Goal: Task Accomplishment & Management: Manage account settings

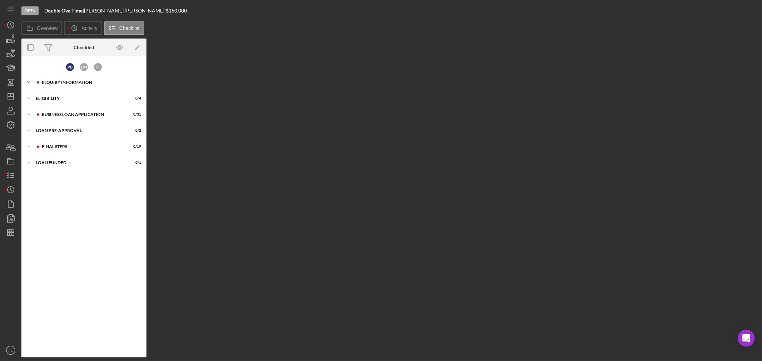
click at [71, 83] on div "INQUIRY INFORMATION" at bounding box center [90, 82] width 96 height 4
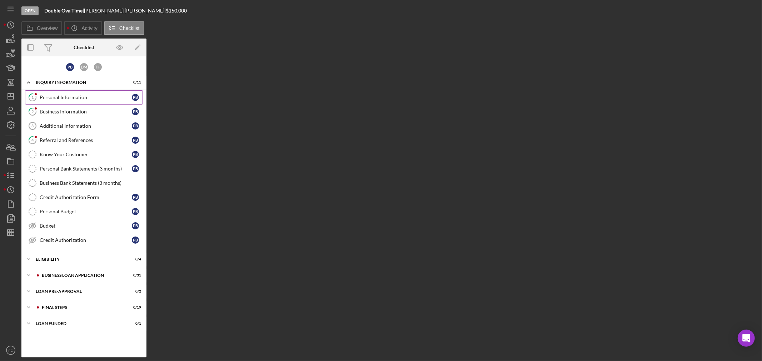
click at [63, 98] on div "Personal Information" at bounding box center [86, 98] width 92 height 6
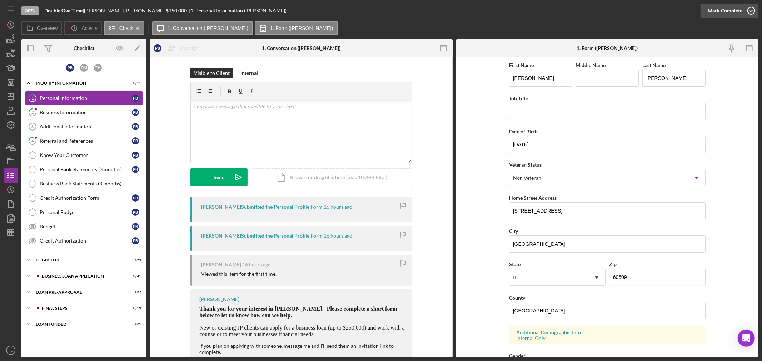
click at [751, 10] on icon "button" at bounding box center [751, 11] width 18 height 18
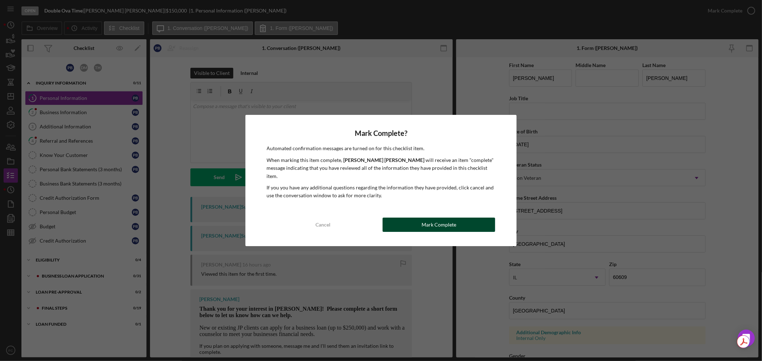
click at [423, 218] on div "Mark Complete" at bounding box center [438, 225] width 35 height 14
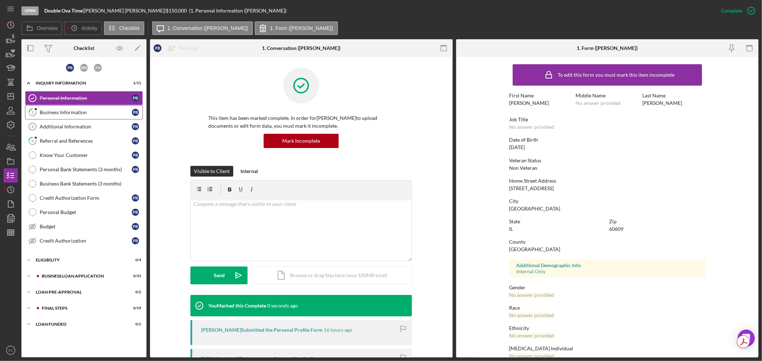
click at [49, 111] on div "Business Information" at bounding box center [86, 113] width 92 height 6
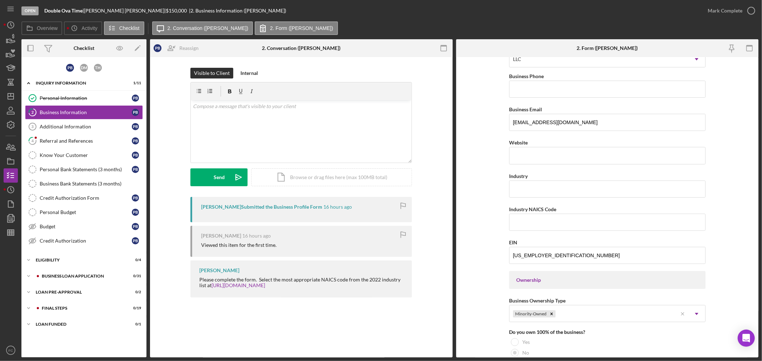
scroll to position [159, 0]
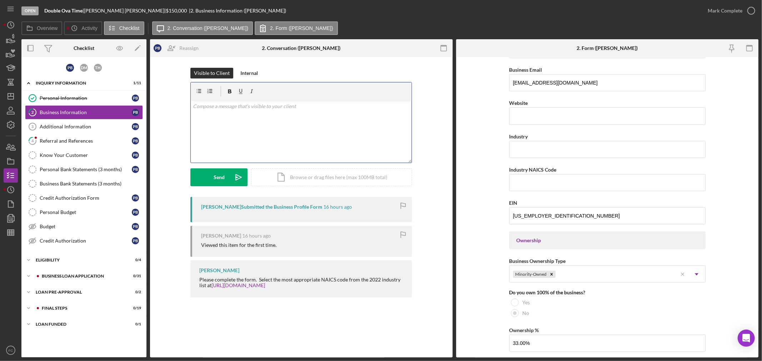
click at [224, 129] on div "v Color teal Color pink Remove color Add row above Add row below Add column bef…" at bounding box center [301, 131] width 221 height 62
click at [226, 177] on button "Send Icon/icon-invite-send" at bounding box center [218, 178] width 57 height 18
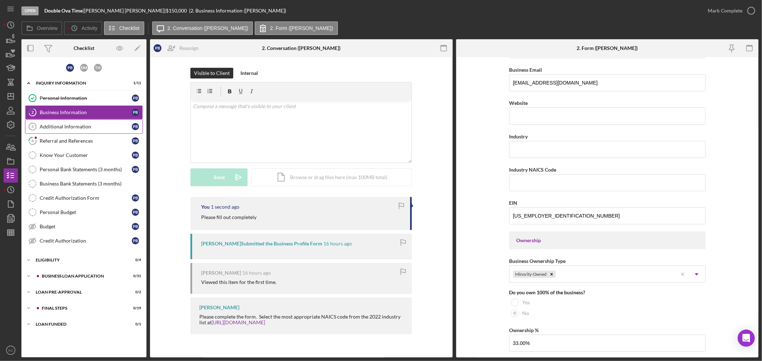
click at [87, 126] on div "Additional Information" at bounding box center [86, 127] width 92 height 6
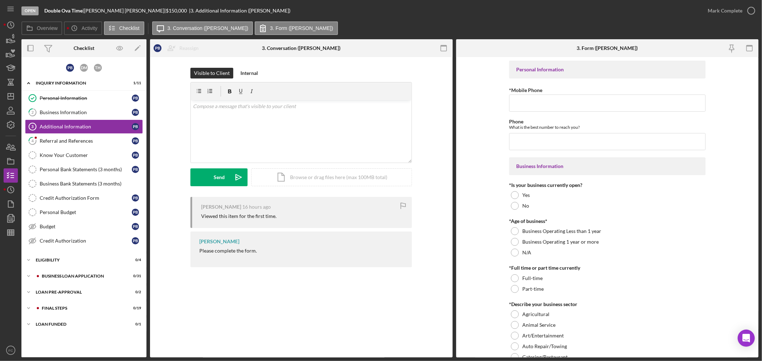
drag, startPoint x: 198, startPoint y: 253, endPoint x: 259, endPoint y: 254, distance: 61.1
click at [259, 254] on div "[PERSON_NAME] Please complete the form." at bounding box center [300, 250] width 221 height 36
copy div "Please complete the form."
click at [224, 180] on button "Send Icon/icon-invite-send" at bounding box center [218, 178] width 57 height 18
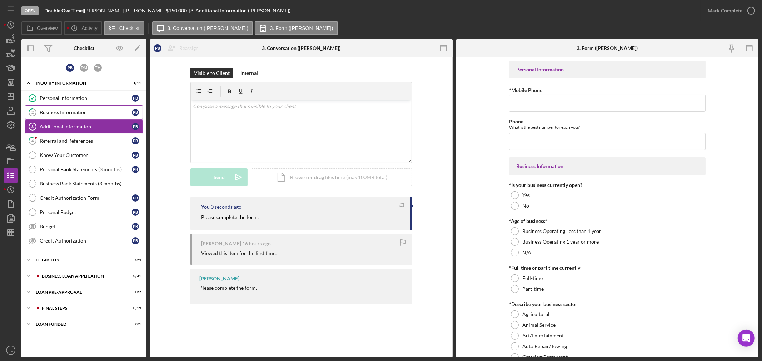
click at [92, 106] on link "2 Business Information P B" at bounding box center [84, 112] width 118 height 14
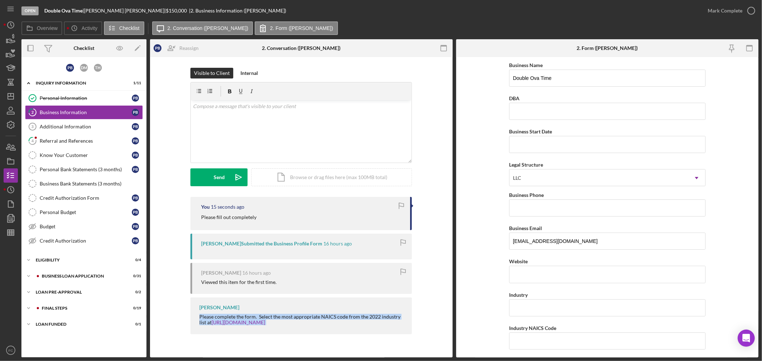
drag, startPoint x: 194, startPoint y: 316, endPoint x: 278, endPoint y: 326, distance: 84.5
click at [305, 336] on div "You 15 seconds ago Please fill out completely [PERSON_NAME] Submitted the Busin…" at bounding box center [300, 267] width 221 height 141
copy div "Please complete the form. Select the most appropriate NAICS code from the 2022 …"
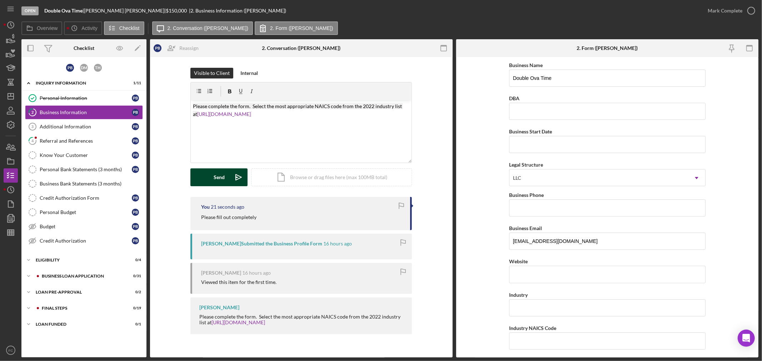
click at [215, 178] on div "Send" at bounding box center [219, 178] width 11 height 18
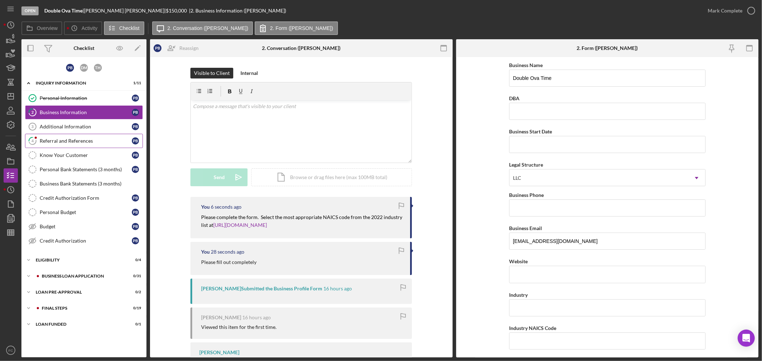
click at [76, 141] on div "Referral and References" at bounding box center [86, 141] width 92 height 6
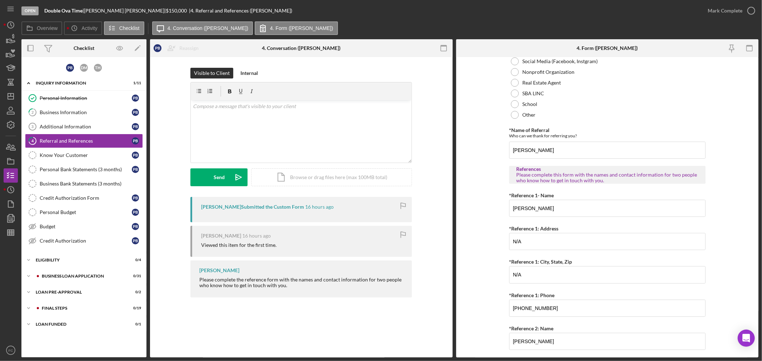
scroll to position [0, 0]
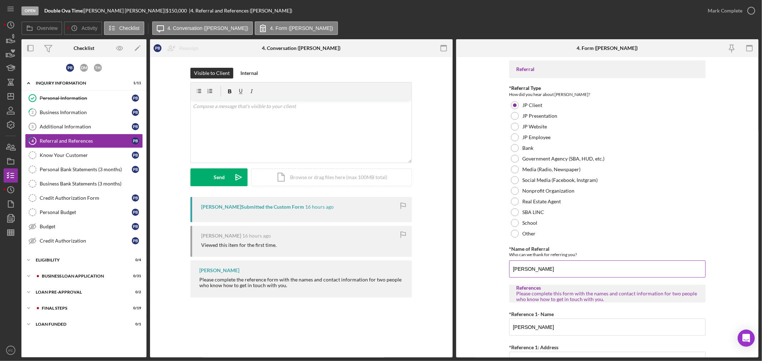
click at [537, 270] on input "[PERSON_NAME]" at bounding box center [607, 269] width 196 height 17
type input "[PERSON_NAME]"
click at [753, 11] on icon "button" at bounding box center [751, 11] width 18 height 18
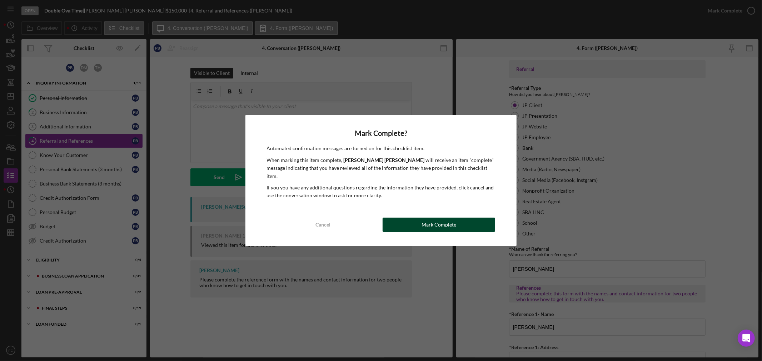
drag, startPoint x: 395, startPoint y: 217, endPoint x: 399, endPoint y: 216, distance: 4.3
click at [395, 218] on button "Mark Complete" at bounding box center [438, 225] width 112 height 14
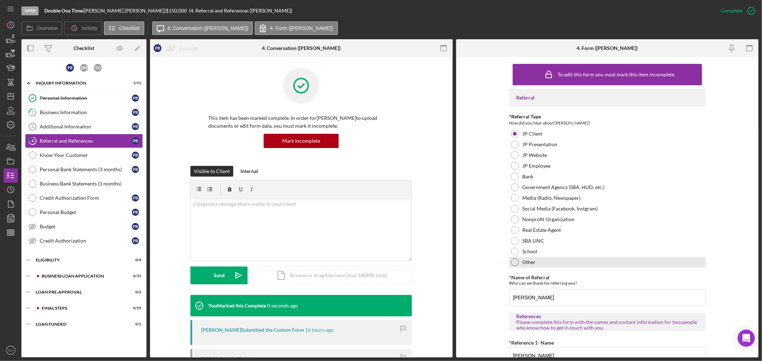
scroll to position [0, 0]
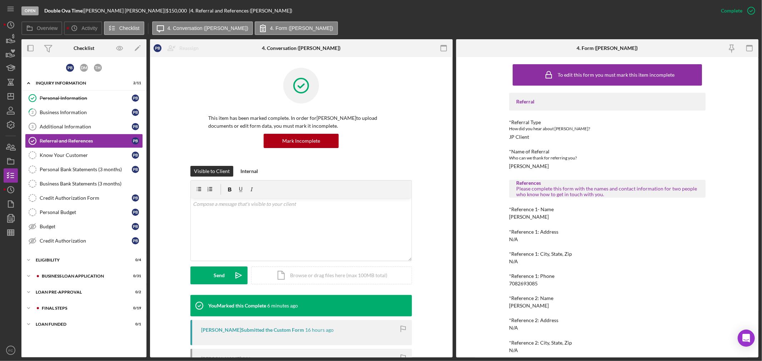
drag, startPoint x: 88, startPoint y: 9, endPoint x: 125, endPoint y: 10, distance: 37.1
click at [125, 10] on div "Double Ova Time | [PERSON_NAME] | $150,000 $150,000 | 4. Referral and Reference…" at bounding box center [168, 11] width 248 height 6
copy div "[PERSON_NAME]"
click at [64, 225] on div "Budget" at bounding box center [86, 227] width 92 height 6
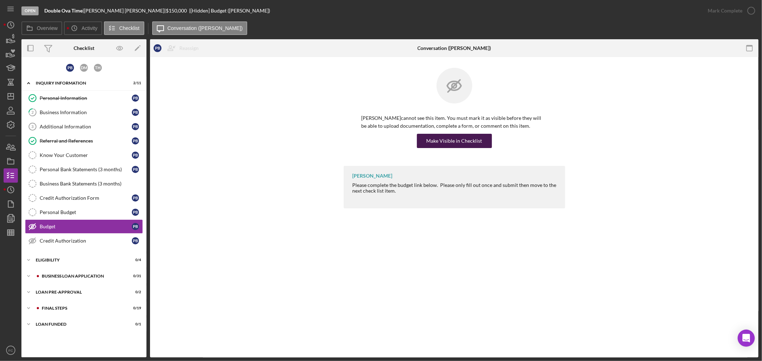
click at [459, 140] on div "Make Visible in Checklist" at bounding box center [454, 141] width 56 height 14
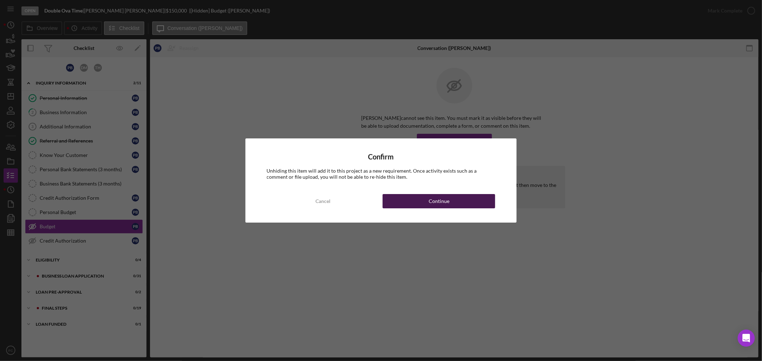
click at [439, 199] on div "Continue" at bounding box center [438, 201] width 21 height 14
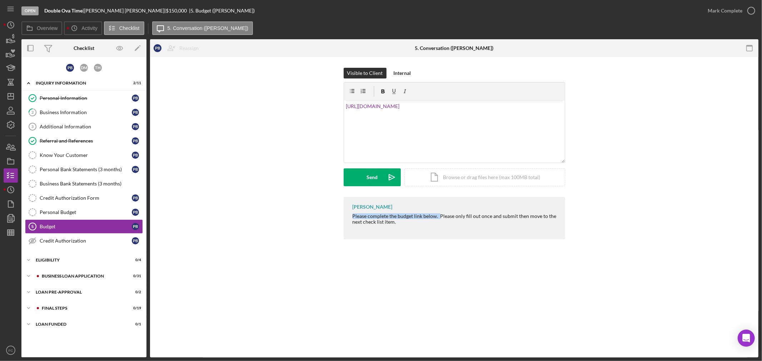
drag, startPoint x: 351, startPoint y: 215, endPoint x: 436, endPoint y: 215, distance: 85.3
click at [438, 215] on div "[PERSON_NAME] Please complete the budget link below. Please only fill out once …" at bounding box center [453, 218] width 221 height 42
copy div "Please complete the budget link below."
click at [345, 105] on div "v Color teal Color pink Remove color Add row above Add row below Add column bef…" at bounding box center [454, 131] width 221 height 62
click at [358, 176] on button "Send Icon/icon-invite-send" at bounding box center [371, 178] width 57 height 18
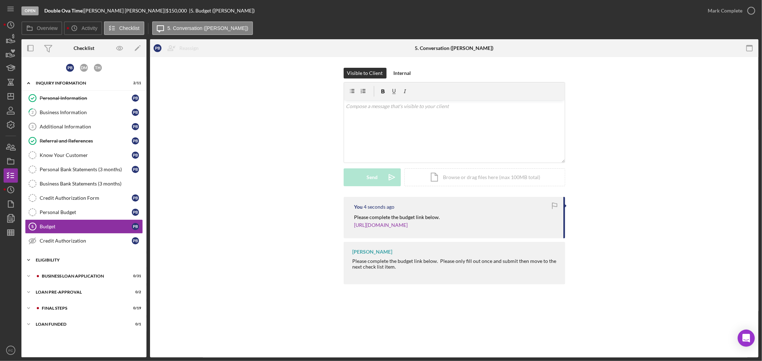
click at [70, 264] on div "Icon/Expander ELIGIBILITY 0 / 4" at bounding box center [83, 260] width 125 height 14
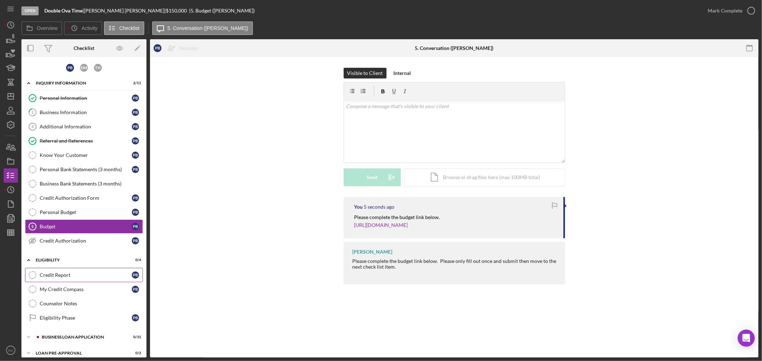
click at [70, 276] on div "Credit Report" at bounding box center [86, 275] width 92 height 6
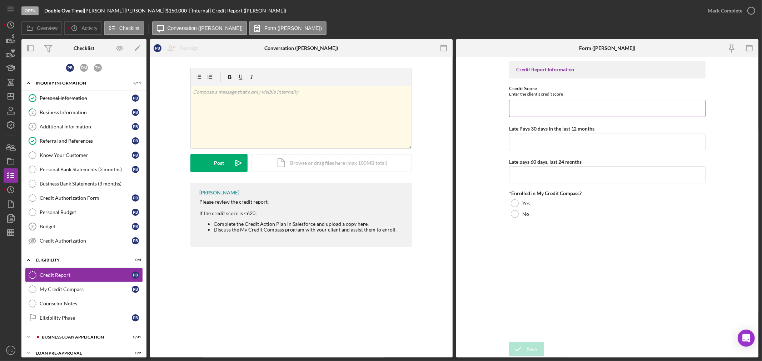
click at [529, 108] on input "Credit Score" at bounding box center [607, 108] width 196 height 17
click at [525, 104] on input "Credit Score" at bounding box center [607, 108] width 196 height 17
type input "658"
click at [534, 146] on input "Late Pays 30 days in the last 12 months" at bounding box center [607, 141] width 196 height 17
type input "0"
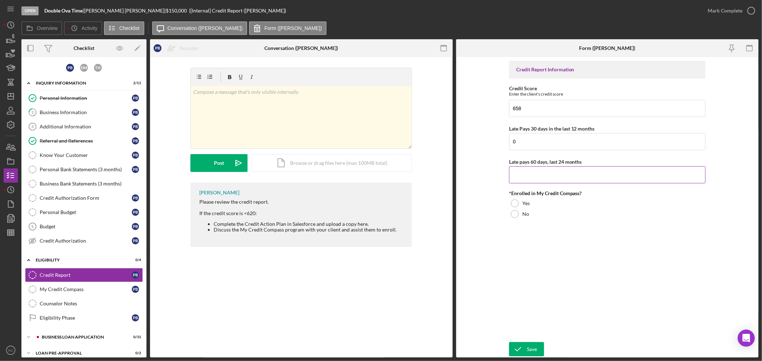
click at [527, 175] on input "Late pays 60 days, last 24 months" at bounding box center [607, 174] width 196 height 17
type input "0"
click at [515, 213] on div at bounding box center [515, 214] width 8 height 8
click at [312, 165] on div "Icon/Document Browse or drag files here (max 100MB total) Tap to choose files o…" at bounding box center [331, 163] width 161 height 18
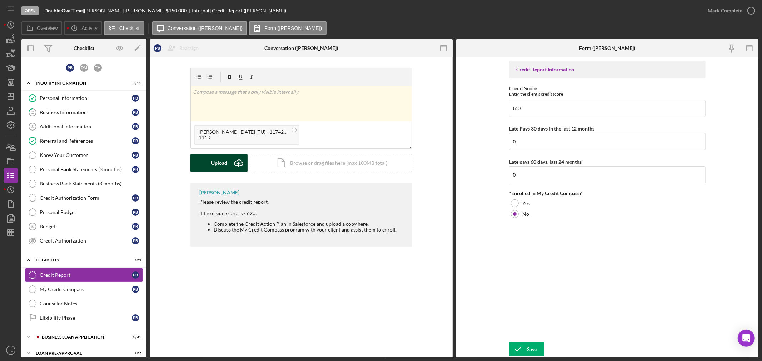
click at [225, 166] on div "Upload" at bounding box center [219, 163] width 16 height 18
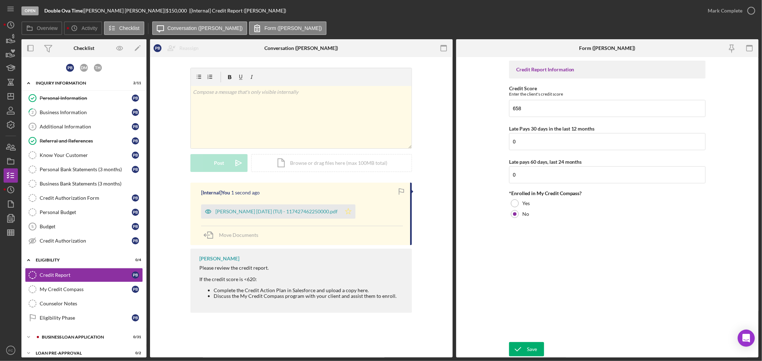
click at [351, 211] on polygon "button" at bounding box center [348, 212] width 6 height 6
click at [749, 9] on icon "button" at bounding box center [751, 11] width 18 height 18
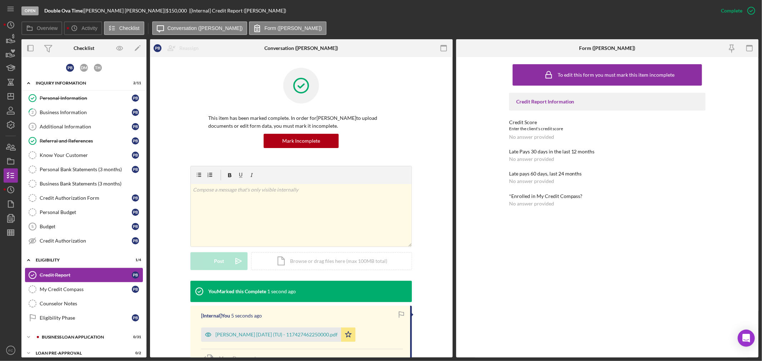
drag, startPoint x: 73, startPoint y: 290, endPoint x: 93, endPoint y: 279, distance: 22.5
click at [73, 290] on div "My Credit Compass" at bounding box center [86, 290] width 92 height 6
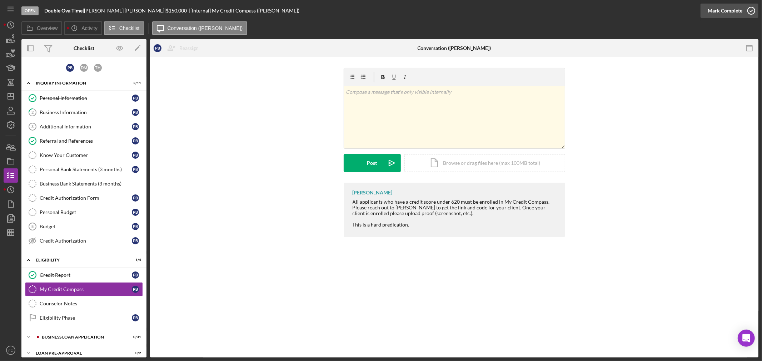
click at [750, 10] on icon "button" at bounding box center [751, 11] width 18 height 18
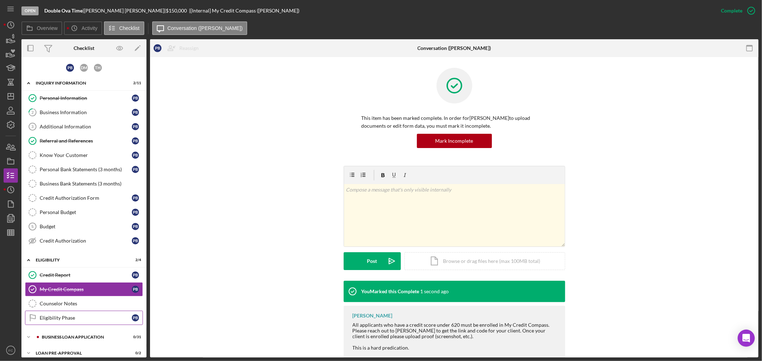
click at [68, 318] on div "Eligibility Phase" at bounding box center [86, 318] width 92 height 6
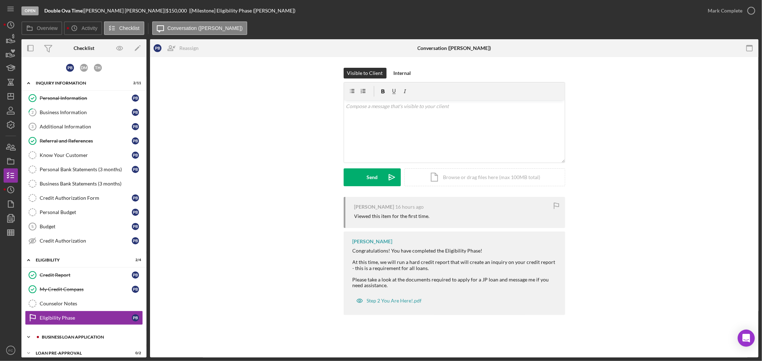
scroll to position [40, 0]
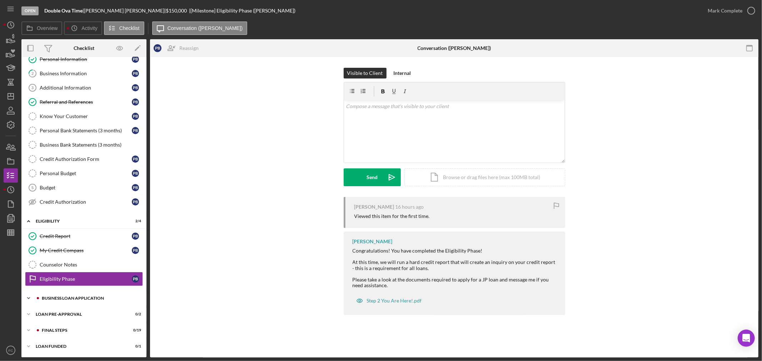
click at [73, 304] on div "Icon/Expander BUSINESS LOAN APPLICATION 0 / 31" at bounding box center [83, 298] width 125 height 14
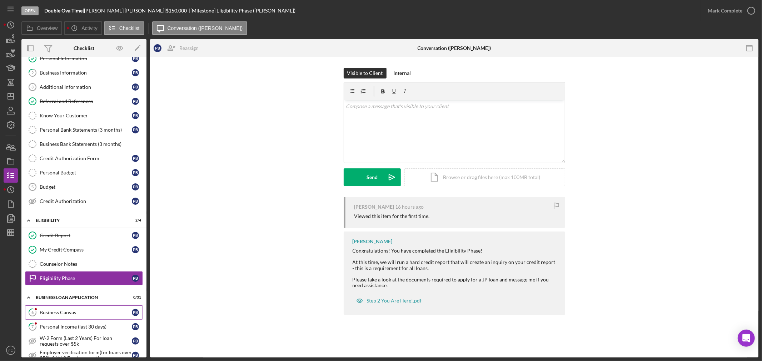
click at [74, 315] on div "Business Canvas" at bounding box center [86, 313] width 92 height 6
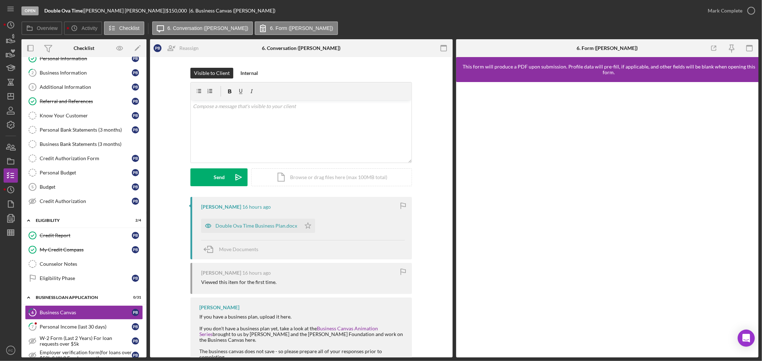
scroll to position [37, 0]
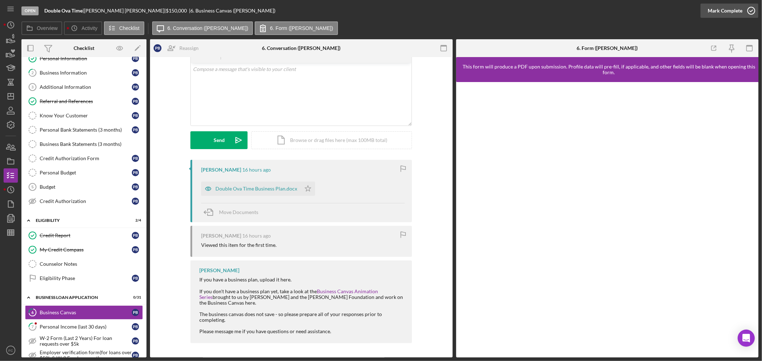
click at [752, 6] on icon "button" at bounding box center [751, 11] width 18 height 18
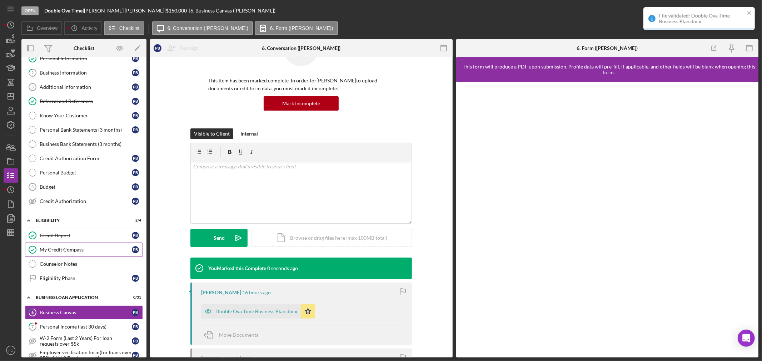
scroll to position [136, 0]
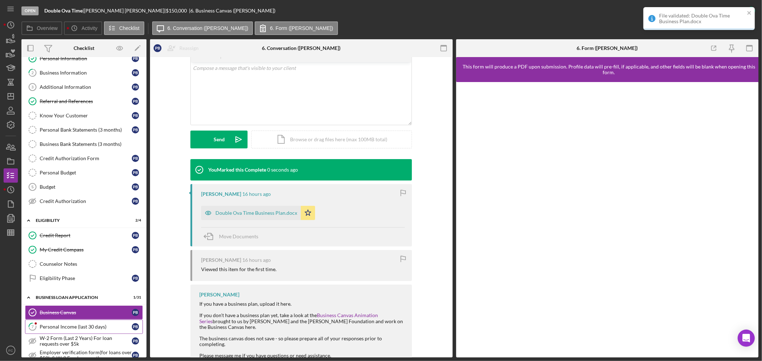
click at [58, 326] on div "Personal Income (last 30 days)" at bounding box center [86, 327] width 92 height 6
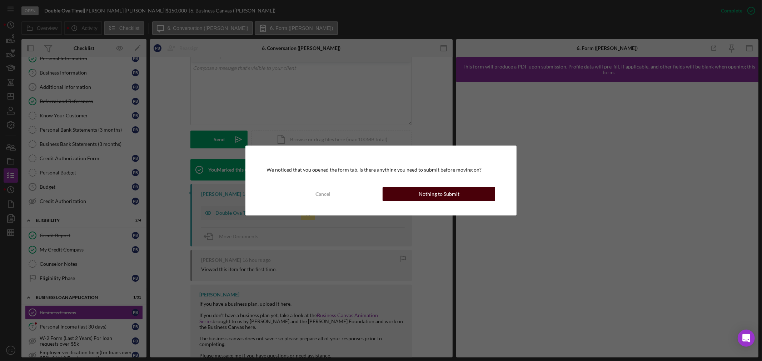
click at [412, 199] on button "Nothing to Submit" at bounding box center [438, 194] width 112 height 14
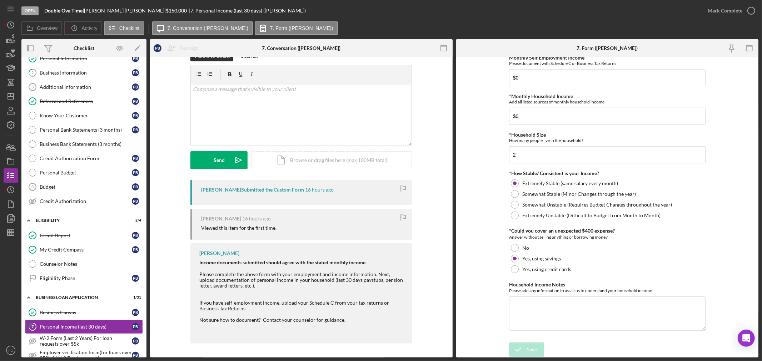
scroll to position [318, 0]
drag, startPoint x: 374, startPoint y: 274, endPoint x: 386, endPoint y: 286, distance: 17.2
click at [386, 286] on div "Please complete the above form with your employment and income information. Nex…" at bounding box center [301, 280] width 205 height 17
copy div "Next, upload documentation of personal income in your household (last 30 days p…"
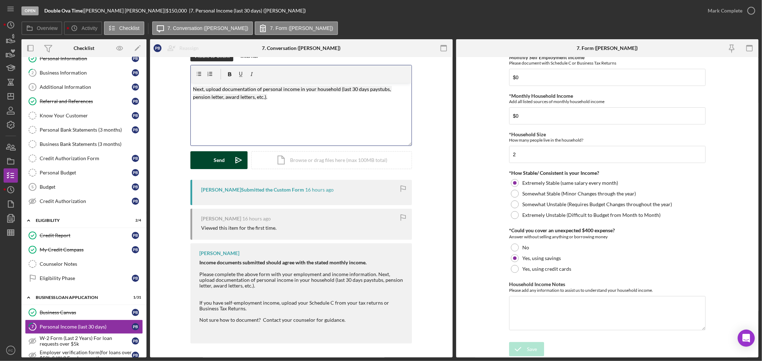
click at [220, 161] on div "Send" at bounding box center [219, 160] width 11 height 18
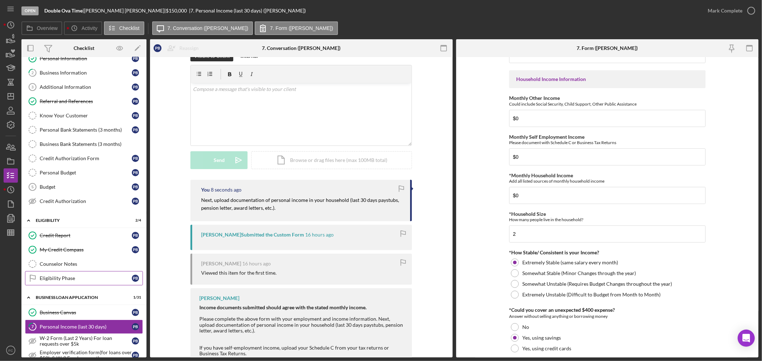
scroll to position [119, 0]
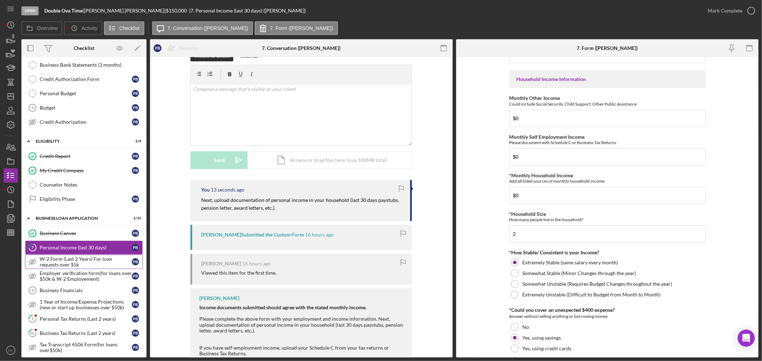
click at [87, 261] on div "W-2 Form (Last 2 Years) For loan requests over $5k" at bounding box center [86, 261] width 92 height 11
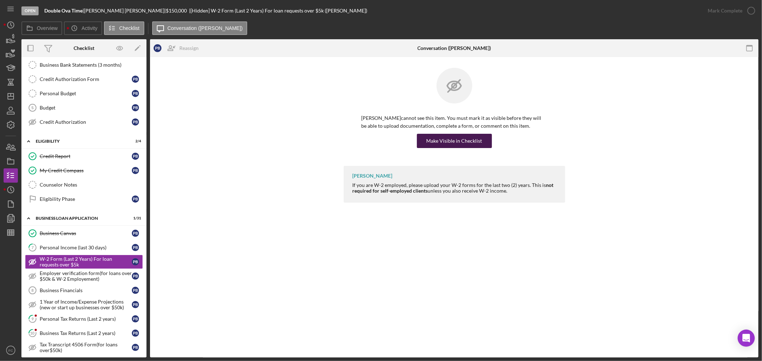
click at [465, 143] on div "Make Visible in Checklist" at bounding box center [454, 141] width 56 height 14
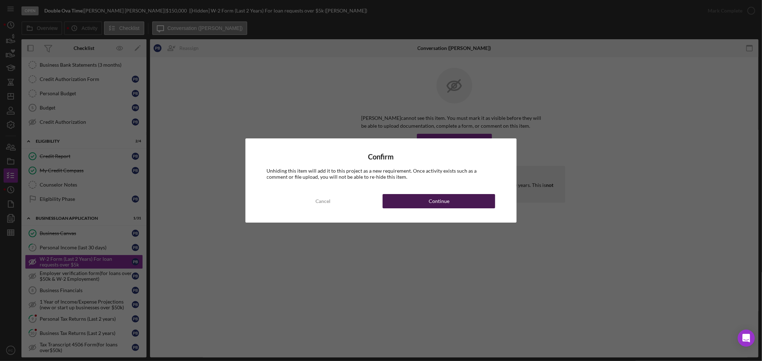
click at [423, 201] on button "Continue" at bounding box center [438, 201] width 112 height 14
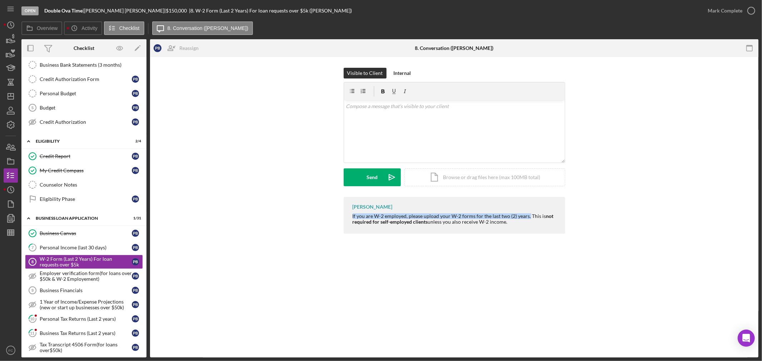
drag, startPoint x: 352, startPoint y: 216, endPoint x: 527, endPoint y: 216, distance: 174.6
click at [527, 216] on div "If you are W-2 employed, please upload your W-2 forms for the last two (2) year…" at bounding box center [454, 219] width 205 height 11
copy div "If you are W-2 employed, please upload your W-2 forms for the last two (2) year…"
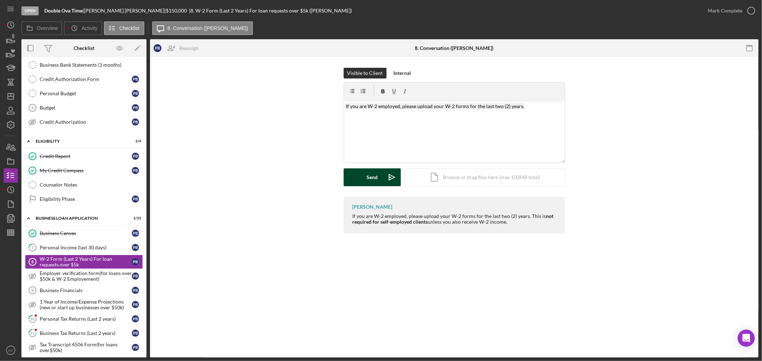
click at [363, 177] on button "Send Icon/icon-invite-send" at bounding box center [371, 178] width 57 height 18
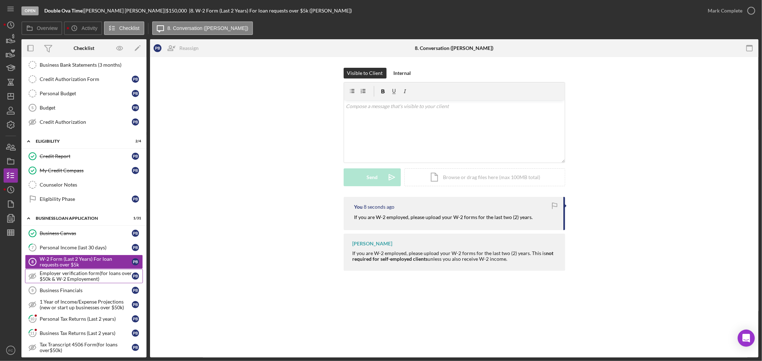
click at [75, 277] on div "Employer verification form(for loans over $50k & W-2 Employement)" at bounding box center [86, 276] width 92 height 11
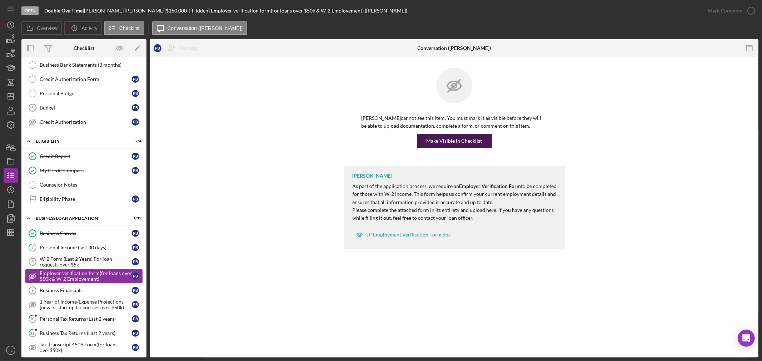
click at [443, 138] on div "Make Visible in Checklist" at bounding box center [454, 141] width 56 height 14
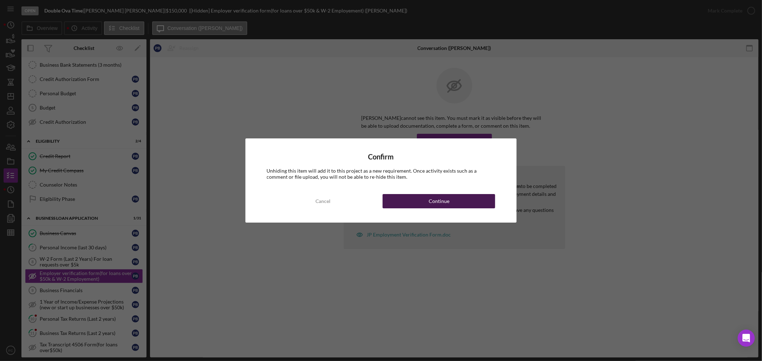
click at [394, 201] on button "Continue" at bounding box center [438, 201] width 112 height 14
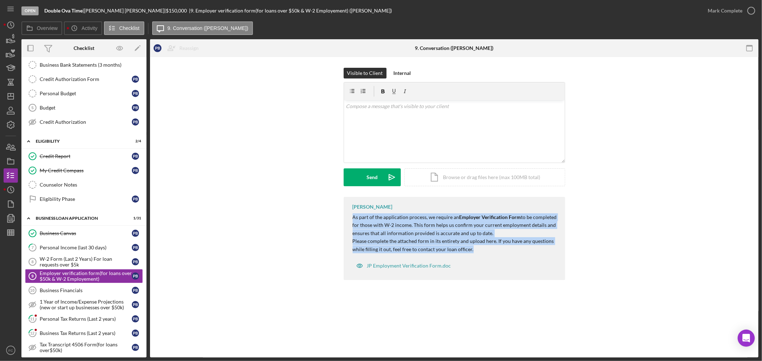
drag, startPoint x: 352, startPoint y: 215, endPoint x: 479, endPoint y: 252, distance: 133.1
click at [479, 252] on div "[PERSON_NAME] As part of the application process, we require an Employer Verifi…" at bounding box center [453, 238] width 221 height 83
copy div "As part of the application process, we require an Employer Verification Form to…"
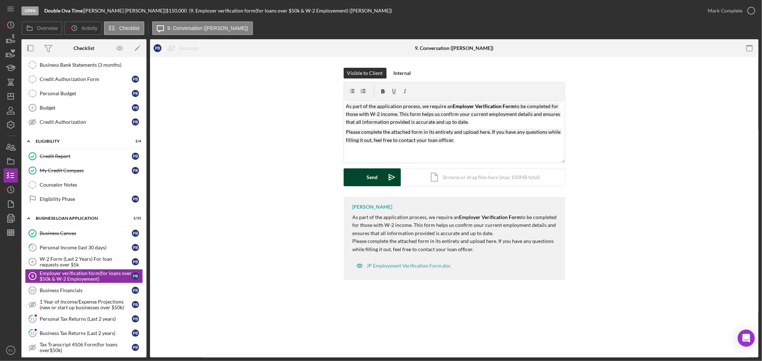
click at [357, 176] on button "Send Icon/icon-invite-send" at bounding box center [371, 178] width 57 height 18
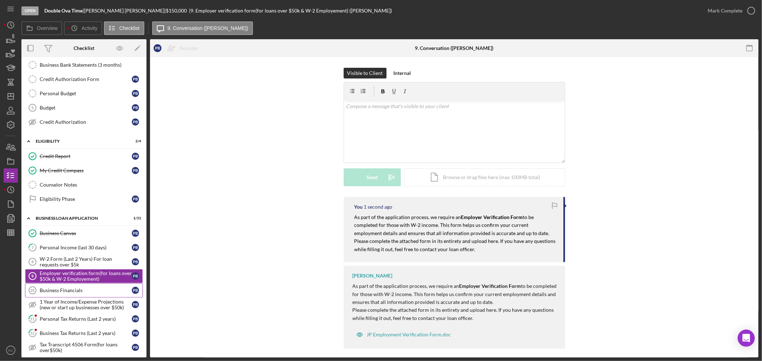
click at [87, 291] on div "Business Financials" at bounding box center [86, 291] width 92 height 6
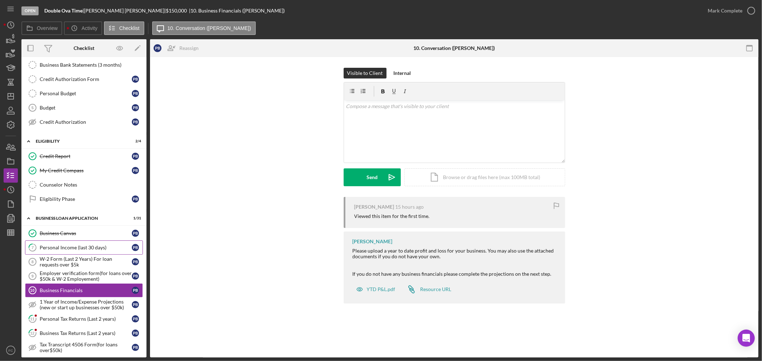
click at [116, 248] on div "Personal Income (last 30 days)" at bounding box center [86, 248] width 92 height 6
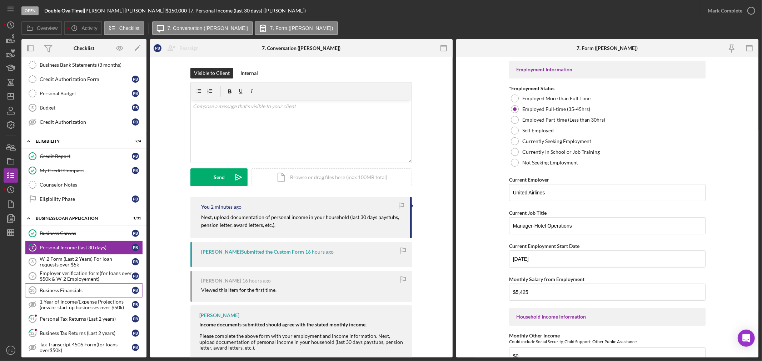
click at [81, 287] on link "Business Financials 10 Business Financials P B" at bounding box center [84, 290] width 118 height 14
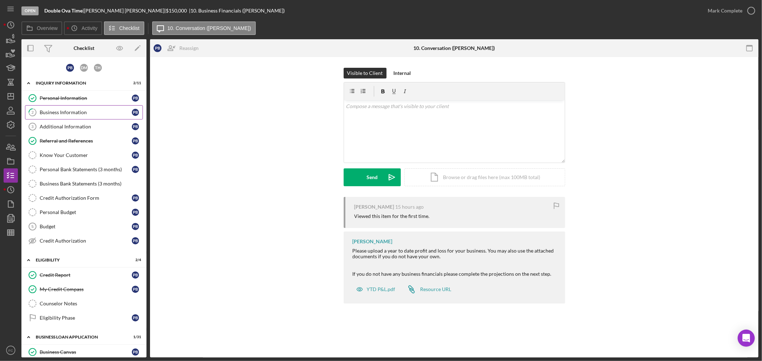
click at [58, 114] on div "Business Information" at bounding box center [86, 113] width 92 height 6
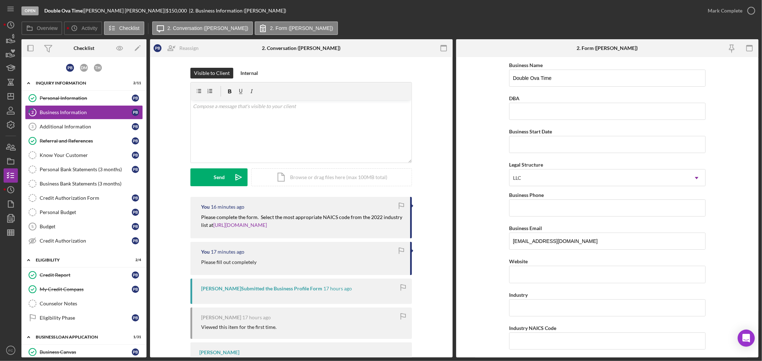
scroll to position [36, 0]
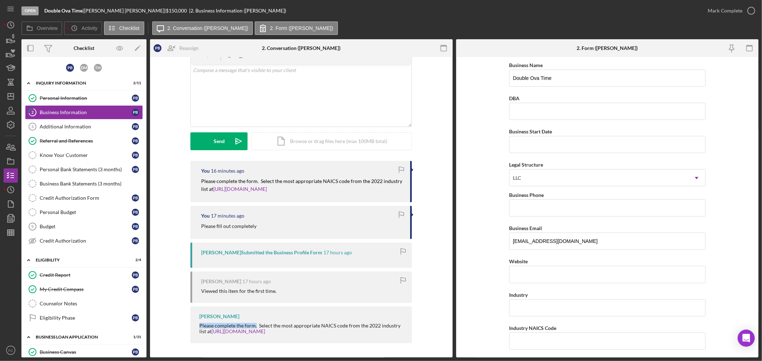
drag, startPoint x: 196, startPoint y: 326, endPoint x: 254, endPoint y: 326, distance: 57.8
click at [254, 326] on div "[PERSON_NAME] Please complete the form. Select the most appropriate NAICS code …" at bounding box center [300, 325] width 221 height 37
copy div "Please complete the form."
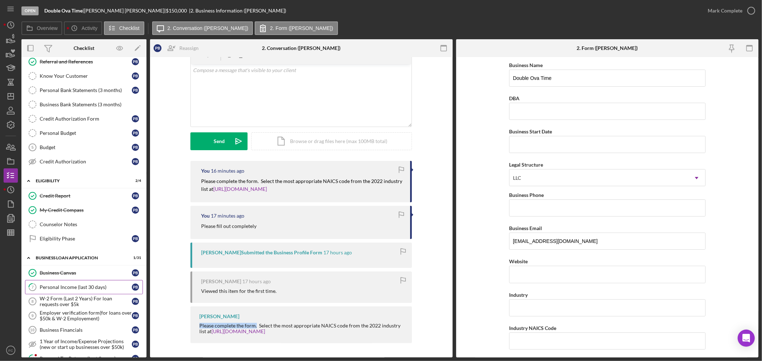
scroll to position [119, 0]
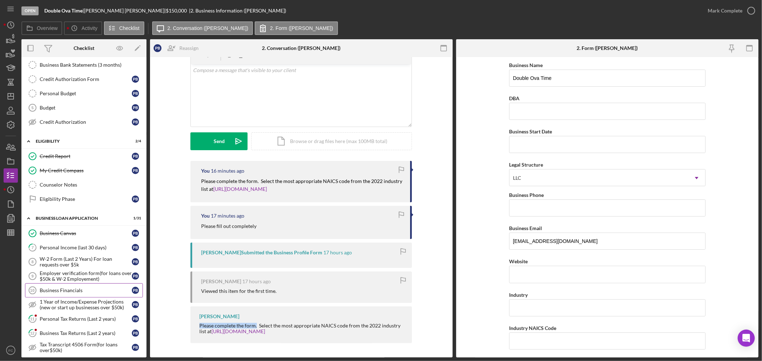
click at [59, 293] on div "Business Financials" at bounding box center [86, 291] width 92 height 6
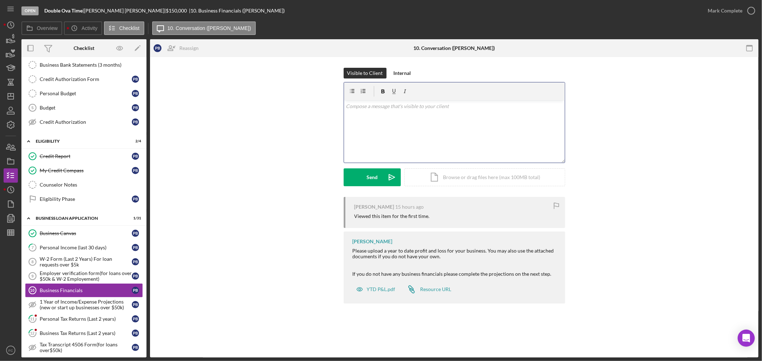
paste div
click at [360, 175] on button "Send Icon/icon-invite-send" at bounding box center [371, 178] width 57 height 18
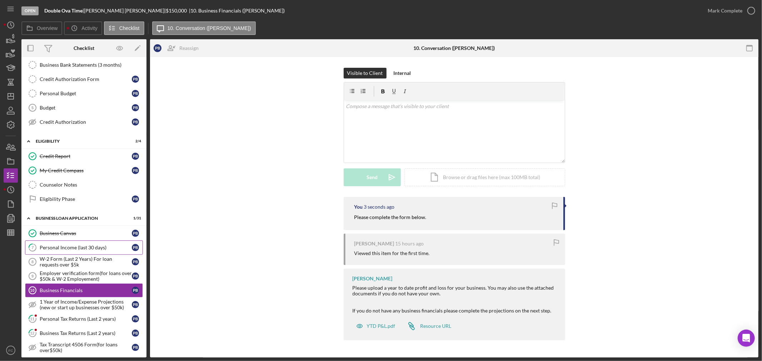
scroll to position [159, 0]
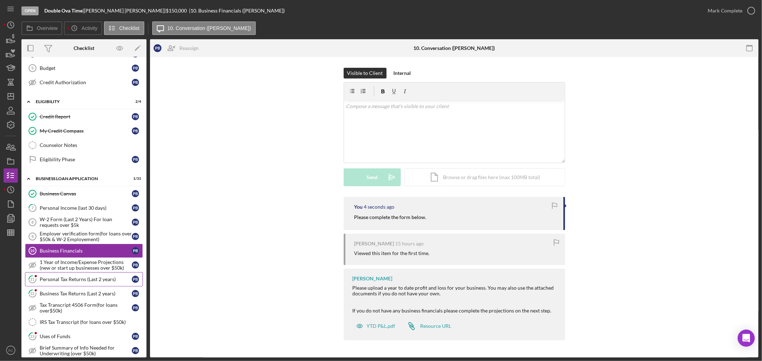
click at [67, 280] on div "Personal Tax Returns (Last 2 years)" at bounding box center [86, 280] width 92 height 6
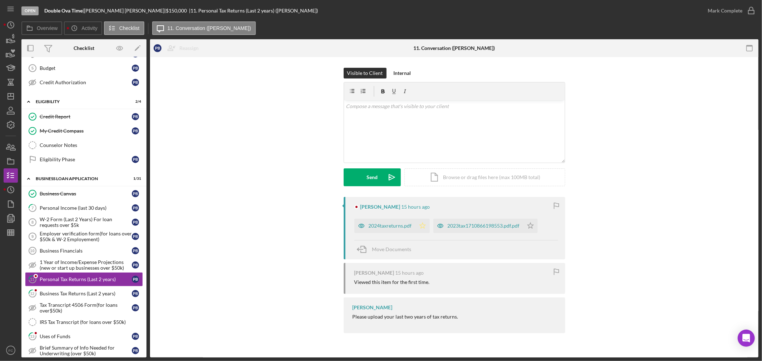
click at [419, 222] on icon "Icon/Star" at bounding box center [422, 226] width 14 height 14
click at [531, 224] on icon "Icon/Star" at bounding box center [530, 226] width 14 height 14
click at [752, 9] on icon "button" at bounding box center [751, 11] width 18 height 18
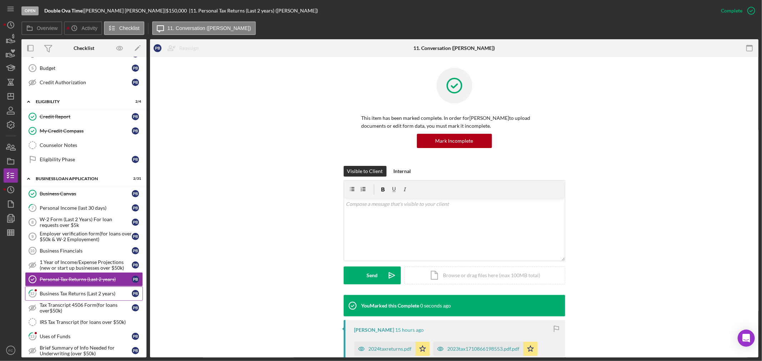
click at [56, 294] on div "Business Tax Returns (Last 2 years)" at bounding box center [86, 294] width 92 height 6
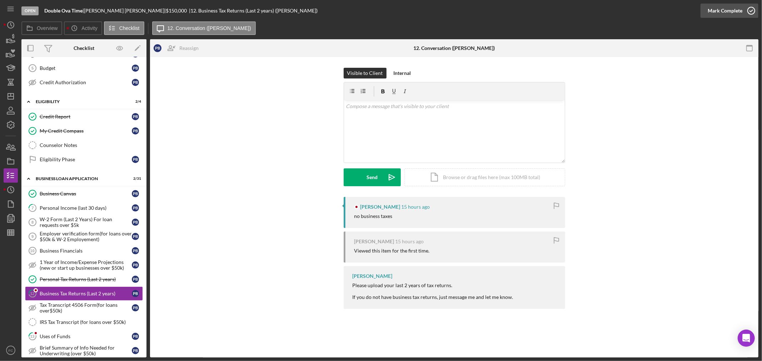
click at [748, 12] on icon "button" at bounding box center [751, 11] width 18 height 18
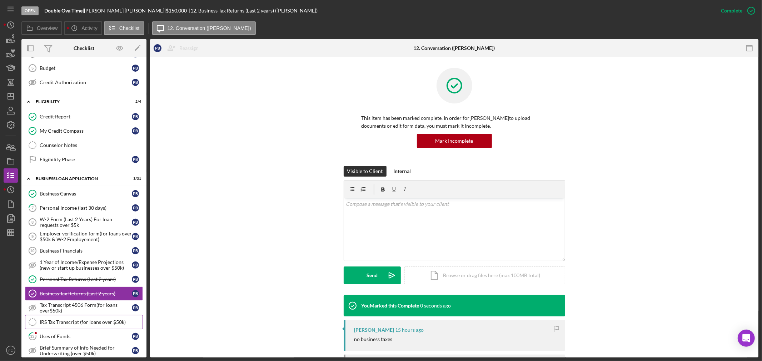
scroll to position [198, 0]
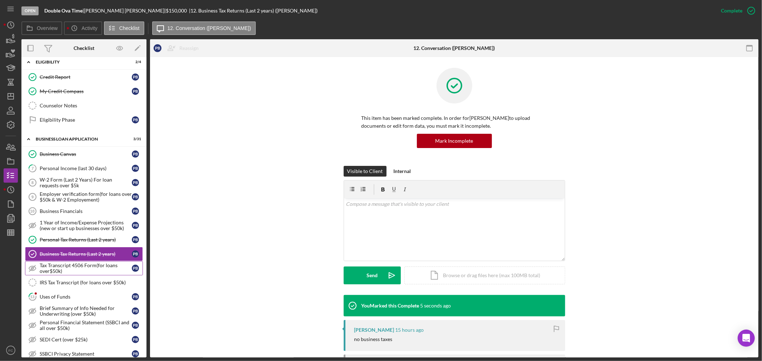
click at [70, 270] on div "Tax Transcript 4506 Form(for loans over$50k)" at bounding box center [86, 268] width 92 height 11
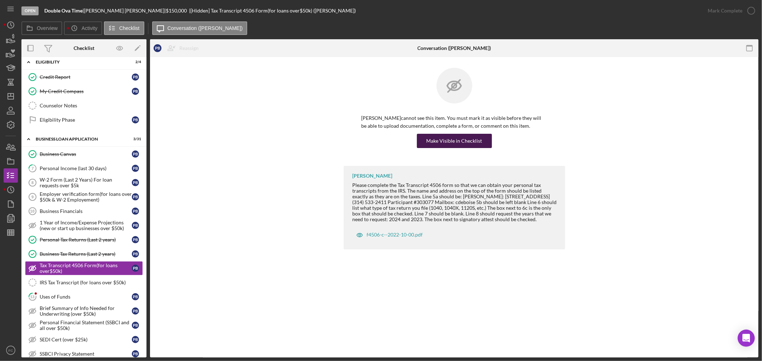
click at [440, 142] on div "Make Visible in Checklist" at bounding box center [454, 141] width 56 height 14
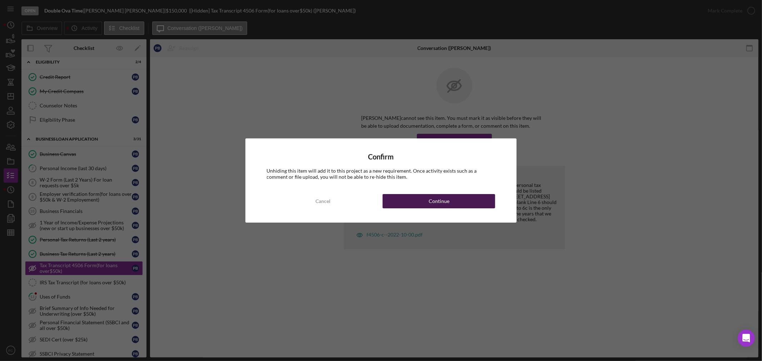
click at [394, 203] on button "Continue" at bounding box center [438, 201] width 112 height 14
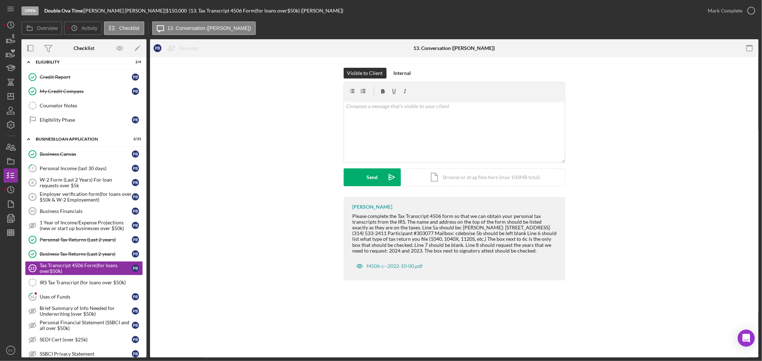
drag, startPoint x: 345, startPoint y: 214, endPoint x: 553, endPoint y: 252, distance: 211.0
click at [553, 252] on div "[PERSON_NAME] Please complete the Tax Transcript 4506 form so that we can obtai…" at bounding box center [453, 239] width 221 height 84
copy div "Please complete the Tax Transcript 4506 form so that we can obtain your persona…"
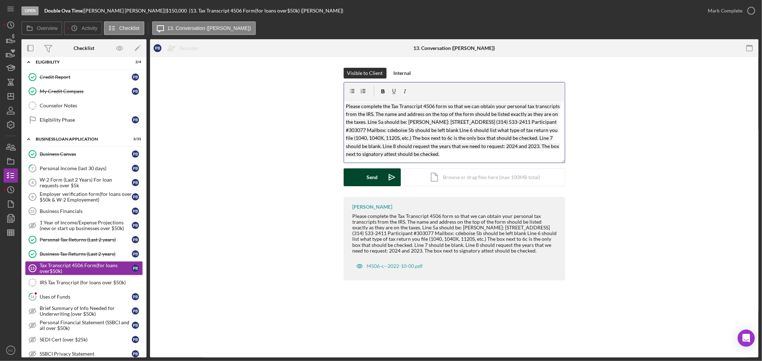
click at [366, 180] on button "Send Icon/icon-invite-send" at bounding box center [371, 178] width 57 height 18
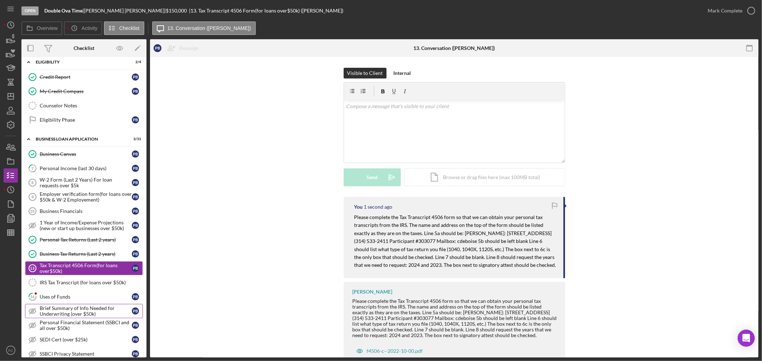
scroll to position [277, 0]
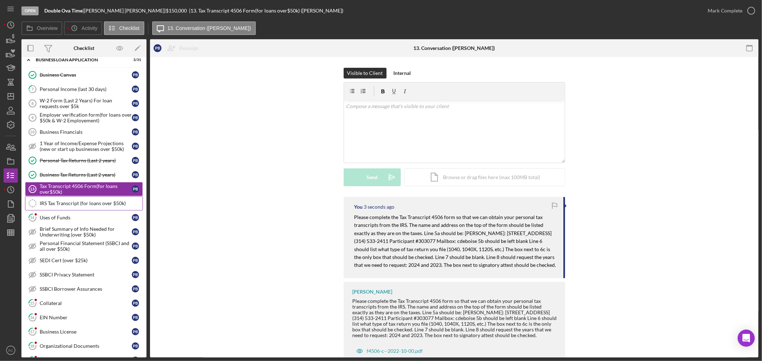
click at [74, 206] on div "IRS Tax Transcript (for loans over $50k)" at bounding box center [91, 204] width 103 height 6
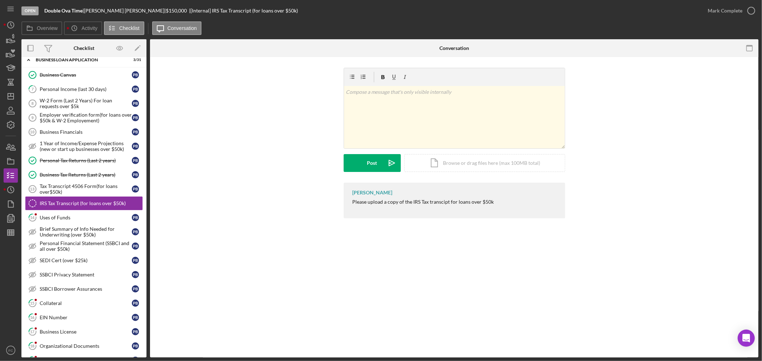
drag, startPoint x: 347, startPoint y: 205, endPoint x: 492, endPoint y: 204, distance: 145.0
click at [492, 204] on div "[PERSON_NAME] Please upload a copy of the IRS Tax transcipt for loans over $50k" at bounding box center [453, 201] width 221 height 36
copy div "Please upload a copy of the IRS Tax transcipt for loans over $50k"
click at [359, 166] on button "Post Icon/icon-invite-send" at bounding box center [371, 163] width 57 height 18
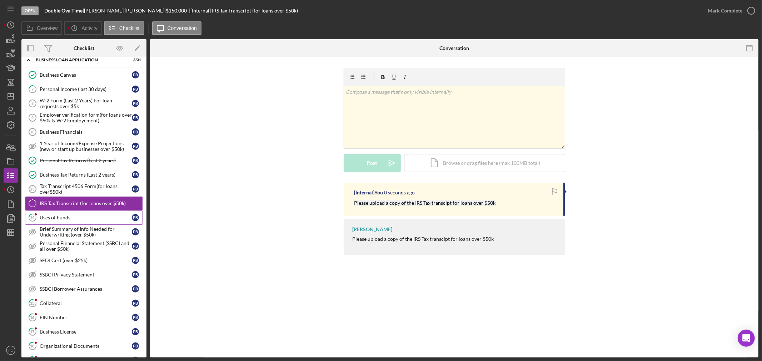
click at [72, 218] on div "Uses of Funds" at bounding box center [86, 218] width 92 height 6
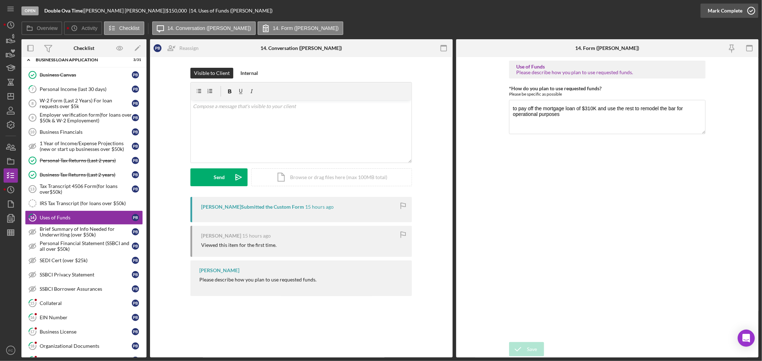
click at [755, 11] on icon "button" at bounding box center [751, 11] width 18 height 18
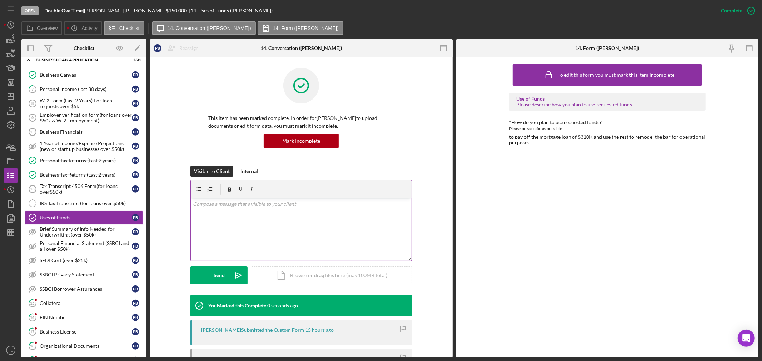
scroll to position [76, 0]
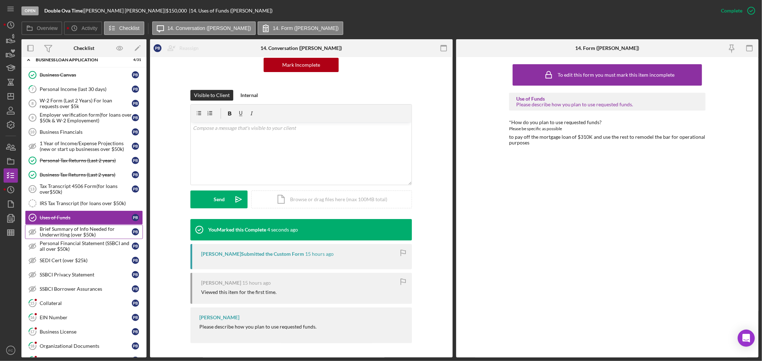
click at [56, 233] on div "Brief Summary of Info Needed for Underwriting (over $50k)" at bounding box center [86, 231] width 92 height 11
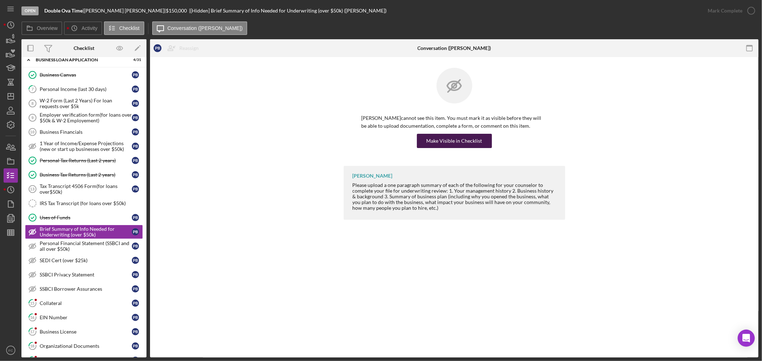
click at [443, 141] on div "Make Visible in Checklist" at bounding box center [454, 141] width 56 height 14
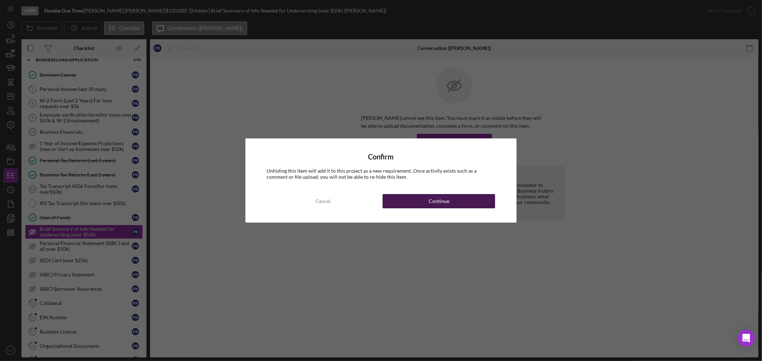
click at [421, 204] on button "Continue" at bounding box center [438, 201] width 112 height 14
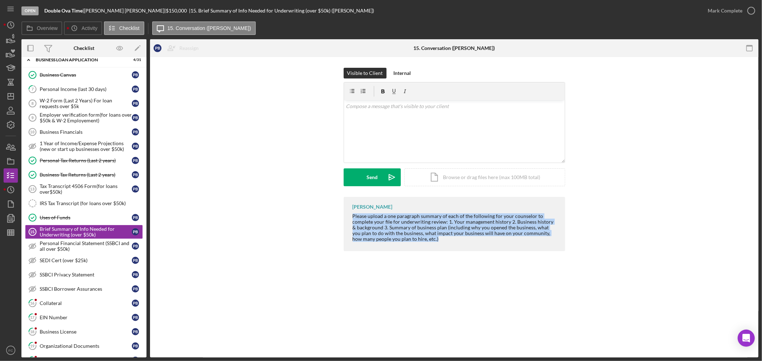
drag, startPoint x: 347, startPoint y: 215, endPoint x: 433, endPoint y: 244, distance: 90.0
click at [433, 244] on div "[PERSON_NAME] Please upload a one paragraph summary of each of the following fo…" at bounding box center [453, 224] width 221 height 54
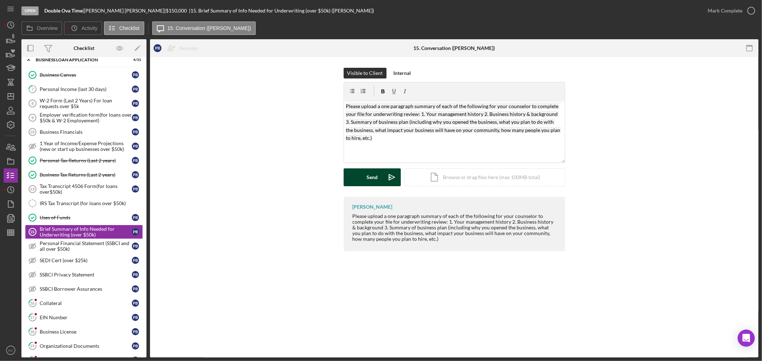
click at [361, 180] on button "Send Icon/icon-invite-send" at bounding box center [371, 178] width 57 height 18
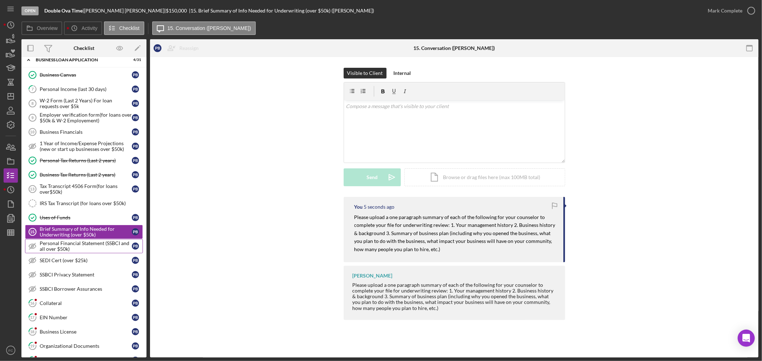
click at [64, 248] on div "Personal Financial Statement (SSBCI and all over $50k)" at bounding box center [86, 246] width 92 height 11
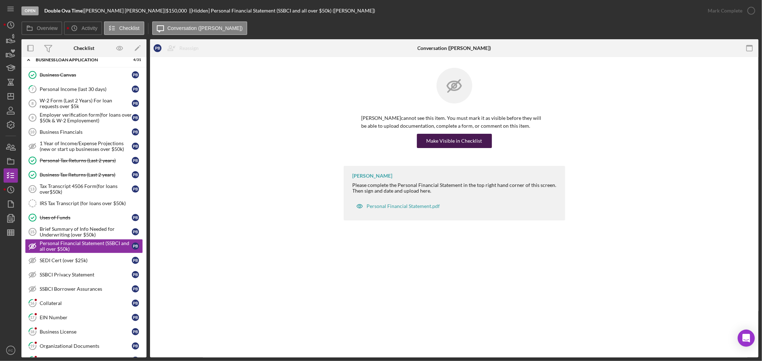
click at [448, 141] on div "Make Visible in Checklist" at bounding box center [454, 141] width 56 height 14
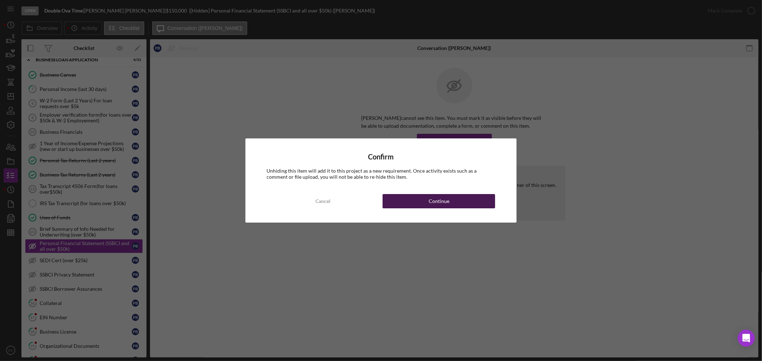
click at [435, 201] on div "Continue" at bounding box center [438, 201] width 21 height 14
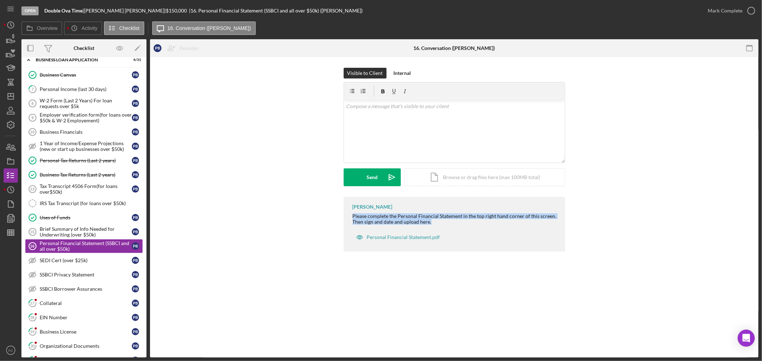
drag, startPoint x: 348, startPoint y: 217, endPoint x: 439, endPoint y: 223, distance: 91.2
click at [439, 223] on div "[PERSON_NAME] Please complete the Personal Financial Statement in the top right…" at bounding box center [453, 224] width 221 height 55
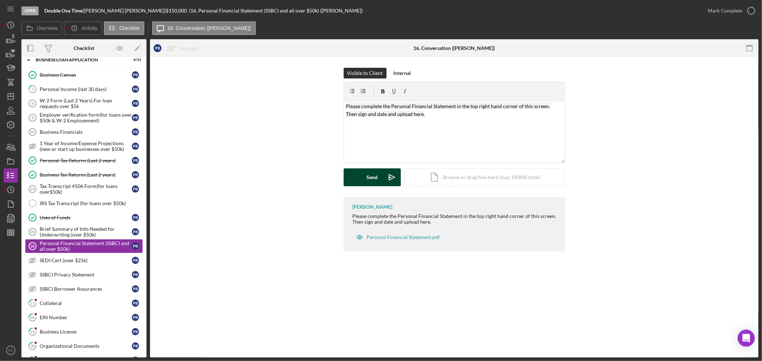
click at [370, 175] on div "Send" at bounding box center [371, 178] width 11 height 18
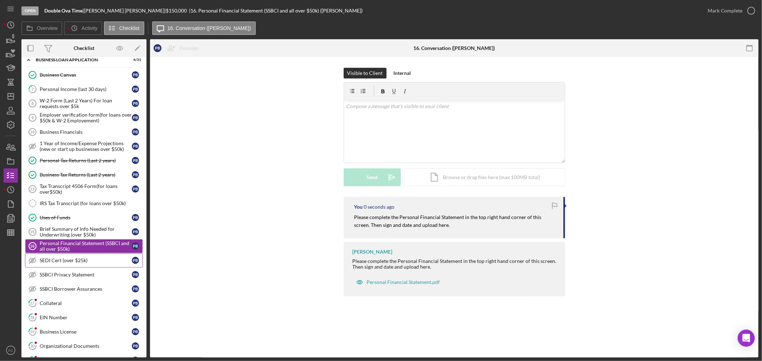
click at [51, 260] on div "SEDI Cert (over $25k)" at bounding box center [86, 261] width 92 height 6
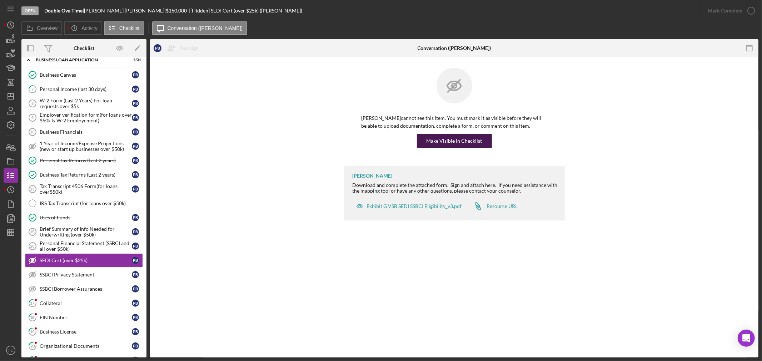
click at [442, 139] on div "Make Visible in Checklist" at bounding box center [454, 141] width 56 height 14
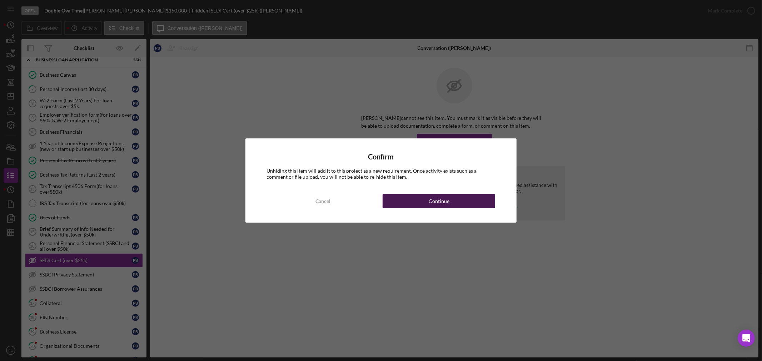
click at [434, 198] on div "Continue" at bounding box center [438, 201] width 21 height 14
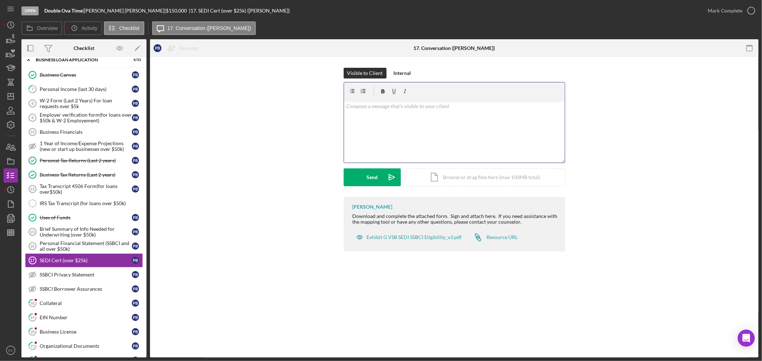
drag, startPoint x: 346, startPoint y: 216, endPoint x: 431, endPoint y: 150, distance: 107.1
click at [431, 150] on div "Visible to Client Internal v Color teal Color pink Remove color Add row above A…" at bounding box center [454, 161] width 608 height 209
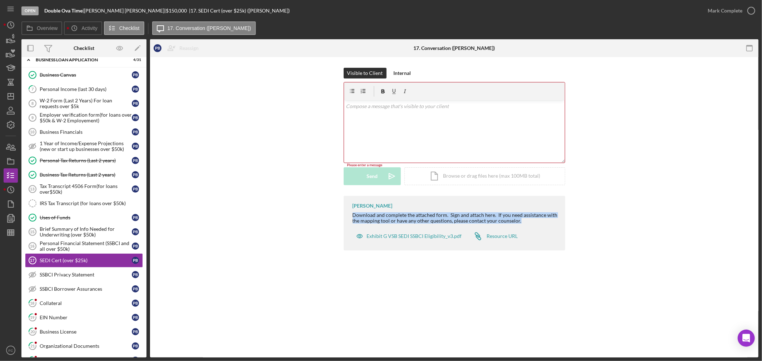
drag, startPoint x: 354, startPoint y: 216, endPoint x: 513, endPoint y: 222, distance: 159.7
click at [520, 223] on div "Download and complete the attached form. Sign and attach here. If you need assi…" at bounding box center [454, 217] width 205 height 11
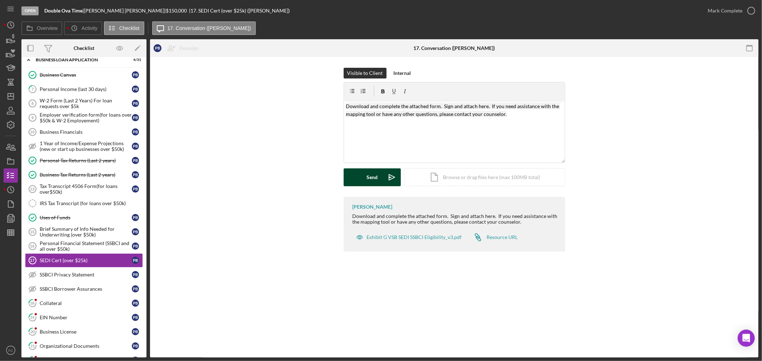
click at [376, 177] on div "Send" at bounding box center [371, 178] width 11 height 18
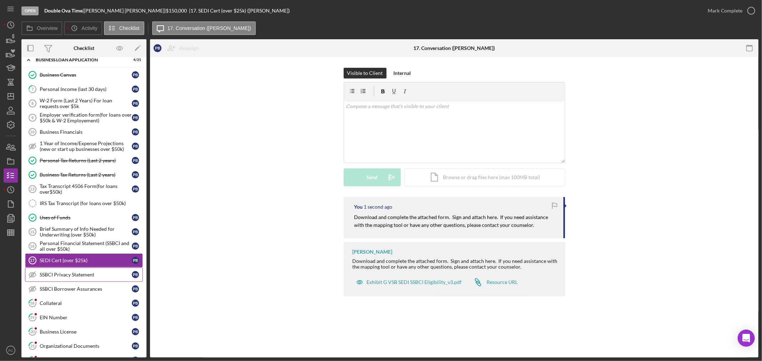
click at [50, 275] on div "SSBCI Privacy Statement" at bounding box center [86, 275] width 92 height 6
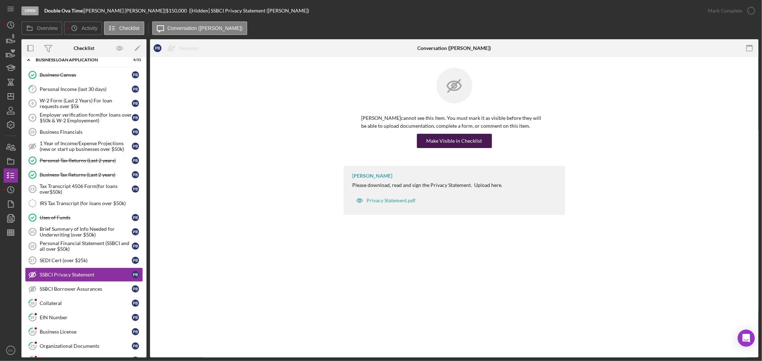
click at [446, 140] on div "Make Visible in Checklist" at bounding box center [454, 141] width 56 height 14
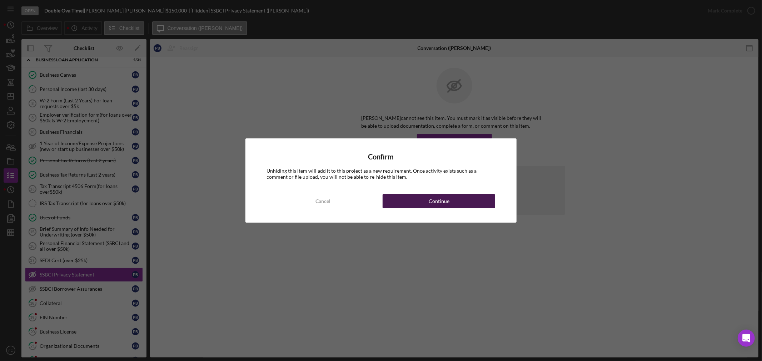
click at [423, 205] on button "Continue" at bounding box center [438, 201] width 112 height 14
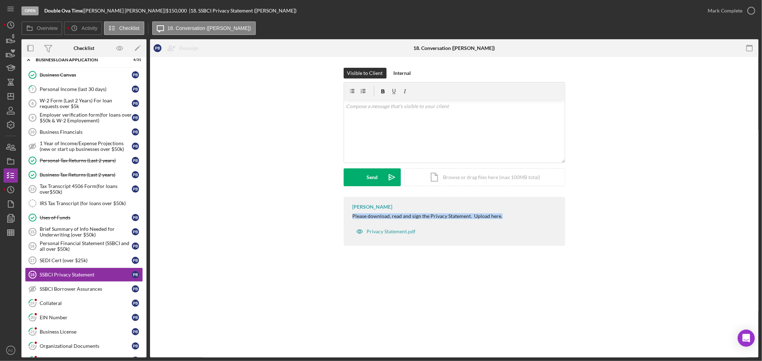
drag, startPoint x: 347, startPoint y: 214, endPoint x: 501, endPoint y: 214, distance: 153.9
click at [501, 214] on div "[PERSON_NAME] Please download, read and sign the Privacy Statement. Upload here…" at bounding box center [453, 221] width 221 height 49
click at [376, 180] on div "Send" at bounding box center [371, 178] width 11 height 18
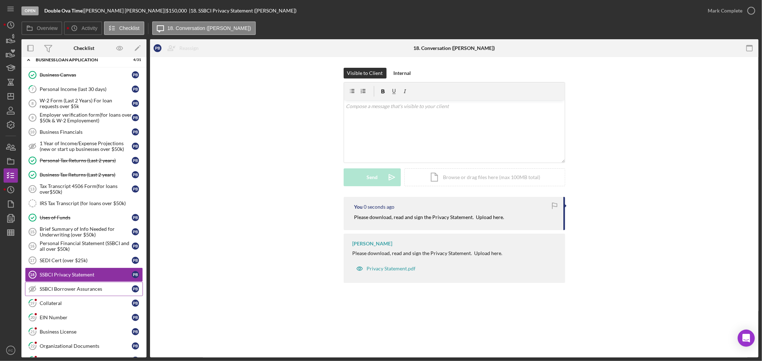
click at [63, 286] on link "SSBCI Borrower Assurances SSBCI Borrower Assurances P B" at bounding box center [84, 289] width 118 height 14
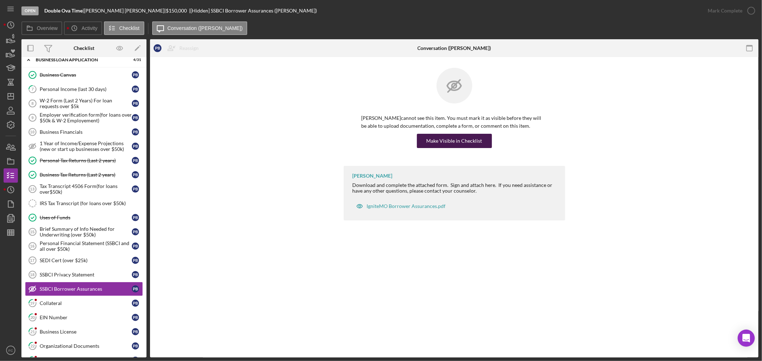
click at [448, 142] on div "Make Visible in Checklist" at bounding box center [454, 141] width 56 height 14
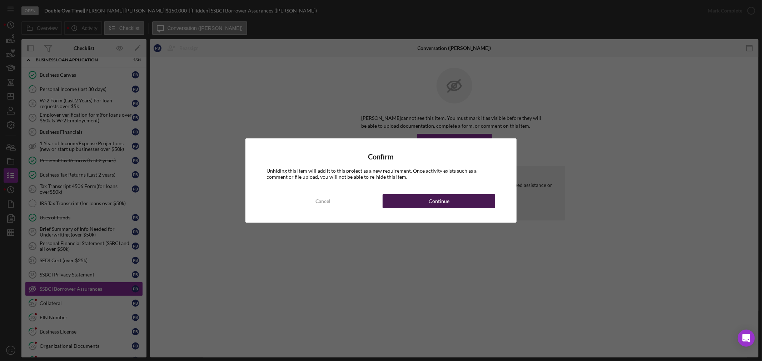
click at [433, 201] on div "Continue" at bounding box center [438, 201] width 21 height 14
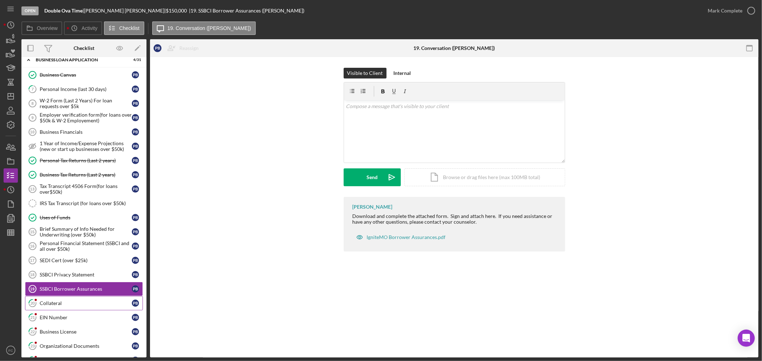
click at [58, 306] on div "Collateral" at bounding box center [86, 304] width 92 height 6
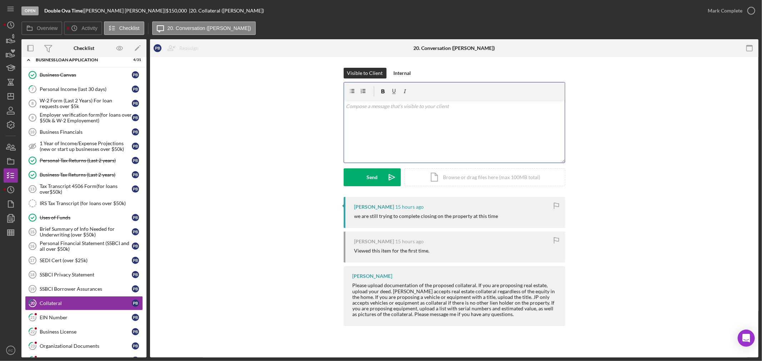
click at [383, 131] on div "v Color teal Color pink Remove color Add row above Add row below Add column bef…" at bounding box center [454, 131] width 221 height 62
click at [368, 179] on div "Send" at bounding box center [371, 178] width 11 height 18
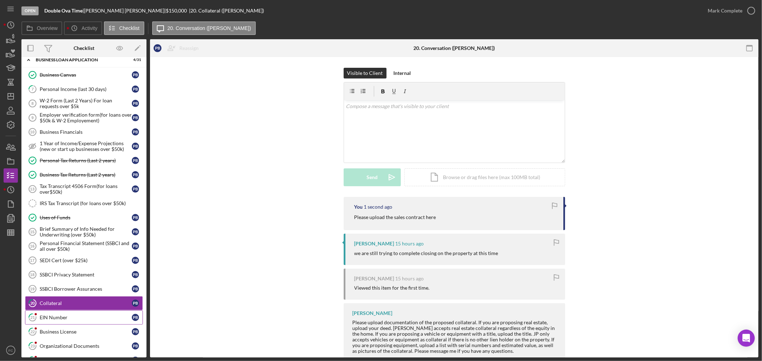
click at [67, 319] on div "EIN Number" at bounding box center [86, 318] width 92 height 6
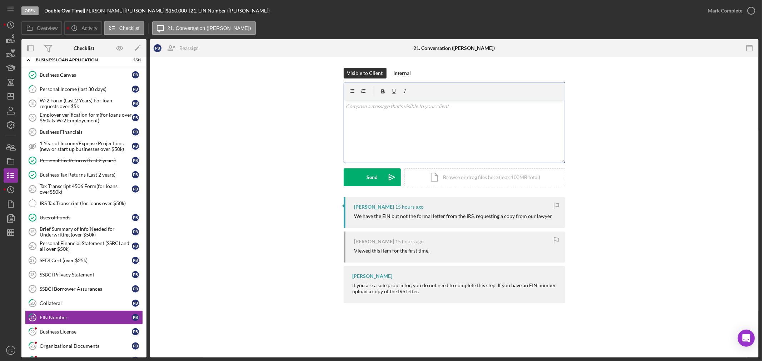
click at [404, 138] on div "v Color teal Color pink Remove color Add row above Add row below Add column bef…" at bounding box center [454, 131] width 221 height 62
click at [376, 177] on div "Send" at bounding box center [371, 178] width 11 height 18
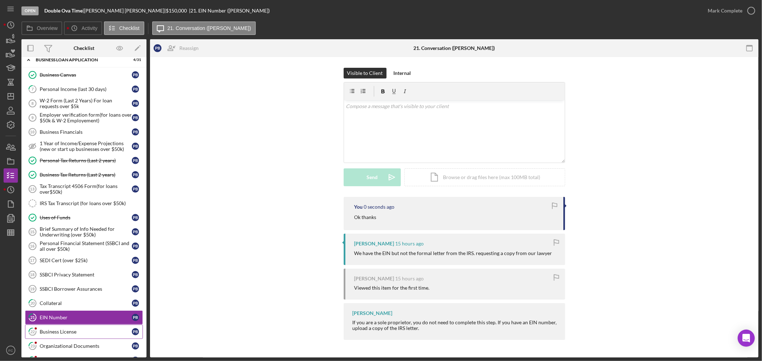
click at [64, 331] on div "Business License" at bounding box center [86, 332] width 92 height 6
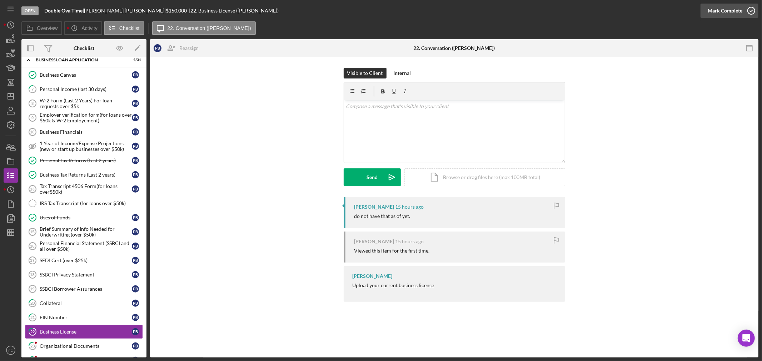
click at [749, 8] on icon "button" at bounding box center [751, 11] width 18 height 18
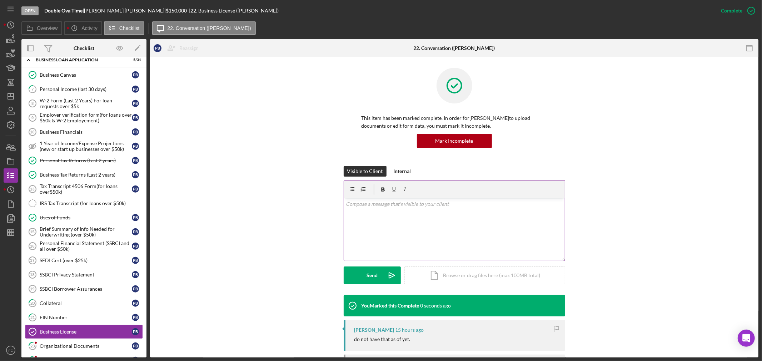
click at [372, 231] on div "v Color teal Color pink Remove color Add row above Add row below Add column bef…" at bounding box center [454, 230] width 221 height 62
click at [356, 273] on button "Send Icon/icon-invite-send" at bounding box center [371, 276] width 57 height 18
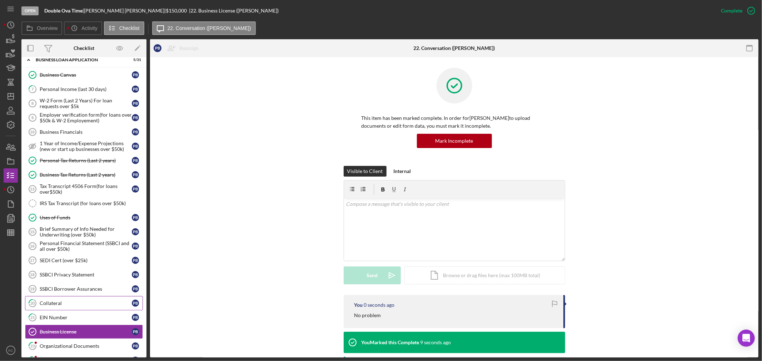
scroll to position [357, 0]
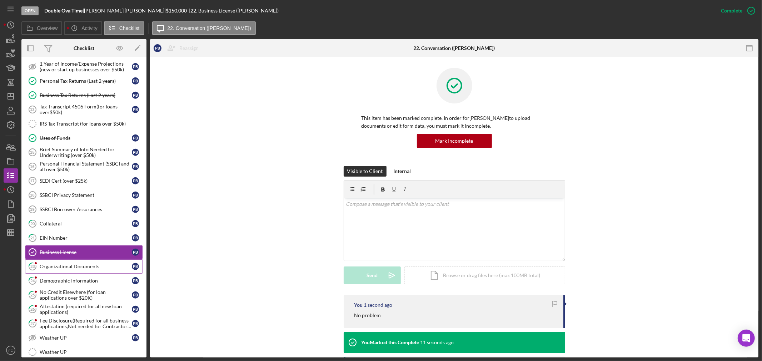
drag, startPoint x: 71, startPoint y: 270, endPoint x: 74, endPoint y: 268, distance: 3.7
click at [71, 270] on div "Organizational Documents" at bounding box center [86, 267] width 92 height 6
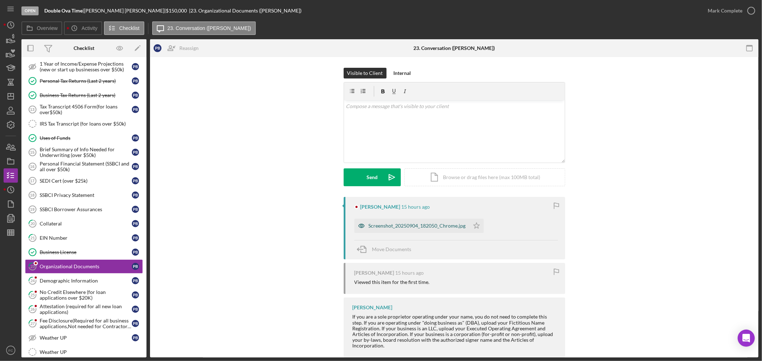
click at [397, 227] on div "Screenshot_20250904_182050_Chrome.jpg" at bounding box center [416, 226] width 97 height 6
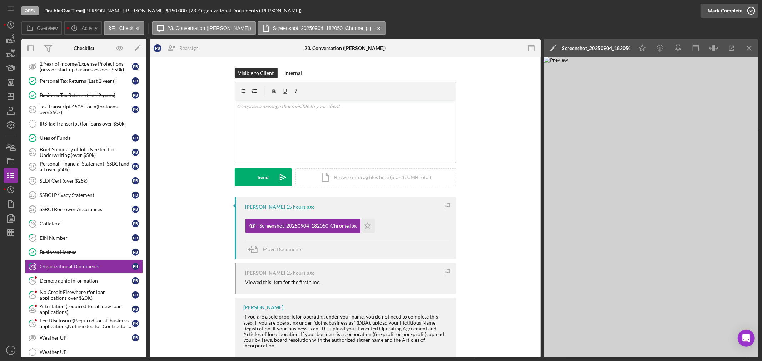
click at [748, 11] on icon "button" at bounding box center [751, 11] width 18 height 18
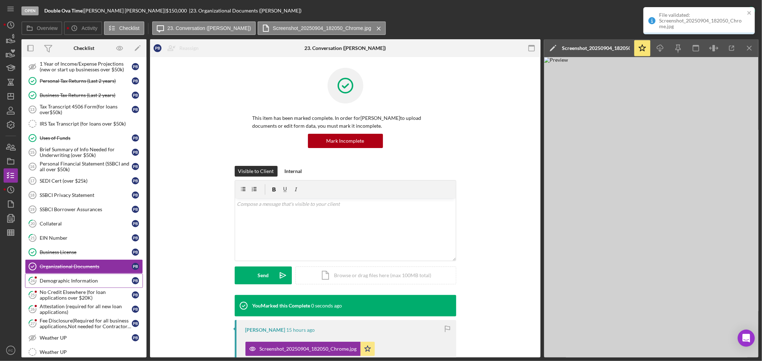
click at [60, 280] on div "Demographic Information" at bounding box center [86, 281] width 92 height 6
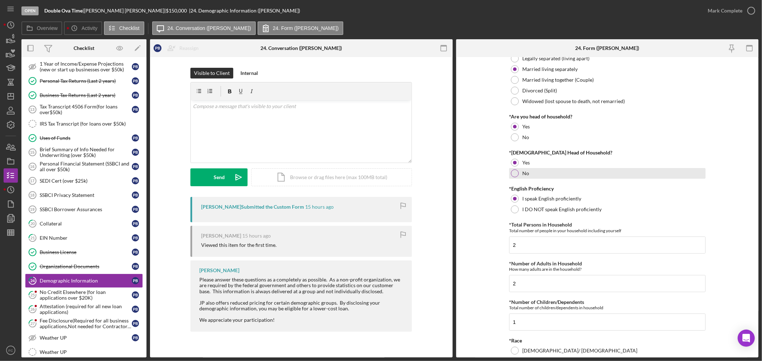
scroll to position [238, 0]
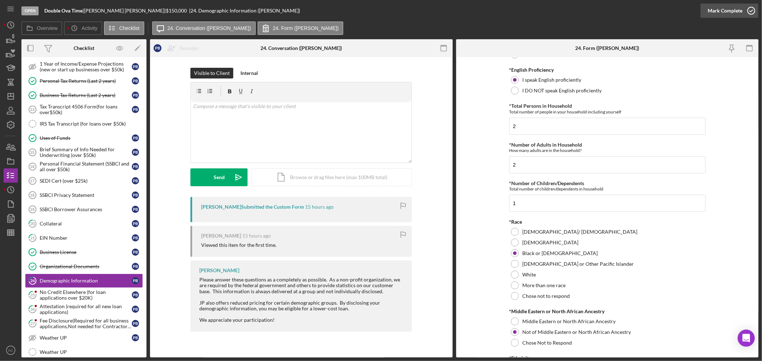
click at [751, 10] on icon "button" at bounding box center [751, 11] width 18 height 18
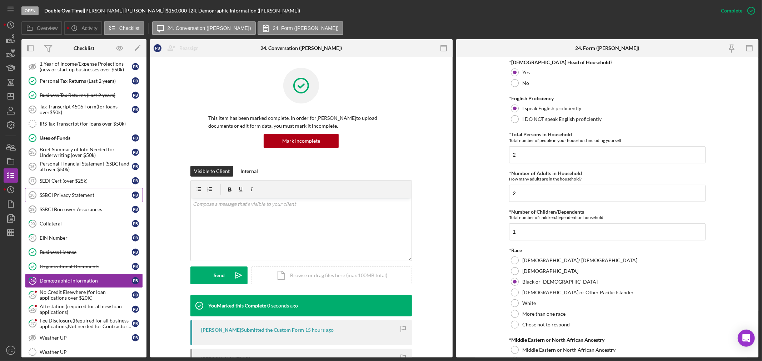
scroll to position [266, 0]
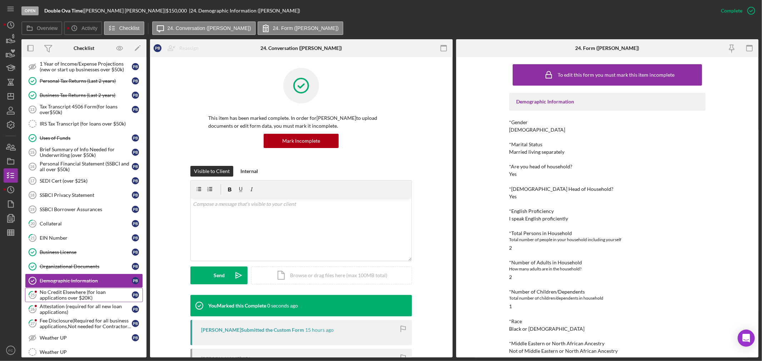
click at [67, 294] on div "No Credit Elsewhere (for loan applications over $20K)" at bounding box center [86, 295] width 92 height 11
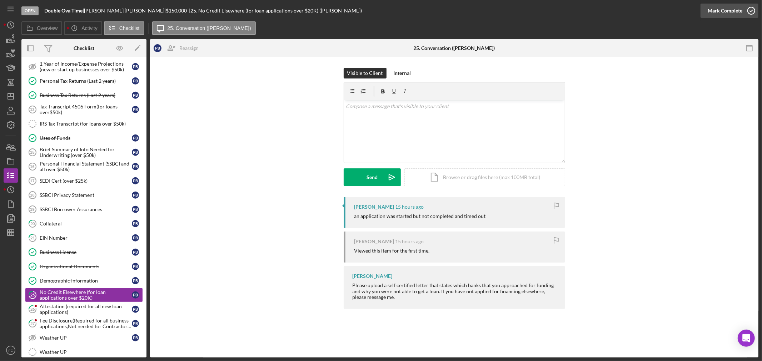
click at [751, 13] on icon "button" at bounding box center [751, 11] width 18 height 18
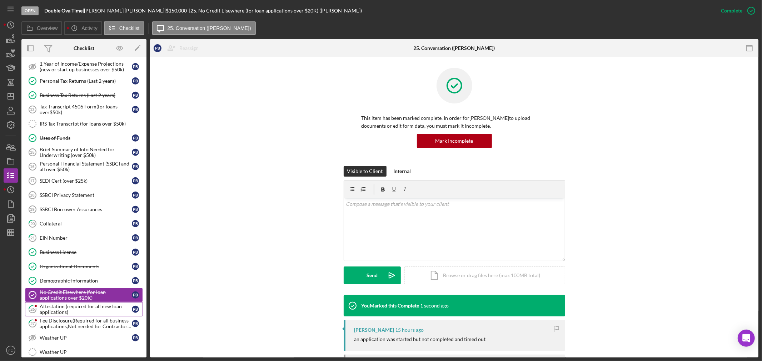
click at [69, 311] on div "Attestation (required for all new loan applications)" at bounding box center [86, 309] width 92 height 11
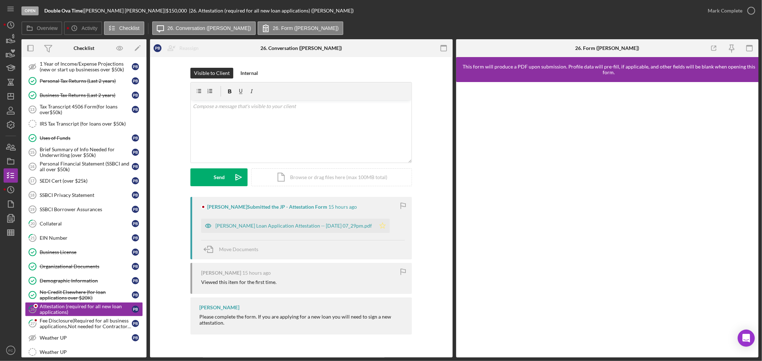
click at [387, 222] on icon "Icon/Star" at bounding box center [382, 226] width 14 height 14
click at [751, 12] on icon "button" at bounding box center [751, 11] width 18 height 18
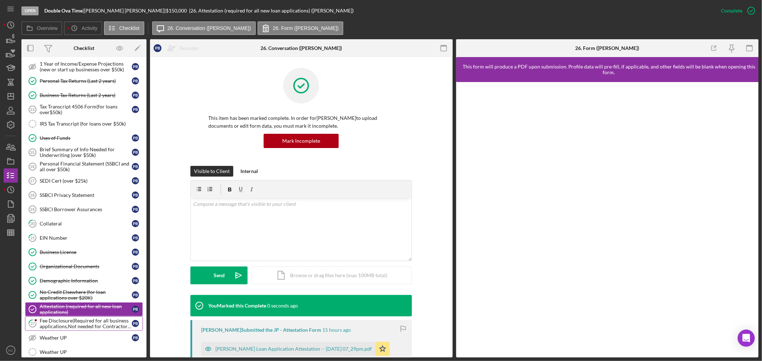
scroll to position [436, 0]
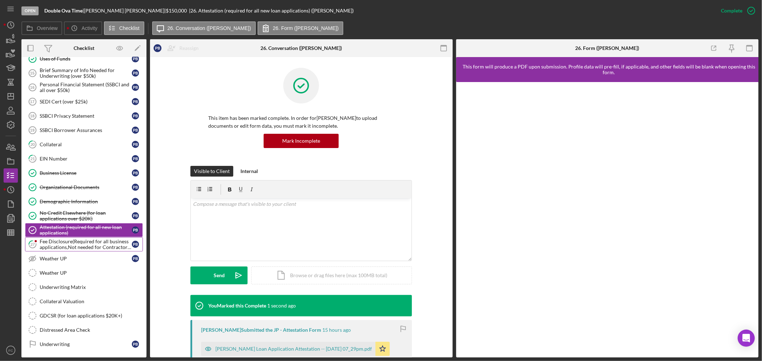
click at [54, 243] on div "Fee Disclosure(Required for all business applications,Not needed for Contractor…" at bounding box center [86, 244] width 92 height 11
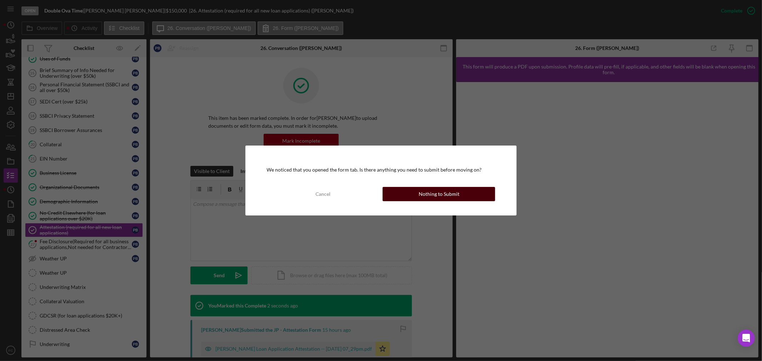
click at [420, 194] on div "Nothing to Submit" at bounding box center [438, 194] width 41 height 14
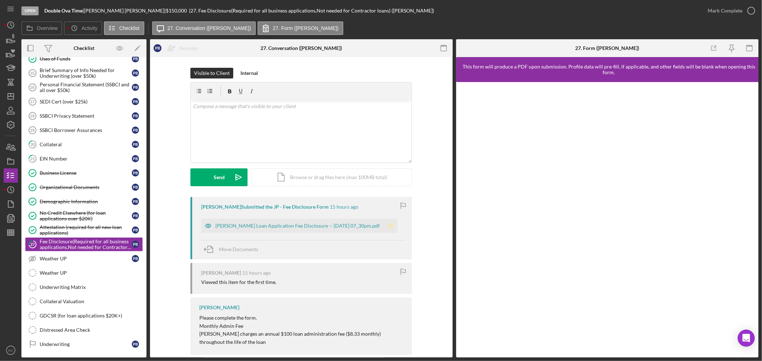
click at [397, 229] on icon "Icon/Star" at bounding box center [390, 226] width 14 height 14
click at [750, 10] on icon "button" at bounding box center [751, 11] width 18 height 18
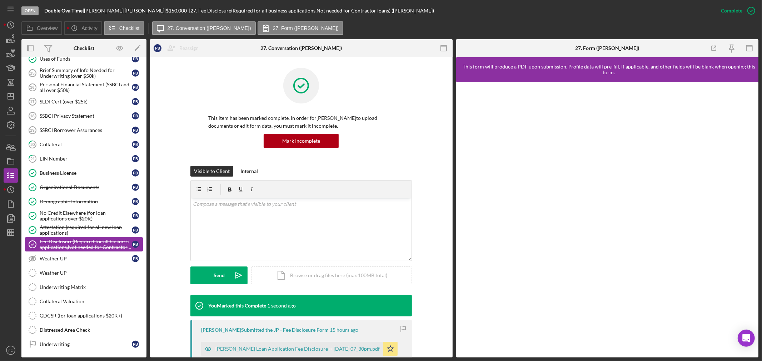
scroll to position [488, 0]
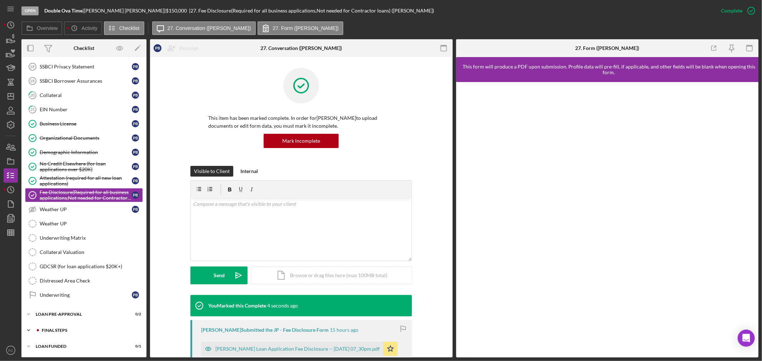
click at [61, 327] on div "Icon/Expander FINAL STEPS 0 / 19" at bounding box center [83, 330] width 125 height 14
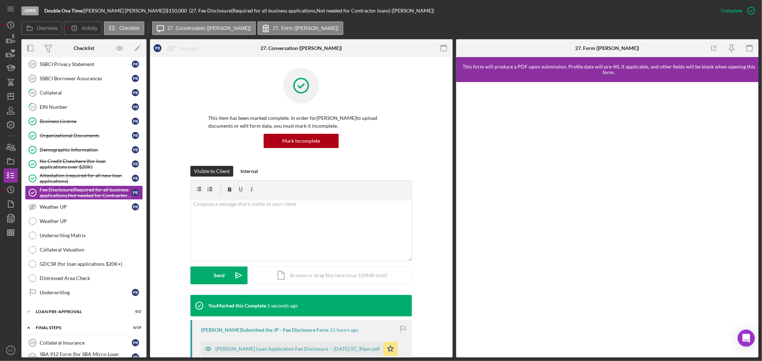
scroll to position [568, 0]
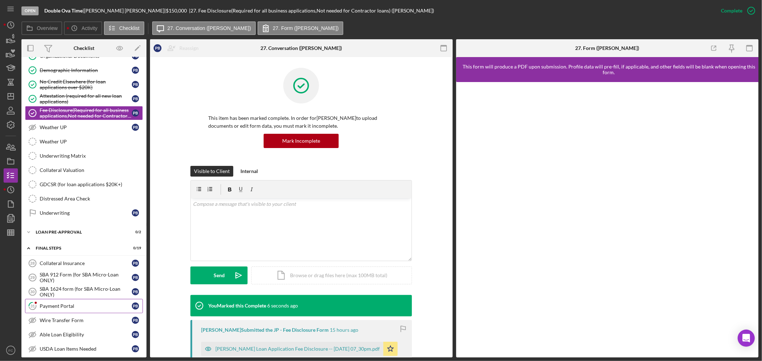
click at [59, 309] on div "Payment Portal" at bounding box center [86, 306] width 92 height 6
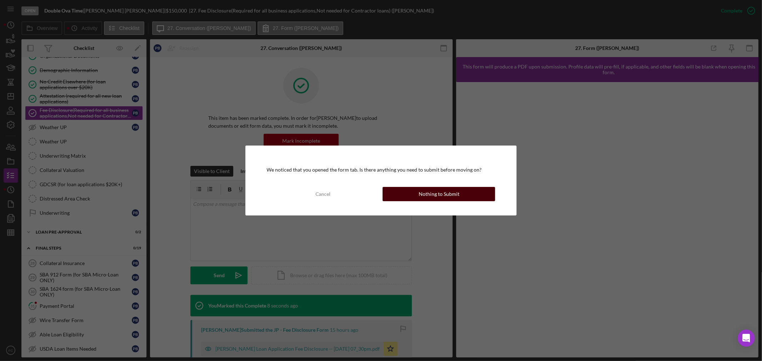
click at [427, 197] on div "Nothing to Submit" at bounding box center [438, 194] width 41 height 14
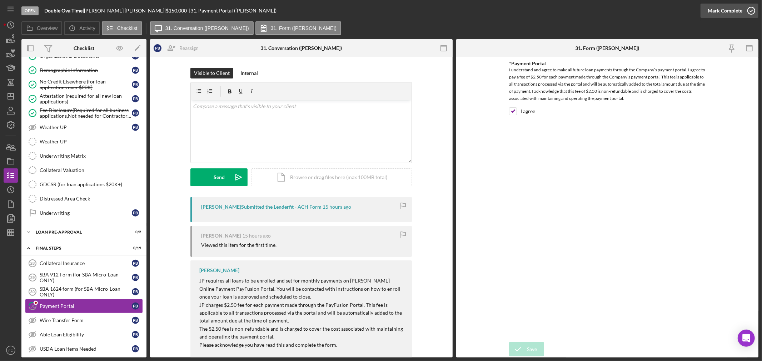
click at [753, 11] on icon "button" at bounding box center [751, 11] width 18 height 18
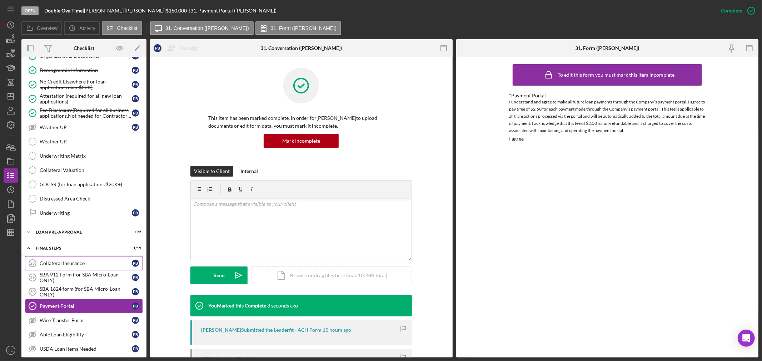
click at [81, 266] on div "Collateral Insurance" at bounding box center [86, 264] width 92 height 6
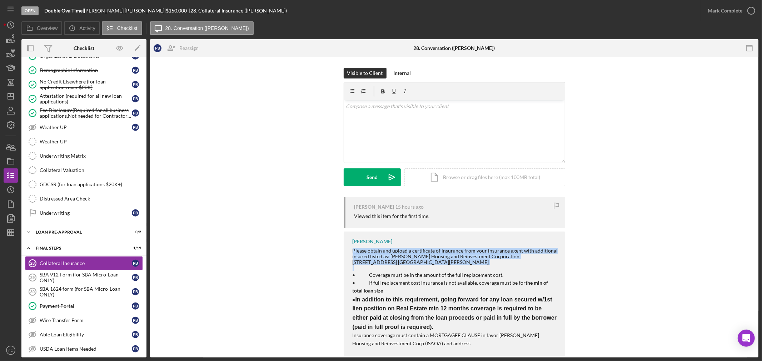
drag, startPoint x: 348, startPoint y: 250, endPoint x: 402, endPoint y: 268, distance: 56.9
click at [402, 268] on div "[PERSON_NAME] Please obtain and upload a certificate of insurance from your ins…" at bounding box center [453, 294] width 221 height 125
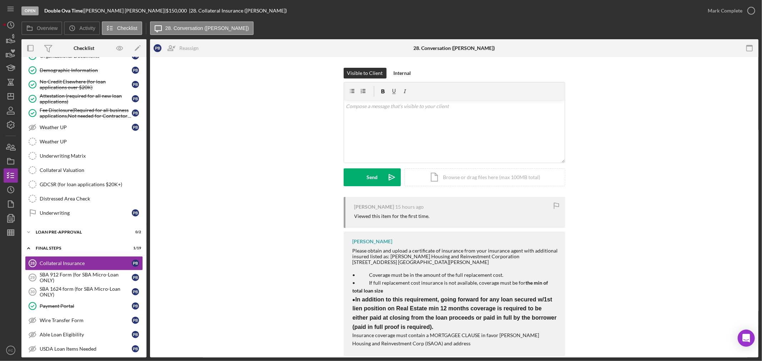
click at [277, 240] on div "[PERSON_NAME] 15 hours ago Viewed this item for the first time. [PERSON_NAME] P…" at bounding box center [454, 278] width 587 height 163
drag, startPoint x: 348, startPoint y: 251, endPoint x: 477, endPoint y: 342, distance: 158.2
click at [477, 343] on div "[PERSON_NAME] Please obtain and upload a certificate of insurance from your ins…" at bounding box center [453, 294] width 221 height 125
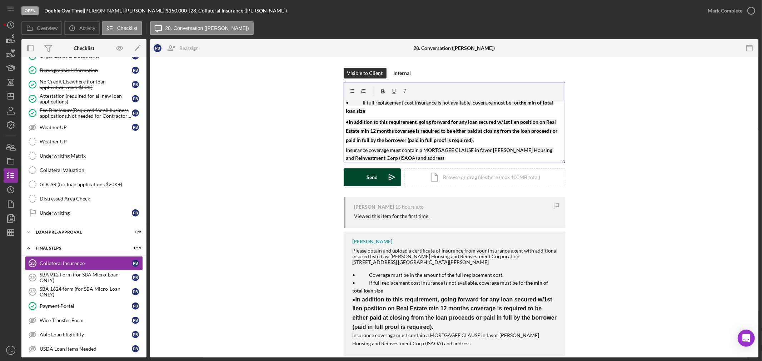
click at [370, 177] on div "Send" at bounding box center [371, 178] width 11 height 18
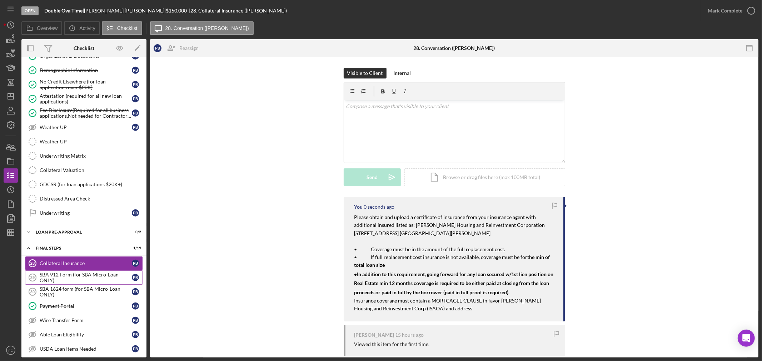
click at [83, 276] on div "SBA 912 Form (for SBA Micro-Loan ONLY)" at bounding box center [86, 277] width 92 height 11
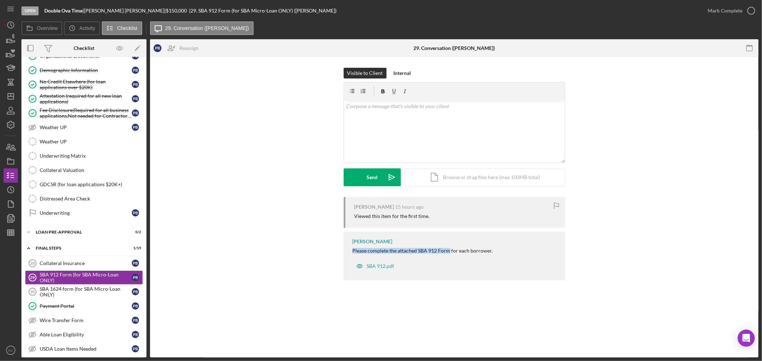
drag, startPoint x: 347, startPoint y: 248, endPoint x: 448, endPoint y: 248, distance: 101.8
click at [448, 248] on div "[PERSON_NAME] Please complete the attached SBA 912 Form for each borrower. SBA …" at bounding box center [453, 256] width 221 height 49
click at [362, 179] on button "Send Icon/icon-invite-send" at bounding box center [371, 178] width 57 height 18
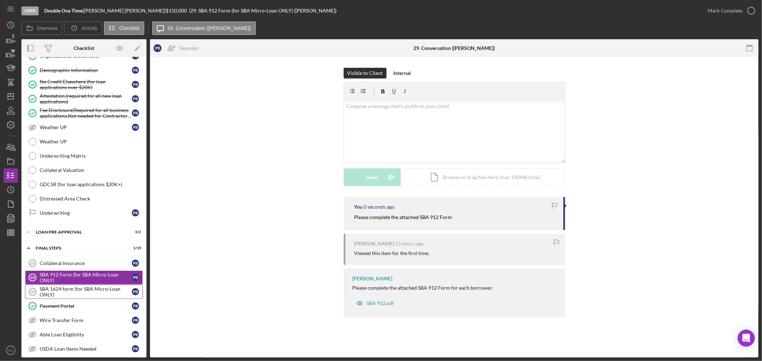
click at [74, 290] on div "SBA 1624 form (for SBA Micro-Loan ONLY)" at bounding box center [86, 291] width 92 height 11
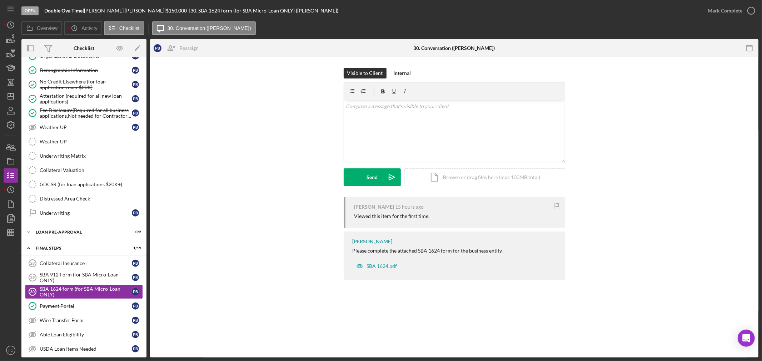
click at [351, 251] on div "[PERSON_NAME] Please complete the attached SBA 1624 form for the business entit…" at bounding box center [453, 256] width 221 height 49
drag, startPoint x: 352, startPoint y: 249, endPoint x: 451, endPoint y: 252, distance: 98.6
click at [451, 252] on div "[PERSON_NAME] Please complete the attached SBA 1624 form for the business entit…" at bounding box center [453, 256] width 221 height 49
click at [361, 173] on button "Send Icon/icon-invite-send" at bounding box center [371, 178] width 57 height 18
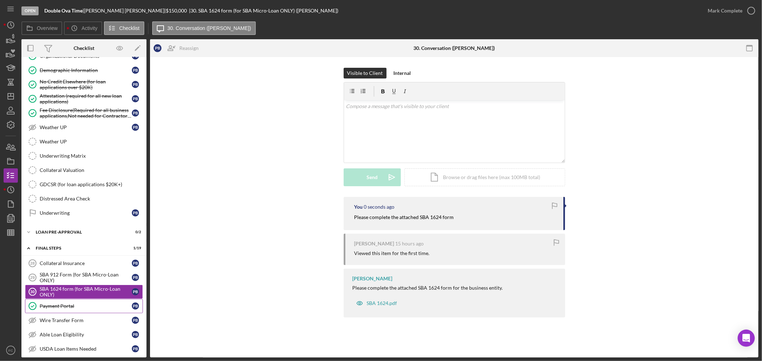
click at [61, 309] on div "Payment Portal" at bounding box center [86, 306] width 92 height 6
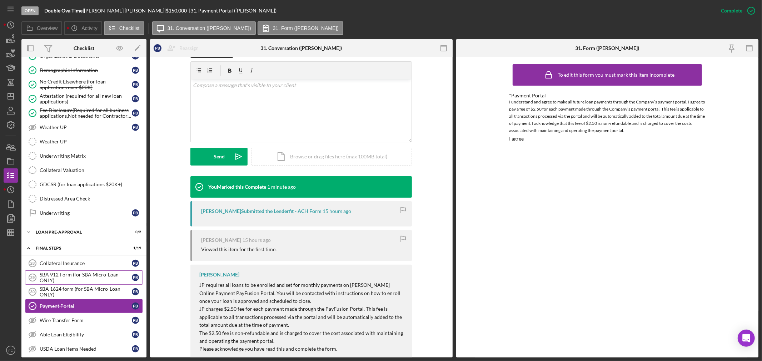
scroll to position [647, 0]
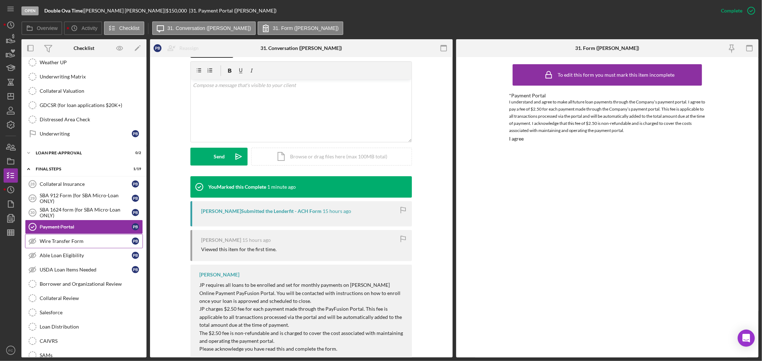
click at [61, 242] on div "Wire Transfer Form" at bounding box center [86, 241] width 92 height 6
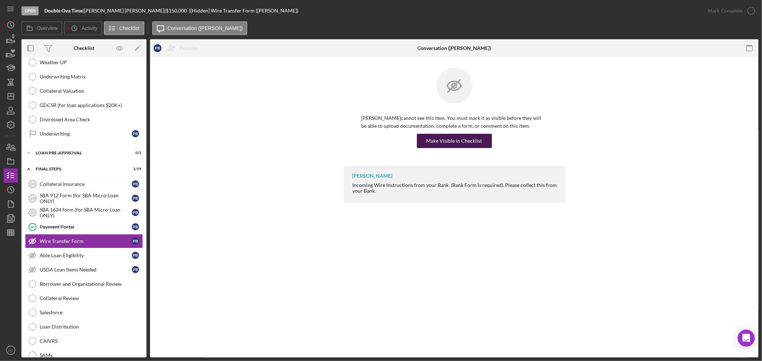
click at [444, 141] on div "Make Visible in Checklist" at bounding box center [454, 141] width 56 height 14
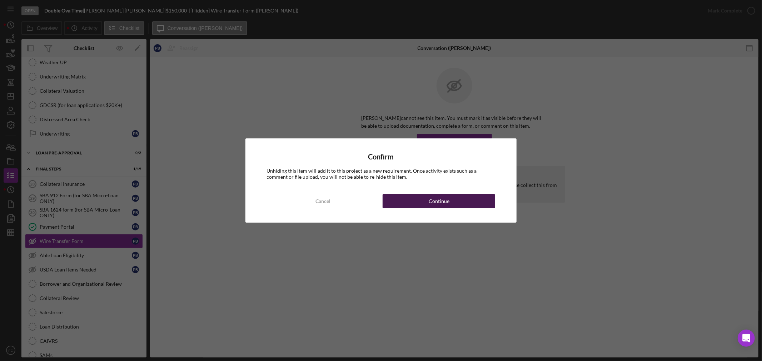
click at [413, 198] on button "Continue" at bounding box center [438, 201] width 112 height 14
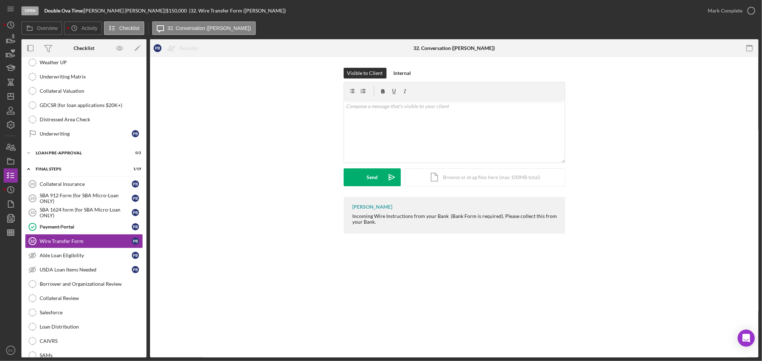
drag, startPoint x: 348, startPoint y: 216, endPoint x: 406, endPoint y: 225, distance: 58.2
click at [406, 225] on div "[PERSON_NAME] Incoming Wire Instructions from your Bank (Bank Form is required)…" at bounding box center [453, 215] width 221 height 37
click at [373, 178] on div "Send" at bounding box center [371, 178] width 11 height 18
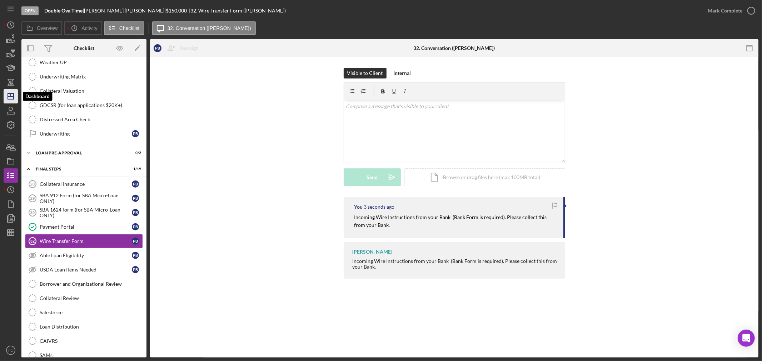
click at [12, 101] on icon "Icon/Dashboard" at bounding box center [11, 96] width 18 height 18
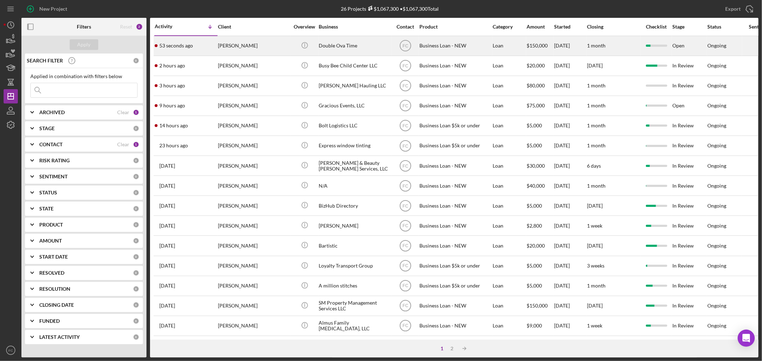
click at [183, 41] on div "53 seconds ago [PERSON_NAME]" at bounding box center [186, 45] width 62 height 19
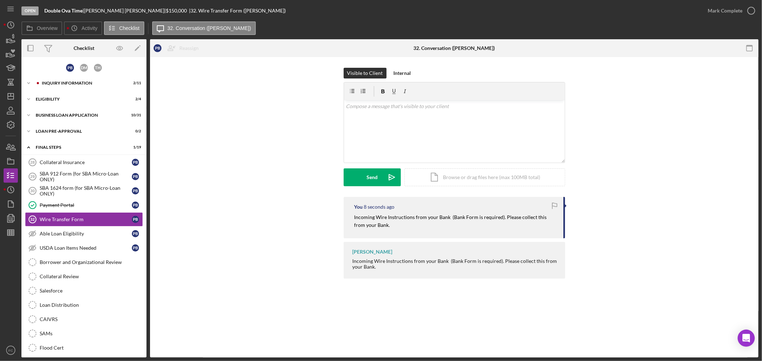
scroll to position [11, 0]
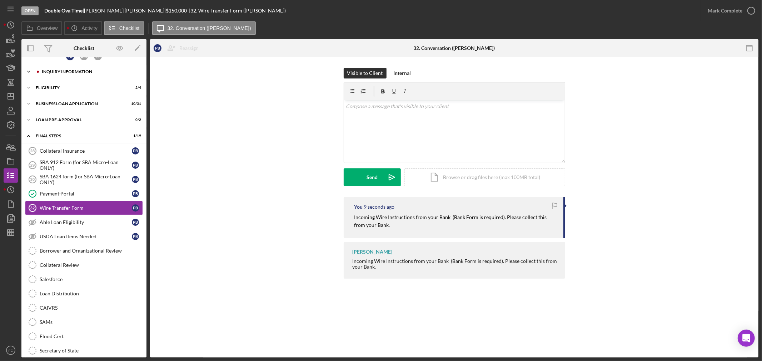
click at [66, 76] on div "Icon/Expander INQUIRY INFORMATION 2 / 11" at bounding box center [83, 72] width 125 height 14
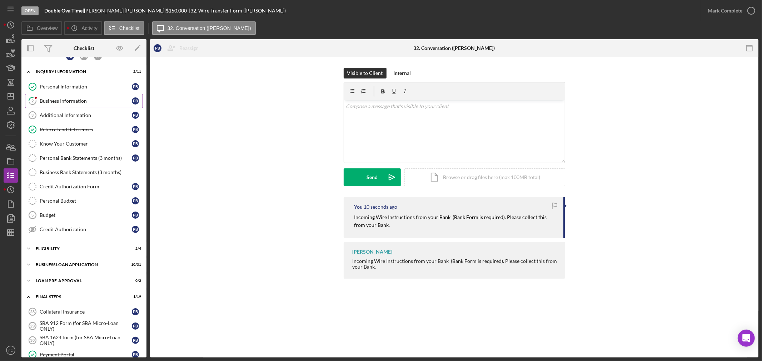
click at [60, 96] on link "2 Business Information P B" at bounding box center [84, 101] width 118 height 14
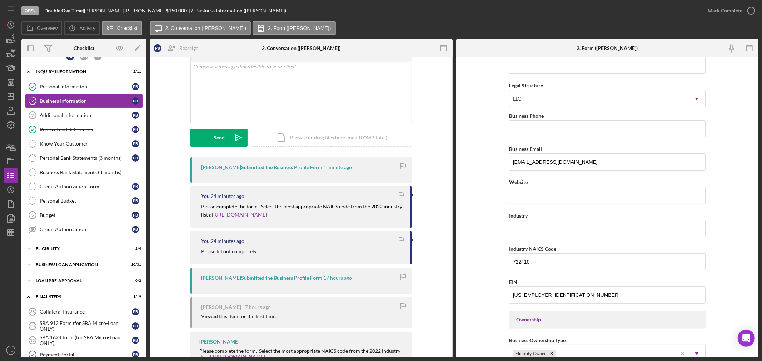
scroll to position [65, 0]
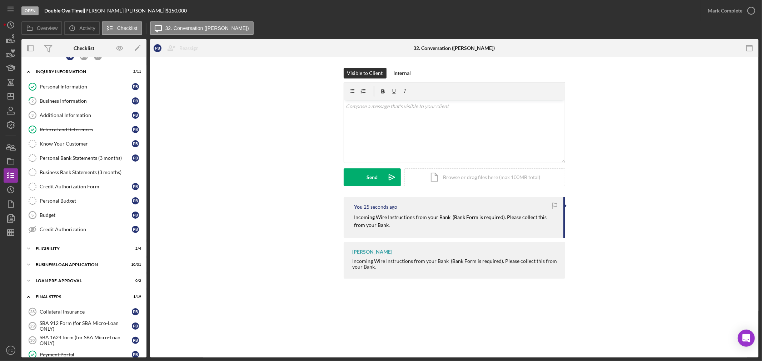
scroll to position [174, 0]
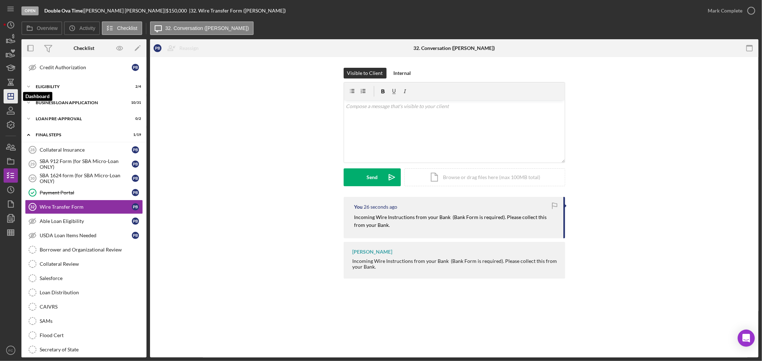
click at [12, 99] on icon "Icon/Dashboard" at bounding box center [11, 96] width 18 height 18
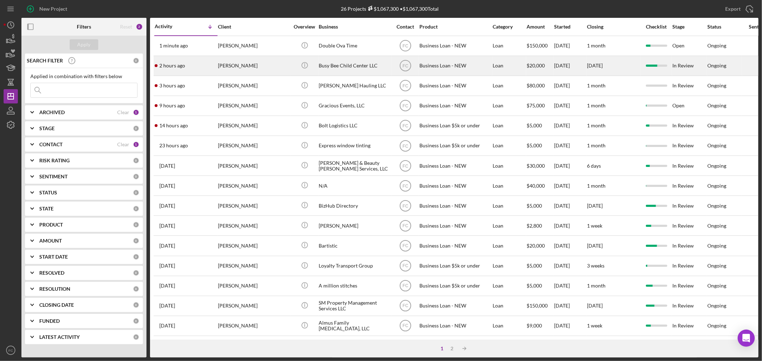
click at [197, 69] on div "2 hours ago [PERSON_NAME]" at bounding box center [186, 65] width 62 height 19
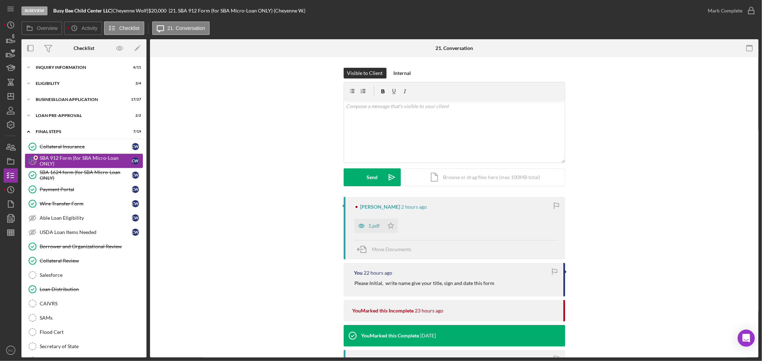
click at [68, 160] on div "SBA 912 Form (for SBA Micro-Loan ONLY)" at bounding box center [86, 160] width 92 height 11
click at [371, 224] on div "1.pdf" at bounding box center [373, 226] width 11 height 6
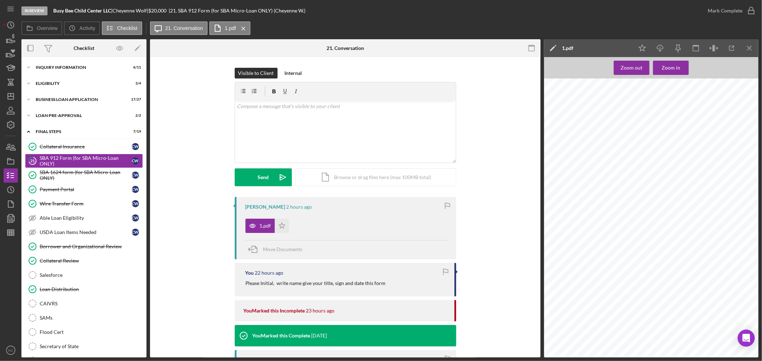
scroll to position [119, 0]
click at [280, 225] on polygon "button" at bounding box center [281, 226] width 6 height 6
click at [753, 10] on icon "button" at bounding box center [751, 11] width 18 height 18
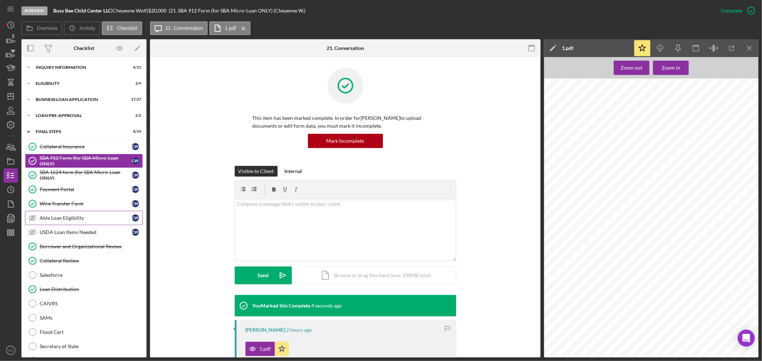
scroll to position [40, 0]
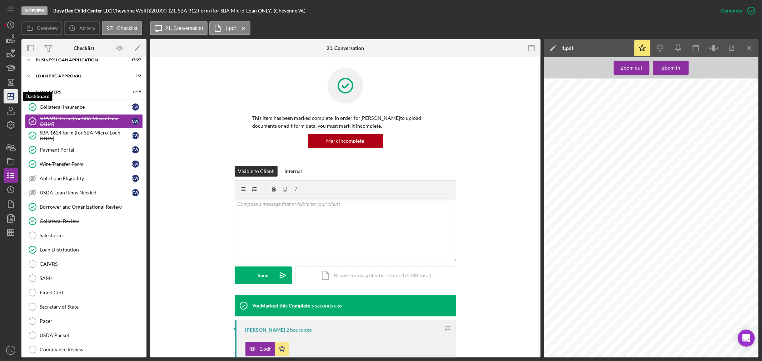
click at [11, 98] on icon "Icon/Dashboard" at bounding box center [11, 96] width 18 height 18
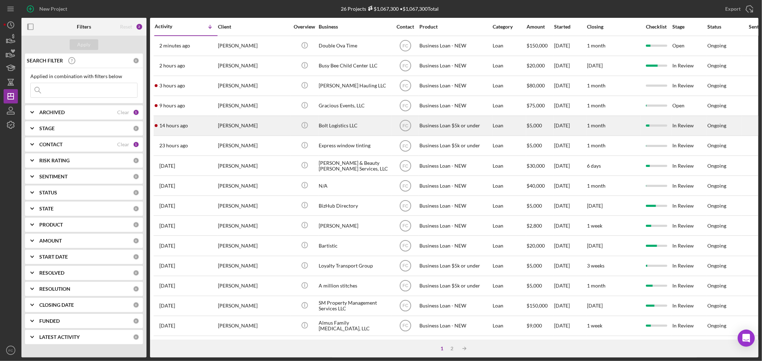
click at [273, 132] on div "[PERSON_NAME]" at bounding box center [253, 125] width 71 height 19
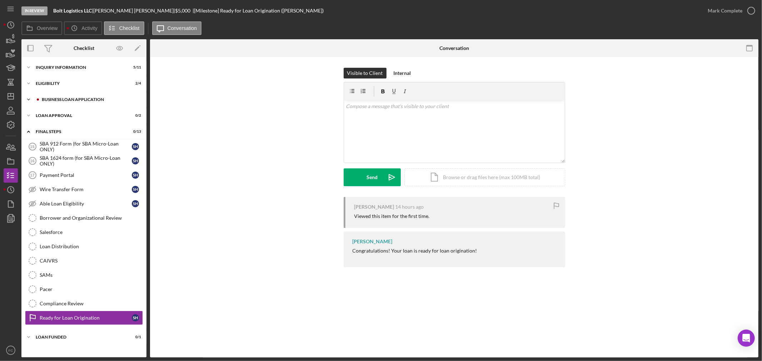
click at [71, 101] on div "BUSINESS LOAN APPLICATION" at bounding box center [90, 99] width 96 height 4
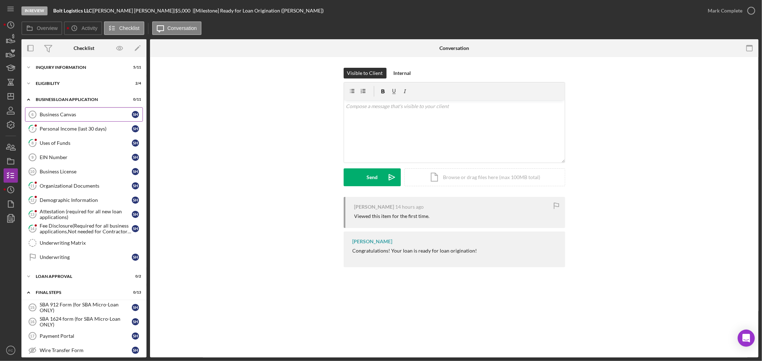
click at [69, 116] on div "Business Canvas" at bounding box center [86, 115] width 92 height 6
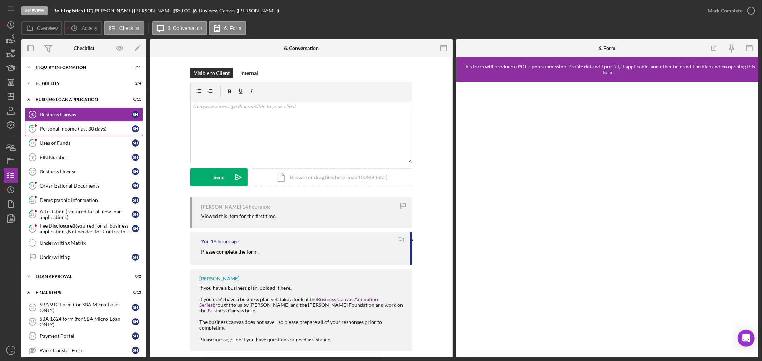
click at [70, 130] on div "Personal Income (last 30 days)" at bounding box center [86, 129] width 92 height 6
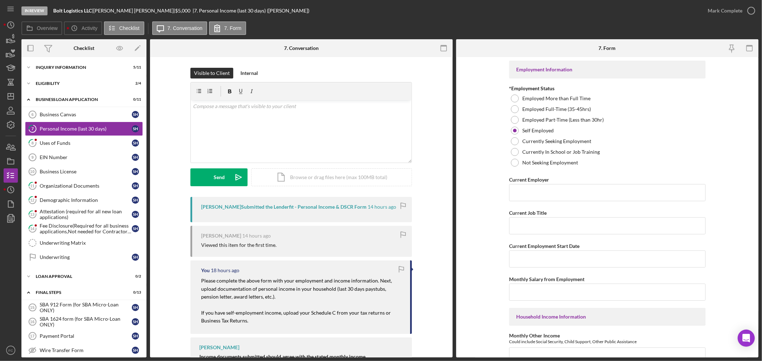
scroll to position [40, 0]
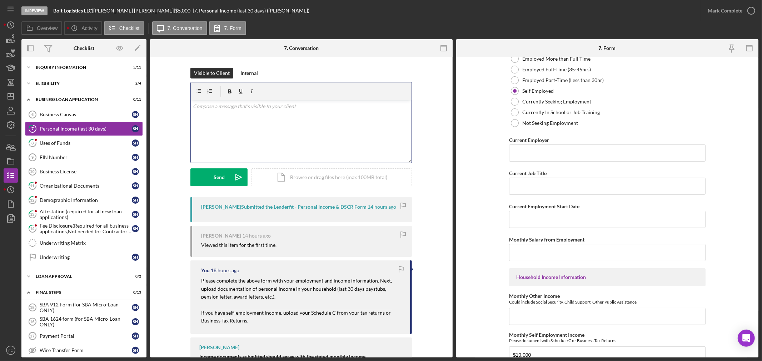
click at [209, 120] on div "v Color teal Color pink Remove color Add row above Add row below Add column bef…" at bounding box center [301, 131] width 221 height 62
click at [208, 176] on button "Send Icon/icon-invite-send" at bounding box center [218, 178] width 57 height 18
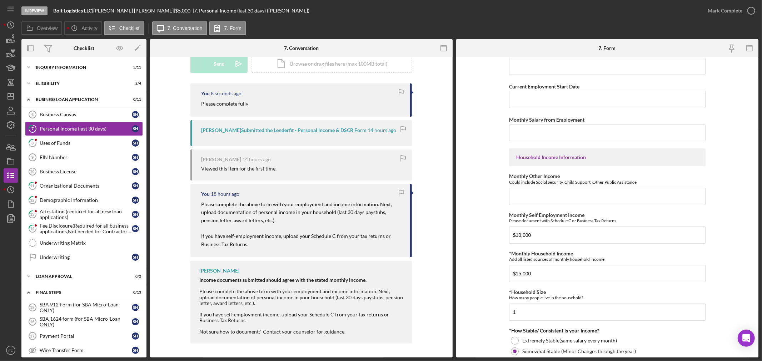
scroll to position [41, 0]
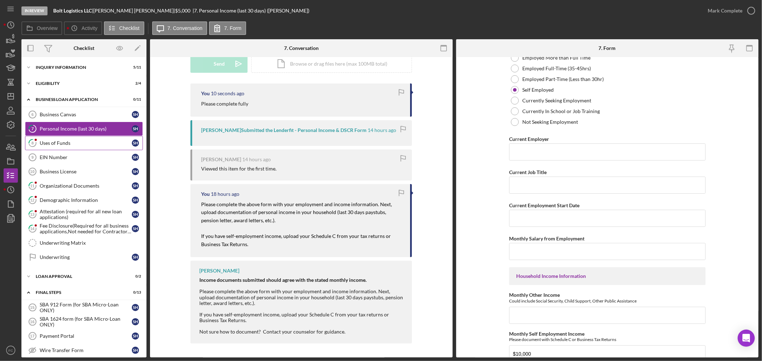
click at [75, 144] on div "Uses of Funds" at bounding box center [86, 143] width 92 height 6
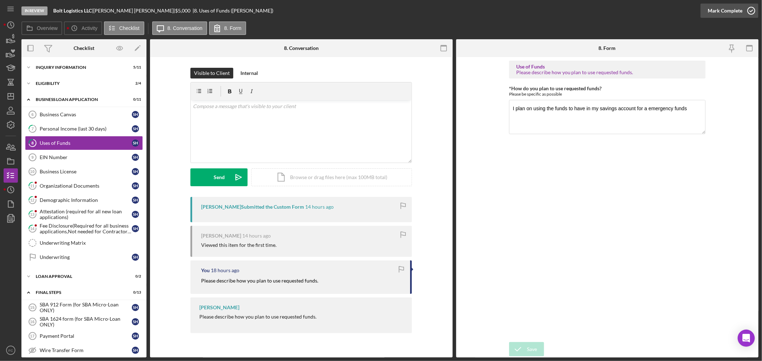
click at [752, 11] on icon "button" at bounding box center [751, 11] width 18 height 18
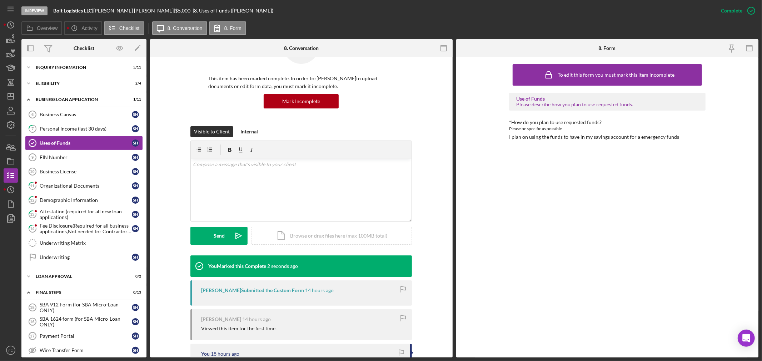
scroll to position [113, 0]
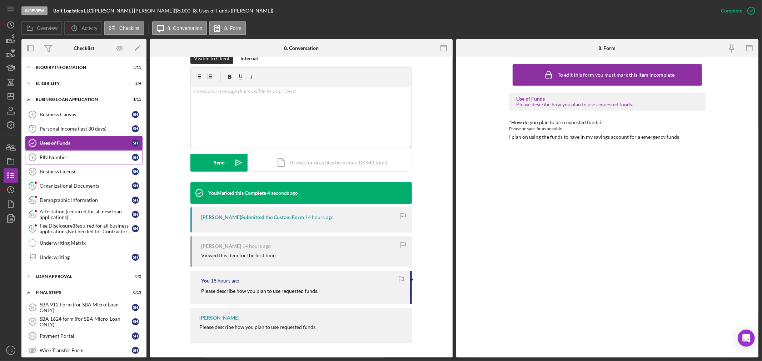
click at [79, 159] on div "EIN Number" at bounding box center [86, 158] width 92 height 6
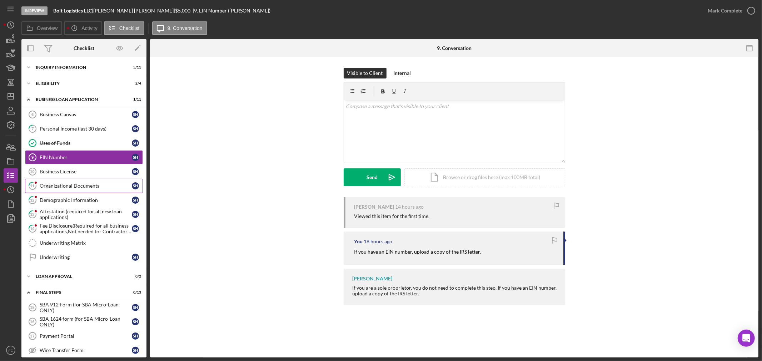
click at [68, 186] on div "Organizational Documents" at bounding box center [86, 186] width 92 height 6
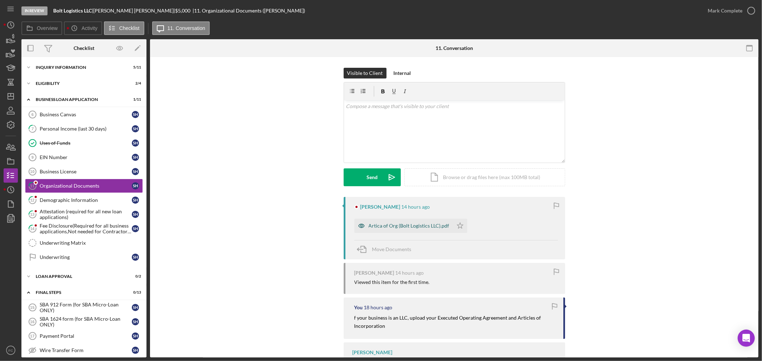
click at [387, 225] on div "Artica of Org (Bolt Logistics LLC).pdf" at bounding box center [408, 226] width 81 height 6
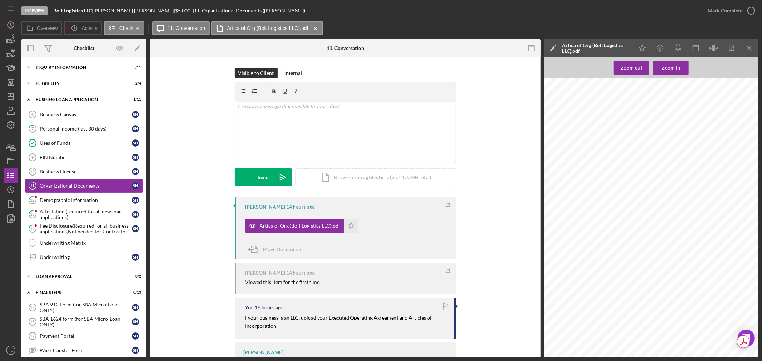
scroll to position [555, 0]
click at [81, 201] on div "Demographic Information" at bounding box center [86, 200] width 92 height 6
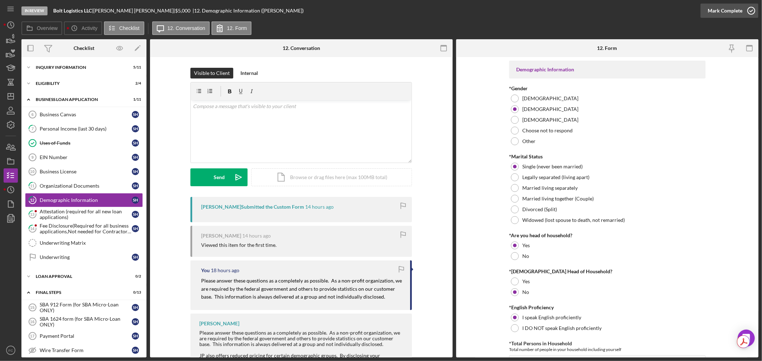
click at [752, 11] on icon "button" at bounding box center [751, 11] width 18 height 18
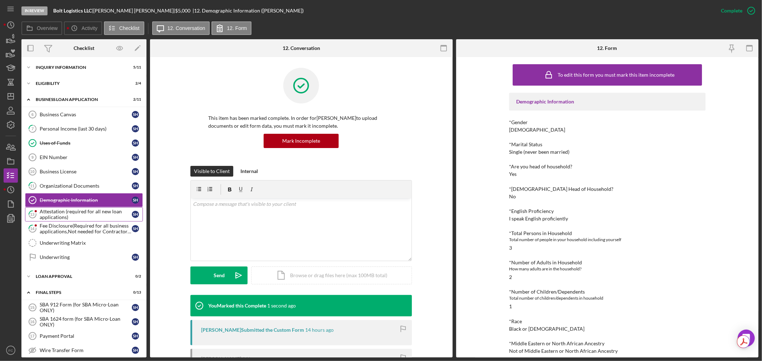
click at [49, 216] on div "Attestation (required for all new loan applications)" at bounding box center [86, 214] width 92 height 11
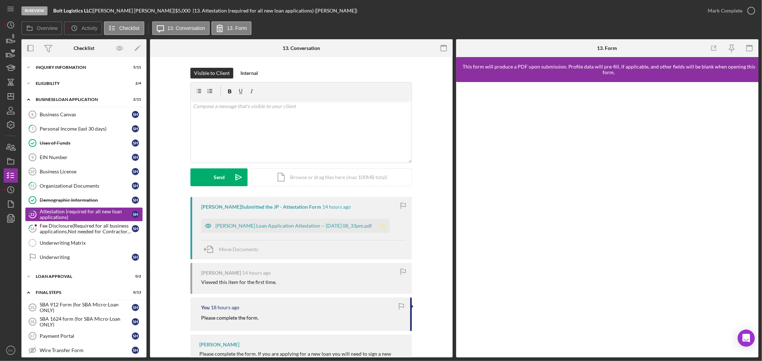
click at [387, 227] on icon "Icon/Star" at bounding box center [382, 226] width 14 height 14
click at [753, 10] on icon "button" at bounding box center [751, 11] width 18 height 18
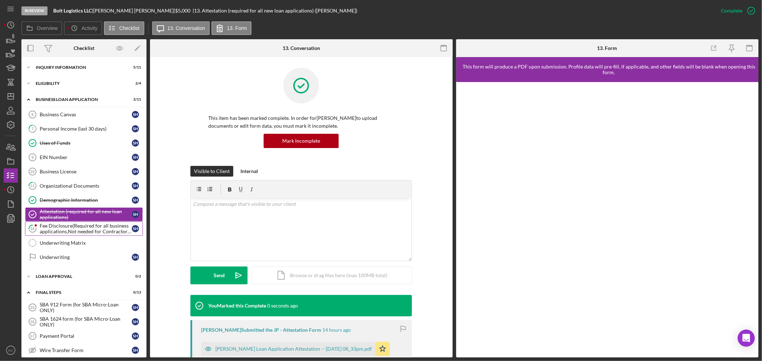
click at [61, 232] on div "Fee Disclosure(Required for all business applications,Not needed for Contractor…" at bounding box center [86, 228] width 92 height 11
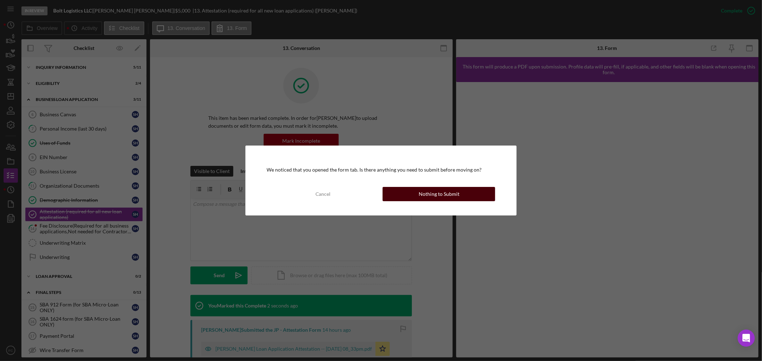
click at [420, 195] on button "Nothing to Submit" at bounding box center [438, 194] width 112 height 14
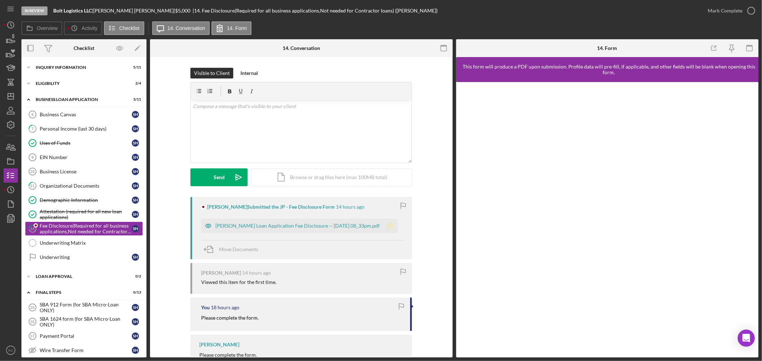
click at [391, 223] on icon "Icon/Star" at bounding box center [390, 226] width 14 height 14
click at [751, 11] on icon "button" at bounding box center [751, 11] width 18 height 18
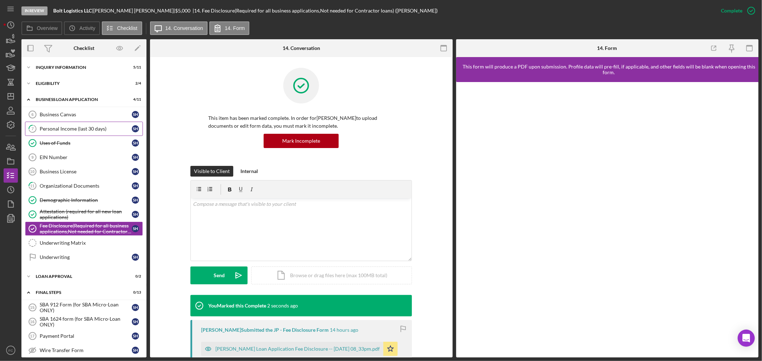
click at [66, 127] on div "Personal Income (last 30 days)" at bounding box center [86, 129] width 92 height 6
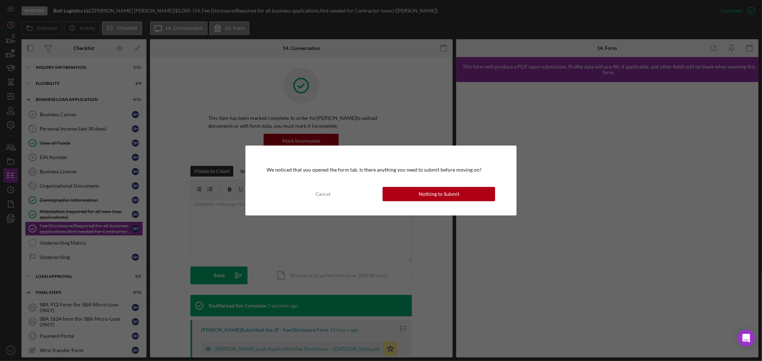
click at [448, 193] on div "Nothing to Submit" at bounding box center [438, 194] width 41 height 14
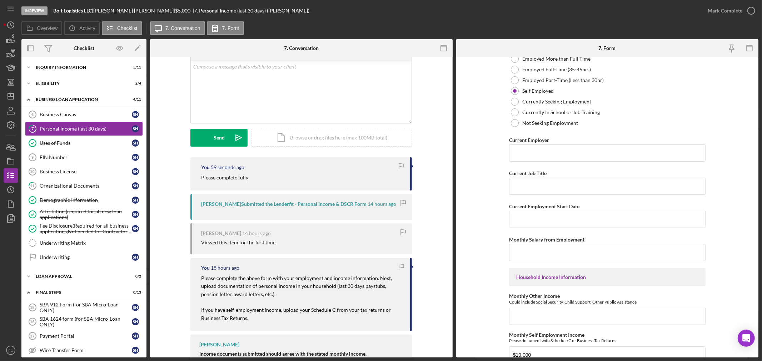
scroll to position [114, 0]
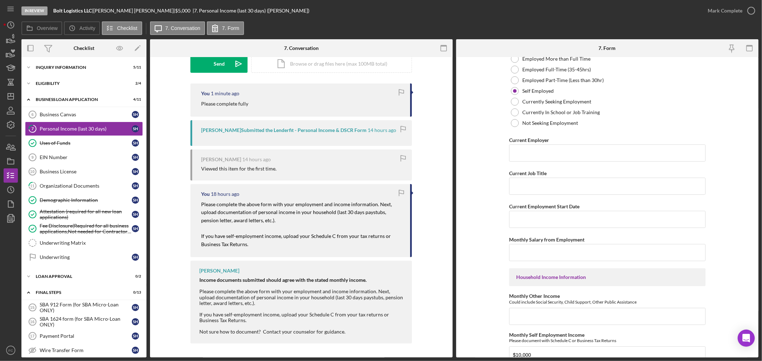
drag, startPoint x: 373, startPoint y: 205, endPoint x: 390, endPoint y: 216, distance: 20.7
click at [393, 219] on p "Please complete the above form with your employment and income information. Nex…" at bounding box center [302, 213] width 202 height 24
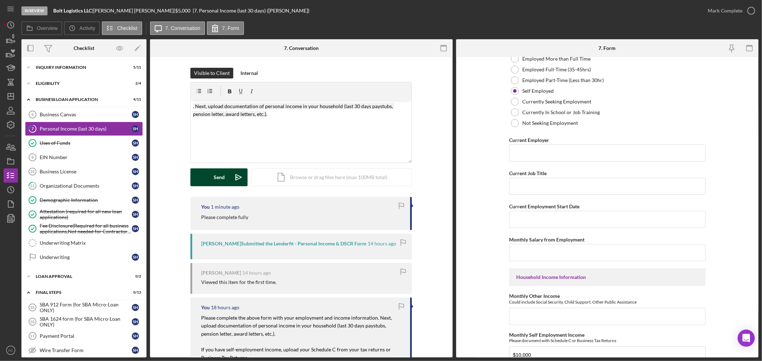
click at [214, 177] on div "Send" at bounding box center [219, 178] width 11 height 18
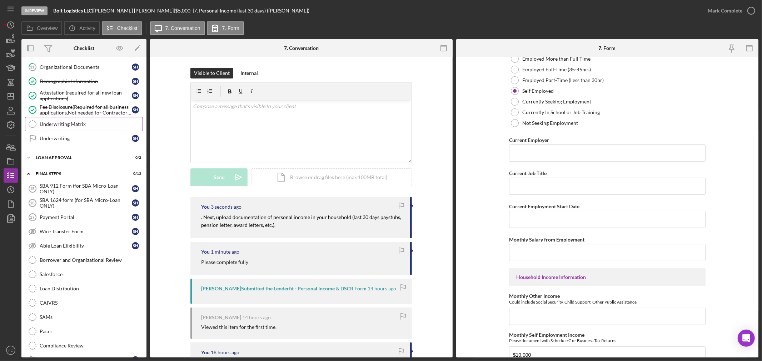
scroll to position [154, 0]
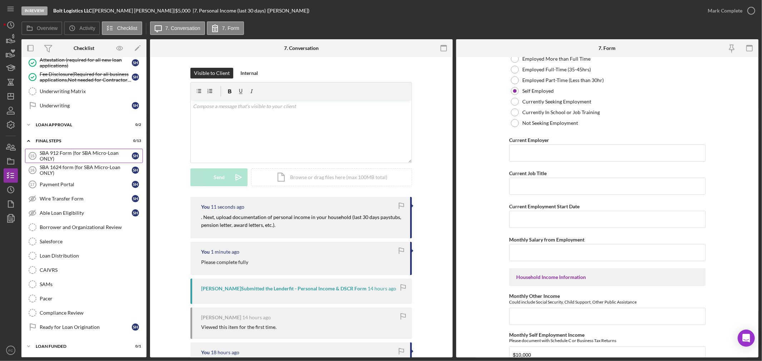
click at [64, 154] on div "SBA 912 Form (for SBA Micro-Loan ONLY)" at bounding box center [86, 155] width 92 height 11
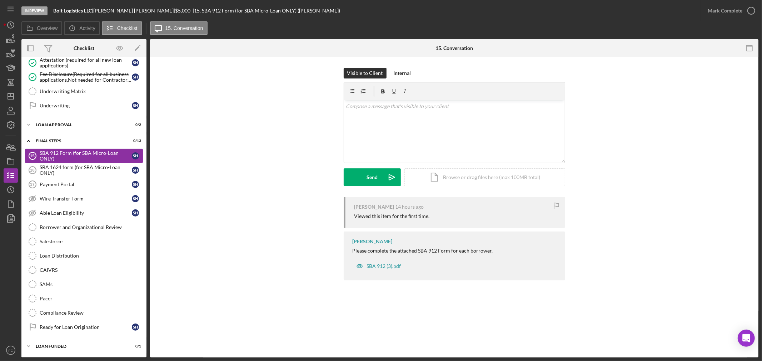
scroll to position [154, 0]
drag, startPoint x: 351, startPoint y: 251, endPoint x: 449, endPoint y: 251, distance: 97.5
click at [449, 251] on div "[PERSON_NAME] Please complete the attached SBA 912 Form for each borrower. SBA …" at bounding box center [453, 256] width 221 height 49
click at [371, 178] on div "Send" at bounding box center [371, 178] width 11 height 18
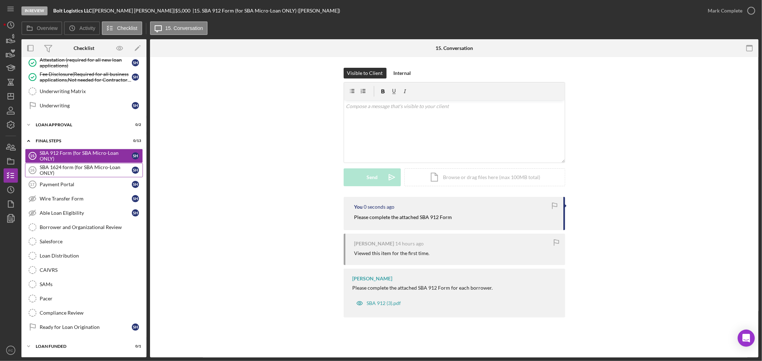
click at [61, 170] on div "SBA 1624 form (for SBA Micro-Loan ONLY)" at bounding box center [86, 170] width 92 height 11
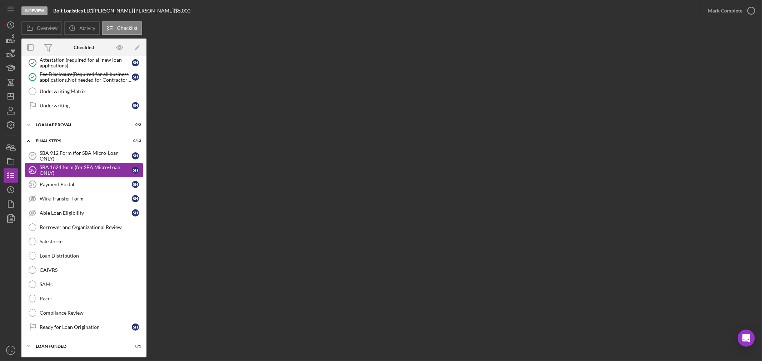
scroll to position [154, 0]
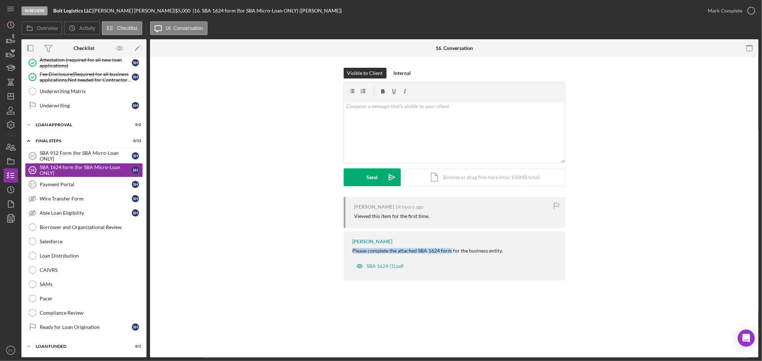
drag, startPoint x: 350, startPoint y: 250, endPoint x: 451, endPoint y: 251, distance: 101.0
click at [451, 251] on div "[PERSON_NAME] Please complete the attached SBA 1624 form for the business entit…" at bounding box center [453, 256] width 221 height 49
click at [369, 180] on div "Send" at bounding box center [371, 178] width 11 height 18
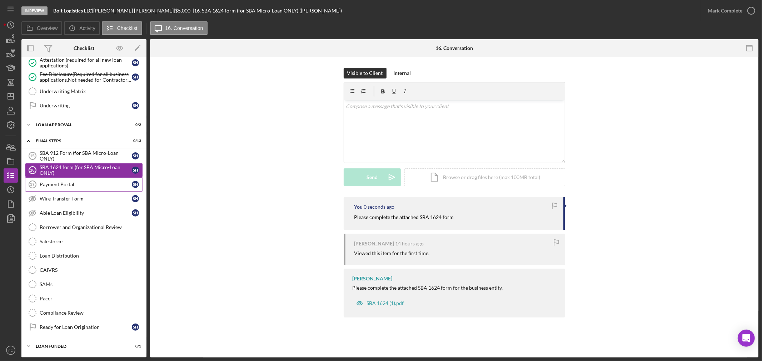
click at [69, 180] on link "Payment Portal 17 Payment Portal S H" at bounding box center [84, 184] width 118 height 14
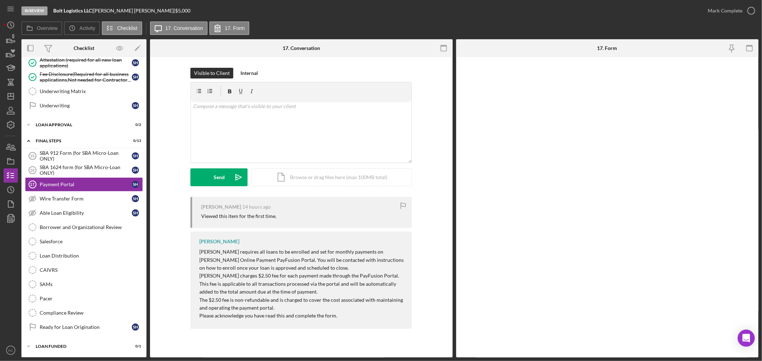
scroll to position [154, 0]
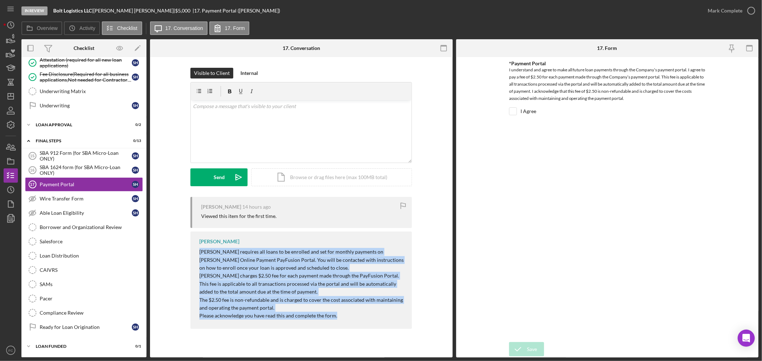
drag, startPoint x: 198, startPoint y: 251, endPoint x: 346, endPoint y: 316, distance: 160.9
click at [346, 316] on div "[PERSON_NAME] [PERSON_NAME] requires all loans to be enrolled and set for month…" at bounding box center [300, 280] width 221 height 97
drag, startPoint x: 255, startPoint y: 260, endPoint x: 252, endPoint y: 259, distance: 3.6
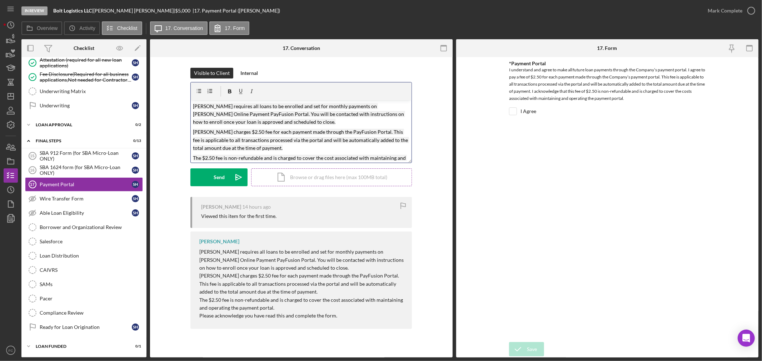
scroll to position [18, 0]
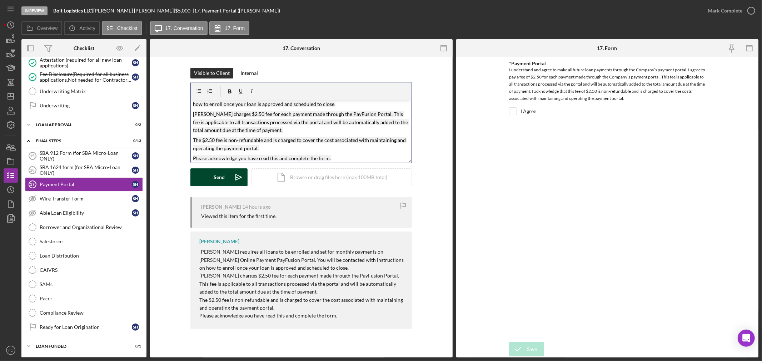
click at [234, 181] on icon "Icon/icon-invite-send" at bounding box center [239, 178] width 18 height 18
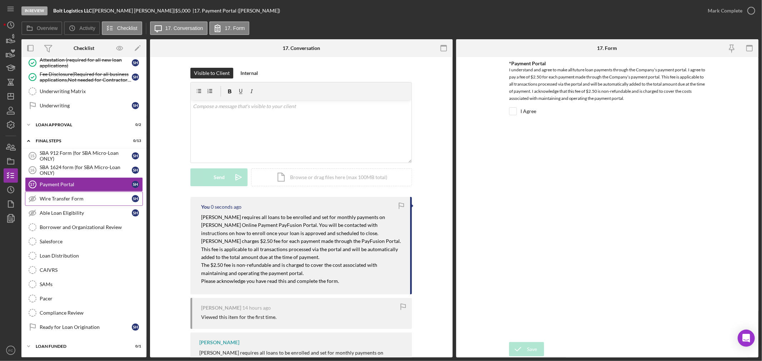
scroll to position [0, 0]
click at [77, 201] on div "Wire Transfer Form" at bounding box center [86, 199] width 92 height 6
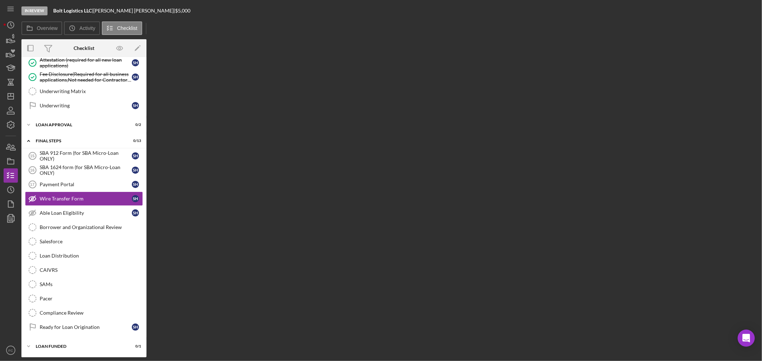
scroll to position [154, 0]
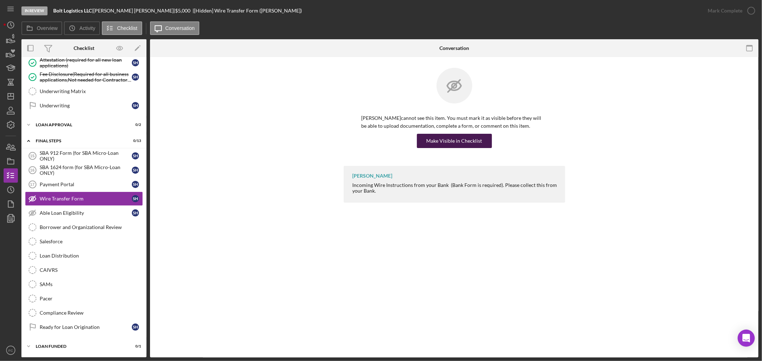
click at [440, 140] on div "Make Visible in Checklist" at bounding box center [454, 141] width 56 height 14
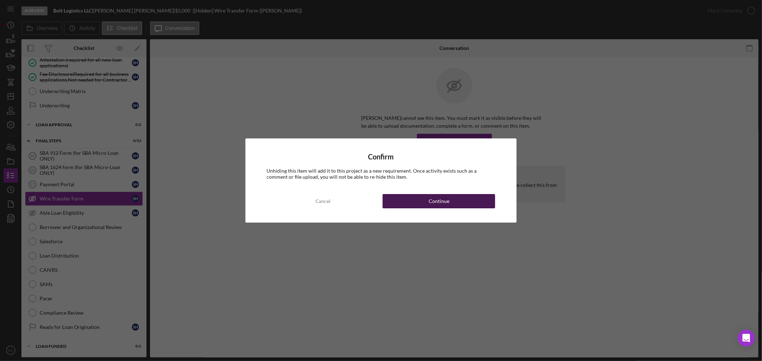
click at [415, 200] on button "Continue" at bounding box center [438, 201] width 112 height 14
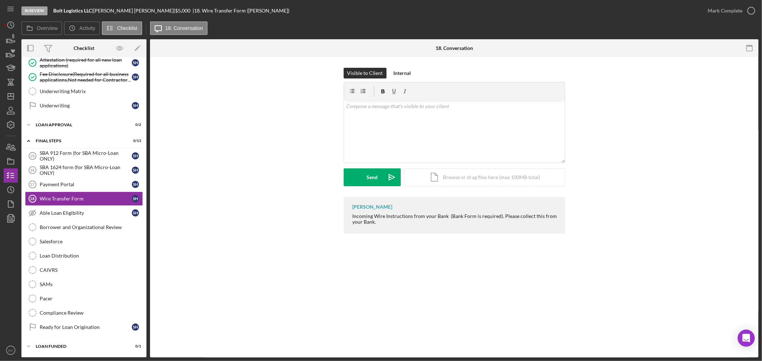
drag, startPoint x: 351, startPoint y: 216, endPoint x: 379, endPoint y: 224, distance: 28.7
click at [379, 224] on div "[PERSON_NAME] Incoming Wire Instructions from your Bank (Bank Form is required)…" at bounding box center [453, 215] width 221 height 37
click at [361, 178] on button "Send Icon/icon-invite-send" at bounding box center [371, 178] width 57 height 18
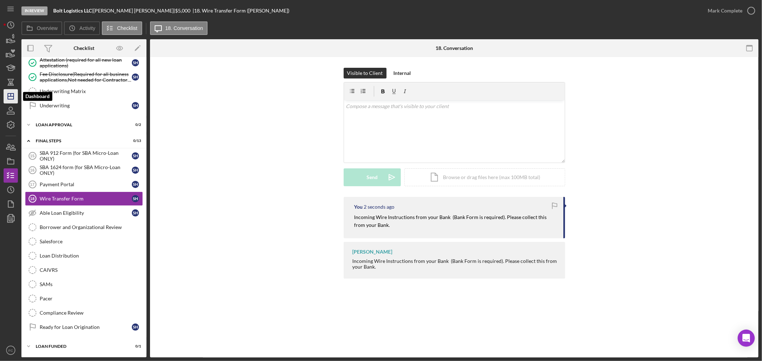
click at [13, 96] on line "button" at bounding box center [11, 96] width 6 height 0
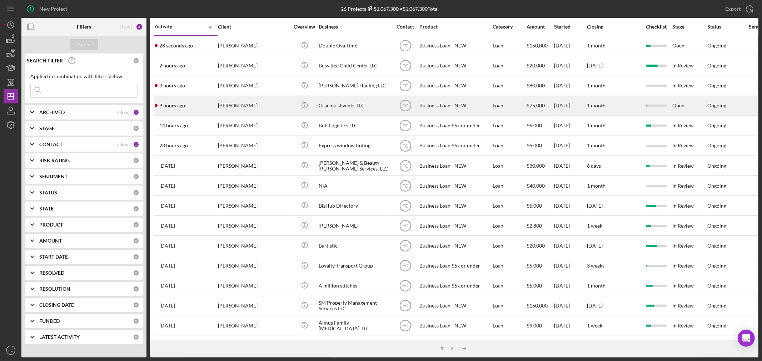
click at [256, 107] on div "[PERSON_NAME]" at bounding box center [253, 105] width 71 height 19
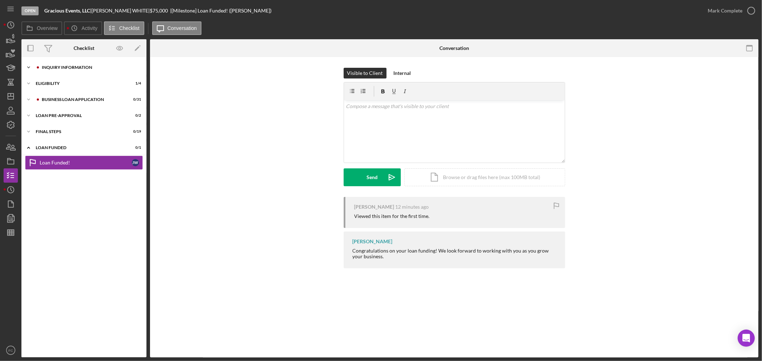
click at [73, 72] on div "Icon/Expander INQUIRY INFORMATION 2 / 11" at bounding box center [83, 67] width 125 height 14
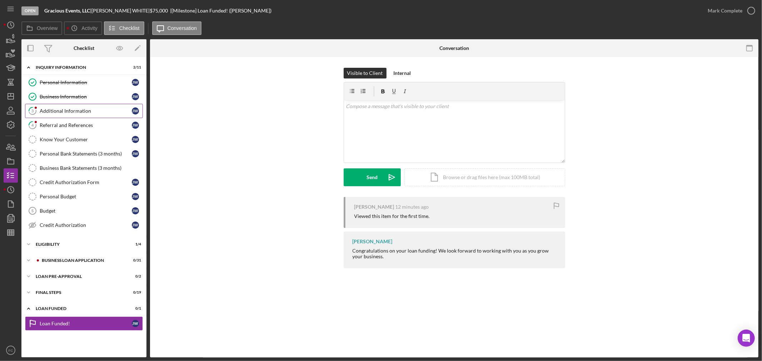
click at [61, 109] on div "Additional Information" at bounding box center [86, 111] width 92 height 6
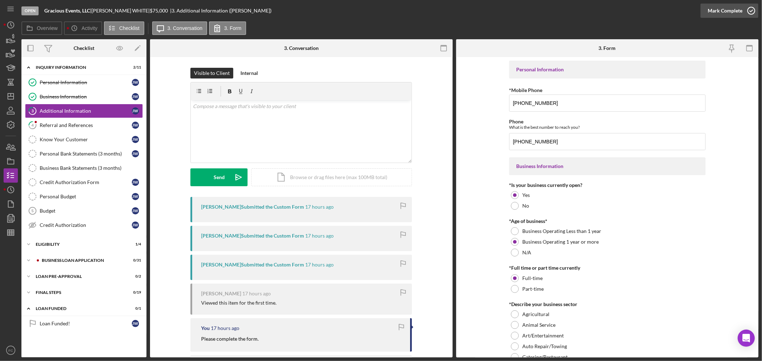
click at [752, 6] on icon "button" at bounding box center [751, 11] width 18 height 18
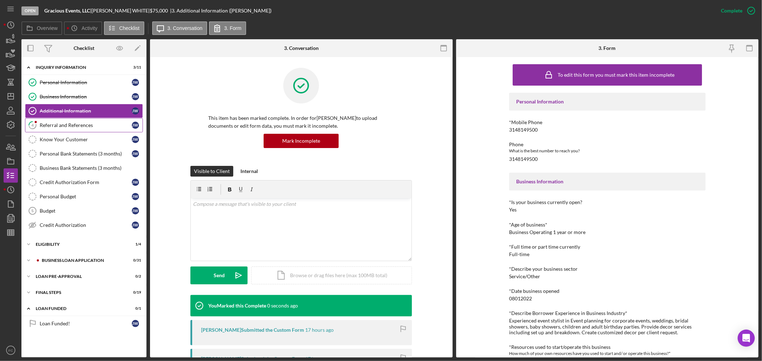
click at [65, 121] on link "4 Referral and References [PERSON_NAME]" at bounding box center [84, 125] width 118 height 14
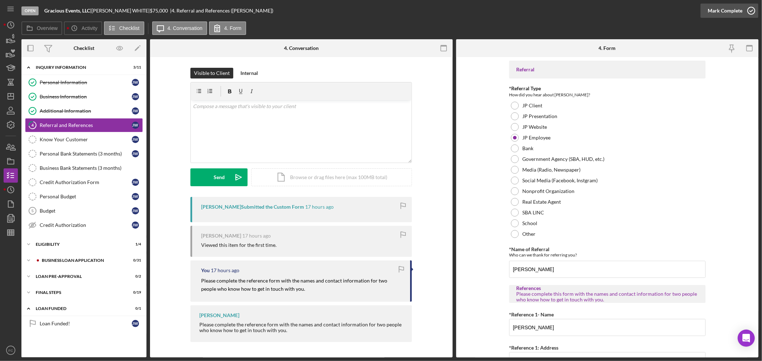
click at [751, 11] on icon "button" at bounding box center [751, 11] width 18 height 18
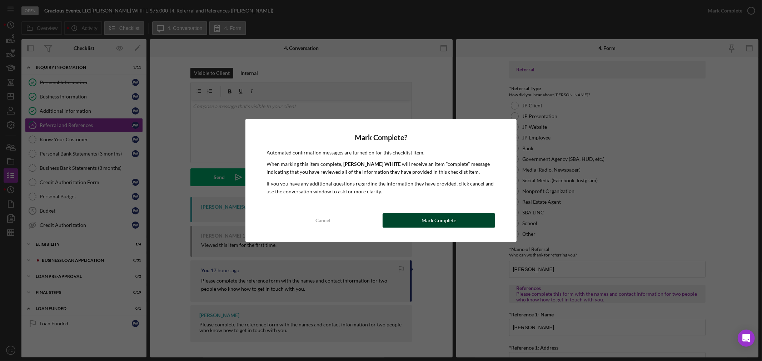
click at [399, 220] on button "Mark Complete" at bounding box center [438, 221] width 112 height 14
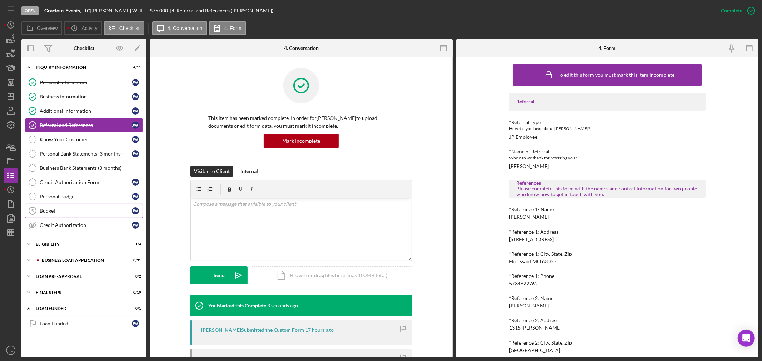
click at [49, 210] on div "Budget" at bounding box center [86, 211] width 92 height 6
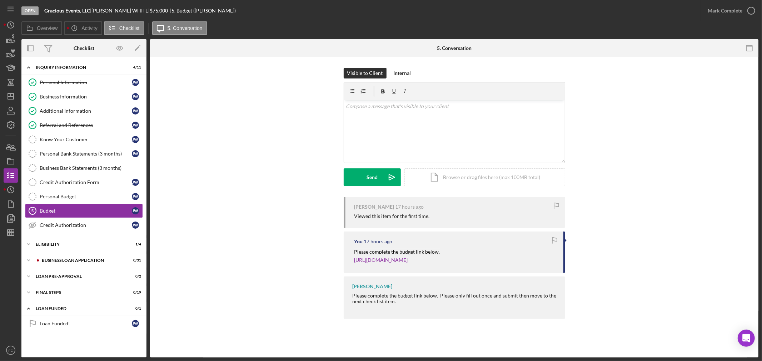
drag, startPoint x: 95, startPoint y: 9, endPoint x: 134, endPoint y: 8, distance: 39.6
click at [134, 8] on div "Gracious Events, LLC | [PERSON_NAME] | $75,000 $75,000 | 5. Budget ([PERSON_NAM…" at bounding box center [139, 11] width 191 height 6
click at [751, 11] on icon "button" at bounding box center [751, 11] width 18 height 18
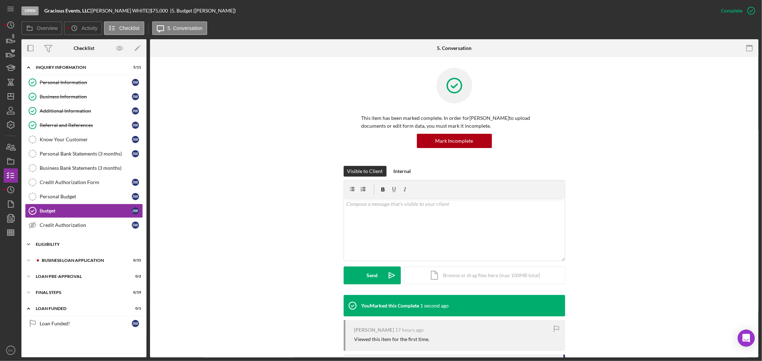
click at [72, 247] on div "Icon/Expander ELIGIBILITY 1 / 4" at bounding box center [83, 244] width 125 height 14
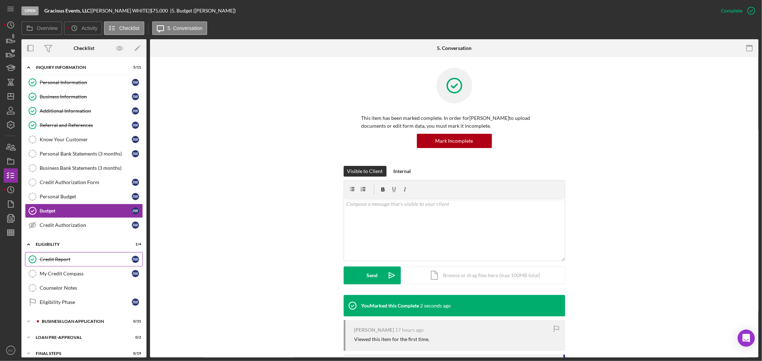
click at [71, 263] on link "Credit Report Credit Report [PERSON_NAME]" at bounding box center [84, 259] width 118 height 14
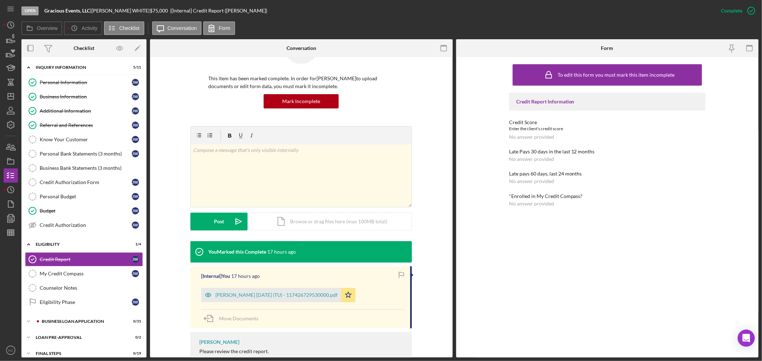
scroll to position [79, 0]
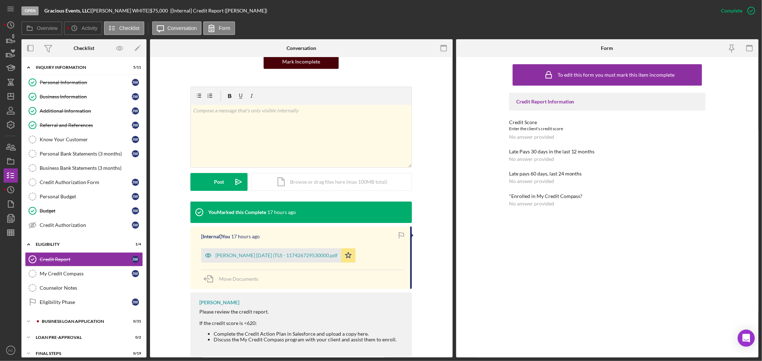
click at [318, 59] on div "Mark Incomplete" at bounding box center [301, 62] width 38 height 14
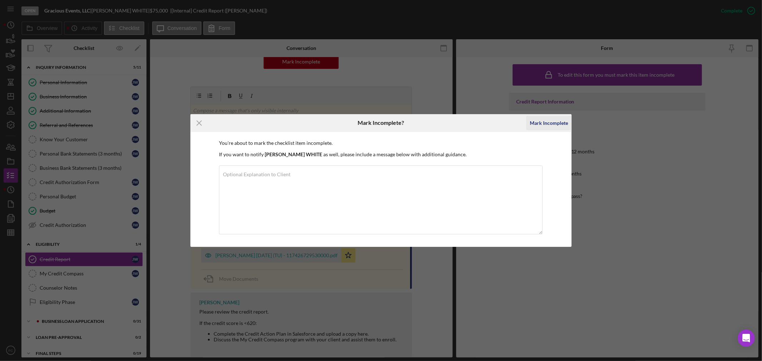
click at [544, 122] on div "Mark Incomplete" at bounding box center [548, 123] width 38 height 14
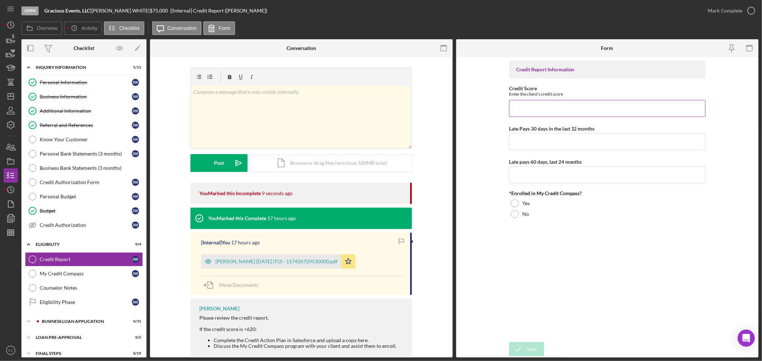
click at [530, 109] on input "Credit Score" at bounding box center [607, 108] width 196 height 17
type input "548"
click at [524, 148] on input "Late Pays 30 days in the last 12 months" at bounding box center [607, 141] width 196 height 17
type input "1"
click at [522, 179] on input "Late pays 60 days, last 24 months" at bounding box center [607, 174] width 196 height 17
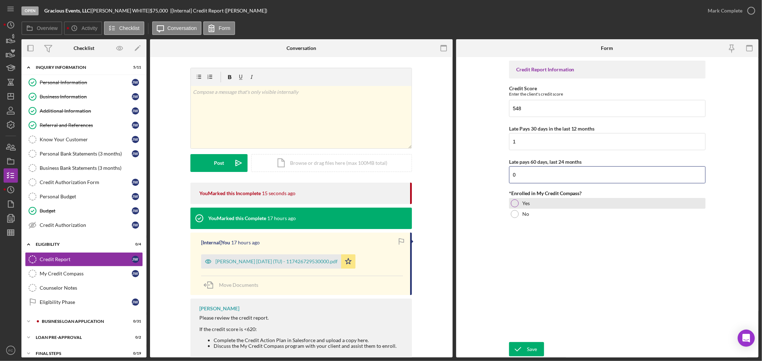
type input "0"
click at [513, 201] on div at bounding box center [515, 204] width 8 height 8
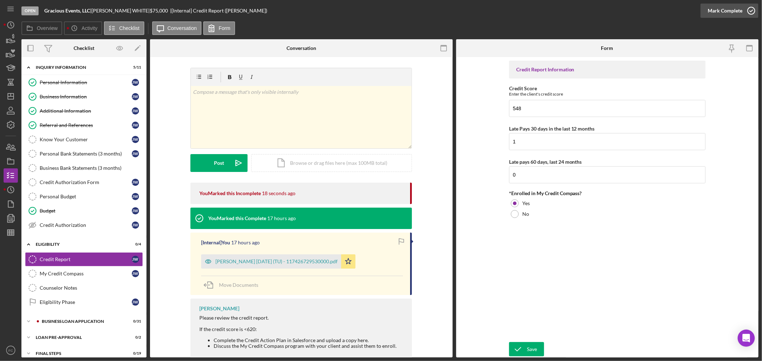
click at [752, 9] on icon "button" at bounding box center [751, 11] width 18 height 18
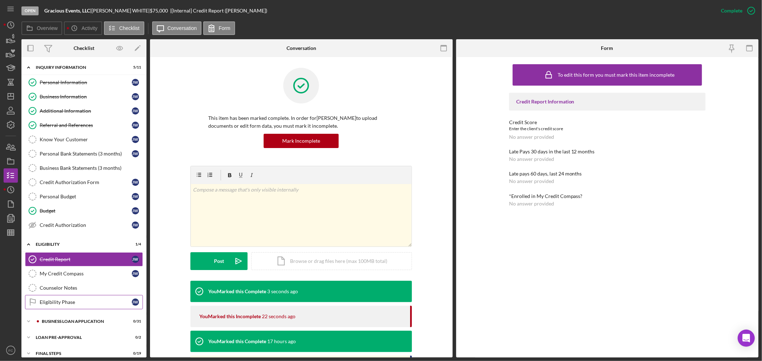
click at [65, 308] on link "Eligibility Phase Eligibility Phase [PERSON_NAME]" at bounding box center [84, 302] width 118 height 14
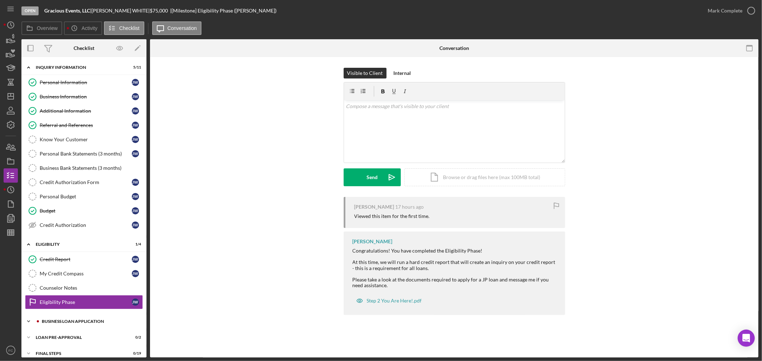
click at [63, 320] on div "Icon/Expander BUSINESS LOAN APPLICATION 0 / 31" at bounding box center [83, 322] width 125 height 14
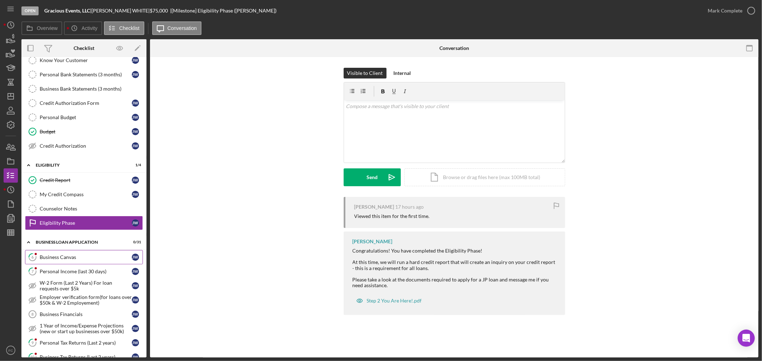
click at [68, 259] on div "Business Canvas" at bounding box center [86, 258] width 92 height 6
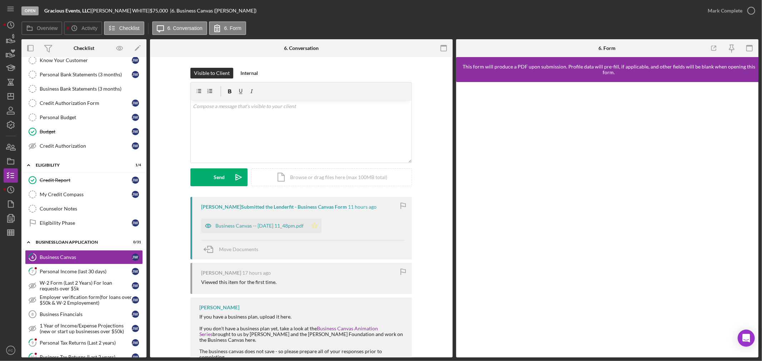
click at [317, 227] on polygon "button" at bounding box center [314, 226] width 6 height 6
click at [750, 10] on icon "button" at bounding box center [751, 11] width 18 height 18
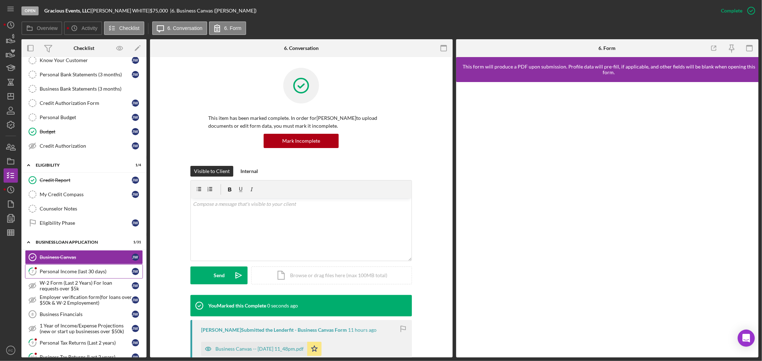
click at [65, 270] on div "Personal Income (last 30 days)" at bounding box center [86, 272] width 92 height 6
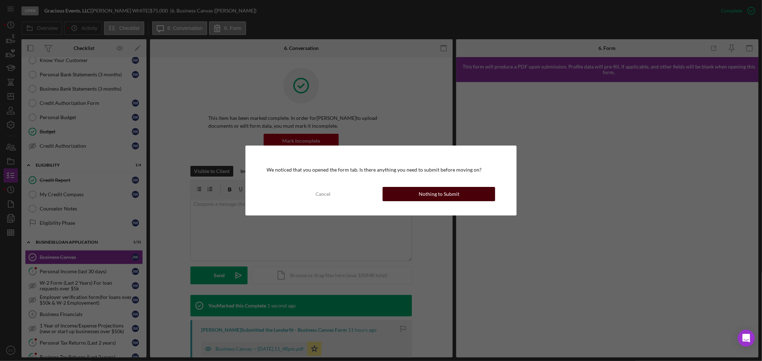
click at [415, 196] on button "Nothing to Submit" at bounding box center [438, 194] width 112 height 14
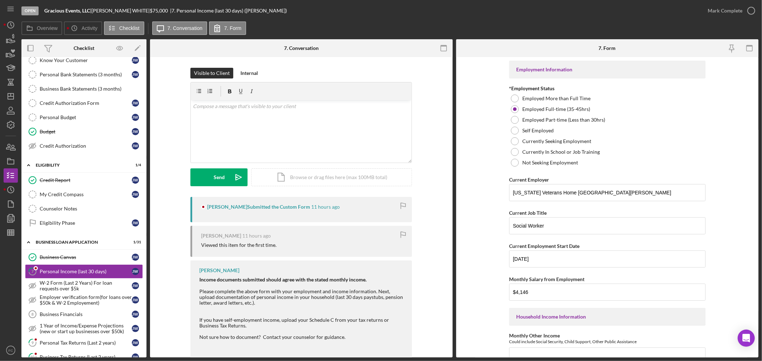
scroll to position [17, 0]
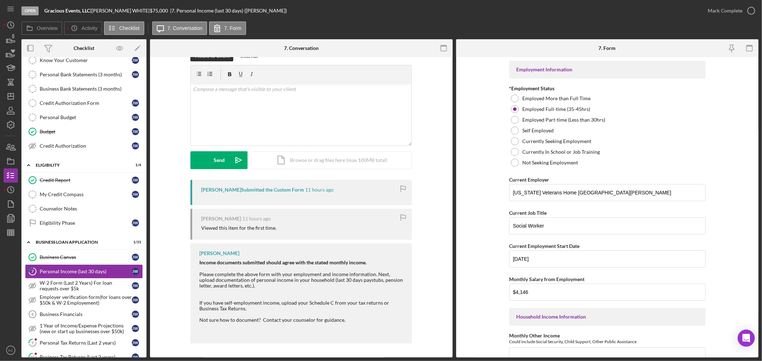
drag, startPoint x: 372, startPoint y: 271, endPoint x: 394, endPoint y: 285, distance: 26.1
click at [394, 285] on div "Please complete the above form with your employment and income information. Nex…" at bounding box center [301, 280] width 205 height 17
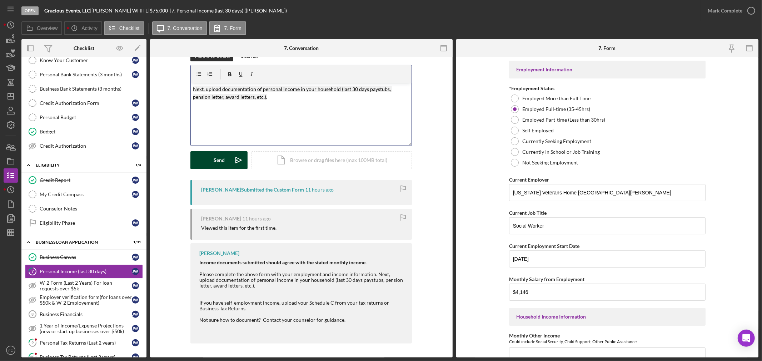
click at [225, 159] on button "Send Icon/icon-invite-send" at bounding box center [218, 160] width 57 height 18
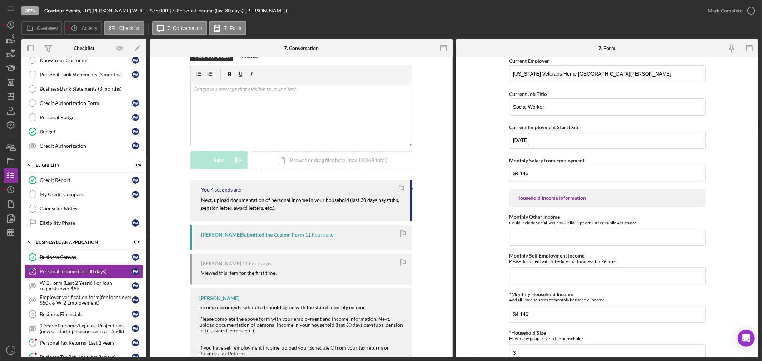
scroll to position [40, 0]
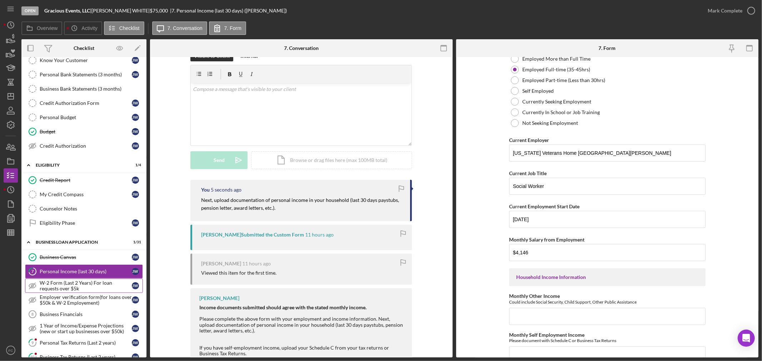
click at [81, 283] on div "W-2 Form (Last 2 Years) For loan requests over $5k" at bounding box center [86, 285] width 92 height 11
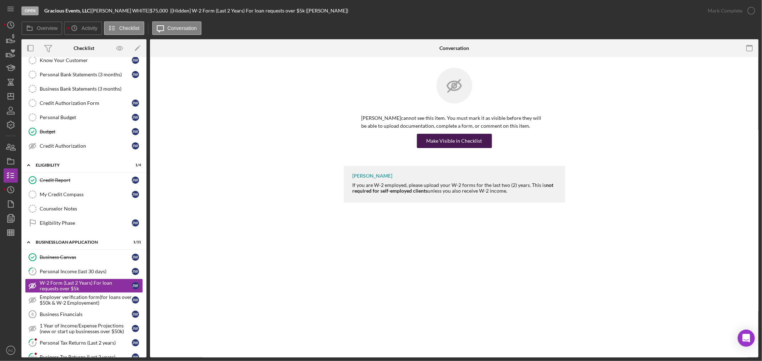
click at [468, 141] on div "Make Visible in Checklist" at bounding box center [454, 141] width 56 height 14
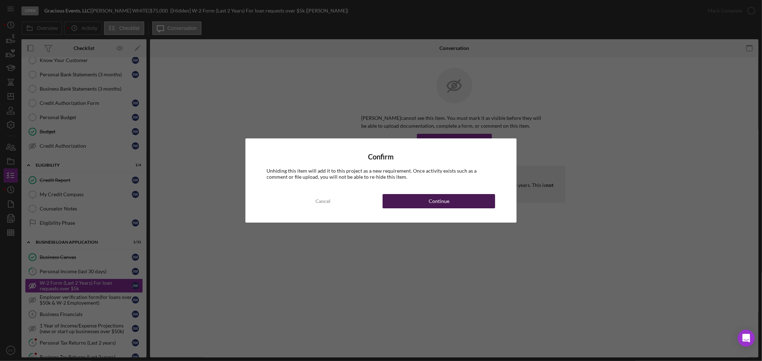
click at [413, 201] on button "Continue" at bounding box center [438, 201] width 112 height 14
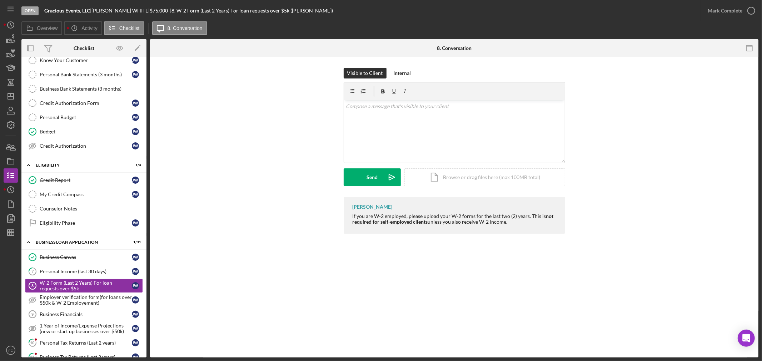
drag, startPoint x: 351, startPoint y: 215, endPoint x: 506, endPoint y: 223, distance: 155.5
click at [506, 223] on div "[PERSON_NAME] If you are W-2 employed, please upload your W-2 forms for the las…" at bounding box center [453, 215] width 221 height 37
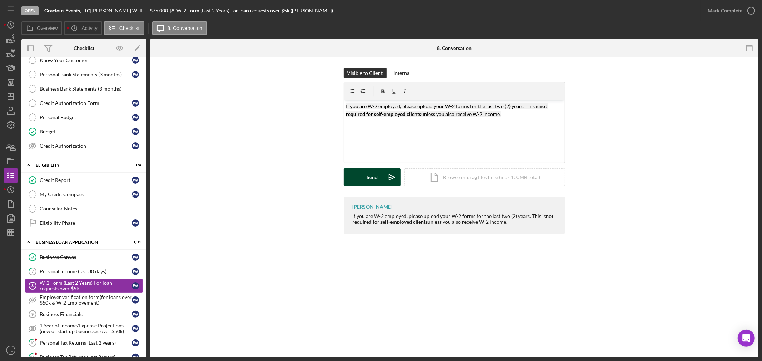
click at [365, 179] on button "Send Icon/icon-invite-send" at bounding box center [371, 178] width 57 height 18
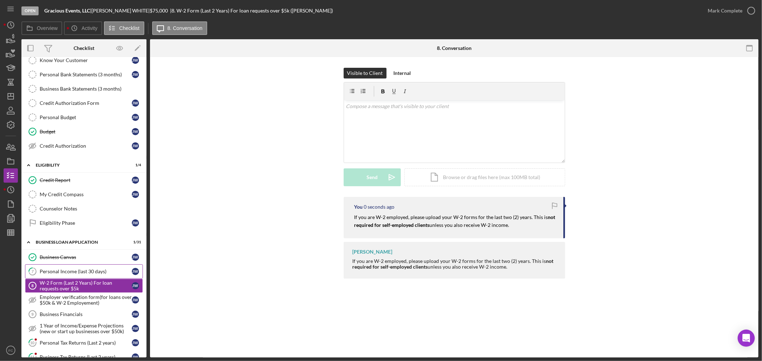
scroll to position [119, 0]
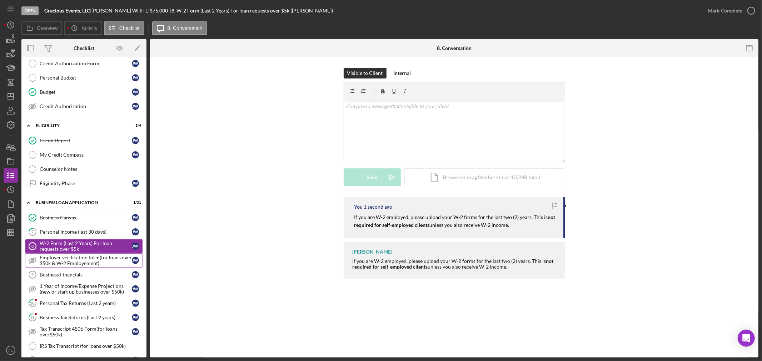
click at [62, 263] on div "Employer verification form(for loans over $50k & W-2 Employement)" at bounding box center [86, 260] width 92 height 11
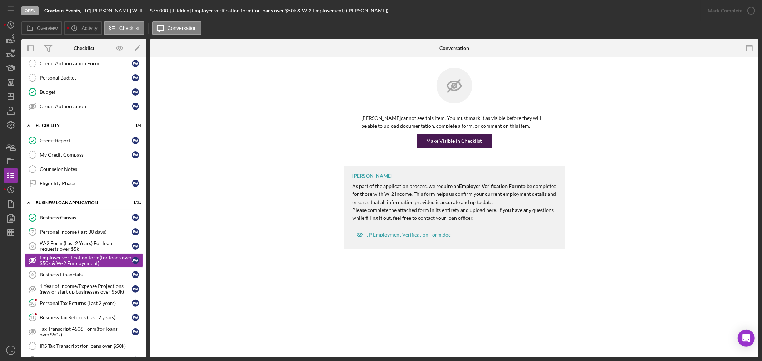
click at [443, 140] on div "Make Visible in Checklist" at bounding box center [454, 141] width 56 height 14
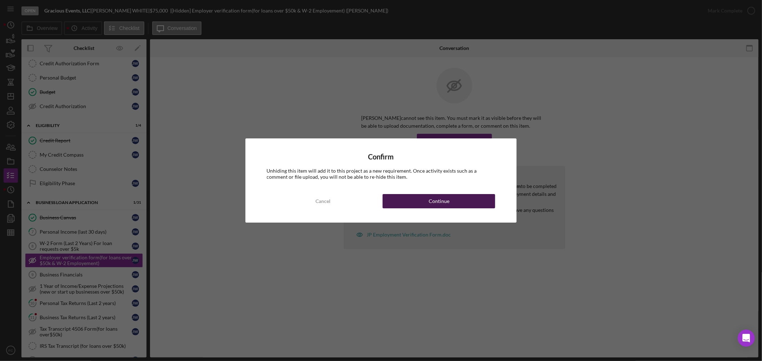
click at [395, 201] on button "Continue" at bounding box center [438, 201] width 112 height 14
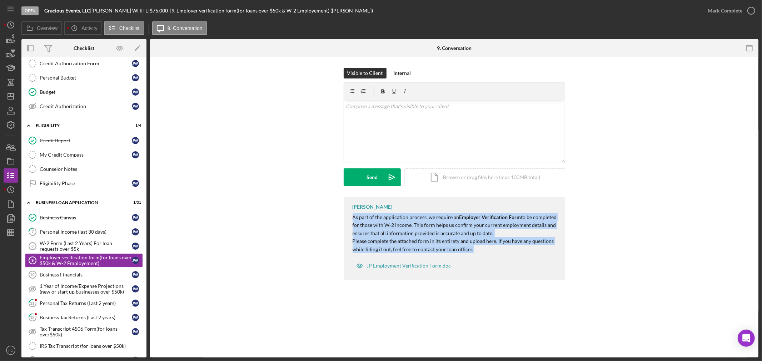
drag, startPoint x: 351, startPoint y: 217, endPoint x: 471, endPoint y: 249, distance: 124.1
click at [471, 249] on div "[PERSON_NAME] As part of the application process, we require an Employer Verifi…" at bounding box center [453, 238] width 221 height 83
drag, startPoint x: 429, startPoint y: 145, endPoint x: 468, endPoint y: 242, distance: 105.2
click at [475, 247] on div "[PERSON_NAME] As part of the application process, we require an Employer Verifi…" at bounding box center [453, 237] width 221 height 83
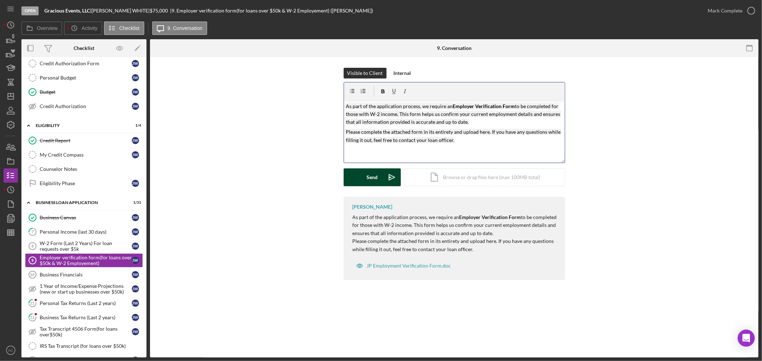
click at [383, 177] on icon "Icon/icon-invite-send" at bounding box center [392, 178] width 18 height 18
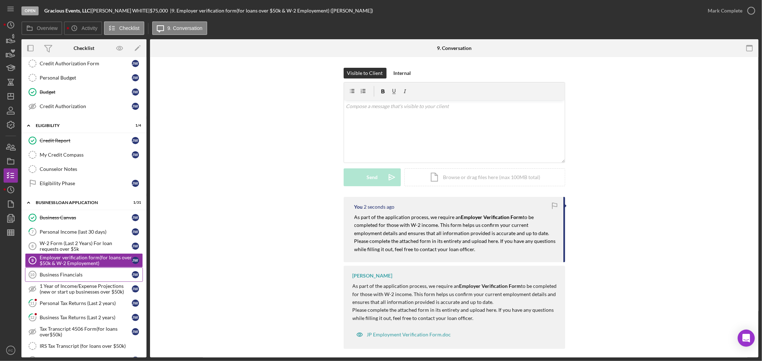
click at [70, 277] on div "Business Financials" at bounding box center [86, 275] width 92 height 6
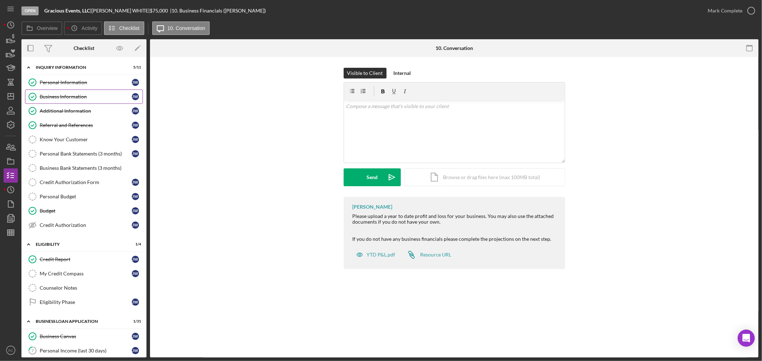
click at [61, 97] on div "Business Information" at bounding box center [86, 97] width 92 height 6
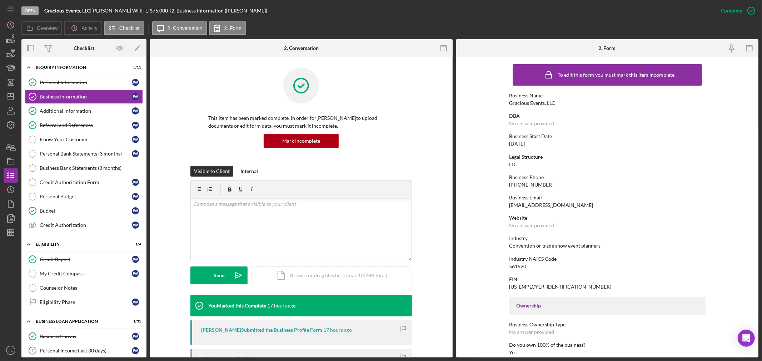
scroll to position [122, 0]
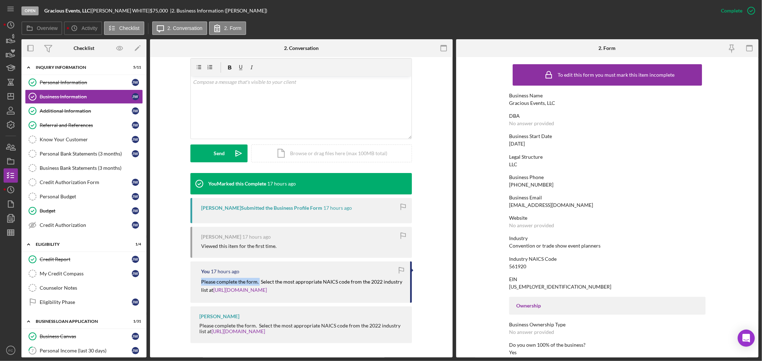
drag, startPoint x: 197, startPoint y: 281, endPoint x: 257, endPoint y: 282, distance: 60.3
click at [257, 282] on div "You 17 hours ago Please complete the form. Select the most appropriate NAICS co…" at bounding box center [300, 282] width 221 height 41
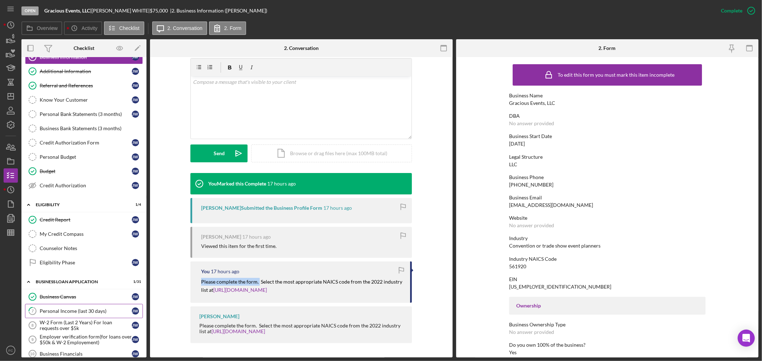
scroll to position [79, 0]
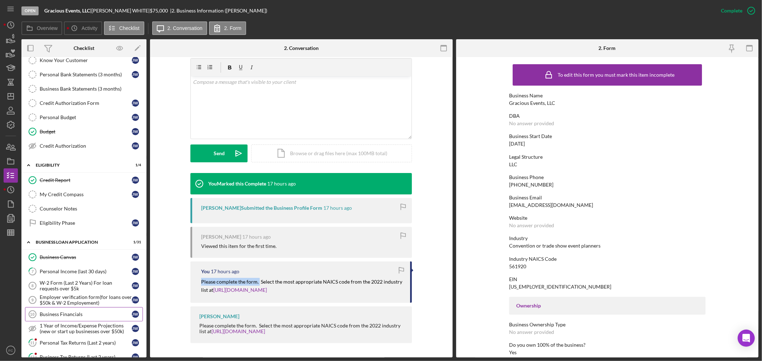
click at [82, 312] on link "Business Financials 10 Business Financials [PERSON_NAME]" at bounding box center [84, 314] width 118 height 14
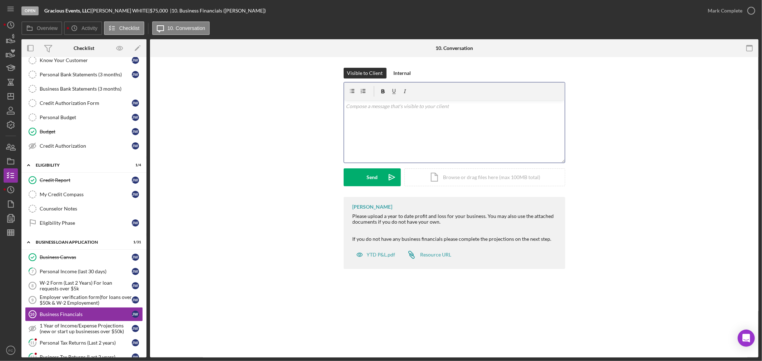
drag, startPoint x: 405, startPoint y: 130, endPoint x: 366, endPoint y: 124, distance: 39.3
click at [378, 128] on div "v Color teal Color pink Remove color Add row above Add row below Add column bef…" at bounding box center [454, 131] width 221 height 62
click at [190, 156] on div "Visible to Client Internal v Color teal Color pink Remove color Add row above A…" at bounding box center [454, 132] width 587 height 129
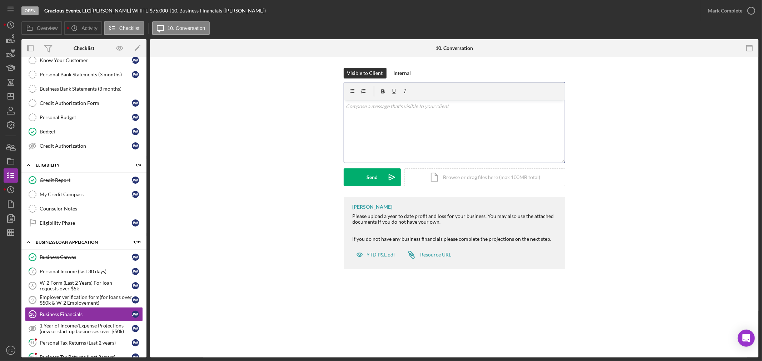
click at [190, 157] on div "Visible to Client Internal v Color teal Color pink Remove color Add row above A…" at bounding box center [454, 132] width 587 height 129
click at [371, 121] on div "v Color teal Color pink Remove color Add row above Add row below Add column bef…" at bounding box center [454, 131] width 221 height 62
paste div
click at [365, 176] on button "Send Icon/icon-invite-send" at bounding box center [371, 178] width 57 height 18
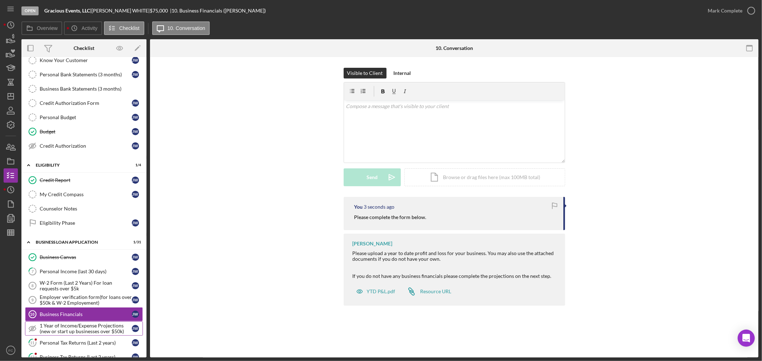
click at [79, 331] on div "1 Year of Income/Expense Projections (new or start up businesses over $50k)" at bounding box center [86, 328] width 92 height 11
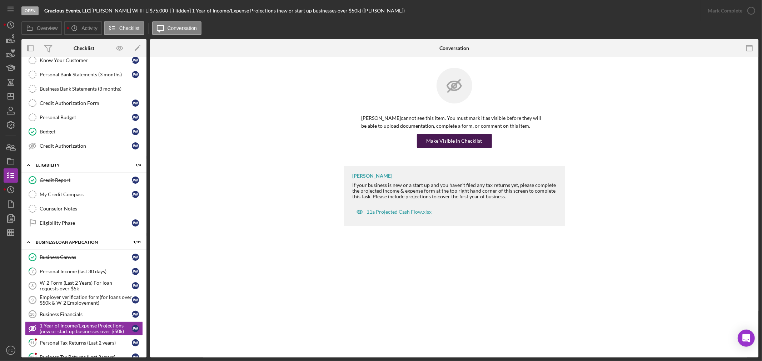
click at [440, 139] on div "Make Visible in Checklist" at bounding box center [454, 141] width 56 height 14
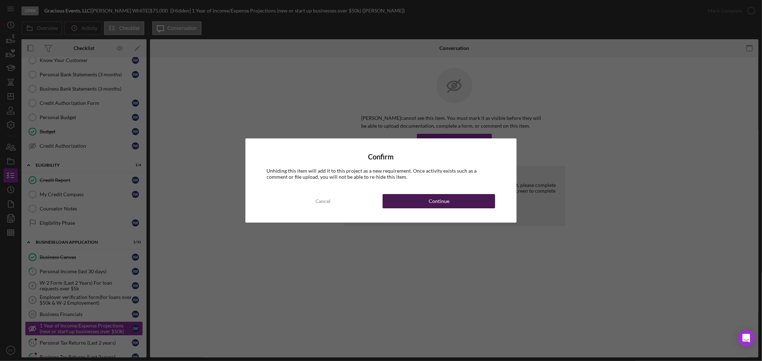
click at [418, 198] on button "Continue" at bounding box center [438, 201] width 112 height 14
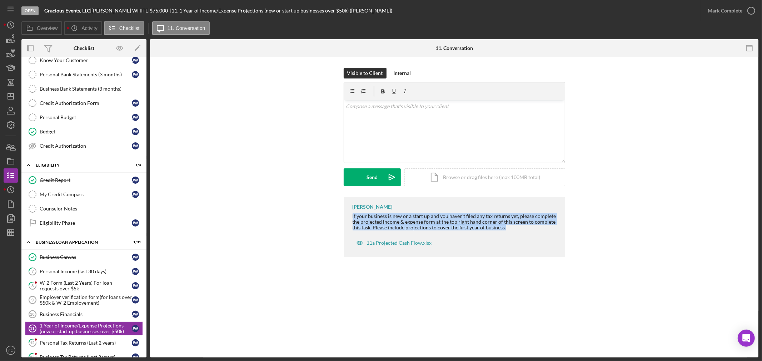
drag, startPoint x: 350, startPoint y: 212, endPoint x: 515, endPoint y: 231, distance: 166.3
click at [516, 231] on div "[PERSON_NAME] If your business is new or a start up and you haven't filed any t…" at bounding box center [453, 227] width 221 height 60
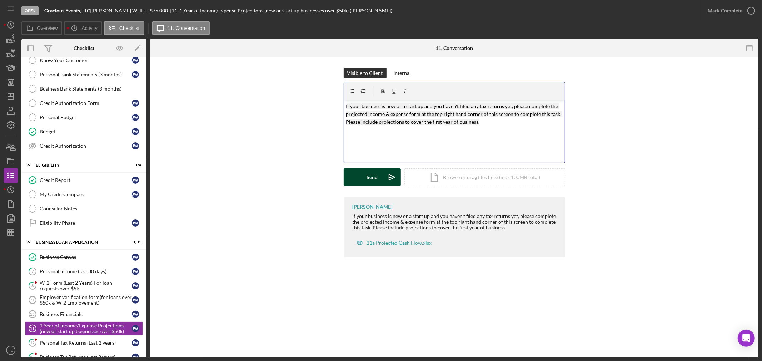
click at [371, 177] on div "Send" at bounding box center [371, 178] width 11 height 18
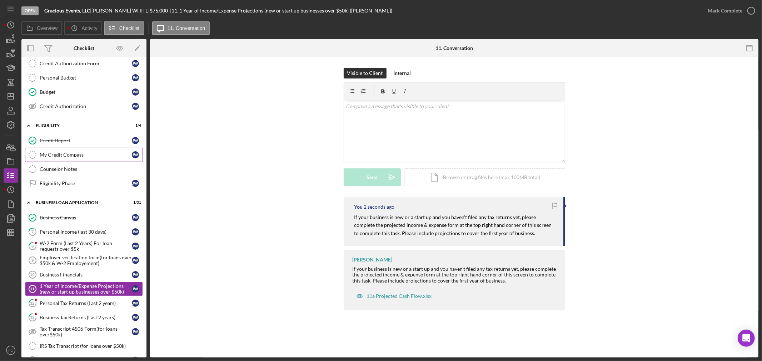
scroll to position [159, 0]
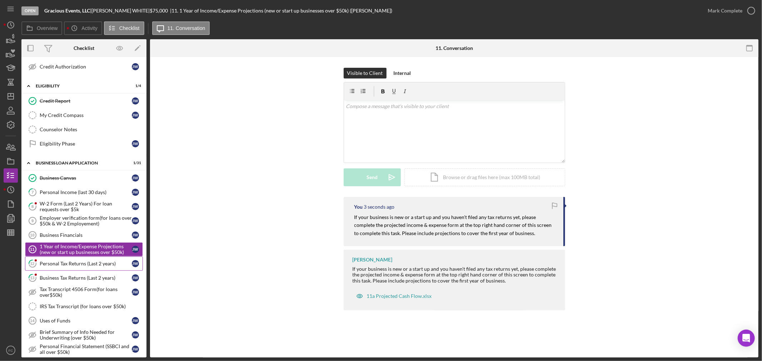
click at [46, 266] on div "Personal Tax Returns (Last 2 years)" at bounding box center [86, 264] width 92 height 6
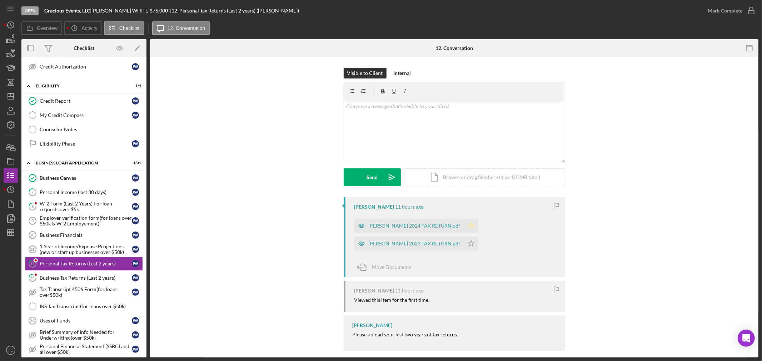
click at [464, 224] on icon "Icon/Star" at bounding box center [471, 226] width 14 height 14
click at [464, 245] on icon "Icon/Star" at bounding box center [471, 244] width 14 height 14
click at [752, 11] on icon "button" at bounding box center [751, 11] width 18 height 18
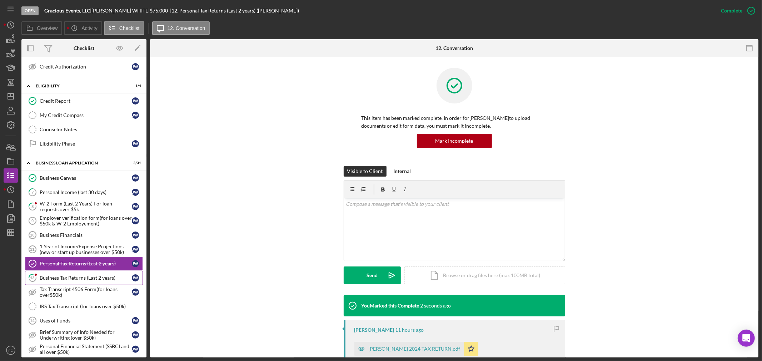
click at [58, 279] on div "Business Tax Returns (Last 2 years)" at bounding box center [86, 278] width 92 height 6
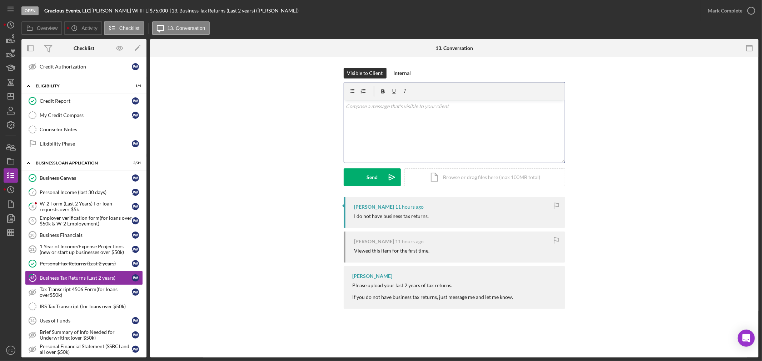
click at [396, 137] on div "v Color teal Color pink Remove color Add row above Add row below Add column bef…" at bounding box center [454, 131] width 221 height 62
click at [354, 179] on button "Send Icon/icon-invite-send" at bounding box center [371, 178] width 57 height 18
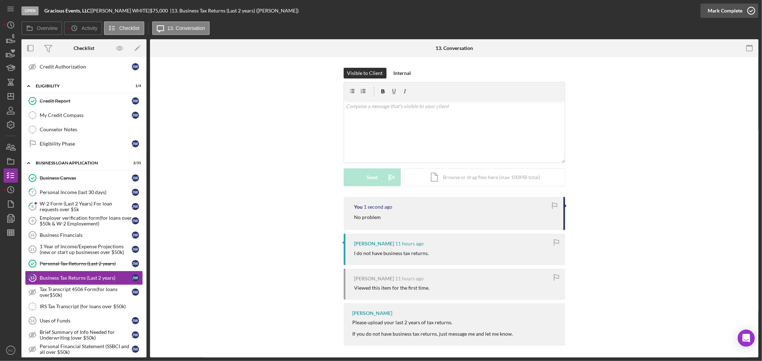
click at [750, 8] on icon "button" at bounding box center [751, 11] width 18 height 18
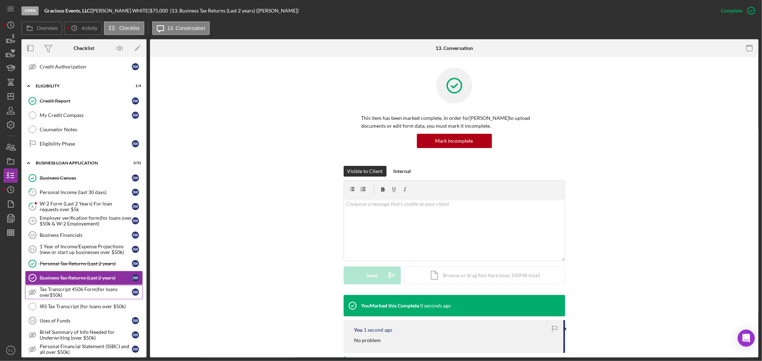
click at [81, 296] on div "Tax Transcript 4506 Form(for loans over$50k)" at bounding box center [86, 292] width 92 height 11
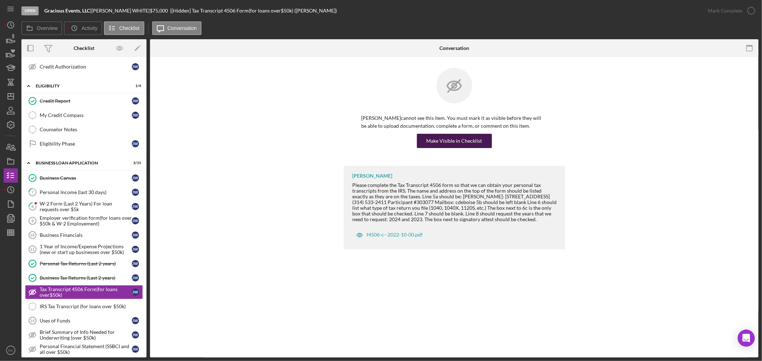
click at [437, 142] on div "Make Visible in Checklist" at bounding box center [454, 141] width 56 height 14
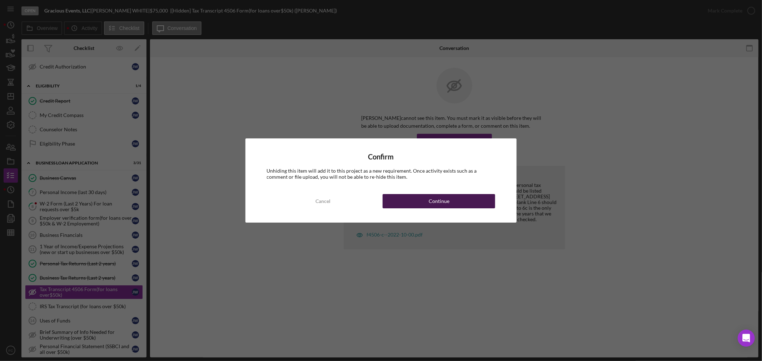
click at [419, 201] on button "Continue" at bounding box center [438, 201] width 112 height 14
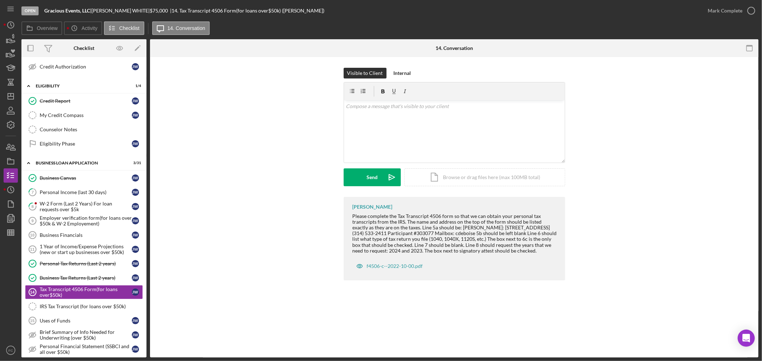
drag, startPoint x: 349, startPoint y: 215, endPoint x: 553, endPoint y: 251, distance: 206.7
click at [553, 251] on div "[PERSON_NAME] Please complete the Tax Transcript 4506 form so that we can obtai…" at bounding box center [453, 239] width 221 height 84
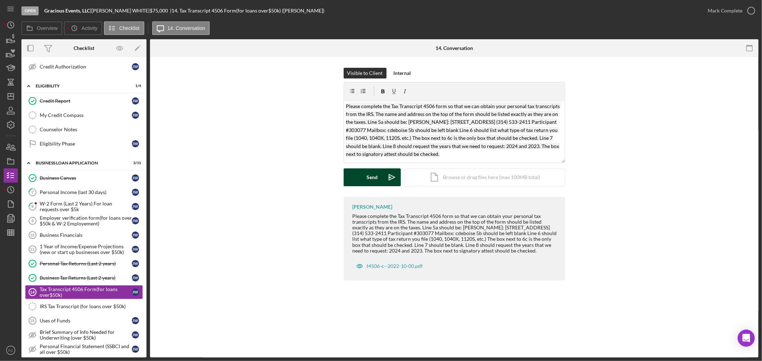
click at [371, 177] on div "Send" at bounding box center [371, 178] width 11 height 18
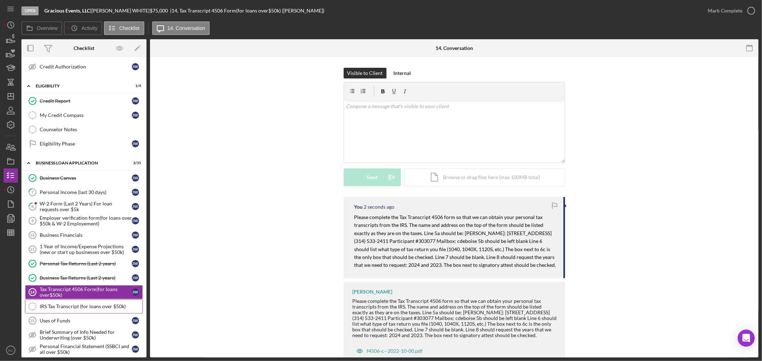
click at [68, 309] on div "IRS Tax Transcript (for loans over $50k)" at bounding box center [91, 307] width 103 height 6
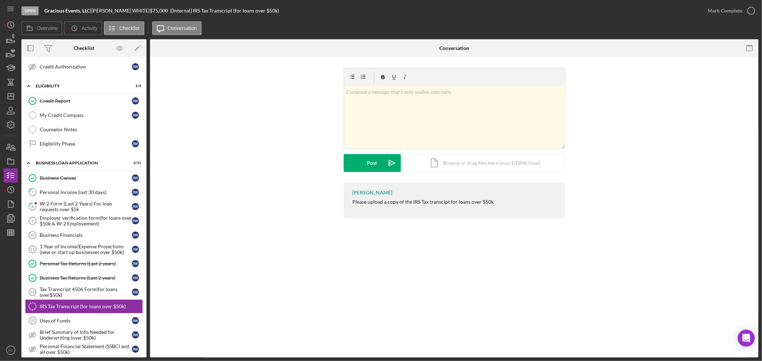
drag, startPoint x: 350, startPoint y: 202, endPoint x: 494, endPoint y: 201, distance: 144.2
click at [494, 201] on div "[PERSON_NAME] Please upload a copy of the IRS Tax transcipt for loans over $50k" at bounding box center [453, 201] width 221 height 36
click at [370, 159] on div "Post" at bounding box center [372, 163] width 10 height 18
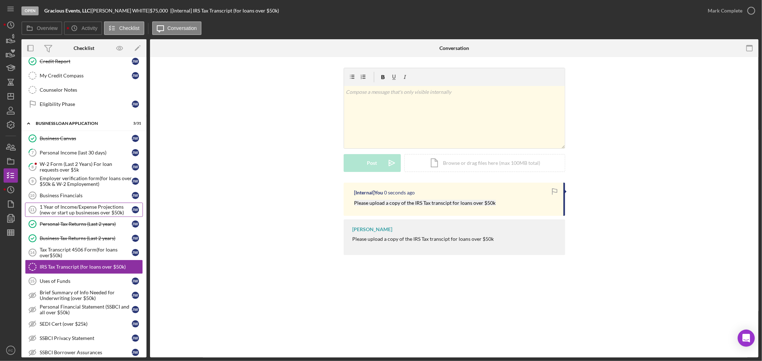
scroll to position [238, 0]
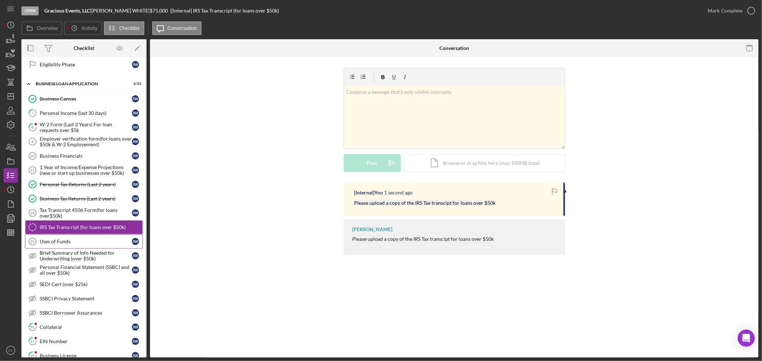
click at [64, 242] on div "Uses of Funds" at bounding box center [86, 242] width 92 height 6
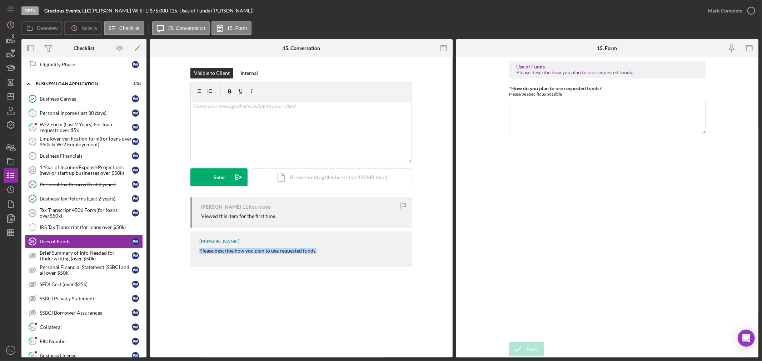
drag, startPoint x: 195, startPoint y: 249, endPoint x: 318, endPoint y: 254, distance: 123.3
click at [318, 254] on div "[PERSON_NAME] Please describe how you plan to use requested funds." at bounding box center [300, 250] width 221 height 36
drag, startPoint x: 506, startPoint y: 91, endPoint x: 565, endPoint y: 94, distance: 59.3
click at [565, 94] on form "Use of Funds Please describe how you plan to use requested funds. *How do you p…" at bounding box center [607, 207] width 302 height 301
click at [312, 106] on p "Please describe how you plan to use requested funds." at bounding box center [301, 106] width 217 height 8
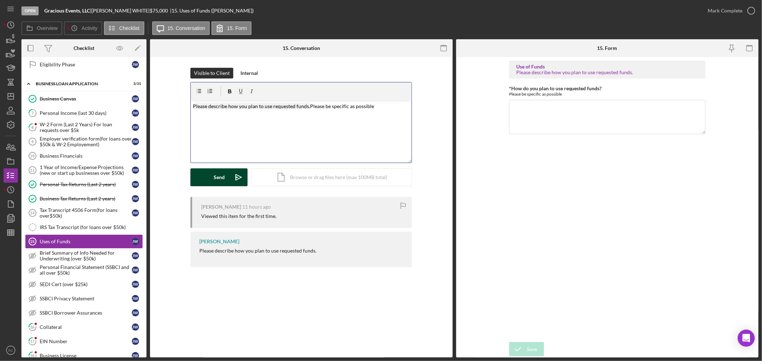
click at [216, 174] on div "Send" at bounding box center [219, 178] width 11 height 18
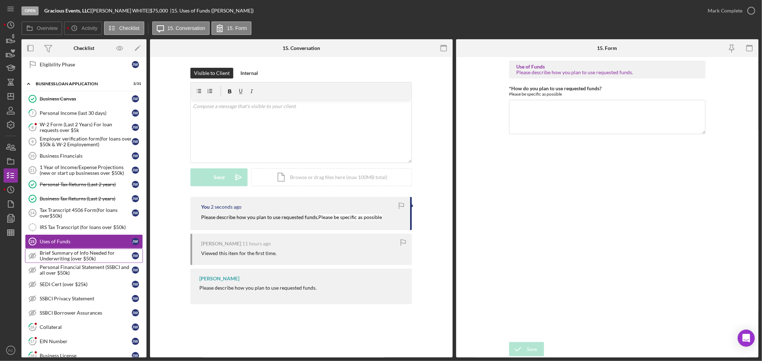
click at [62, 258] on div "Brief Summary of Info Needed for Underwriting (over $50k)" at bounding box center [86, 255] width 92 height 11
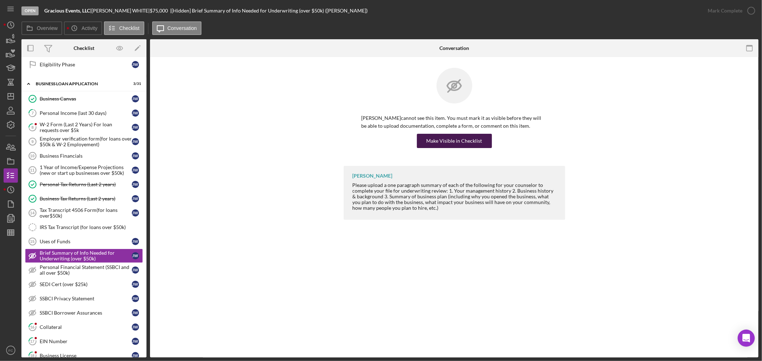
click at [446, 141] on div "Make Visible in Checklist" at bounding box center [454, 141] width 56 height 14
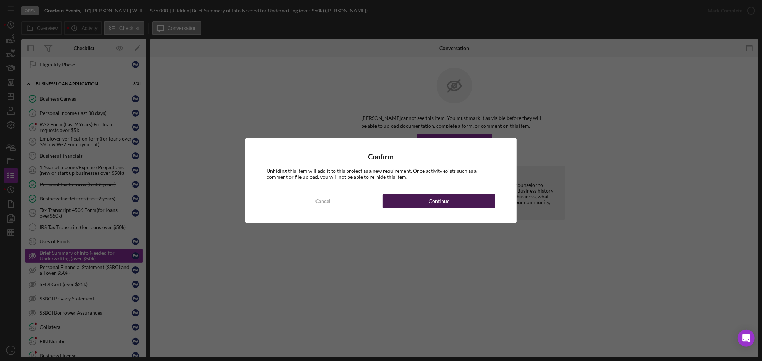
click at [430, 204] on div "Continue" at bounding box center [438, 201] width 21 height 14
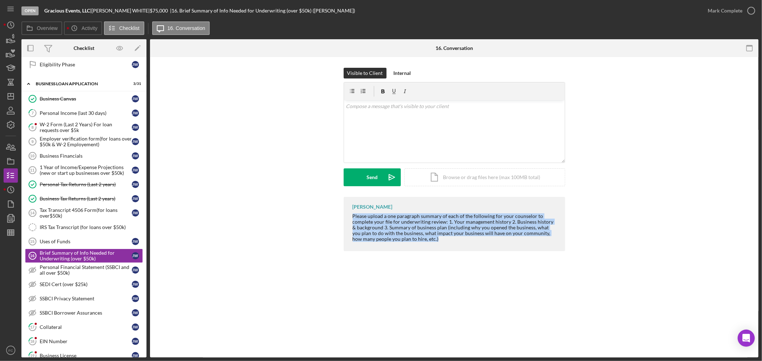
drag, startPoint x: 350, startPoint y: 214, endPoint x: 436, endPoint y: 240, distance: 89.8
click at [436, 240] on div "[PERSON_NAME] Please upload a one paragraph summary of each of the following fo…" at bounding box center [453, 224] width 221 height 54
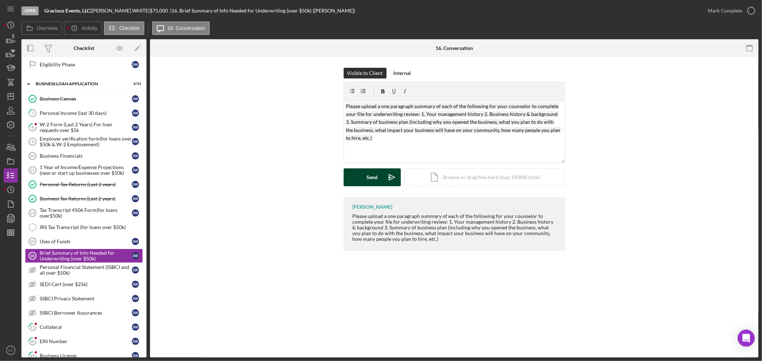
click at [381, 180] on button "Send Icon/icon-invite-send" at bounding box center [371, 178] width 57 height 18
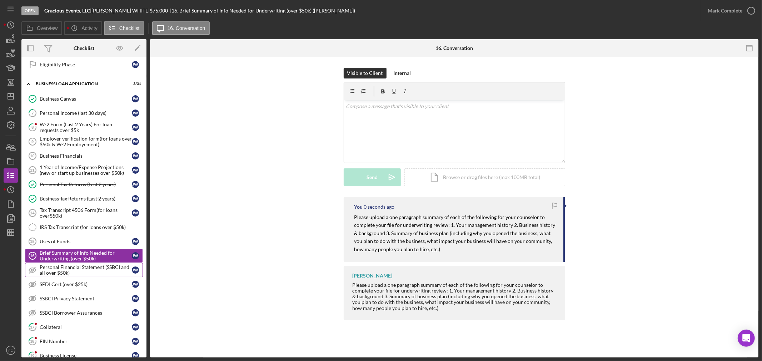
click at [86, 270] on div "Personal Financial Statement (SSBCI and all over $50k)" at bounding box center [86, 270] width 92 height 11
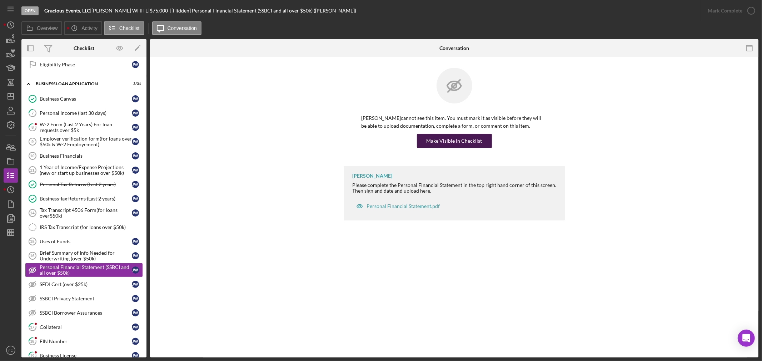
click at [441, 141] on div "Make Visible in Checklist" at bounding box center [454, 141] width 56 height 14
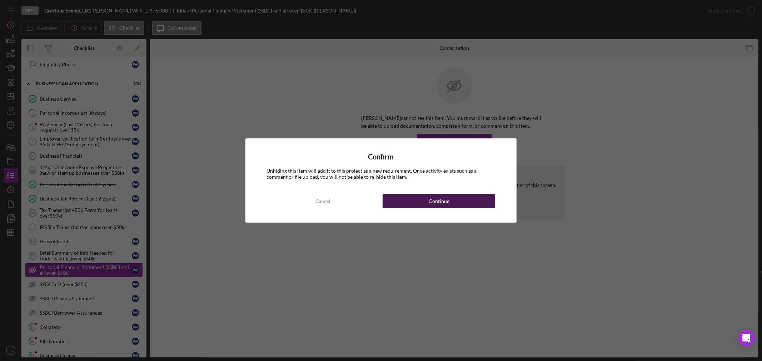
click at [422, 204] on button "Continue" at bounding box center [438, 201] width 112 height 14
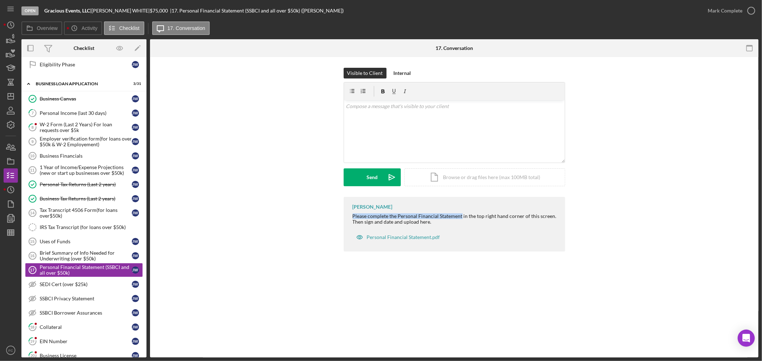
drag, startPoint x: 350, startPoint y: 216, endPoint x: 461, endPoint y: 216, distance: 110.7
click at [461, 216] on div "[PERSON_NAME] Please complete the Personal Financial Statement in the top right…" at bounding box center [453, 224] width 221 height 55
click at [351, 175] on button "Send Icon/icon-invite-send" at bounding box center [371, 178] width 57 height 18
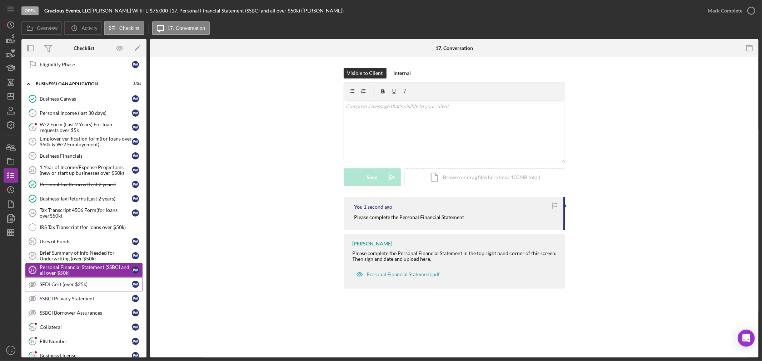
click at [68, 285] on div "SEDI Cert (over $25k)" at bounding box center [86, 285] width 92 height 6
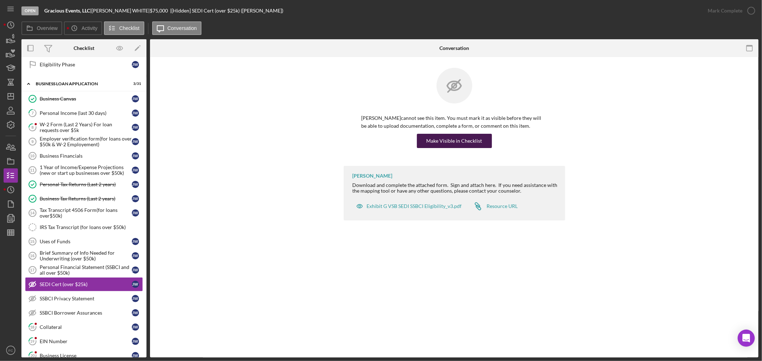
click at [445, 139] on div "Make Visible in Checklist" at bounding box center [454, 141] width 56 height 14
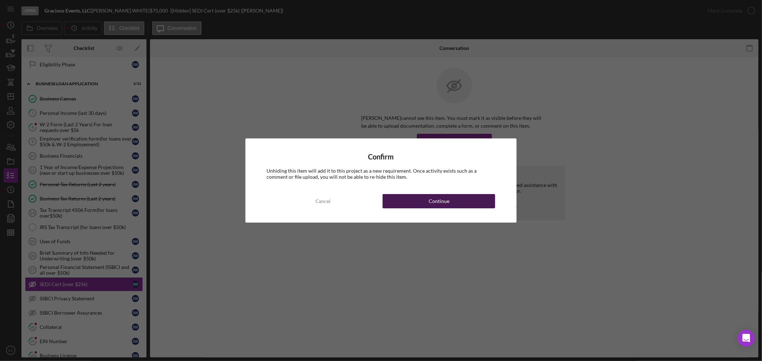
click at [428, 204] on button "Continue" at bounding box center [438, 201] width 112 height 14
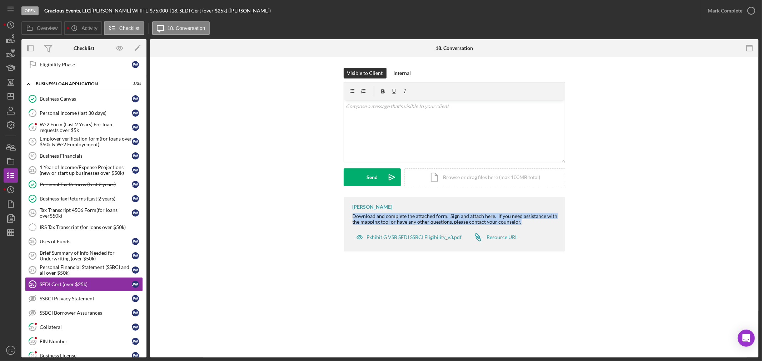
drag, startPoint x: 347, startPoint y: 212, endPoint x: 519, endPoint y: 221, distance: 172.6
click at [519, 221] on div "[PERSON_NAME] Download and complete the attached form. Sign and attach here. If…" at bounding box center [453, 224] width 221 height 55
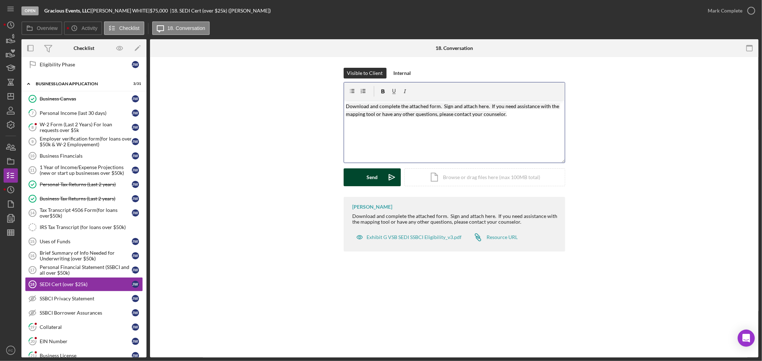
click at [383, 181] on icon "Icon/icon-invite-send" at bounding box center [392, 178] width 18 height 18
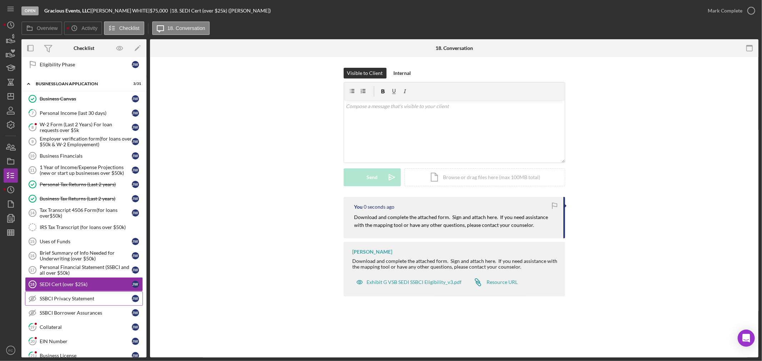
click at [65, 298] on div "SSBCI Privacy Statement" at bounding box center [86, 299] width 92 height 6
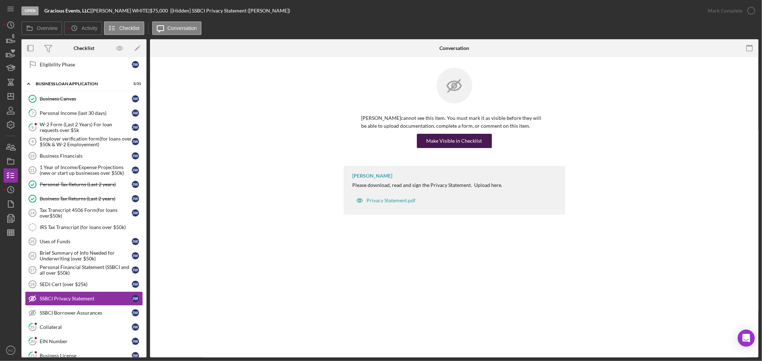
click at [444, 138] on div "Make Visible in Checklist" at bounding box center [454, 141] width 56 height 14
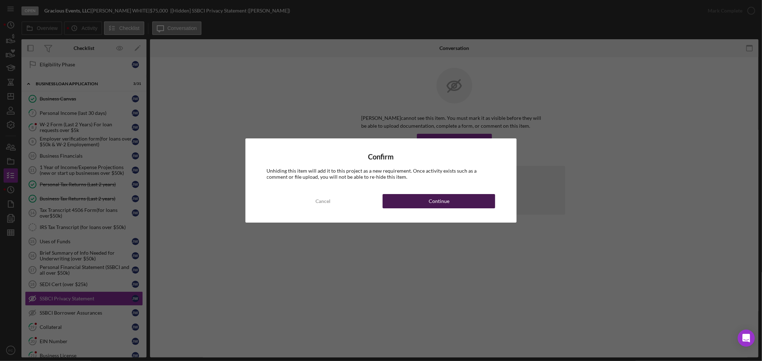
click at [434, 200] on div "Continue" at bounding box center [438, 201] width 21 height 14
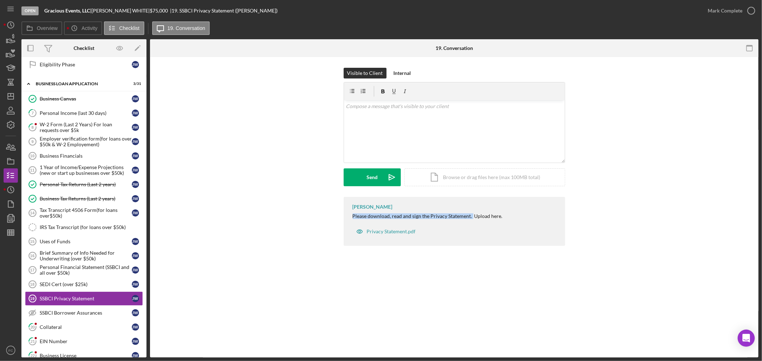
drag, startPoint x: 351, startPoint y: 215, endPoint x: 472, endPoint y: 216, distance: 120.3
click at [472, 216] on div "[PERSON_NAME] Please download, read and sign the Privacy Statement. Upload here…" at bounding box center [453, 221] width 221 height 49
drag, startPoint x: 463, startPoint y: 216, endPoint x: 448, endPoint y: 232, distance: 21.7
click at [448, 232] on div "[PERSON_NAME] Please download, read and sign the Privacy Statement. Upload here…" at bounding box center [453, 221] width 221 height 49
drag, startPoint x: 349, startPoint y: 217, endPoint x: 499, endPoint y: 216, distance: 150.0
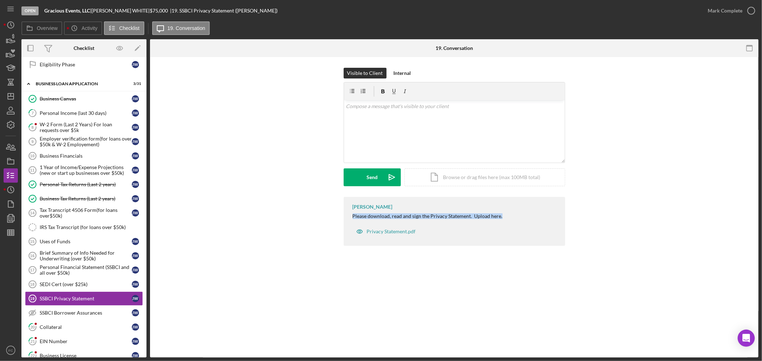
click at [499, 216] on div "[PERSON_NAME] Please download, read and sign the Privacy Statement. Upload here…" at bounding box center [453, 221] width 221 height 49
click at [372, 179] on div "Send" at bounding box center [371, 178] width 11 height 18
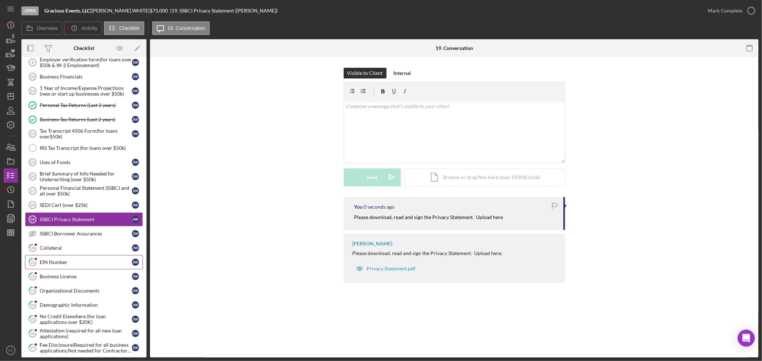
scroll to position [357, 0]
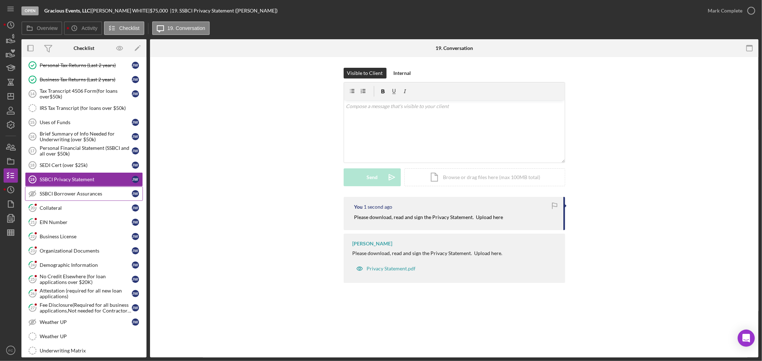
click at [62, 193] on div "SSBCI Borrower Assurances" at bounding box center [86, 194] width 92 height 6
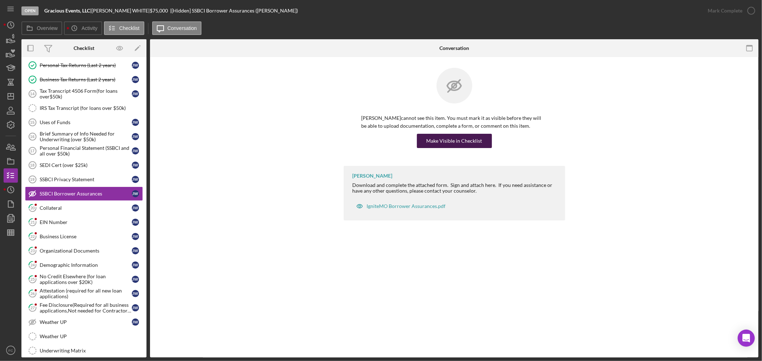
click at [452, 137] on div "Make Visible in Checklist" at bounding box center [454, 141] width 56 height 14
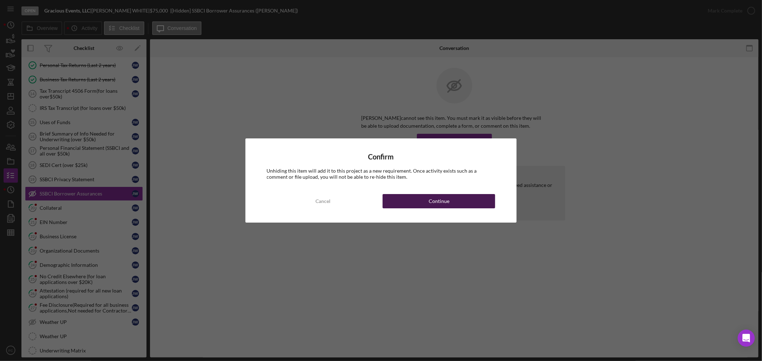
click at [406, 199] on button "Continue" at bounding box center [438, 201] width 112 height 14
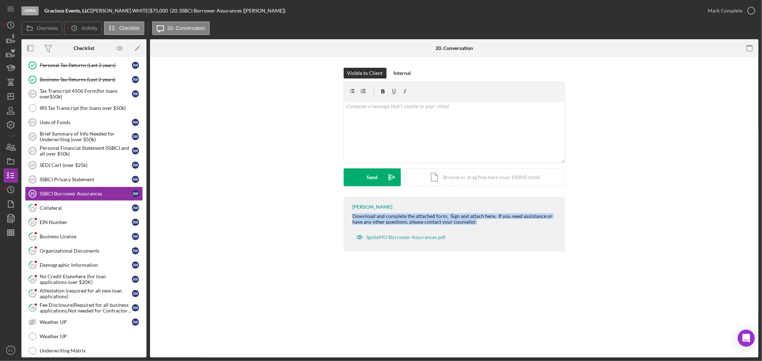
drag, startPoint x: 351, startPoint y: 214, endPoint x: 479, endPoint y: 222, distance: 128.5
click at [479, 222] on div "[PERSON_NAME] Download and complete the attached form. Sign and attach here. If…" at bounding box center [453, 224] width 221 height 55
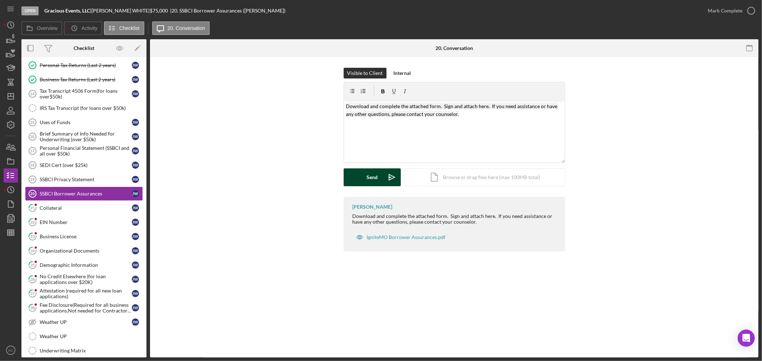
click at [372, 177] on div "Send" at bounding box center [371, 178] width 11 height 18
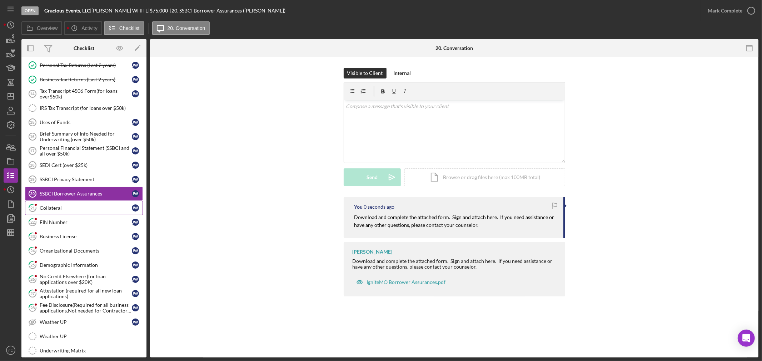
click at [63, 208] on div "Collateral" at bounding box center [86, 208] width 92 height 6
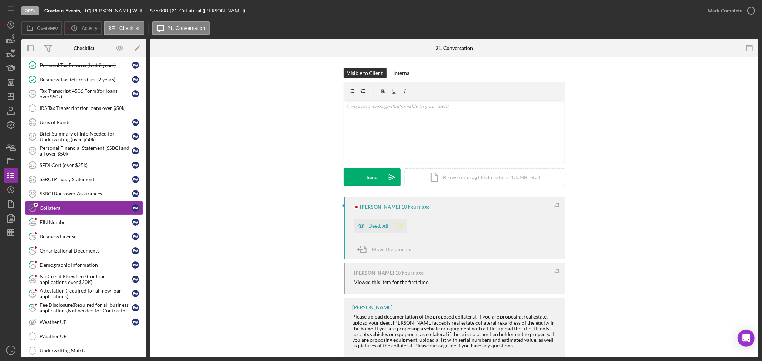
click at [400, 226] on icon "Icon/Star" at bounding box center [399, 226] width 14 height 14
click at [750, 11] on icon "button" at bounding box center [751, 11] width 18 height 18
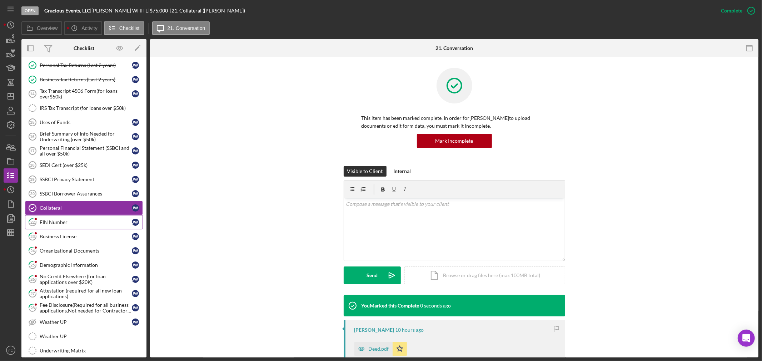
click at [74, 225] on div "EIN Number" at bounding box center [86, 223] width 92 height 6
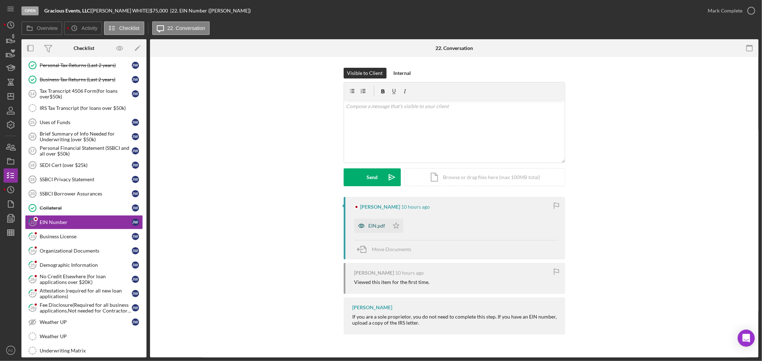
click at [376, 225] on div "EIN.pdf" at bounding box center [376, 226] width 17 height 6
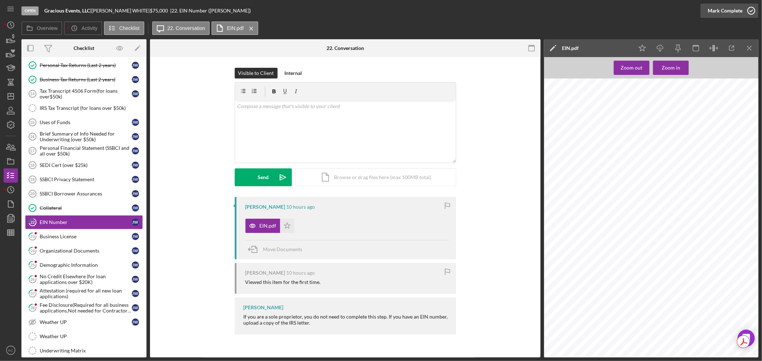
click at [753, 11] on icon "button" at bounding box center [751, 11] width 18 height 18
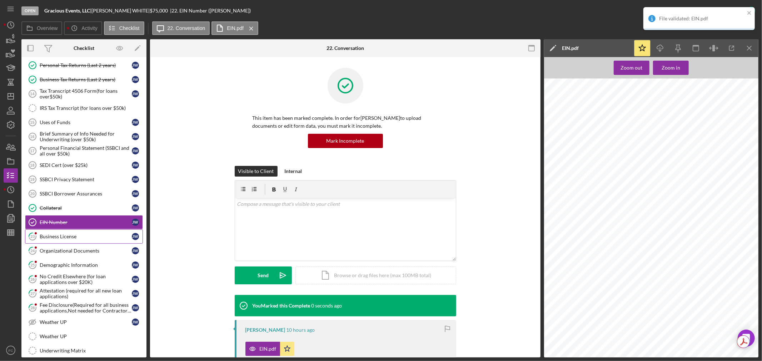
click at [87, 240] on div "Business License" at bounding box center [86, 237] width 92 height 6
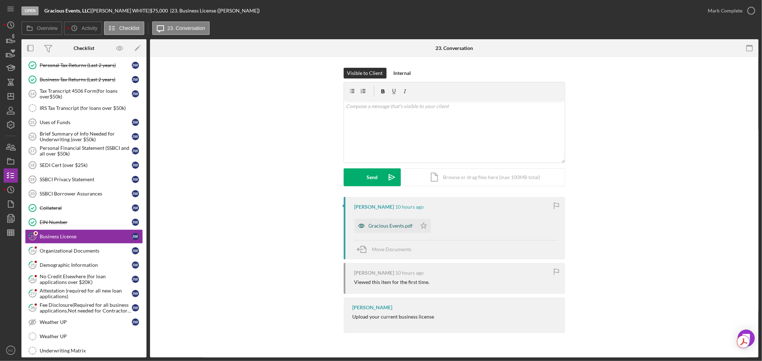
click at [380, 227] on div "Gracious Events.pdf" at bounding box center [390, 226] width 44 height 6
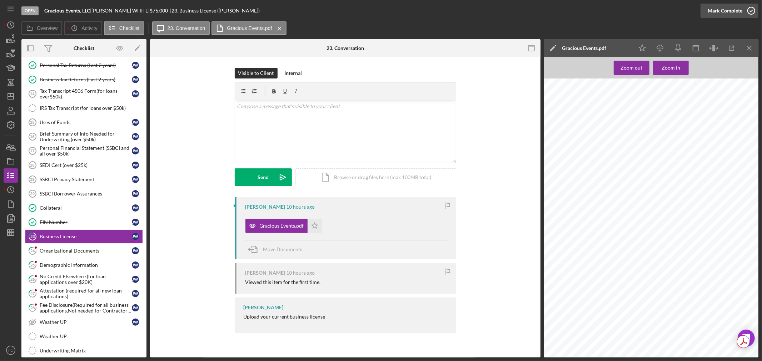
click at [752, 10] on icon "button" at bounding box center [751, 11] width 18 height 18
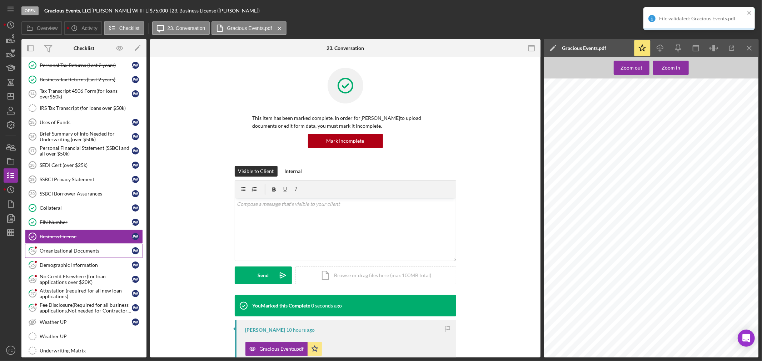
click at [77, 253] on div "Organizational Documents" at bounding box center [86, 251] width 92 height 6
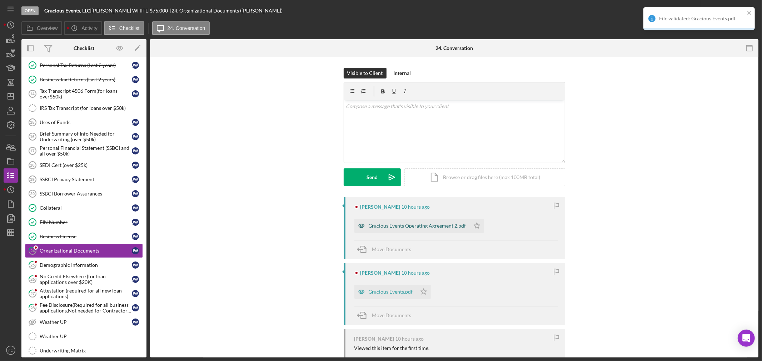
click at [402, 224] on div "Gracious Events Operating Agreement 2.pdf" at bounding box center [416, 226] width 97 height 6
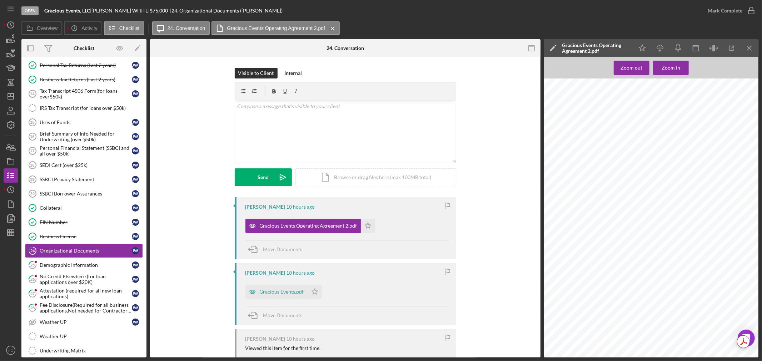
scroll to position [793, 0]
drag, startPoint x: 270, startPoint y: 291, endPoint x: 275, endPoint y: 289, distance: 5.5
click at [270, 291] on div "Gracious Events.pdf" at bounding box center [282, 292] width 44 height 6
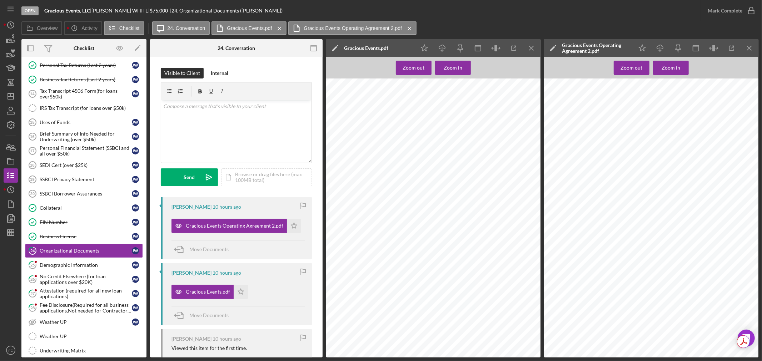
scroll to position [0, 0]
click at [238, 290] on icon "Icon/Star" at bounding box center [241, 292] width 14 height 14
click at [291, 225] on polygon "button" at bounding box center [294, 226] width 6 height 6
click at [751, 7] on icon "button" at bounding box center [751, 11] width 18 height 18
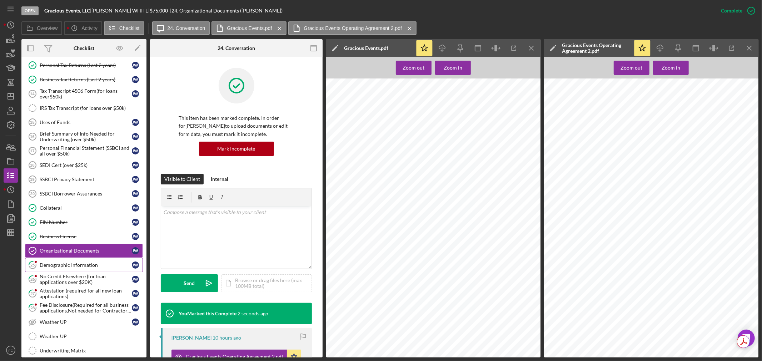
click at [83, 267] on div "Demographic Information" at bounding box center [86, 265] width 92 height 6
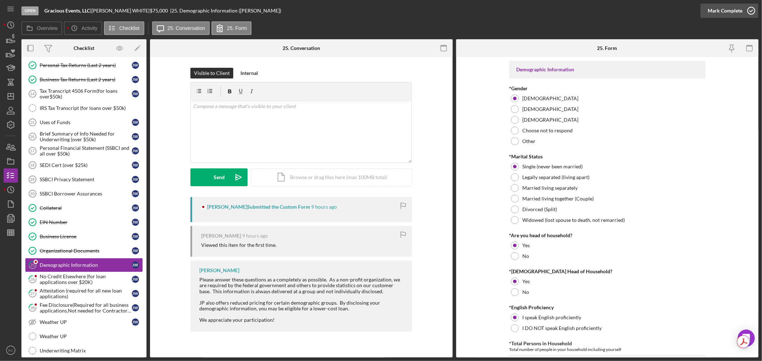
click at [750, 7] on circle "button" at bounding box center [750, 10] width 7 height 7
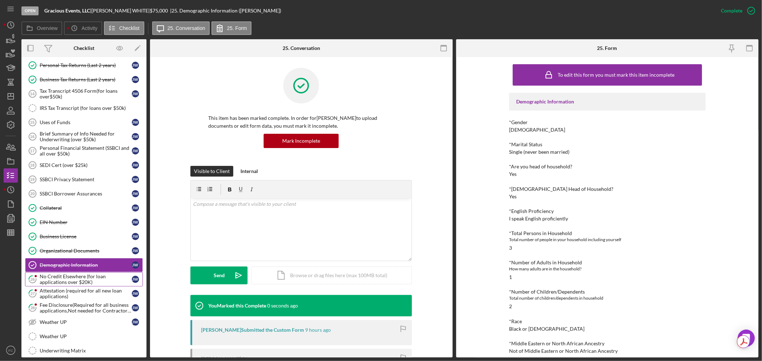
click at [52, 283] on div "No Credit Elsewhere (for loan applications over $20K)" at bounding box center [86, 279] width 92 height 11
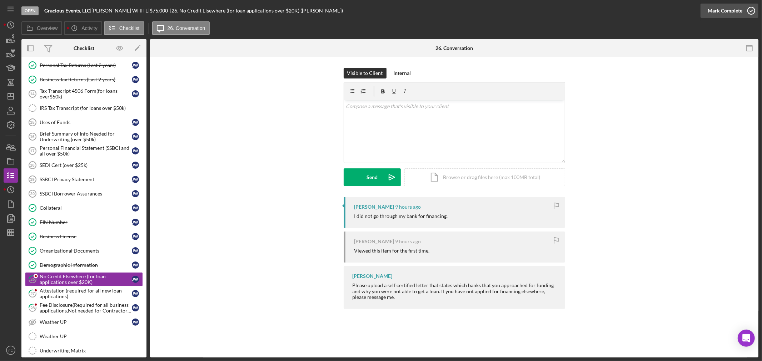
click at [748, 12] on icon "button" at bounding box center [751, 11] width 18 height 18
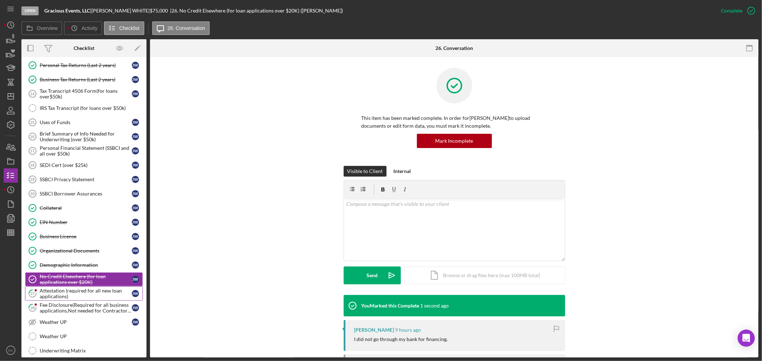
click at [47, 298] on div "Attestation (required for all new loan applications)" at bounding box center [86, 293] width 92 height 11
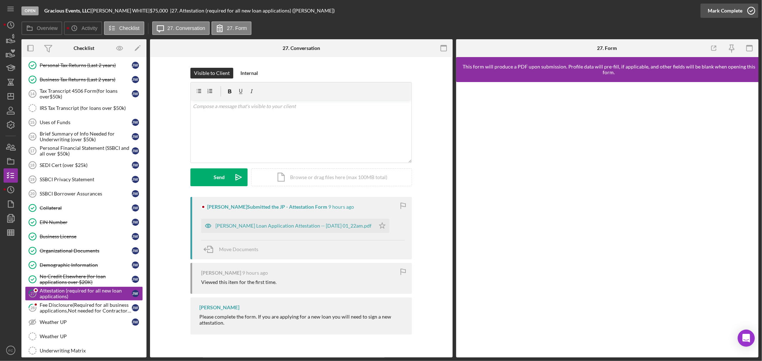
click at [751, 10] on icon "button" at bounding box center [751, 11] width 18 height 18
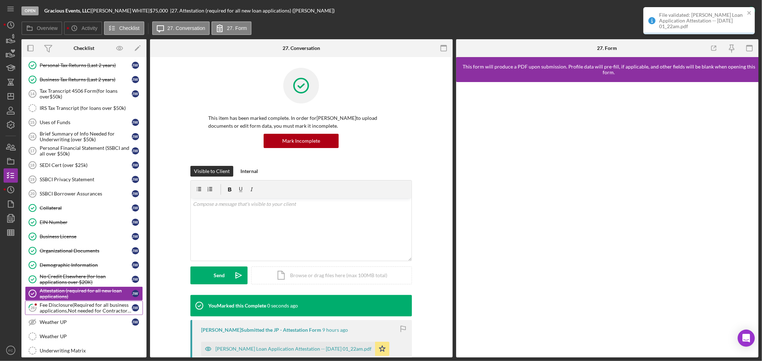
click at [48, 309] on div "Fee Disclosure(Required for all business applications,Not needed for Contractor…" at bounding box center [86, 307] width 92 height 11
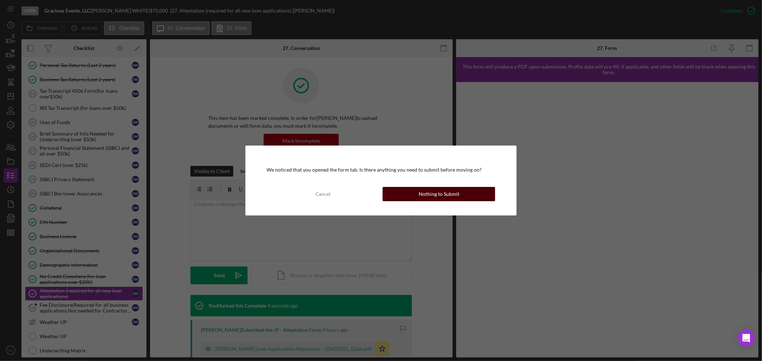
click at [426, 195] on div "Nothing to Submit" at bounding box center [438, 194] width 41 height 14
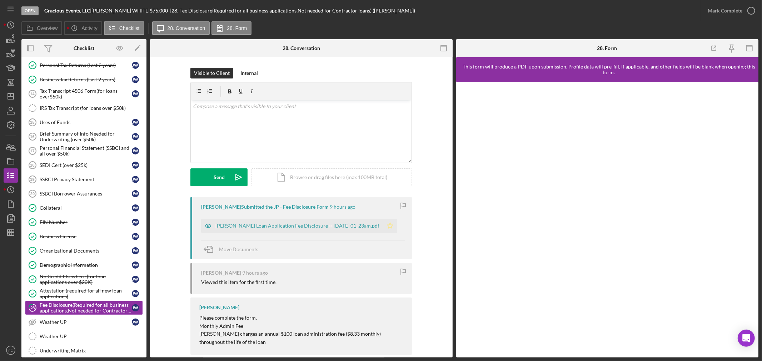
click at [393, 225] on polygon "button" at bounding box center [390, 226] width 6 height 6
click at [750, 6] on icon "button" at bounding box center [751, 11] width 18 height 18
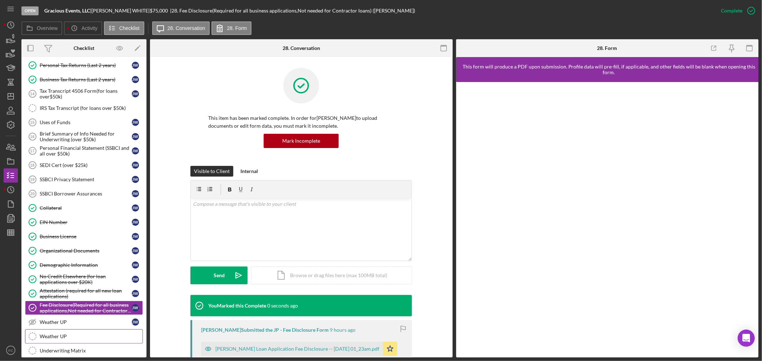
scroll to position [436, 0]
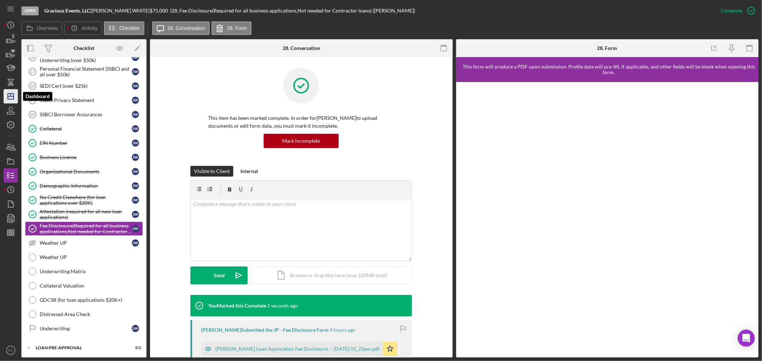
click at [14, 96] on icon "Icon/Dashboard" at bounding box center [11, 96] width 18 height 18
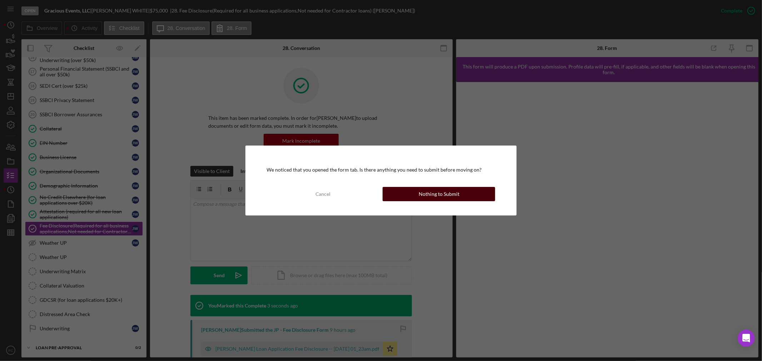
click at [402, 194] on button "Nothing to Submit" at bounding box center [438, 194] width 112 height 14
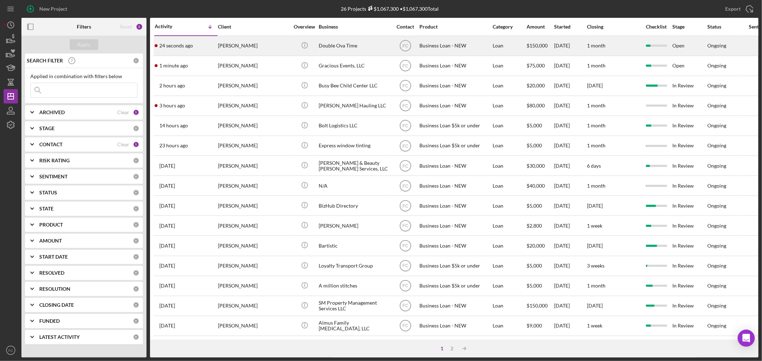
click at [273, 47] on div "[PERSON_NAME]" at bounding box center [253, 45] width 71 height 19
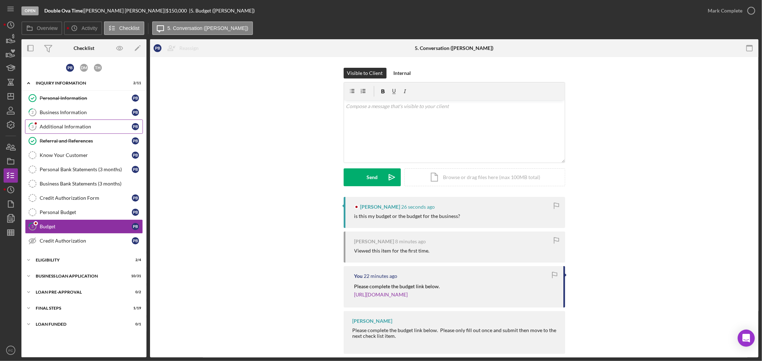
click at [81, 131] on link "3 Additional Information P B" at bounding box center [84, 127] width 118 height 14
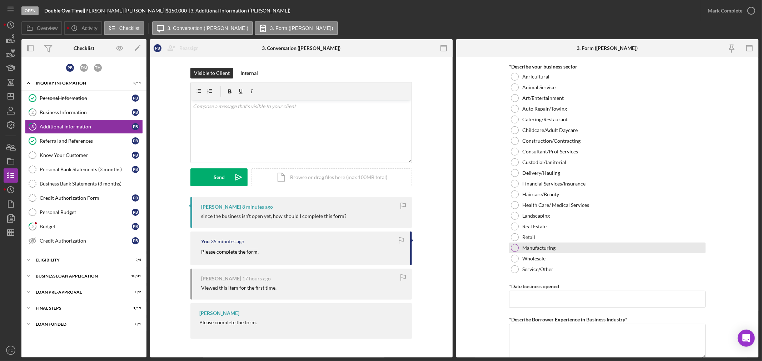
scroll to position [357, 0]
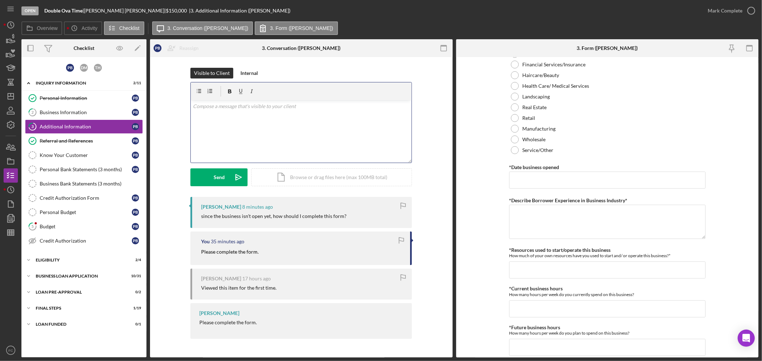
click at [256, 120] on div "v Color teal Color pink Remove color Add row above Add row below Add column bef…" at bounding box center [301, 131] width 221 height 62
click at [202, 180] on button "Send Icon/icon-invite-send" at bounding box center [218, 178] width 57 height 18
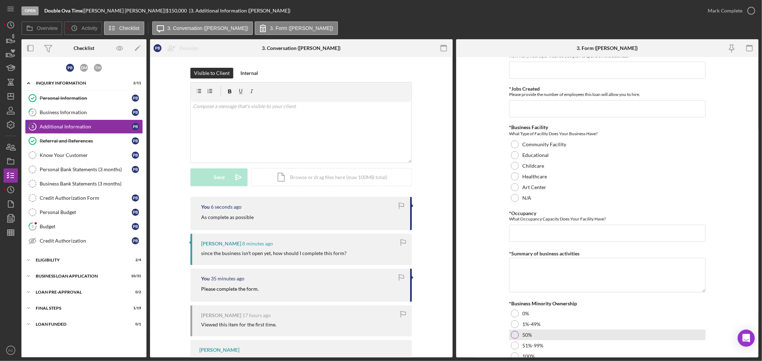
scroll to position [674, 0]
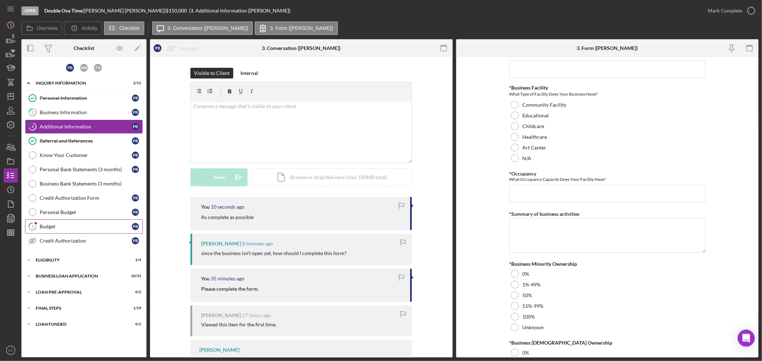
click at [65, 225] on div "Budget" at bounding box center [86, 227] width 92 height 6
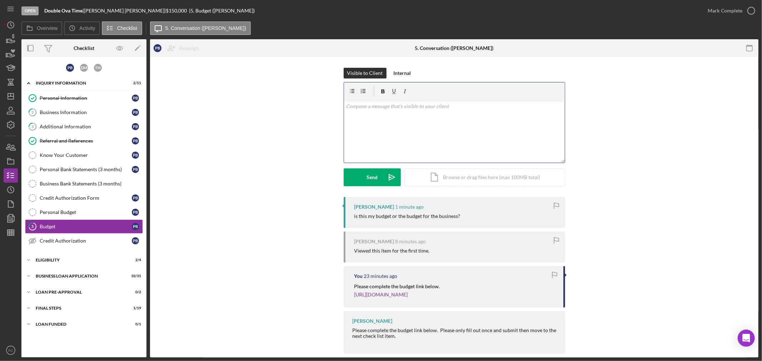
click at [379, 132] on div "v Color teal Color pink Remove color Add row above Add row below Add column bef…" at bounding box center [454, 131] width 221 height 62
click at [366, 180] on div "Send" at bounding box center [371, 178] width 11 height 18
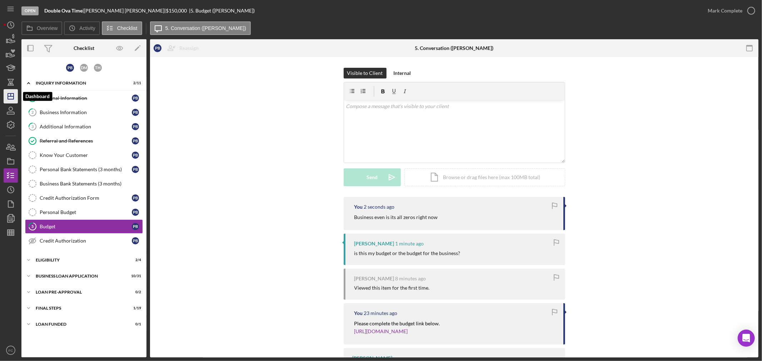
click at [6, 95] on icon "Icon/Dashboard" at bounding box center [11, 96] width 18 height 18
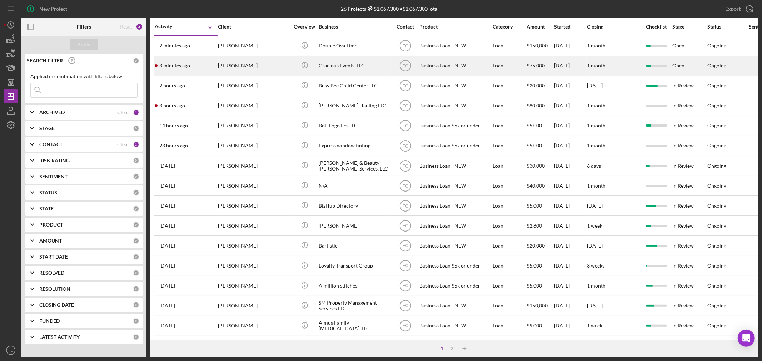
click at [272, 67] on div "[PERSON_NAME]" at bounding box center [253, 65] width 71 height 19
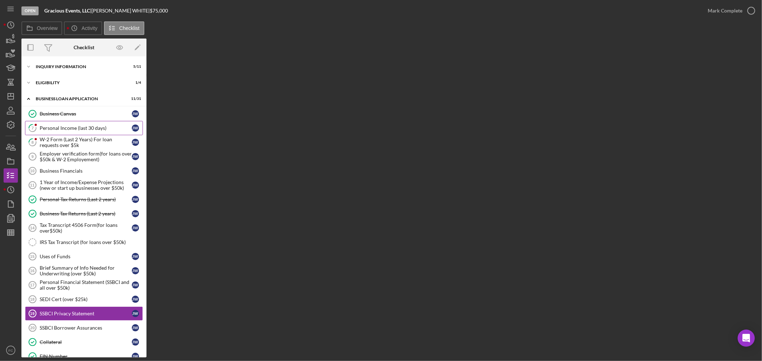
click at [55, 129] on div "Personal Income (last 30 days)" at bounding box center [86, 128] width 92 height 6
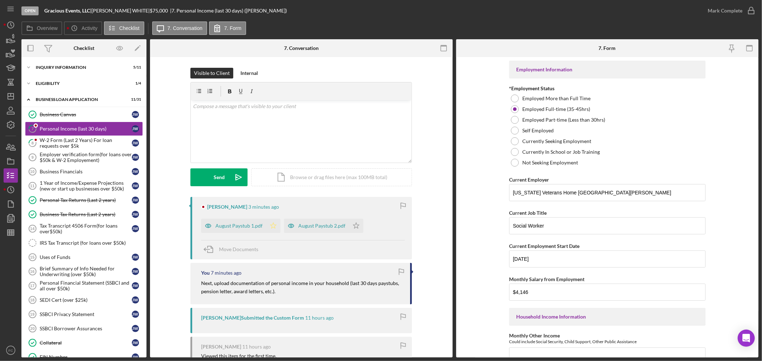
click at [271, 227] on icon "Icon/Star" at bounding box center [273, 226] width 14 height 14
click at [353, 226] on polygon "button" at bounding box center [356, 226] width 6 height 6
click at [752, 9] on icon "button" at bounding box center [751, 11] width 18 height 18
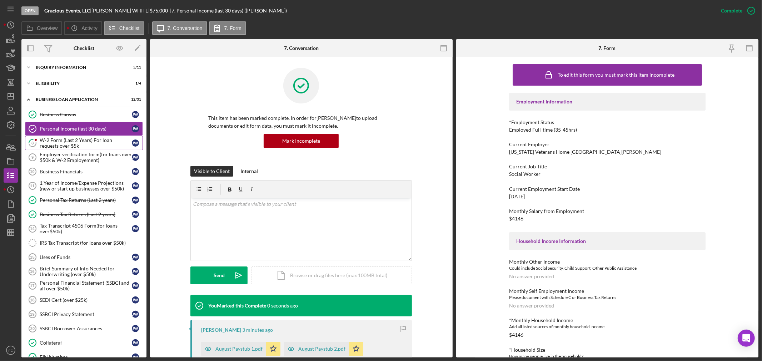
click at [72, 145] on div "W-2 Form (Last 2 Years) For loan requests over $5k" at bounding box center [86, 142] width 92 height 11
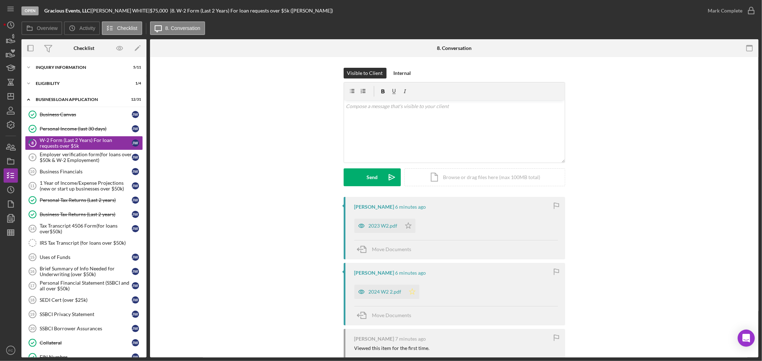
drag, startPoint x: 412, startPoint y: 295, endPoint x: 415, endPoint y: 247, distance: 48.3
click at [412, 293] on polygon "button" at bounding box center [412, 292] width 6 height 6
click at [406, 225] on icon "Icon/Star" at bounding box center [408, 226] width 14 height 14
click at [750, 11] on polyline "button" at bounding box center [750, 11] width 3 height 2
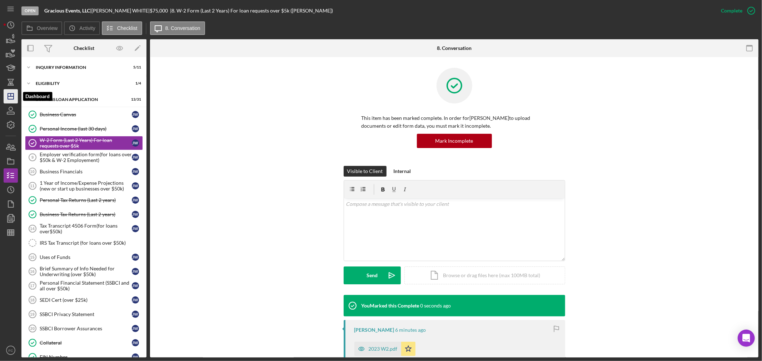
click at [11, 100] on icon "Icon/Dashboard" at bounding box center [11, 96] width 18 height 18
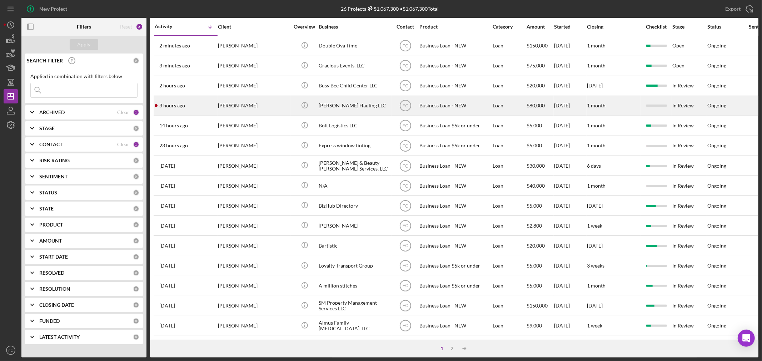
click at [263, 105] on div "[PERSON_NAME]" at bounding box center [253, 105] width 71 height 19
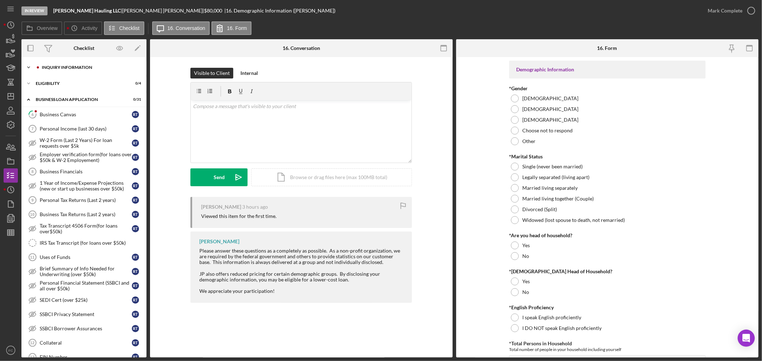
click at [72, 69] on div "INQUIRY INFORMATION" at bounding box center [90, 67] width 96 height 4
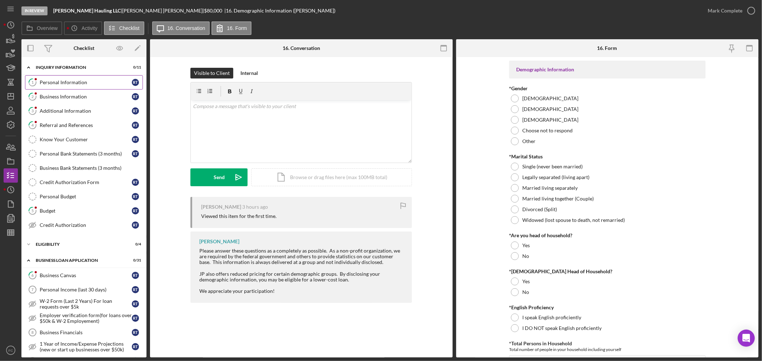
click at [66, 87] on link "1 Personal Information R T" at bounding box center [84, 82] width 118 height 14
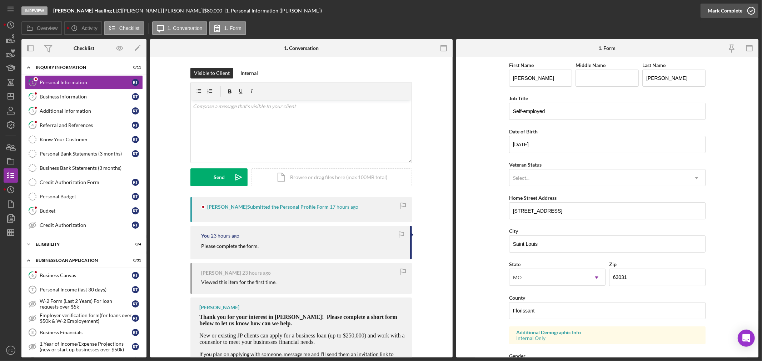
click at [750, 11] on icon "button" at bounding box center [751, 11] width 18 height 18
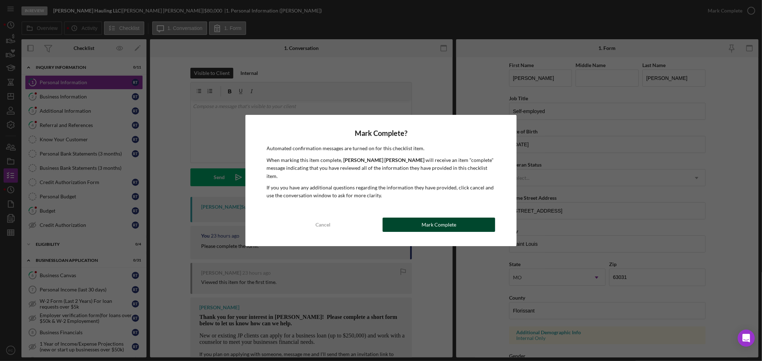
click at [403, 218] on button "Mark Complete" at bounding box center [438, 225] width 112 height 14
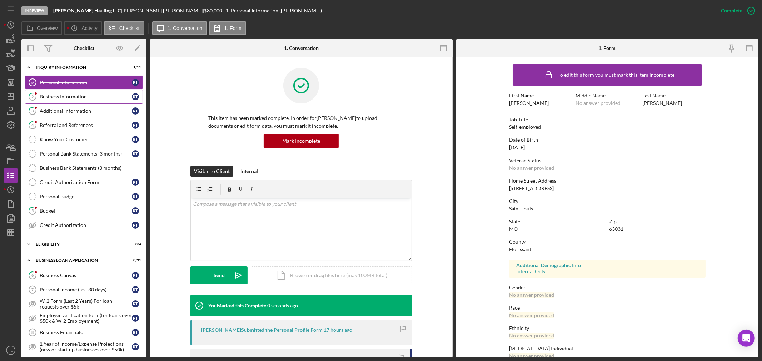
click at [80, 98] on div "Business Information" at bounding box center [86, 97] width 92 height 6
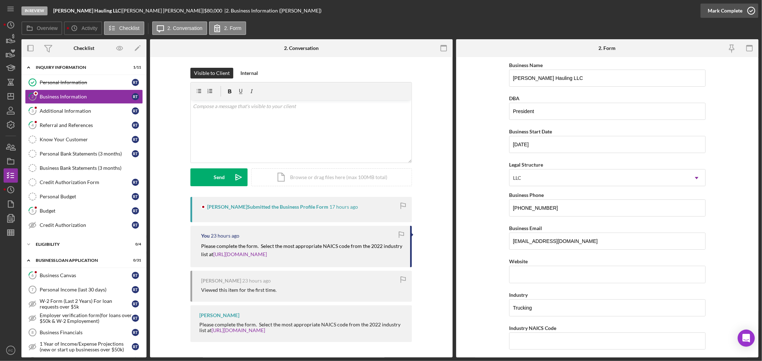
click at [752, 9] on icon "button" at bounding box center [751, 11] width 18 height 18
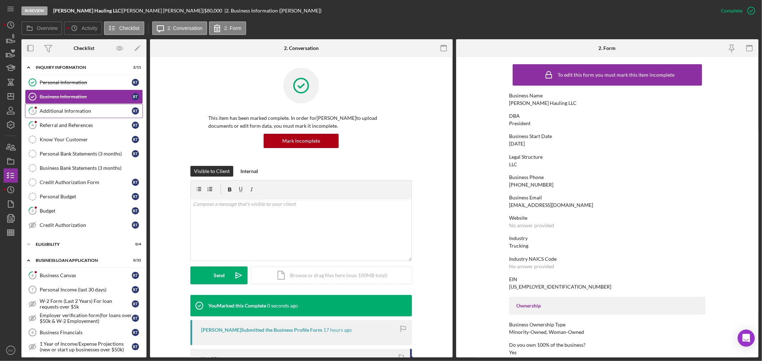
click at [56, 112] on div "Additional Information" at bounding box center [86, 111] width 92 height 6
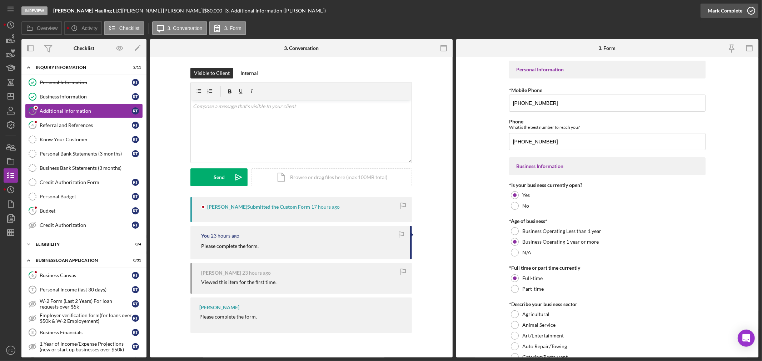
click at [752, 11] on icon "button" at bounding box center [751, 11] width 18 height 18
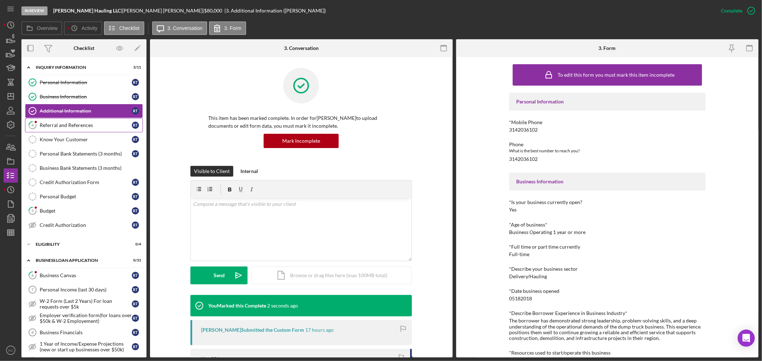
click at [71, 129] on link "4 Referral and References R T" at bounding box center [84, 125] width 118 height 14
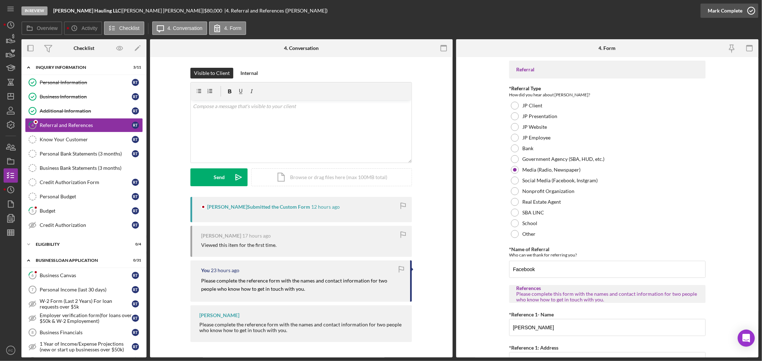
click at [753, 11] on icon "button" at bounding box center [751, 11] width 18 height 18
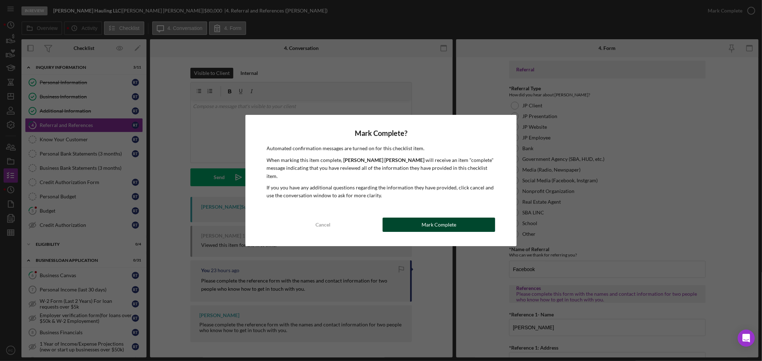
click at [399, 221] on button "Mark Complete" at bounding box center [438, 225] width 112 height 14
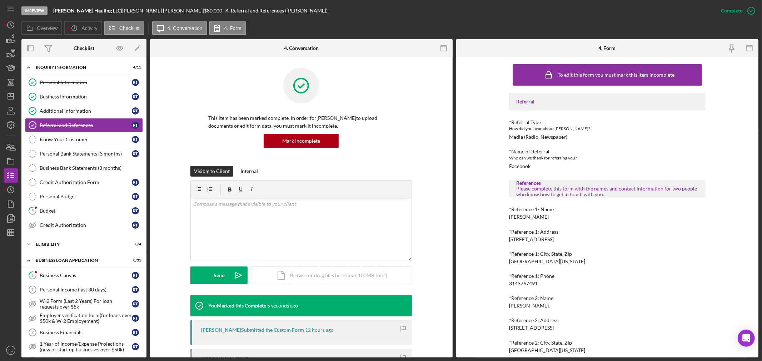
drag, startPoint x: 109, startPoint y: 9, endPoint x: 151, endPoint y: 11, distance: 41.8
click at [151, 11] on div "[PERSON_NAME] Hauling LLC | [PERSON_NAME] | $80,000 $80,000 | 4. Referral and R…" at bounding box center [190, 11] width 274 height 6
click at [58, 215] on link "5 Budget R T" at bounding box center [84, 211] width 118 height 14
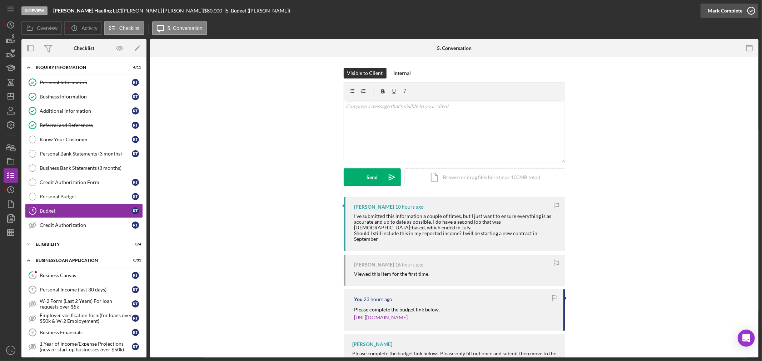
click at [750, 8] on icon "button" at bounding box center [751, 11] width 18 height 18
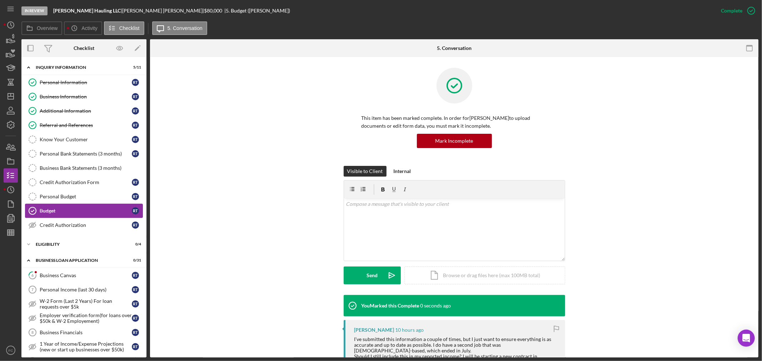
scroll to position [40, 0]
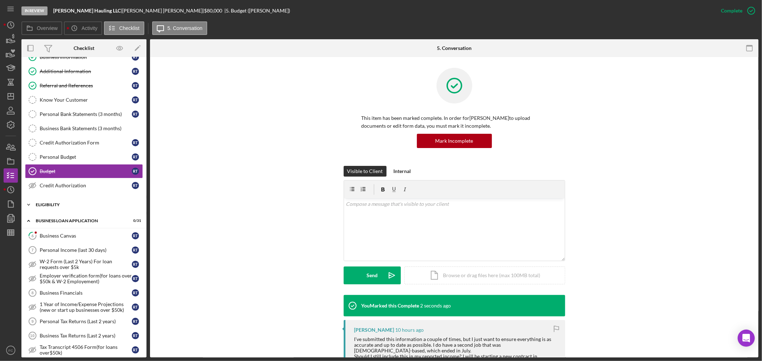
click at [53, 205] on div "ELIGIBILITY" at bounding box center [87, 205] width 102 height 4
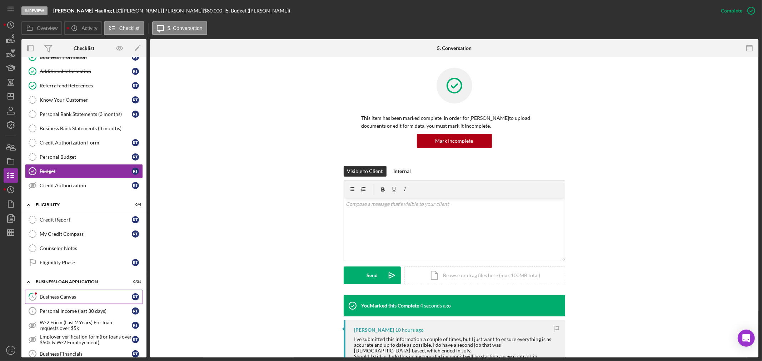
click at [52, 298] on div "Business Canvas" at bounding box center [86, 297] width 92 height 6
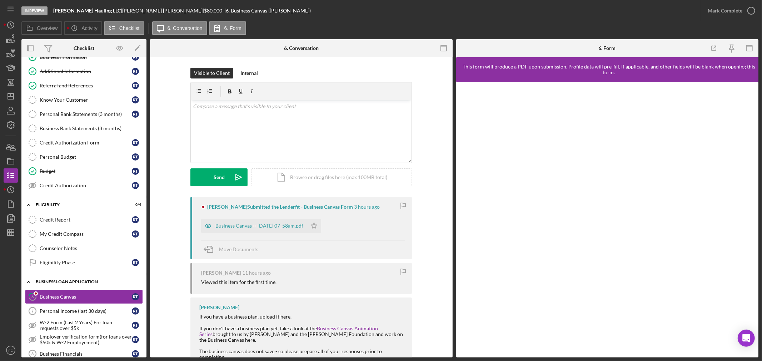
scroll to position [79, 0]
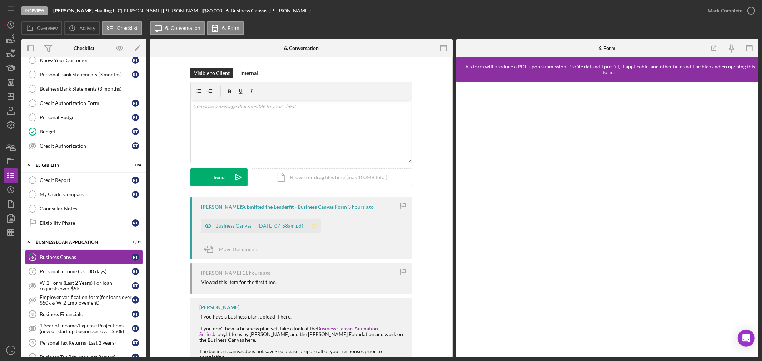
click at [321, 227] on icon "Icon/Star" at bounding box center [314, 226] width 14 height 14
click at [752, 12] on icon "button" at bounding box center [751, 11] width 18 height 18
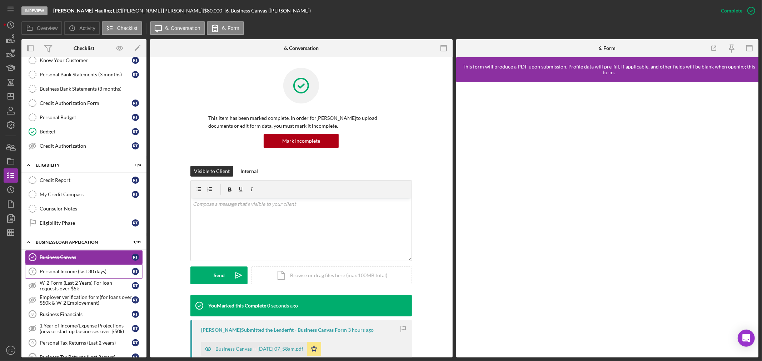
click at [61, 274] on div "Personal Income (last 30 days)" at bounding box center [86, 272] width 92 height 6
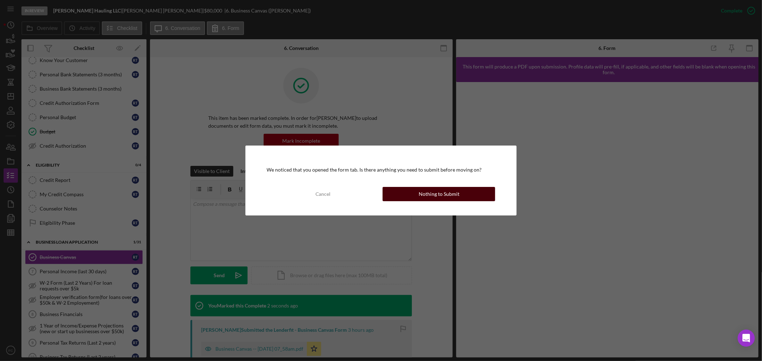
click at [409, 196] on button "Nothing to Submit" at bounding box center [438, 194] width 112 height 14
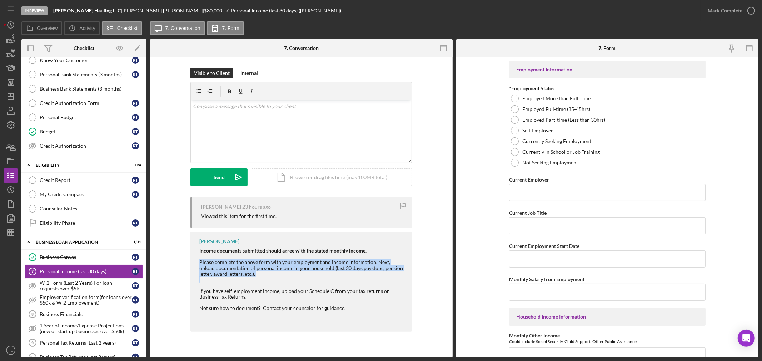
drag, startPoint x: 197, startPoint y: 264, endPoint x: 244, endPoint y: 272, distance: 47.8
click at [253, 276] on div "[PERSON_NAME] Income documents submitted should agree with the stated monthly i…" at bounding box center [300, 282] width 221 height 100
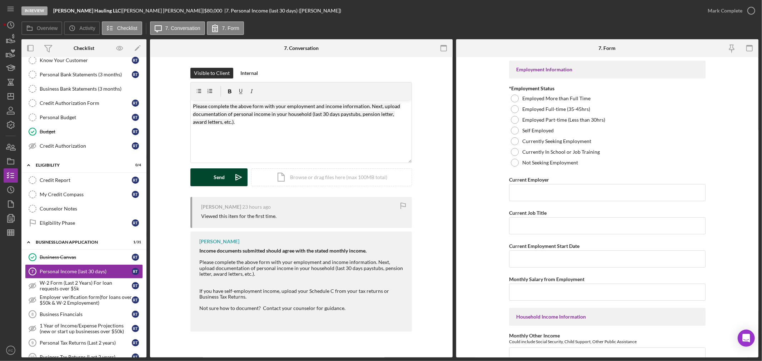
click at [212, 180] on button "Send Icon/icon-invite-send" at bounding box center [218, 178] width 57 height 18
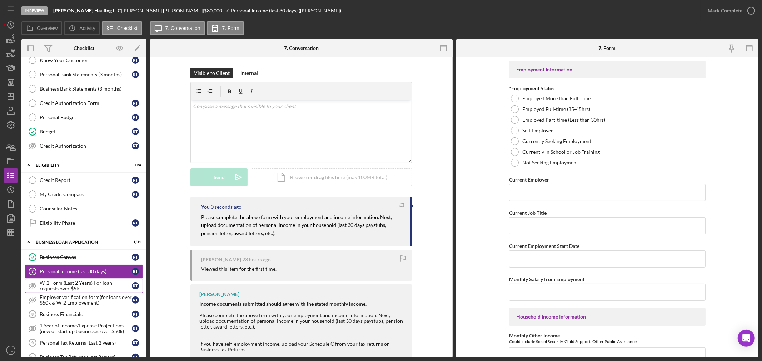
click at [85, 287] on div "W-2 Form (Last 2 Years) For loan requests over $5k" at bounding box center [86, 285] width 92 height 11
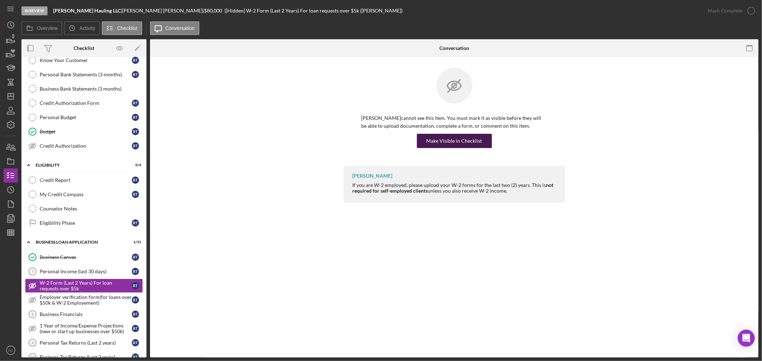
click at [452, 137] on div "Make Visible in Checklist" at bounding box center [454, 141] width 56 height 14
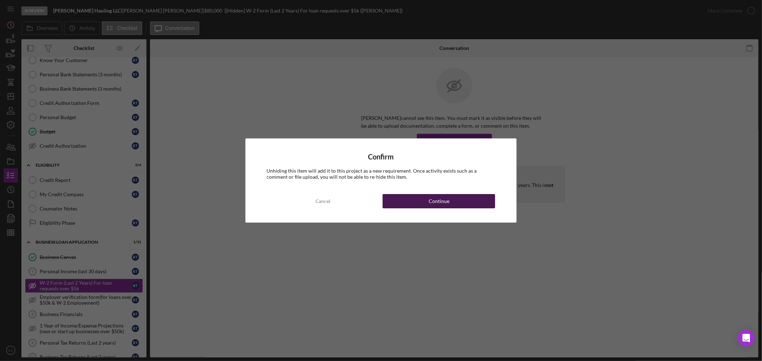
click at [407, 204] on button "Continue" at bounding box center [438, 201] width 112 height 14
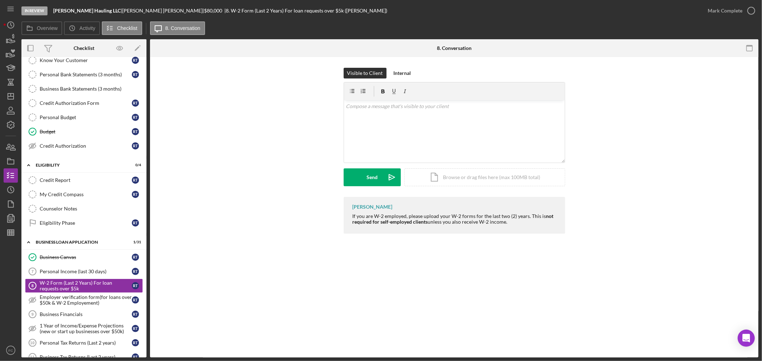
drag, startPoint x: 348, startPoint y: 216, endPoint x: 515, endPoint y: 224, distance: 167.2
click at [517, 224] on div "[PERSON_NAME] If you are W-2 employed, please upload your W-2 forms for the las…" at bounding box center [453, 215] width 221 height 37
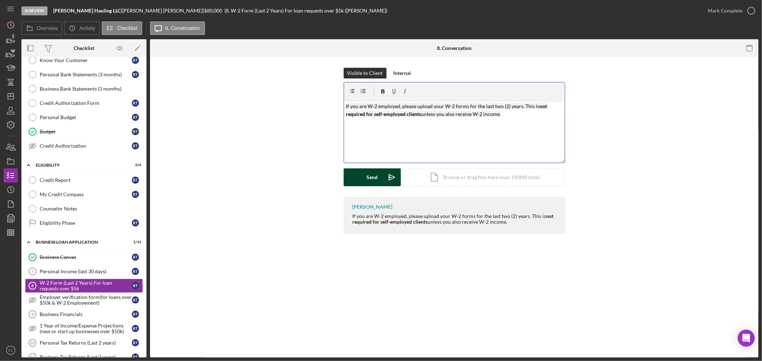
click at [357, 176] on button "Send Icon/icon-invite-send" at bounding box center [371, 178] width 57 height 18
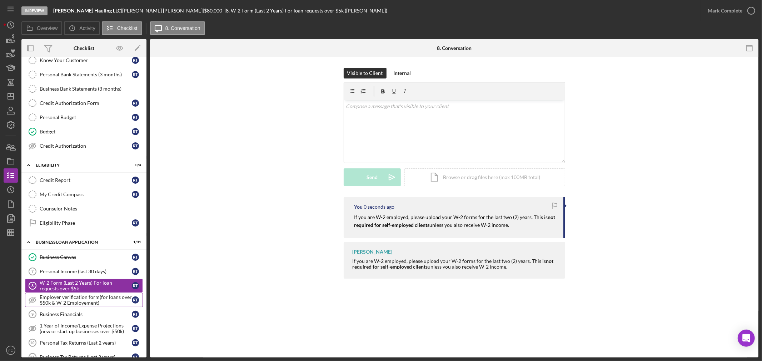
drag, startPoint x: 69, startPoint y: 301, endPoint x: 70, endPoint y: 296, distance: 5.9
click at [69, 302] on div "Employer verification form(for loans over $50k & W-2 Employement)" at bounding box center [86, 300] width 92 height 11
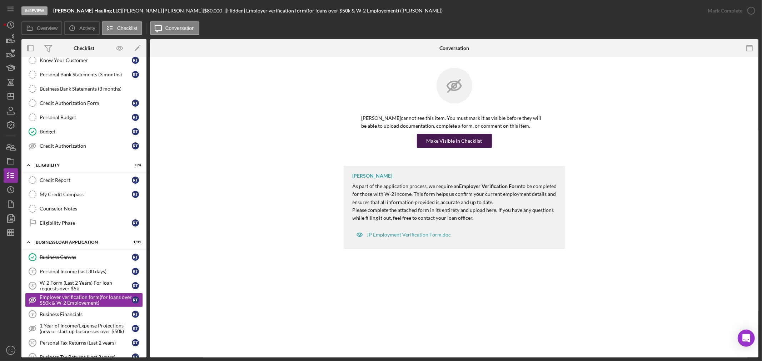
click at [449, 139] on div "Make Visible in Checklist" at bounding box center [454, 141] width 56 height 14
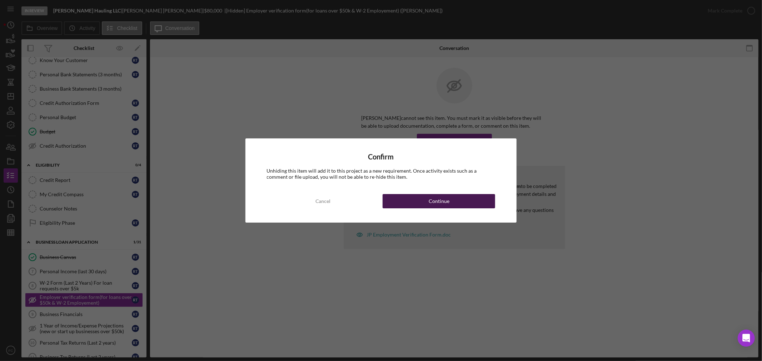
click at [420, 201] on button "Continue" at bounding box center [438, 201] width 112 height 14
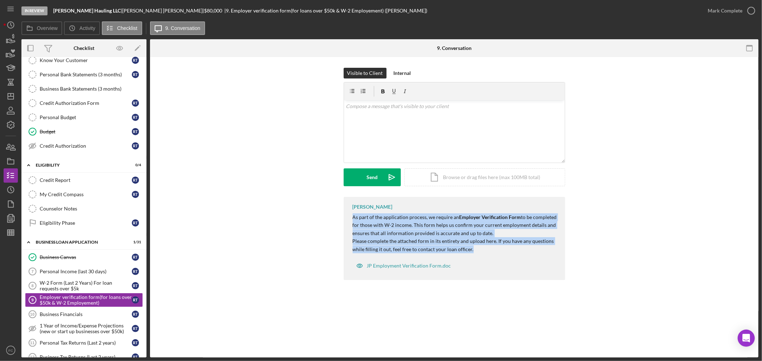
drag, startPoint x: 351, startPoint y: 216, endPoint x: 476, endPoint y: 252, distance: 130.4
click at [476, 252] on div "[PERSON_NAME] As part of the application process, we require an Employer Verifi…" at bounding box center [453, 238] width 221 height 83
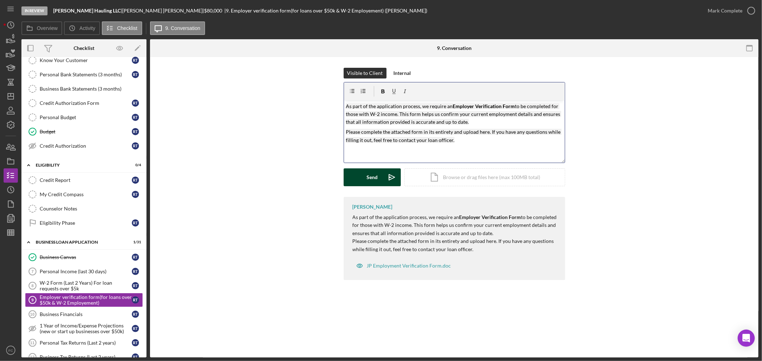
click at [383, 182] on icon "Icon/icon-invite-send" at bounding box center [392, 178] width 18 height 18
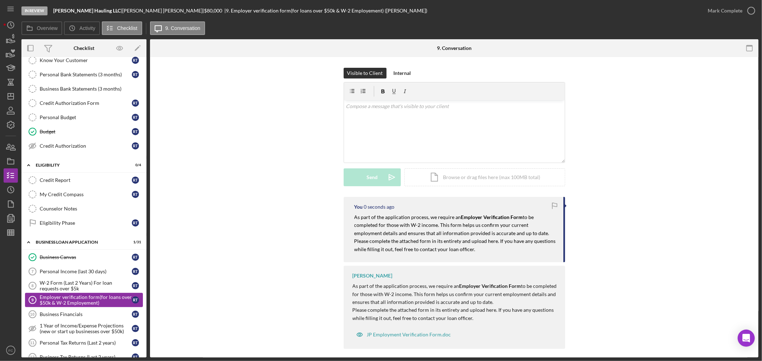
scroll to position [159, 0]
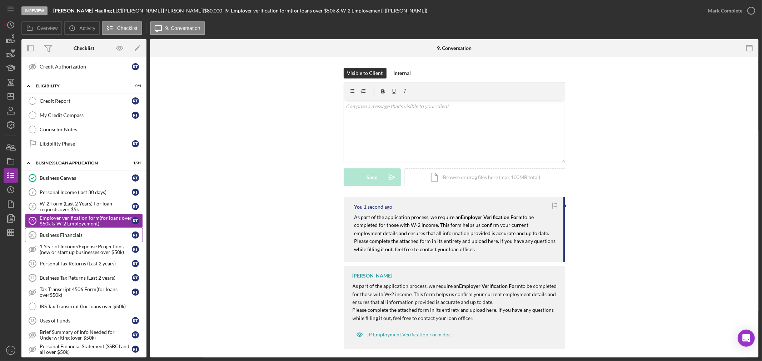
click at [71, 234] on div "Business Financials" at bounding box center [86, 235] width 92 height 6
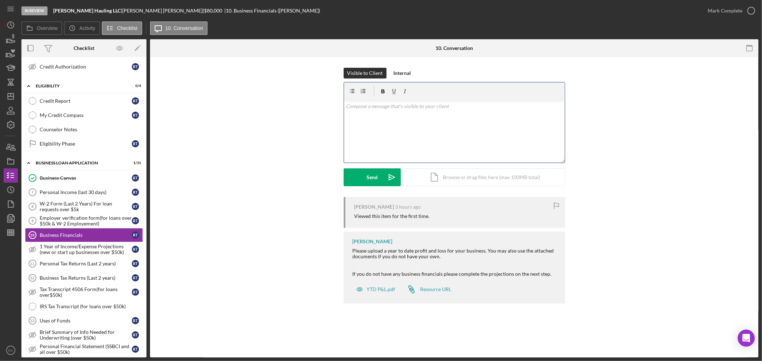
click at [371, 127] on div "v Color teal Color pink Remove color Add row above Add row below Add column bef…" at bounding box center [454, 131] width 221 height 62
click at [370, 176] on div "Send" at bounding box center [371, 178] width 11 height 18
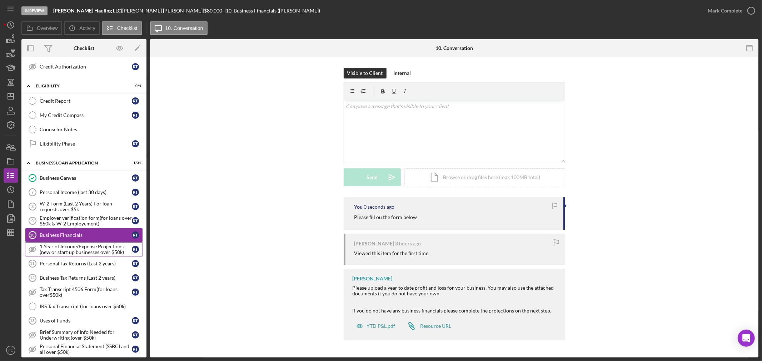
click at [59, 251] on div "1 Year of Income/Expense Projections (new or start up businesses over $50k)" at bounding box center [86, 249] width 92 height 11
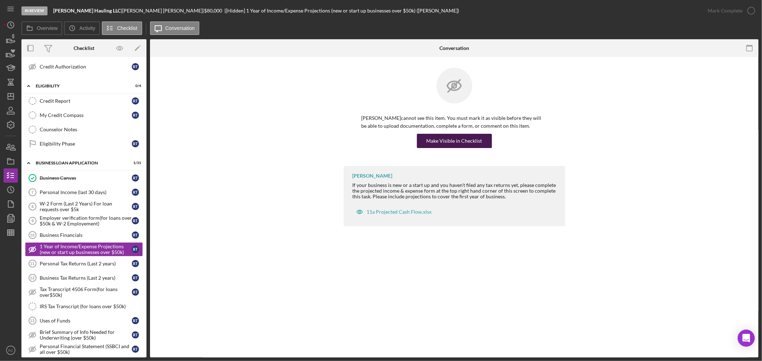
click at [444, 142] on div "Make Visible in Checklist" at bounding box center [454, 141] width 56 height 14
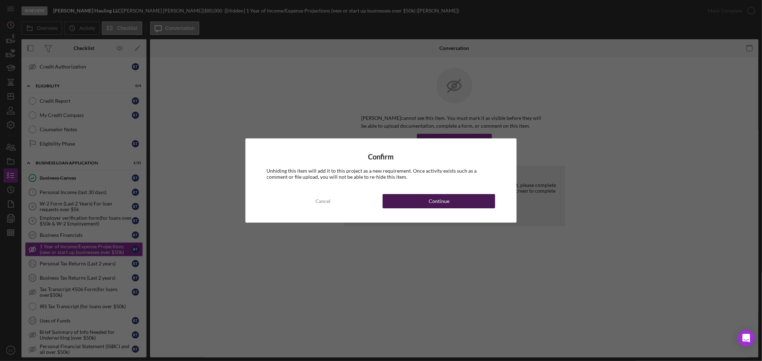
click at [431, 204] on div "Continue" at bounding box center [438, 201] width 21 height 14
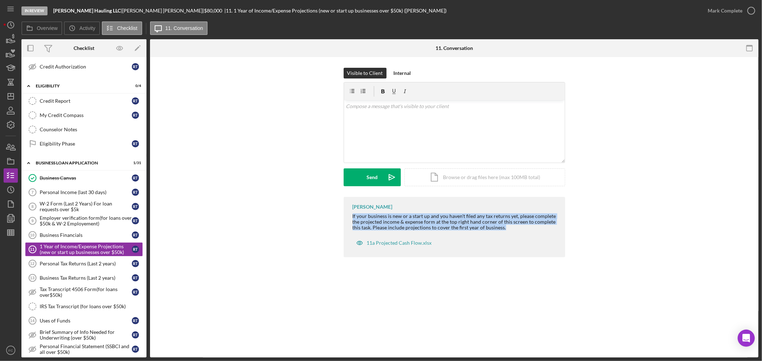
drag, startPoint x: 348, startPoint y: 213, endPoint x: 498, endPoint y: 224, distance: 149.6
click at [506, 227] on div "[PERSON_NAME] If your business is new or a start up and you haven't filed any t…" at bounding box center [453, 227] width 221 height 60
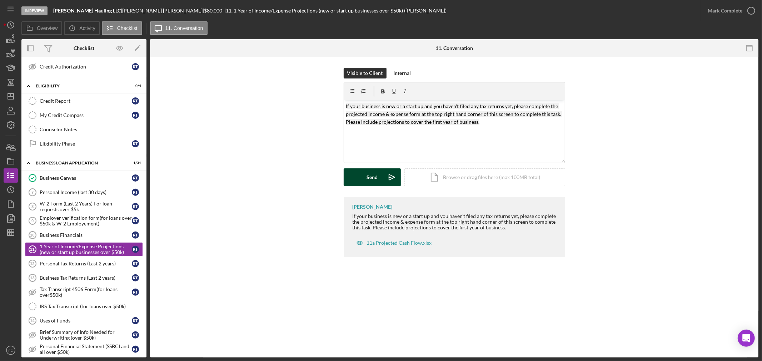
click at [386, 183] on icon "Icon/icon-invite-send" at bounding box center [392, 178] width 18 height 18
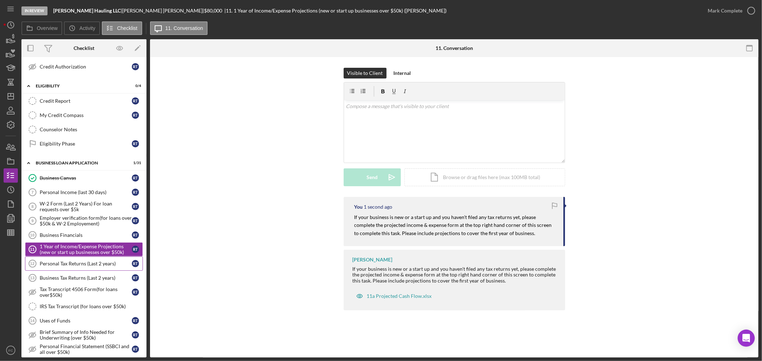
click at [65, 264] on div "Personal Tax Returns (Last 2 years)" at bounding box center [86, 264] width 92 height 6
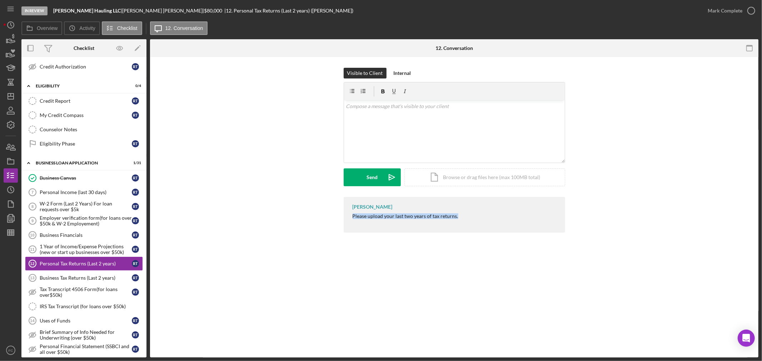
drag, startPoint x: 348, startPoint y: 217, endPoint x: 457, endPoint y: 215, distance: 108.9
click at [457, 215] on div "[PERSON_NAME] Please upload your last two years of tax returns." at bounding box center [453, 215] width 221 height 36
click at [377, 181] on div "Send" at bounding box center [371, 178] width 11 height 18
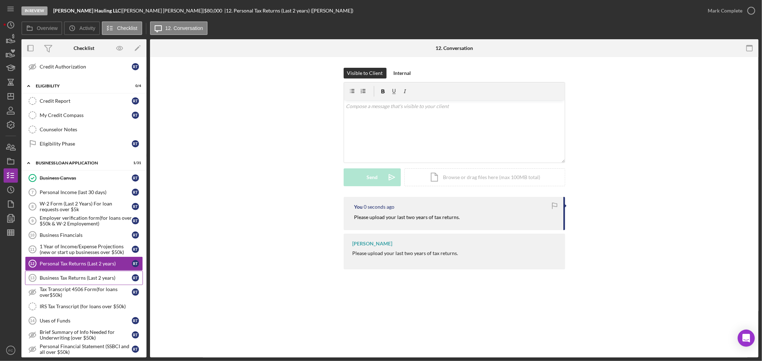
click at [70, 277] on div "Business Tax Returns (Last 2 years)" at bounding box center [86, 278] width 92 height 6
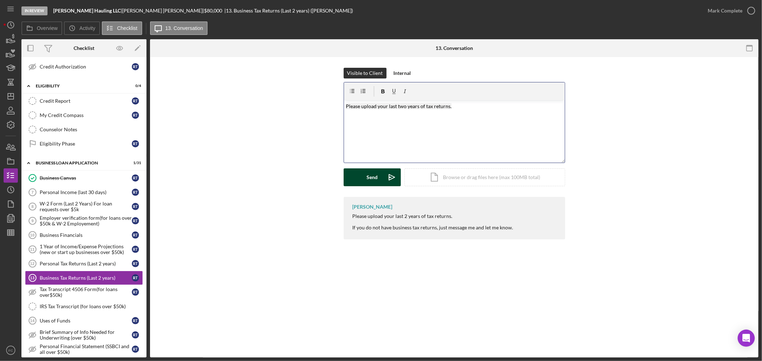
click at [369, 176] on div "Send" at bounding box center [371, 178] width 11 height 18
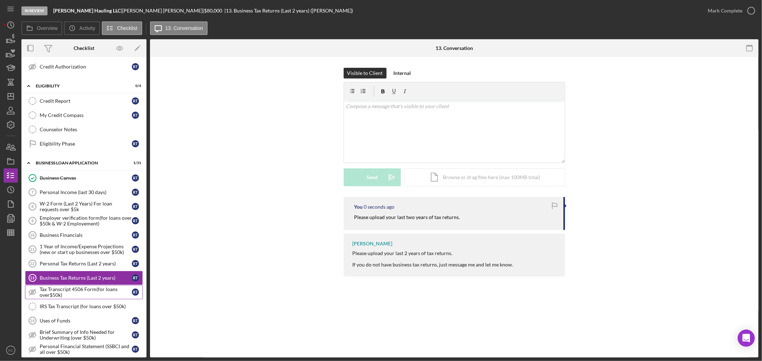
click at [66, 291] on div "Tax Transcript 4506 Form(for loans over$50k)" at bounding box center [86, 292] width 92 height 11
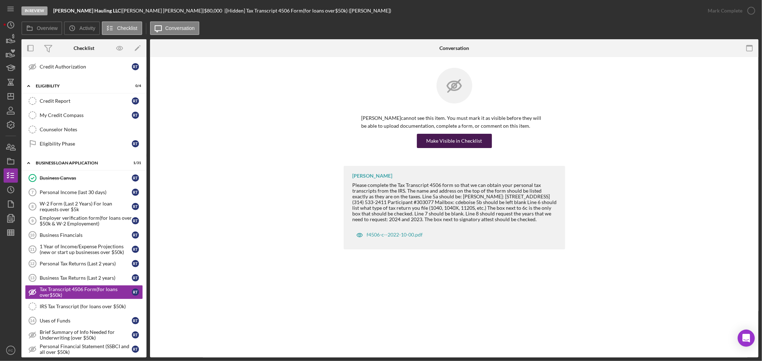
click at [448, 137] on div "Make Visible in Checklist" at bounding box center [454, 141] width 56 height 14
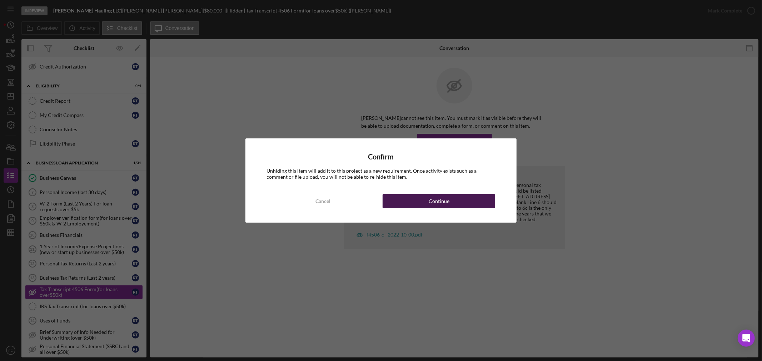
click at [430, 202] on div "Continue" at bounding box center [438, 201] width 21 height 14
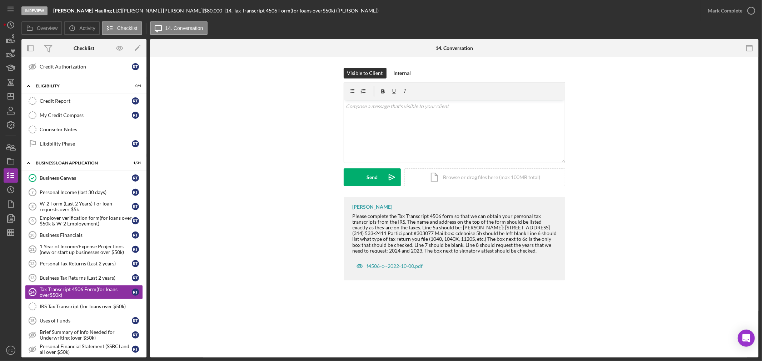
drag, startPoint x: 350, startPoint y: 216, endPoint x: 552, endPoint y: 250, distance: 204.6
click at [552, 250] on div "[PERSON_NAME] Please complete the Tax Transcript 4506 form so that we can obtai…" at bounding box center [453, 239] width 221 height 84
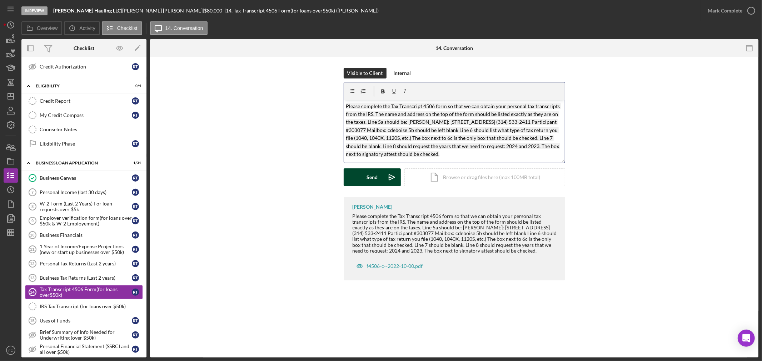
click at [369, 176] on div "Send" at bounding box center [371, 178] width 11 height 18
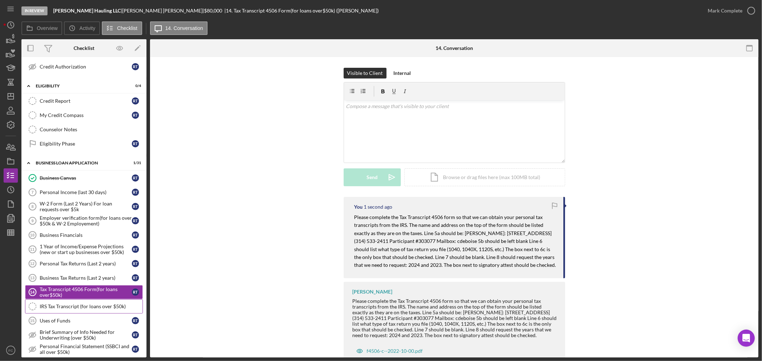
click at [62, 306] on div "IRS Tax Transcript (for loans over $50k)" at bounding box center [91, 307] width 103 height 6
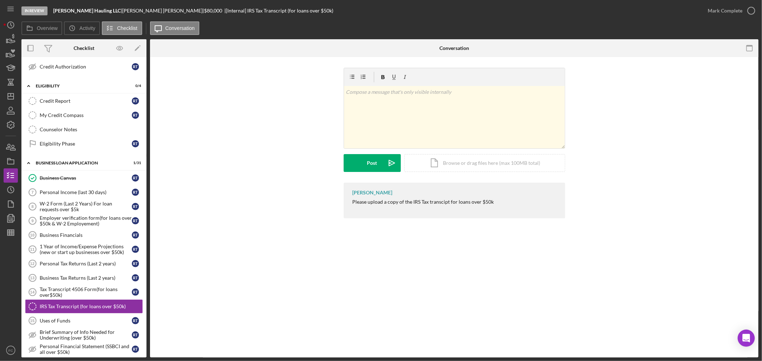
drag, startPoint x: 348, startPoint y: 204, endPoint x: 500, endPoint y: 201, distance: 152.1
click at [500, 201] on div "[PERSON_NAME] Please upload a copy of the IRS Tax transcipt for loans over $50k" at bounding box center [453, 201] width 221 height 36
click at [378, 169] on button "Post Icon/icon-invite-send" at bounding box center [371, 163] width 57 height 18
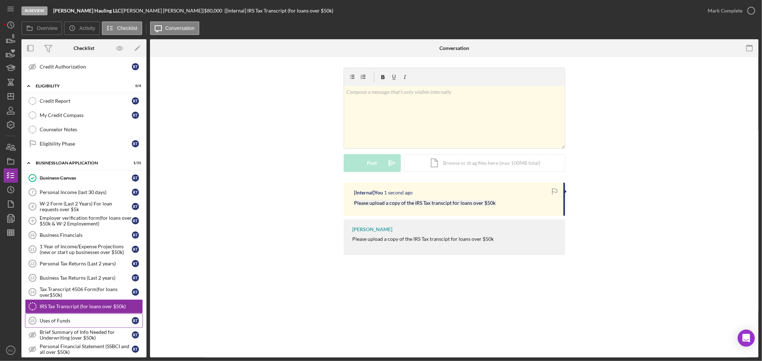
click at [61, 318] on link "Uses of Funds 15 Uses of Funds R T" at bounding box center [84, 321] width 118 height 14
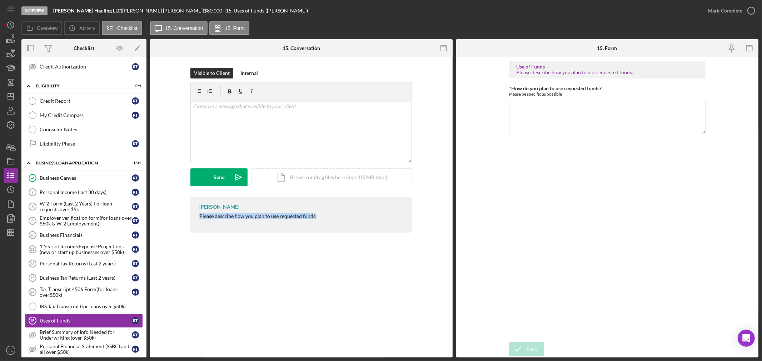
drag, startPoint x: 197, startPoint y: 216, endPoint x: 319, endPoint y: 216, distance: 122.1
click at [319, 216] on div "[PERSON_NAME] Please describe how you plan to use requested funds." at bounding box center [300, 215] width 221 height 36
drag, startPoint x: 508, startPoint y: 94, endPoint x: 563, endPoint y: 92, distance: 55.0
click at [563, 92] on form "Use of Funds Please describe how you plan to use requested funds. *How do you p…" at bounding box center [607, 207] width 302 height 301
click at [327, 104] on p "Please describe how you plan to use requested funds." at bounding box center [301, 106] width 217 height 8
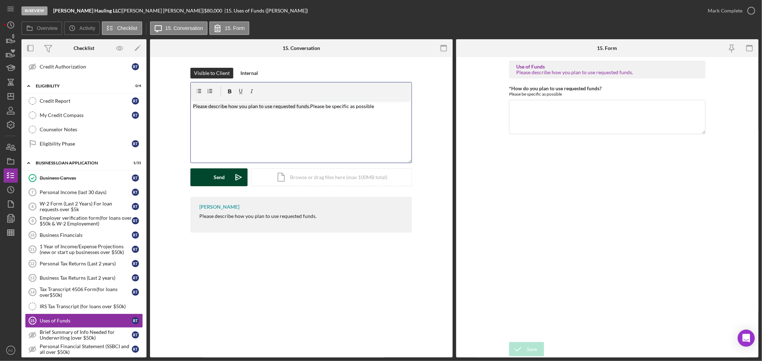
click at [214, 179] on div "Send" at bounding box center [219, 178] width 11 height 18
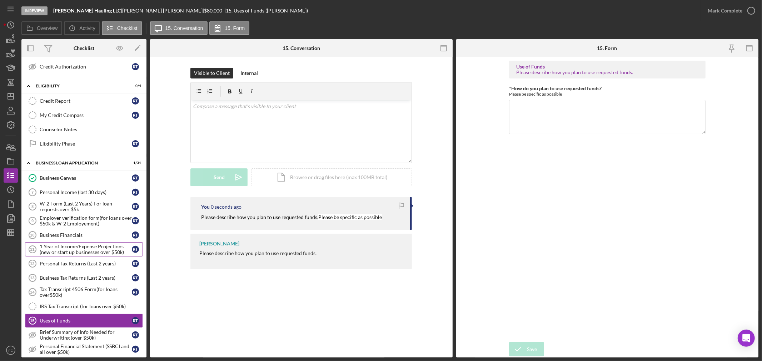
scroll to position [238, 0]
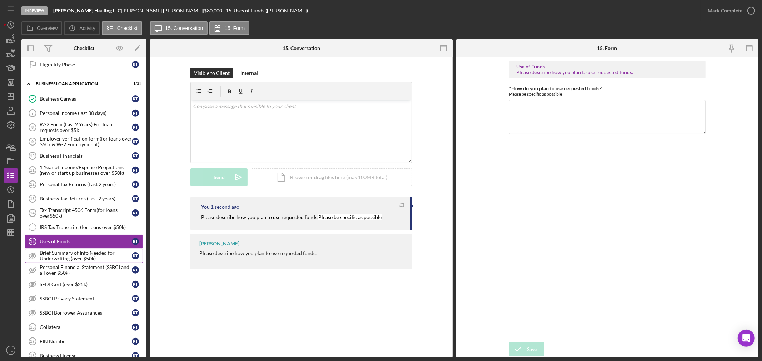
click at [64, 260] on div "Brief Summary of Info Needed for Underwriting (over $50k)" at bounding box center [86, 255] width 92 height 11
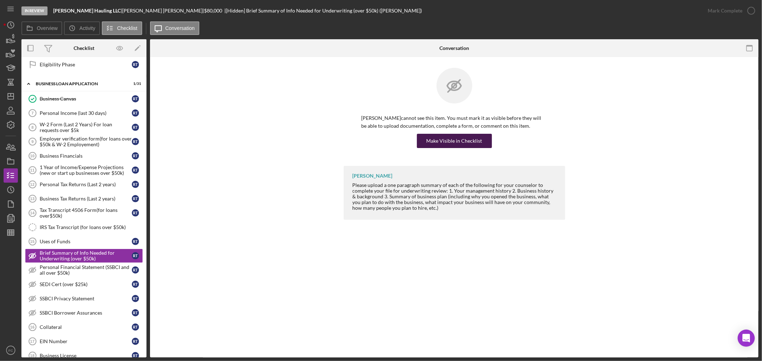
click at [448, 139] on div "Make Visible in Checklist" at bounding box center [454, 141] width 56 height 14
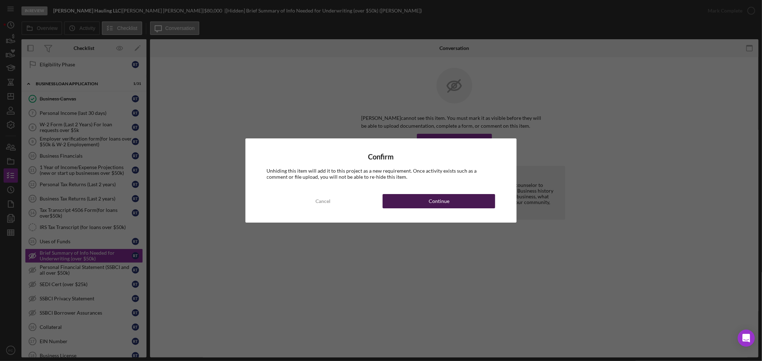
click at [413, 201] on button "Continue" at bounding box center [438, 201] width 112 height 14
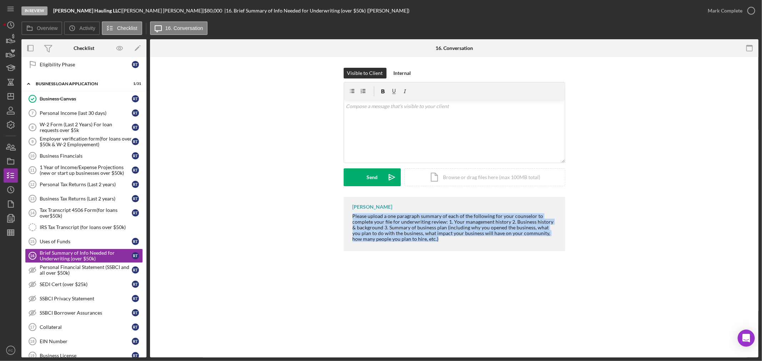
drag, startPoint x: 351, startPoint y: 215, endPoint x: 428, endPoint y: 240, distance: 80.4
click at [428, 240] on div "[PERSON_NAME] Please upload a one paragraph summary of each of the following fo…" at bounding box center [453, 224] width 221 height 54
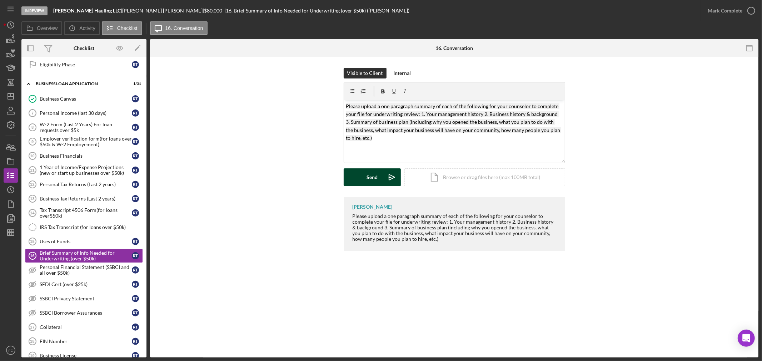
click at [373, 179] on div "Send" at bounding box center [371, 178] width 11 height 18
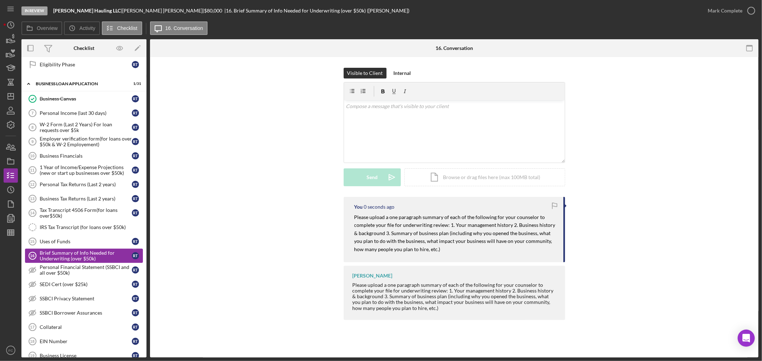
scroll to position [277, 0]
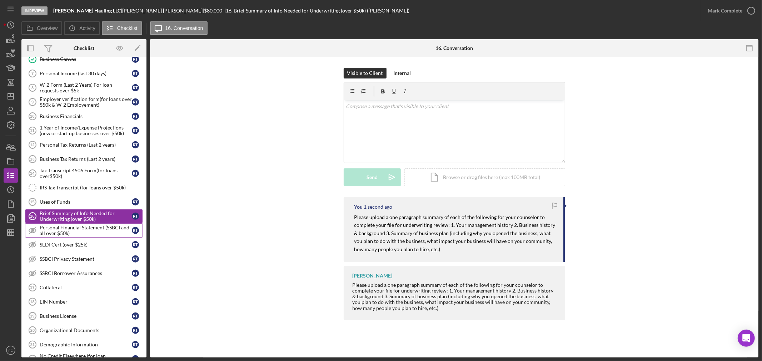
click at [56, 234] on div "Personal Financial Statement (SSBCI and all over $50k)" at bounding box center [86, 230] width 92 height 11
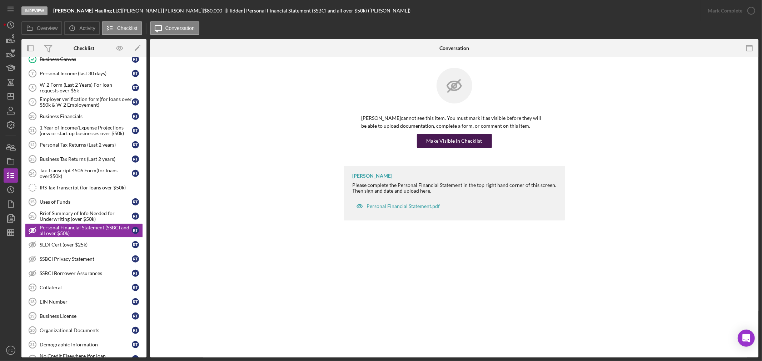
click at [438, 137] on div "Make Visible in Checklist" at bounding box center [454, 141] width 56 height 14
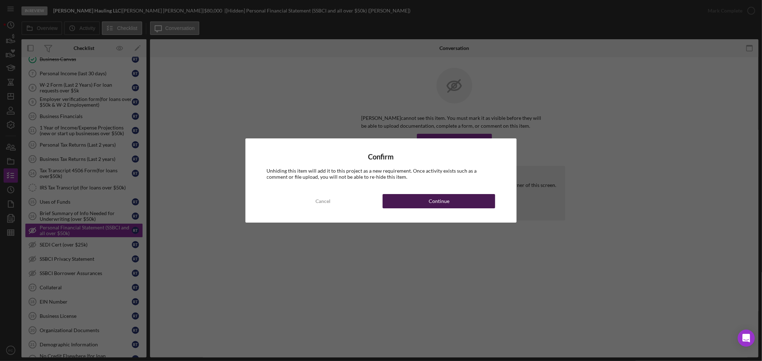
click at [424, 202] on button "Continue" at bounding box center [438, 201] width 112 height 14
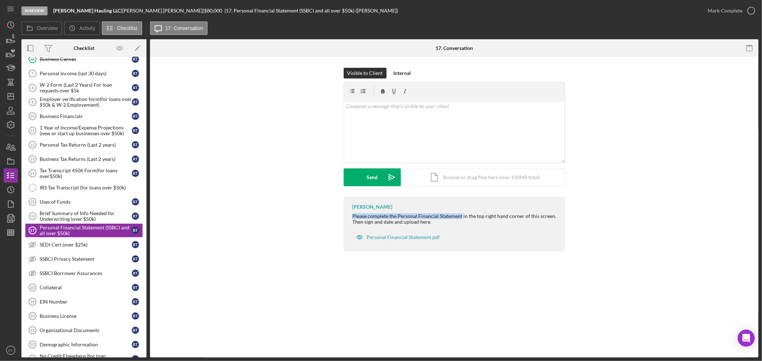
drag, startPoint x: 351, startPoint y: 214, endPoint x: 460, endPoint y: 215, distance: 108.9
click at [460, 215] on div "[PERSON_NAME] Please complete the Personal Financial Statement in the top right…" at bounding box center [453, 224] width 221 height 55
click at [351, 179] on button "Send Icon/icon-invite-send" at bounding box center [371, 178] width 57 height 18
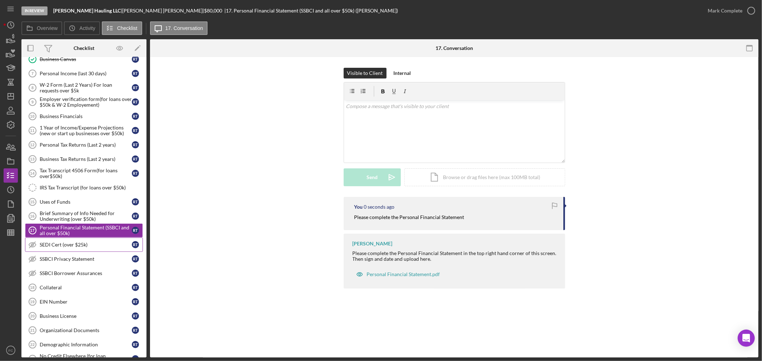
click at [77, 245] on div "SEDI Cert (over $25k)" at bounding box center [86, 245] width 92 height 6
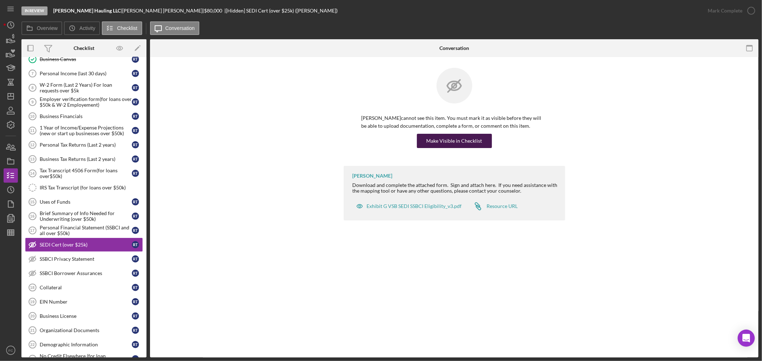
click at [442, 140] on div "Make Visible in Checklist" at bounding box center [454, 141] width 56 height 14
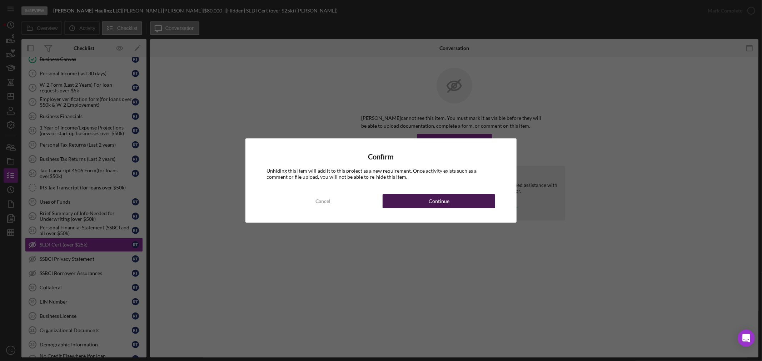
click at [424, 199] on button "Continue" at bounding box center [438, 201] width 112 height 14
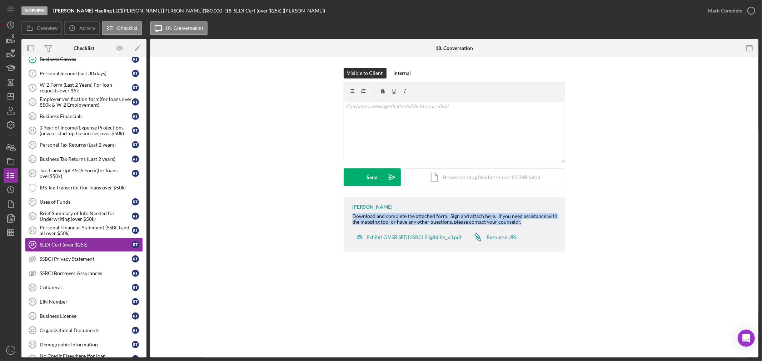
drag, startPoint x: 348, startPoint y: 216, endPoint x: 523, endPoint y: 223, distance: 175.1
click at [523, 223] on div "[PERSON_NAME] Download and complete the attached form. Sign and attach here. If…" at bounding box center [453, 224] width 221 height 55
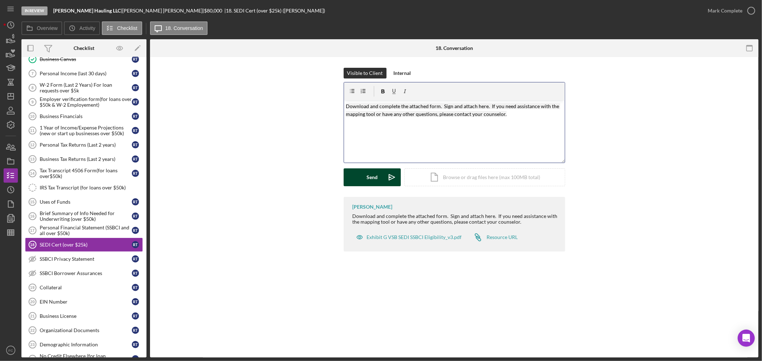
click at [372, 176] on div "Send" at bounding box center [371, 178] width 11 height 18
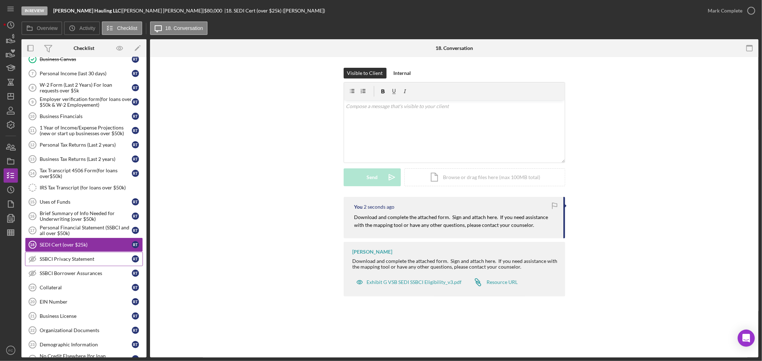
click at [58, 261] on div "SSBCI Privacy Statement" at bounding box center [86, 259] width 92 height 6
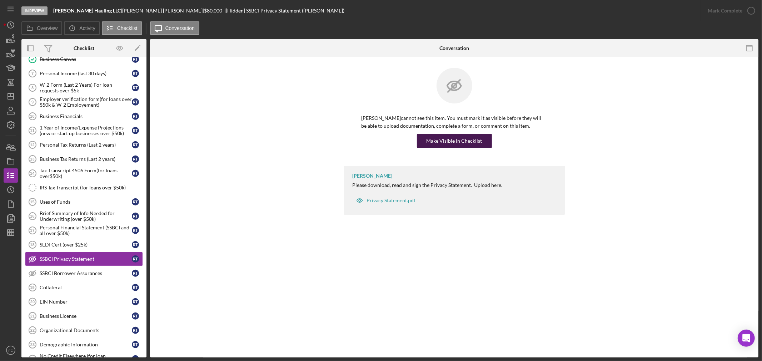
click at [432, 138] on div "Make Visible in Checklist" at bounding box center [454, 141] width 56 height 14
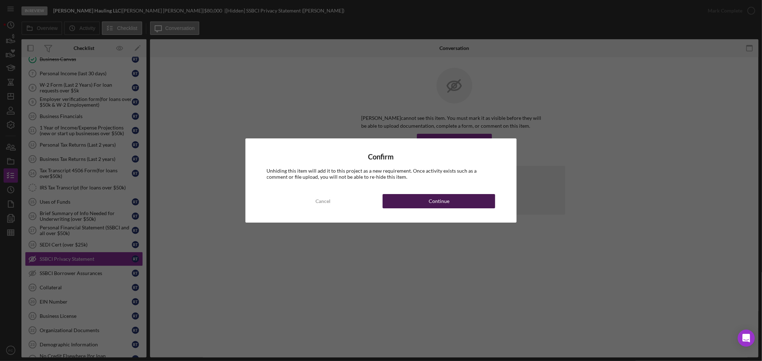
click at [399, 199] on button "Continue" at bounding box center [438, 201] width 112 height 14
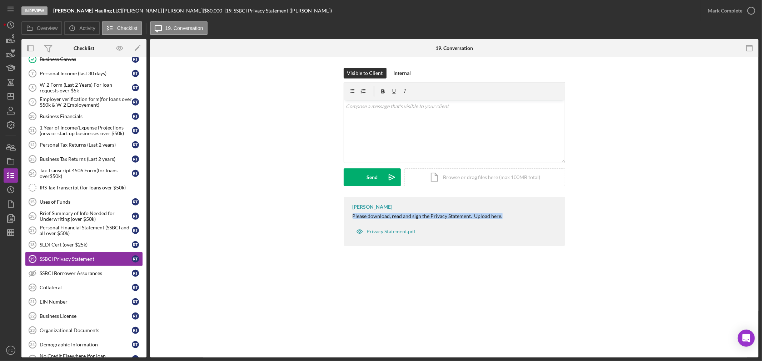
drag, startPoint x: 349, startPoint y: 216, endPoint x: 506, endPoint y: 214, distance: 156.8
click at [508, 214] on div "[PERSON_NAME] Please download, read and sign the Privacy Statement. Upload here…" at bounding box center [453, 221] width 221 height 49
click at [362, 179] on button "Send Icon/icon-invite-send" at bounding box center [371, 178] width 57 height 18
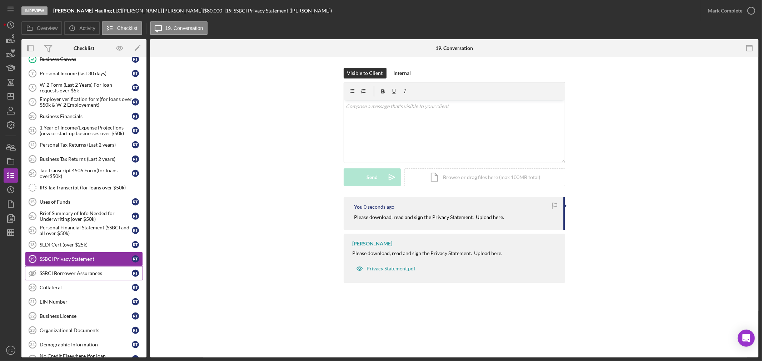
click at [80, 276] on div "SSBCI Borrower Assurances" at bounding box center [86, 274] width 92 height 6
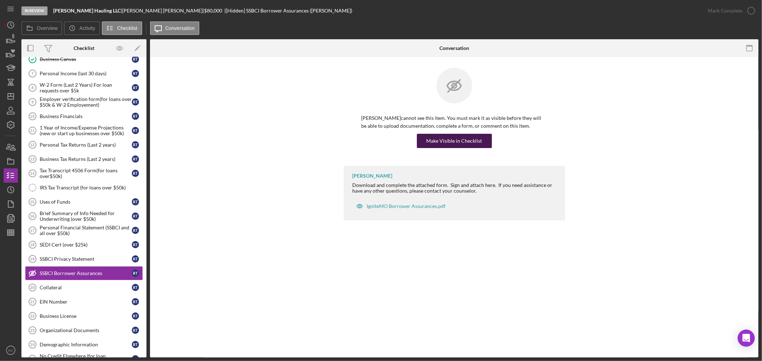
click at [443, 142] on div "Make Visible in Checklist" at bounding box center [454, 141] width 56 height 14
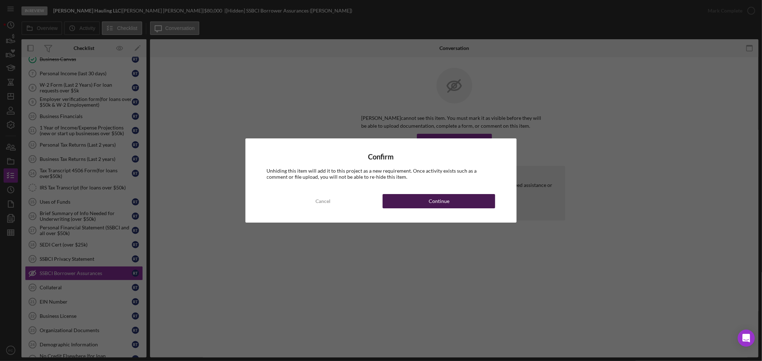
click at [427, 201] on button "Continue" at bounding box center [438, 201] width 112 height 14
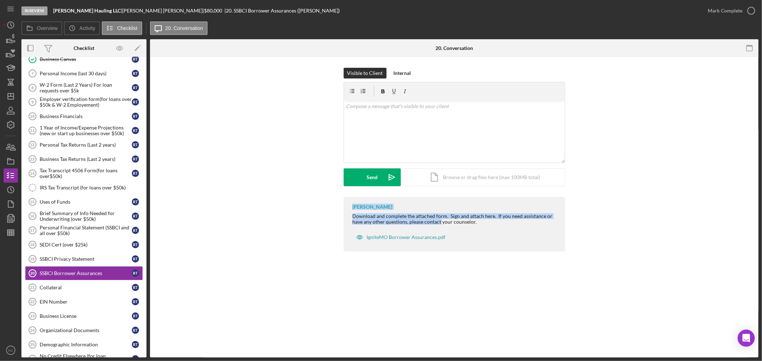
drag, startPoint x: 346, startPoint y: 211, endPoint x: 441, endPoint y: 223, distance: 96.4
click at [441, 223] on div "[PERSON_NAME] Download and complete the attached form. Sign and attach here. If…" at bounding box center [453, 224] width 221 height 55
click at [462, 233] on div "[PERSON_NAME] Download and complete the attached form. Sign and attach here. If…" at bounding box center [453, 224] width 221 height 55
drag, startPoint x: 347, startPoint y: 216, endPoint x: 478, endPoint y: 224, distance: 131.3
click at [479, 225] on div "[PERSON_NAME] Download and complete the attached form. Sign and attach here. If…" at bounding box center [453, 224] width 221 height 55
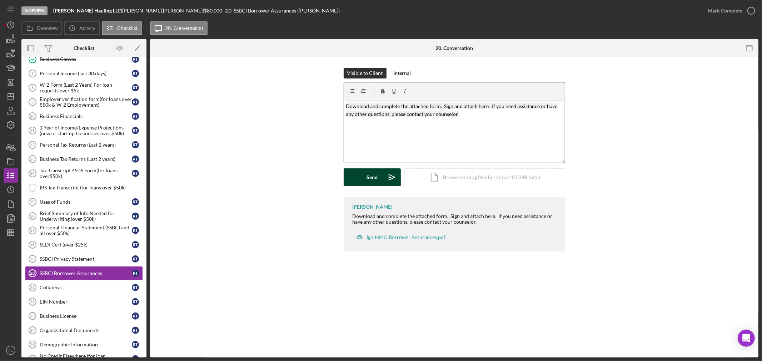
click at [383, 177] on icon "Icon/icon-invite-send" at bounding box center [392, 178] width 18 height 18
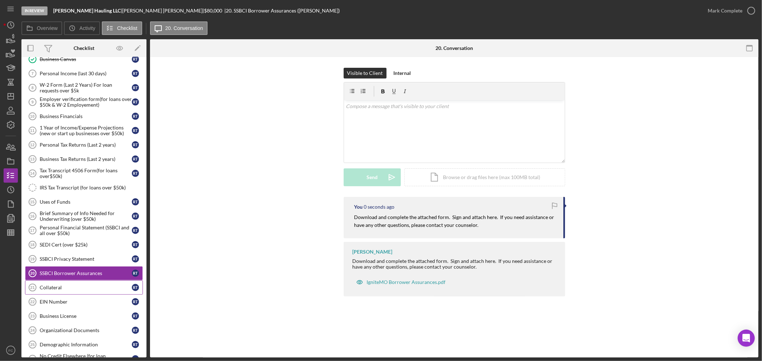
click at [49, 287] on div "Collateral" at bounding box center [86, 288] width 92 height 6
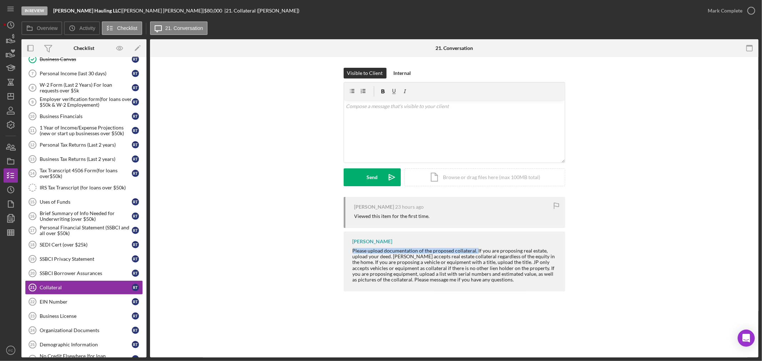
drag, startPoint x: 351, startPoint y: 250, endPoint x: 476, endPoint y: 250, distance: 125.0
click at [476, 250] on div "[PERSON_NAME] Please upload documentation of the proposed collateral. If you ar…" at bounding box center [453, 262] width 221 height 60
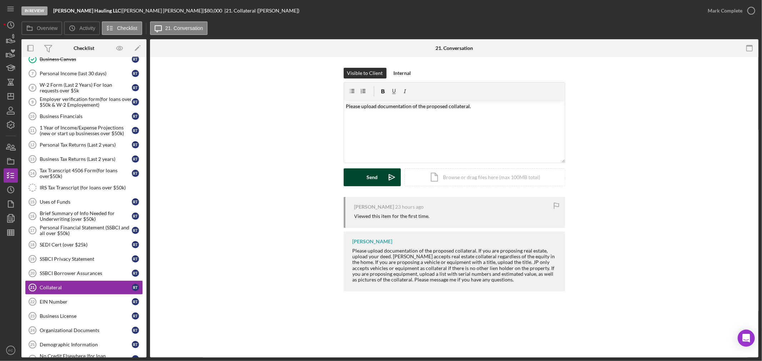
click at [383, 180] on icon "Icon/icon-invite-send" at bounding box center [392, 178] width 18 height 18
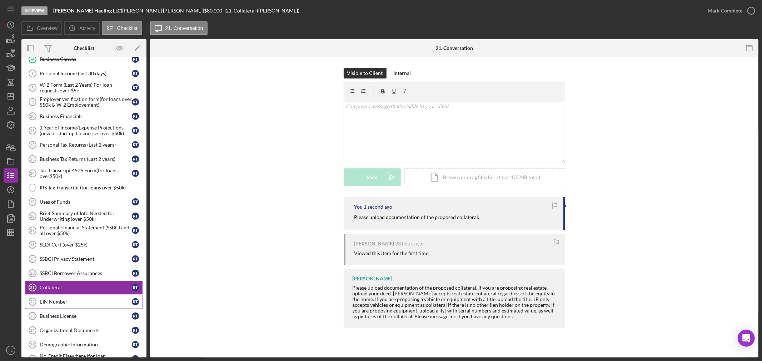
click at [74, 300] on link "EIN Number 22 EIN Number R T" at bounding box center [84, 302] width 118 height 14
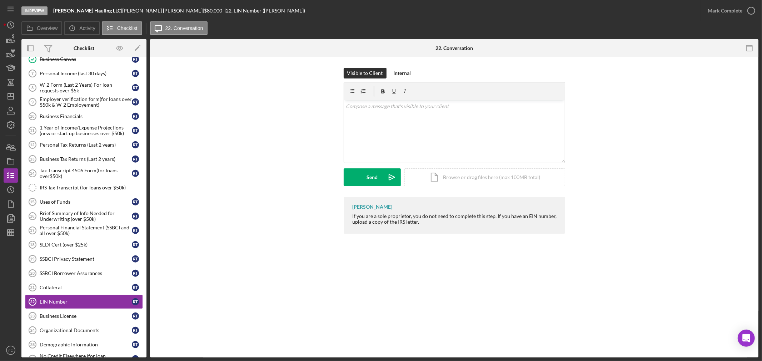
drag, startPoint x: 495, startPoint y: 216, endPoint x: 536, endPoint y: 222, distance: 41.9
click at [536, 222] on div "If you are a sole proprietor, you do not need to complete this step. If you hav…" at bounding box center [454, 219] width 205 height 11
click at [358, 177] on button "Send Icon/icon-invite-send" at bounding box center [371, 178] width 57 height 18
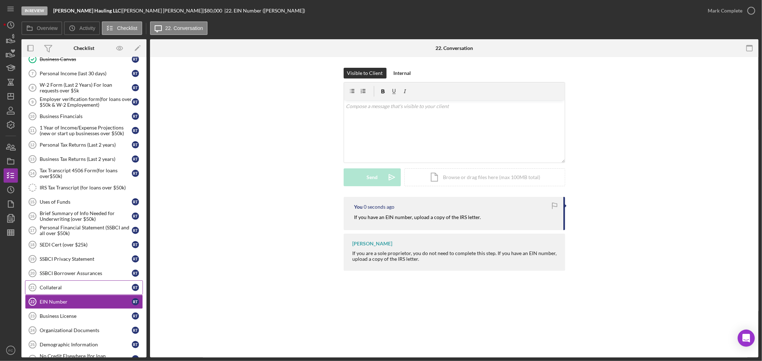
scroll to position [317, 0]
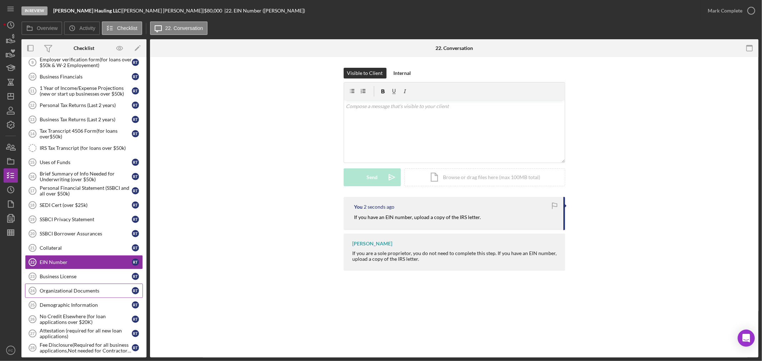
click at [73, 292] on div "Organizational Documents" at bounding box center [86, 291] width 92 height 6
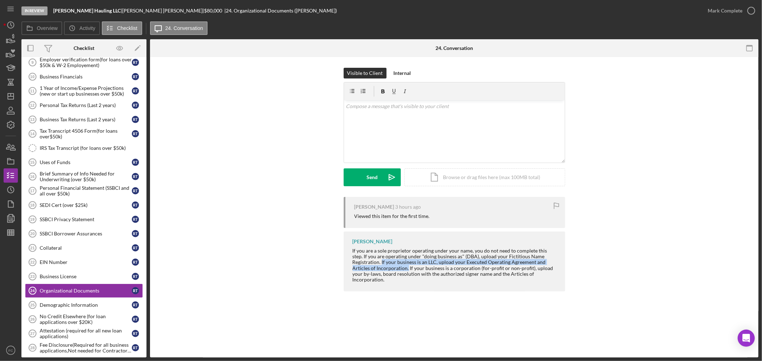
drag, startPoint x: 381, startPoint y: 261, endPoint x: 406, endPoint y: 266, distance: 26.1
click at [406, 266] on div "If you are a sole proprietor operating under your name, you do not need to comp…" at bounding box center [454, 265] width 205 height 35
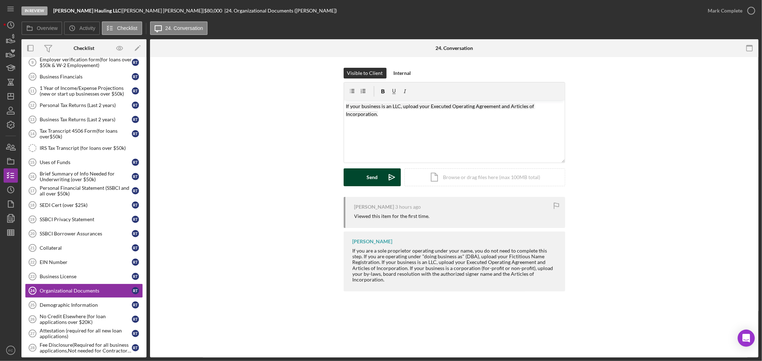
click at [363, 182] on button "Send Icon/icon-invite-send" at bounding box center [371, 178] width 57 height 18
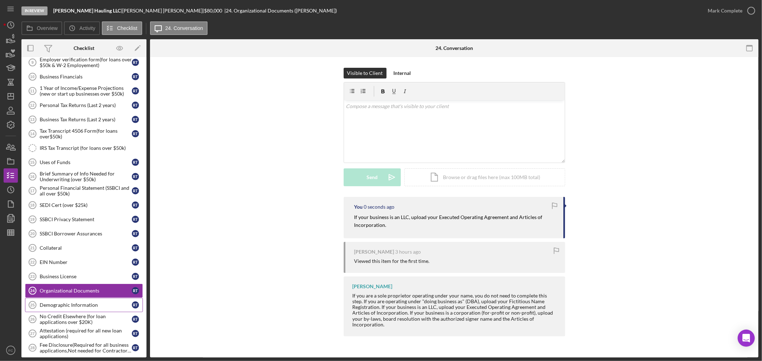
click at [80, 306] on div "Demographic Information" at bounding box center [86, 305] width 92 height 6
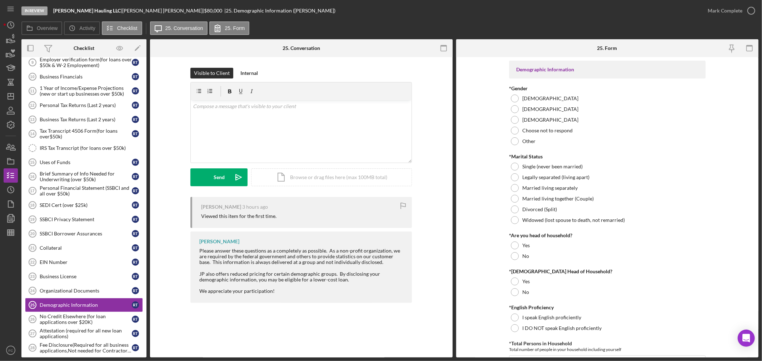
drag, startPoint x: 207, startPoint y: 251, endPoint x: 369, endPoint y: 262, distance: 161.7
click at [369, 262] on div "[PERSON_NAME] Please answer these questions as a completely as possible. As a n…" at bounding box center [300, 267] width 221 height 71
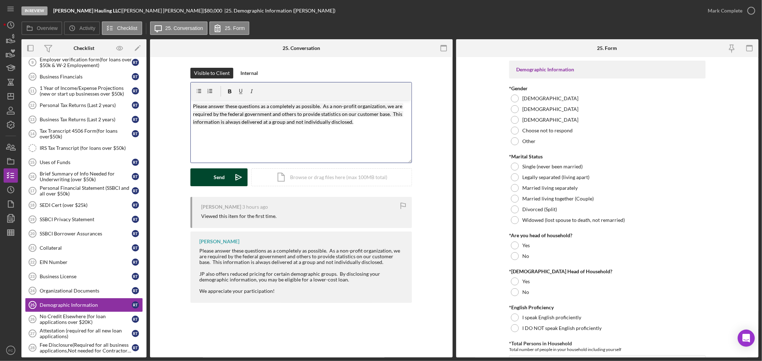
click at [215, 174] on div "Send" at bounding box center [219, 178] width 11 height 18
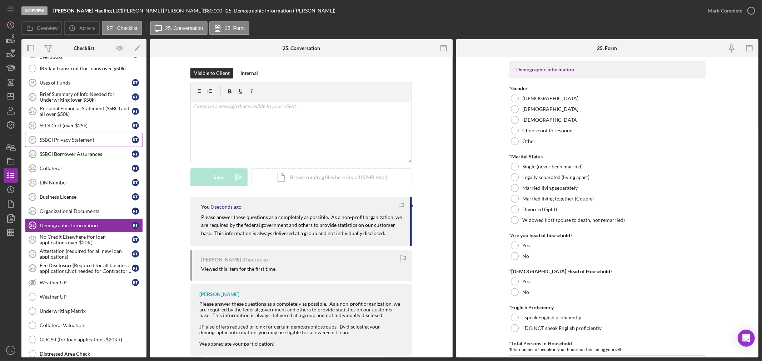
scroll to position [436, 0]
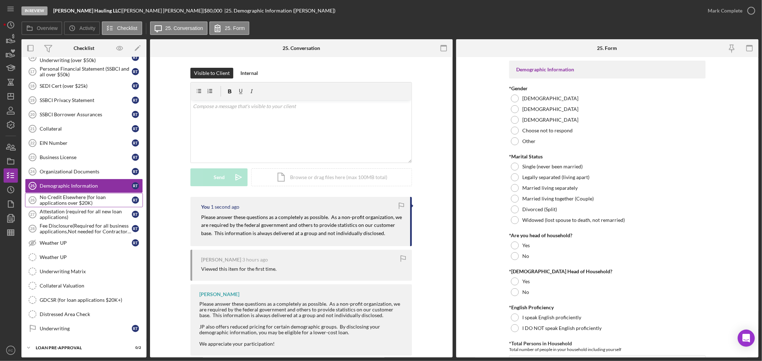
click at [60, 201] on div "No Credit Elsewhere (for loan applications over $20K)" at bounding box center [86, 200] width 92 height 11
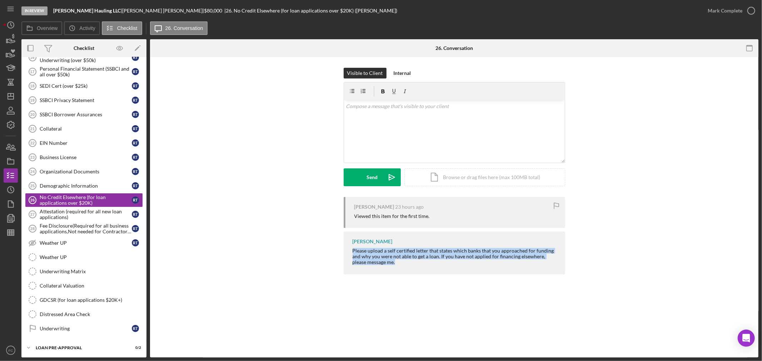
drag, startPoint x: 347, startPoint y: 248, endPoint x: 465, endPoint y: 265, distance: 118.3
click at [465, 265] on div "[PERSON_NAME] Please upload a self certified letter that states which banks tha…" at bounding box center [453, 253] width 221 height 42
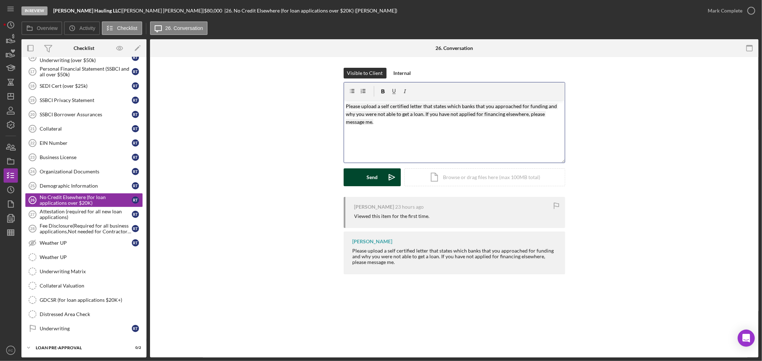
click at [391, 179] on polygon "submit" at bounding box center [392, 178] width 6 height 6
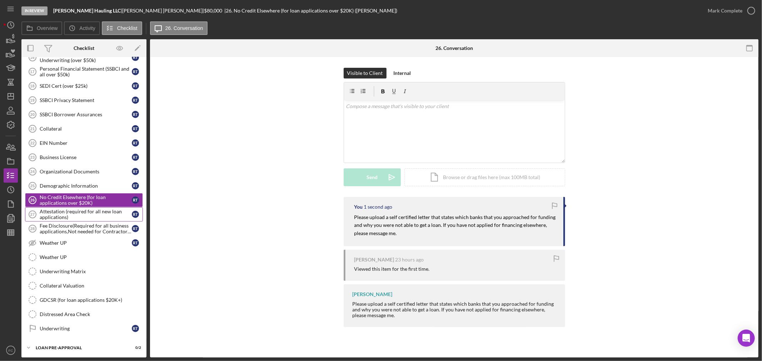
click at [84, 220] on div "Attestation (required for all new loan applications)" at bounding box center [86, 214] width 92 height 11
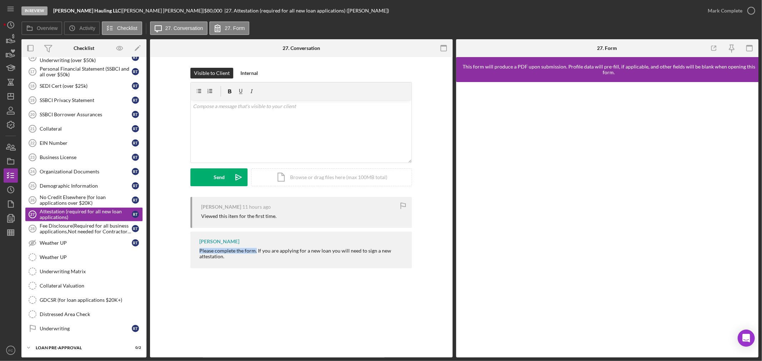
drag, startPoint x: 194, startPoint y: 250, endPoint x: 255, endPoint y: 251, distance: 61.1
click at [255, 251] on div "[PERSON_NAME] Please complete the form. If you are applying for a new loan you …" at bounding box center [300, 250] width 221 height 37
click at [221, 179] on div "Send" at bounding box center [219, 178] width 11 height 18
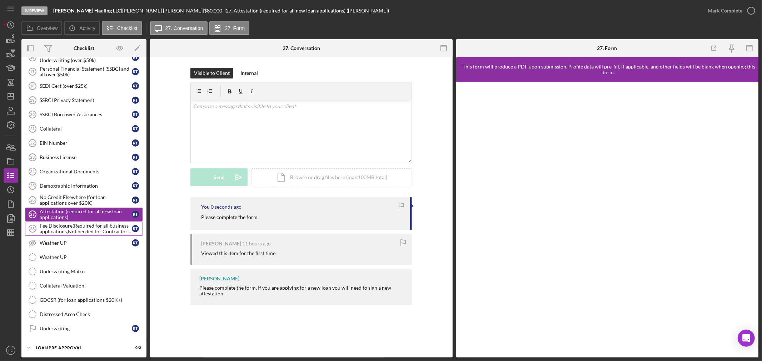
click at [64, 228] on div "Fee Disclosure(Required for all business applications,Not needed for Contractor…" at bounding box center [86, 228] width 92 height 11
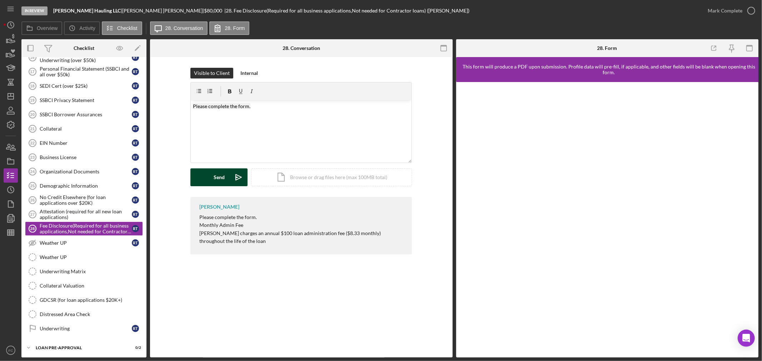
click at [211, 177] on button "Send Icon/icon-invite-send" at bounding box center [218, 178] width 57 height 18
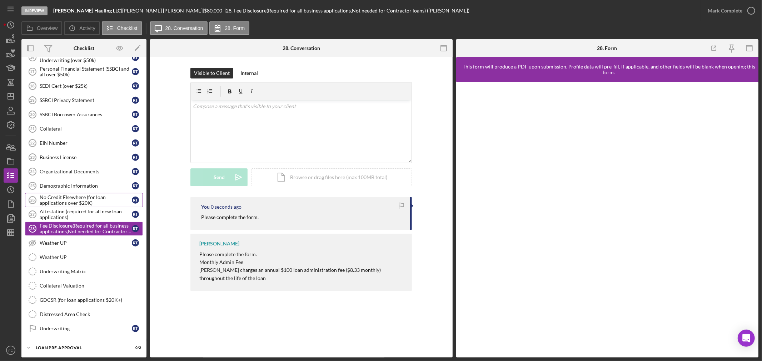
scroll to position [473, 0]
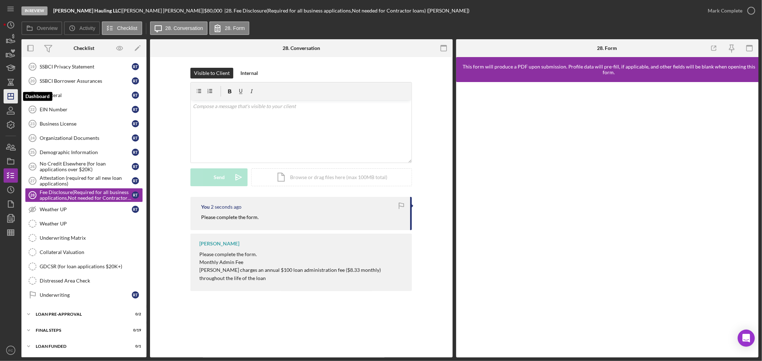
click at [12, 100] on icon "Icon/Dashboard" at bounding box center [11, 96] width 18 height 18
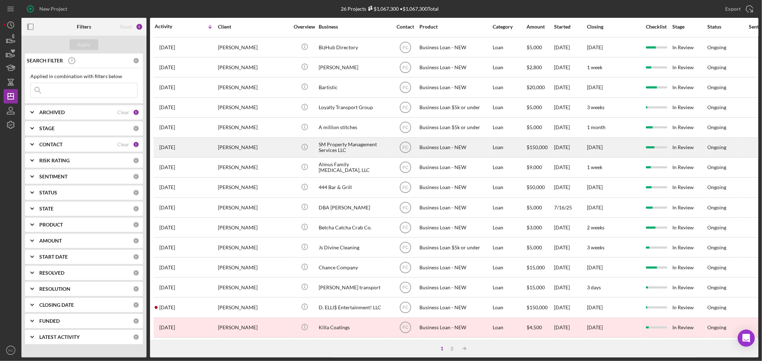
scroll to position [214, 0]
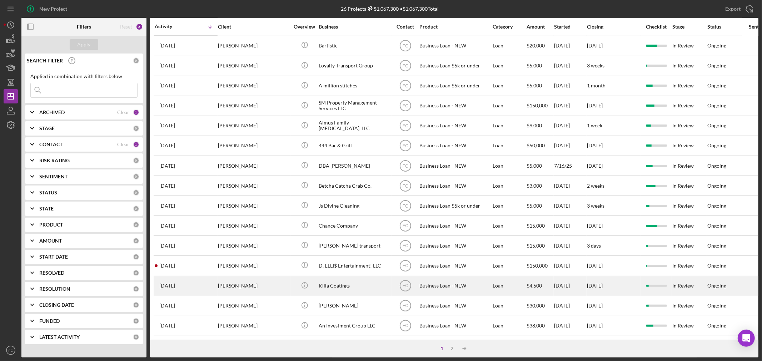
drag, startPoint x: 279, startPoint y: 272, endPoint x: 275, endPoint y: 272, distance: 3.6
click at [275, 277] on div "[PERSON_NAME]" at bounding box center [253, 286] width 71 height 19
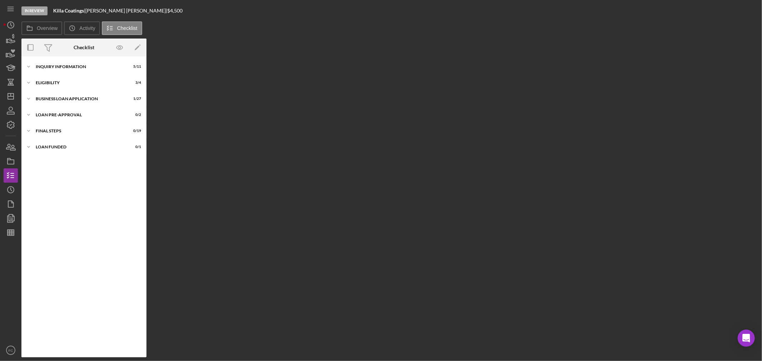
scroll to position [180, 0]
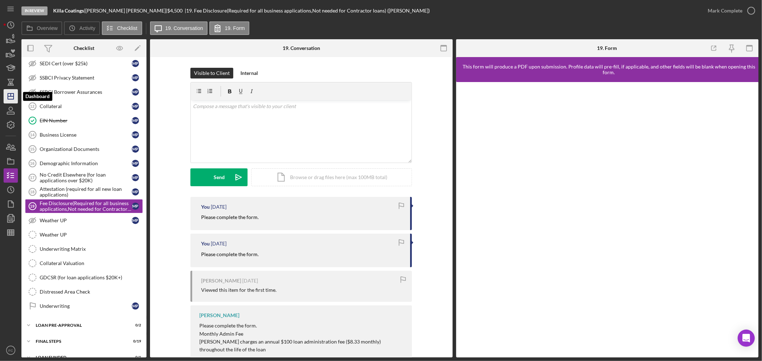
click at [15, 97] on icon "Icon/Dashboard" at bounding box center [11, 96] width 18 height 18
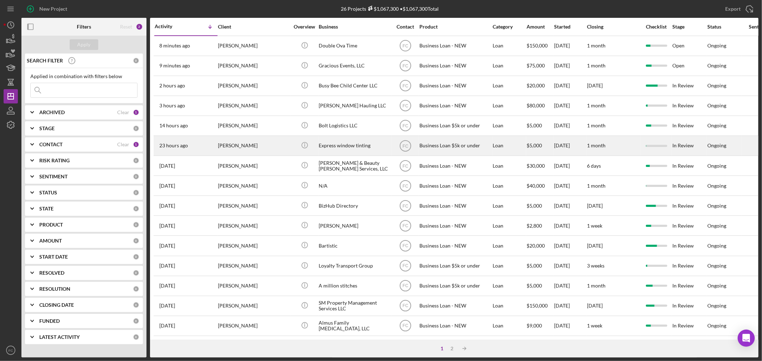
click at [283, 149] on div "[PERSON_NAME]" at bounding box center [253, 145] width 71 height 19
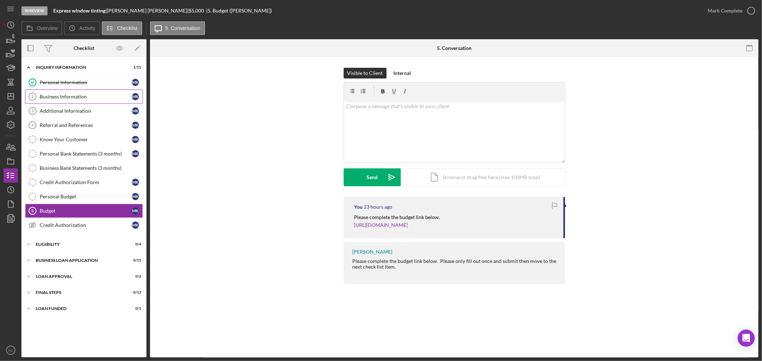
click at [46, 94] on div "Business Information" at bounding box center [86, 97] width 92 height 6
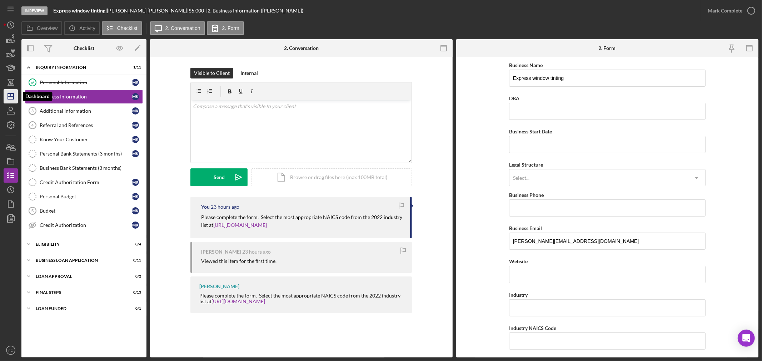
click at [8, 95] on polygon "button" at bounding box center [11, 97] width 6 height 6
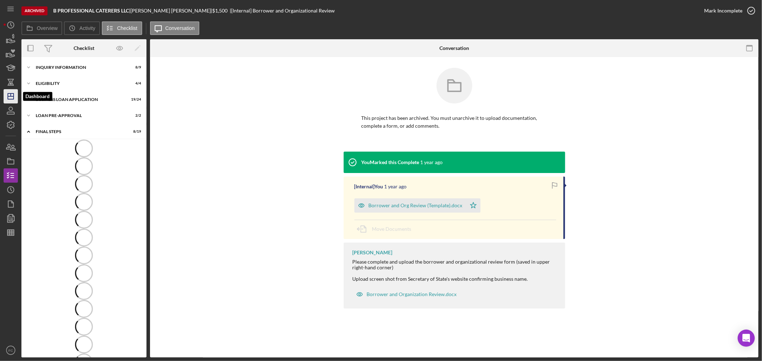
scroll to position [40, 0]
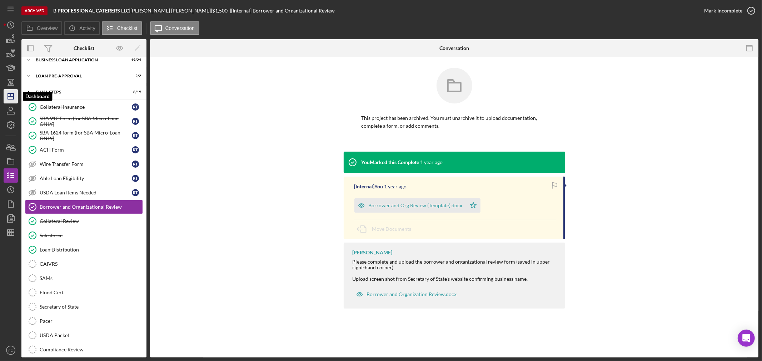
click at [12, 96] on line "button" at bounding box center [11, 96] width 6 height 0
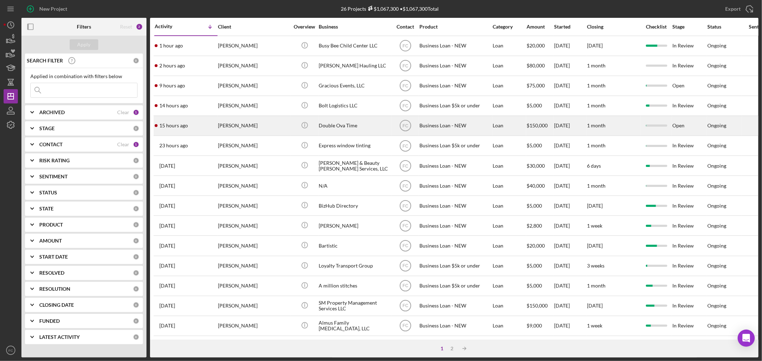
click at [273, 130] on div "[PERSON_NAME]" at bounding box center [253, 125] width 71 height 19
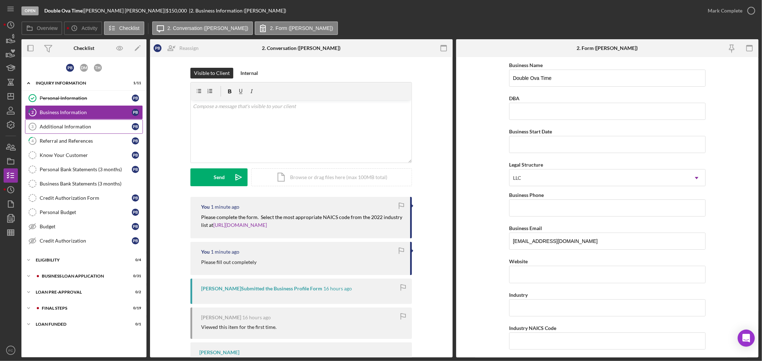
click at [70, 127] on div "Additional Information" at bounding box center [86, 127] width 92 height 6
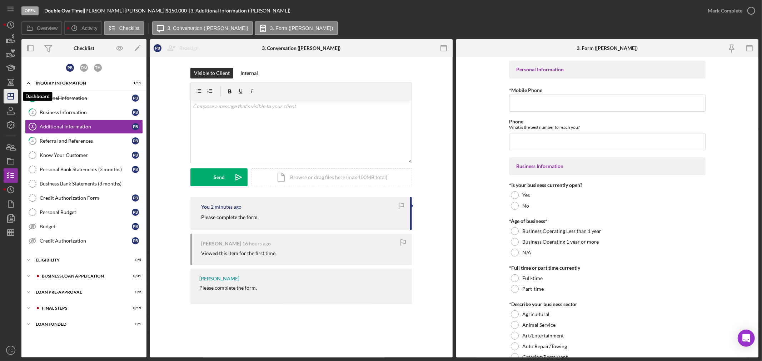
click at [9, 94] on icon "Icon/Dashboard" at bounding box center [11, 96] width 18 height 18
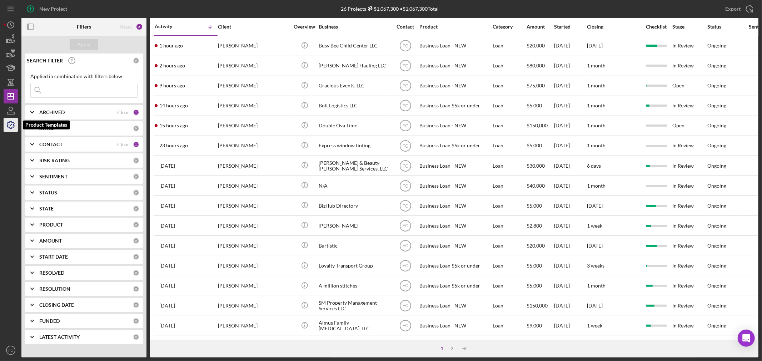
click at [10, 122] on icon "button" at bounding box center [11, 125] width 18 height 18
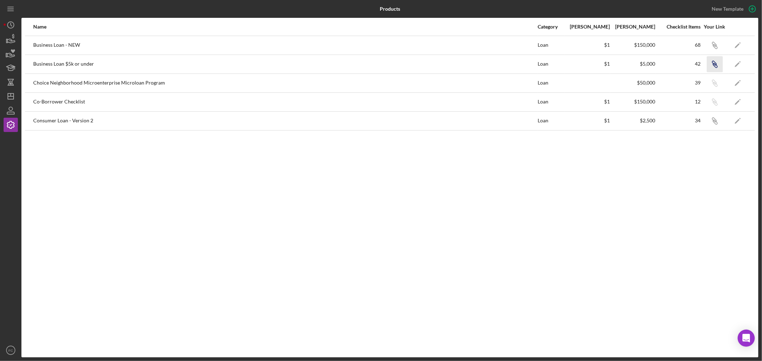
click at [713, 63] on icon "Icon/Link" at bounding box center [714, 64] width 16 height 16
click at [713, 44] on icon "Icon/Link" at bounding box center [714, 45] width 16 height 16
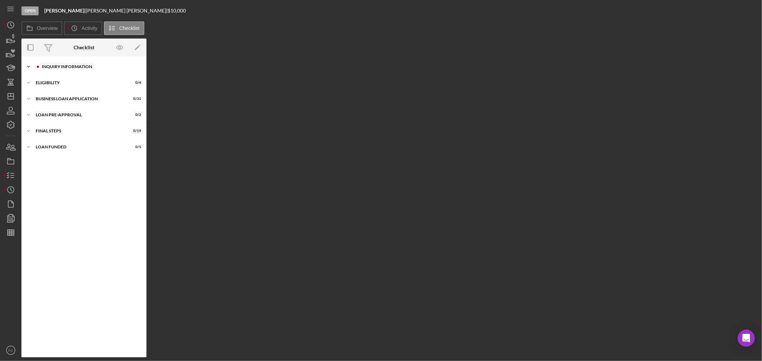
click at [49, 70] on div "Icon/Expander INQUIRY INFORMATION 0 / 11" at bounding box center [83, 67] width 125 height 14
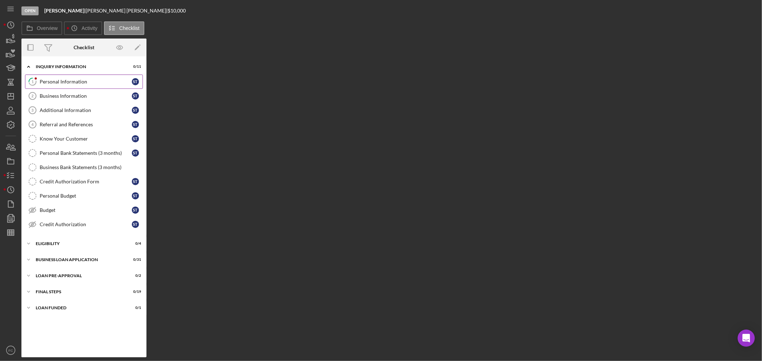
click at [56, 81] on div "Personal Information" at bounding box center [86, 82] width 92 height 6
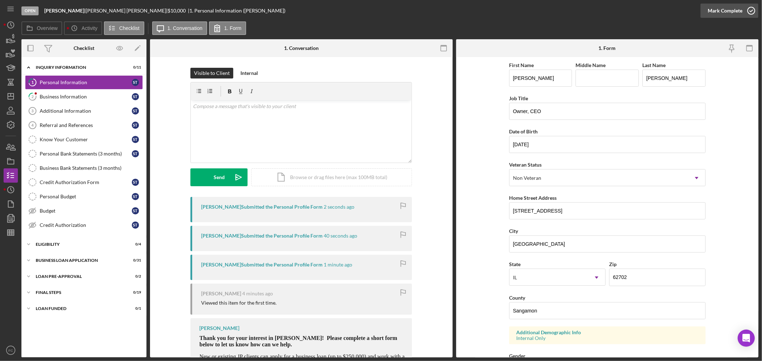
click at [754, 6] on icon "button" at bounding box center [751, 11] width 18 height 18
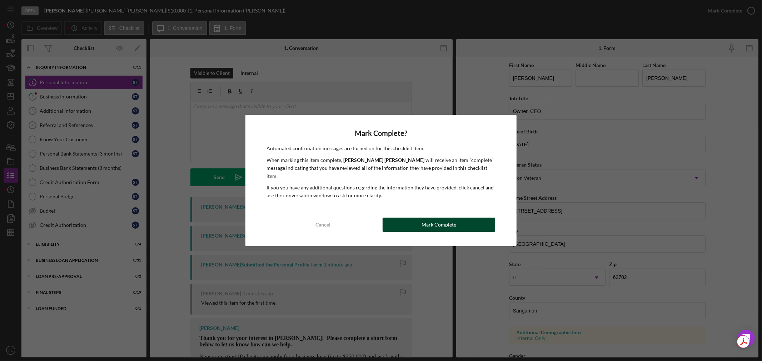
click at [405, 218] on button "Mark Complete" at bounding box center [438, 225] width 112 height 14
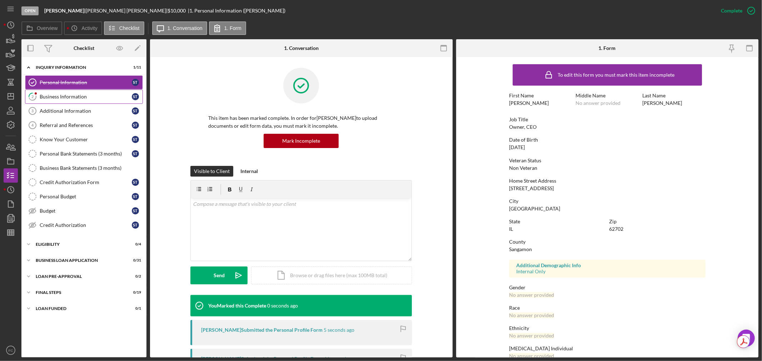
click at [65, 95] on div "Business Information" at bounding box center [86, 97] width 92 height 6
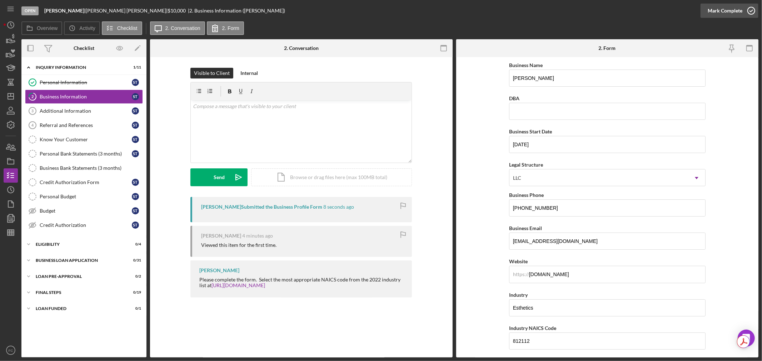
click at [750, 11] on icon "button" at bounding box center [751, 11] width 18 height 18
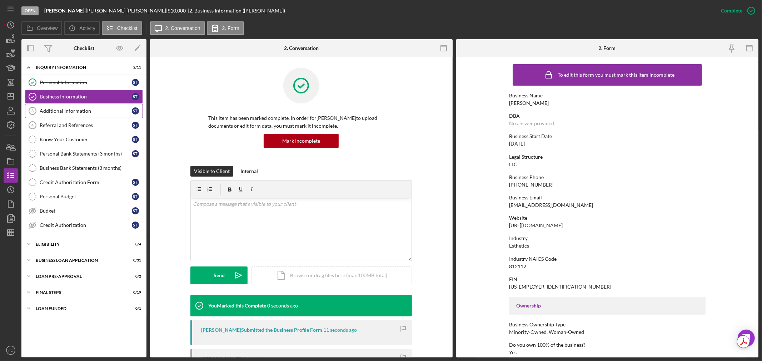
click at [68, 111] on div "Additional Information" at bounding box center [86, 111] width 92 height 6
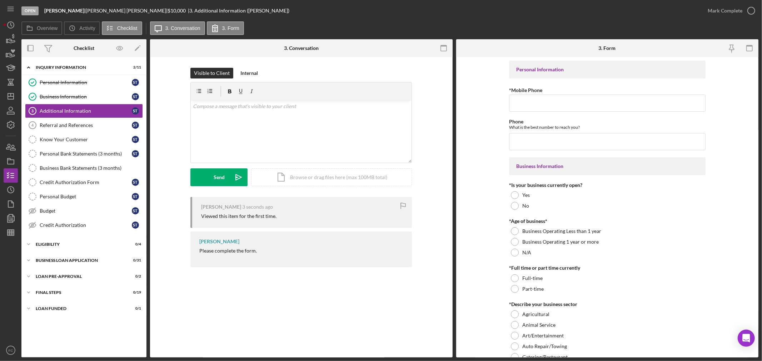
drag, startPoint x: 195, startPoint y: 251, endPoint x: 259, endPoint y: 249, distance: 63.6
click at [259, 249] on div "[PERSON_NAME] Please complete the form." at bounding box center [300, 250] width 221 height 36
copy div "Please complete the form."
click at [211, 180] on button "Send Icon/icon-invite-send" at bounding box center [218, 178] width 57 height 18
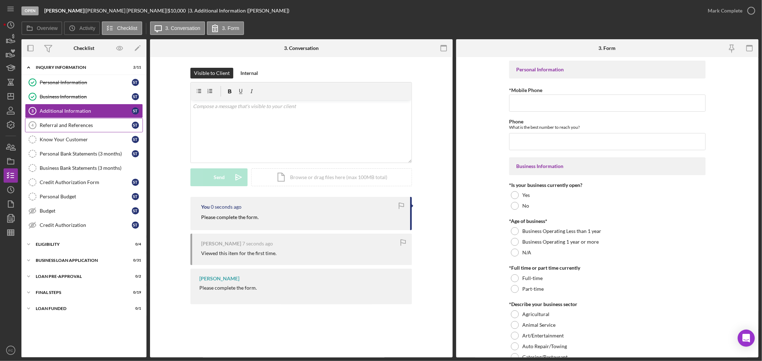
click at [76, 124] on div "Referral and References" at bounding box center [86, 125] width 92 height 6
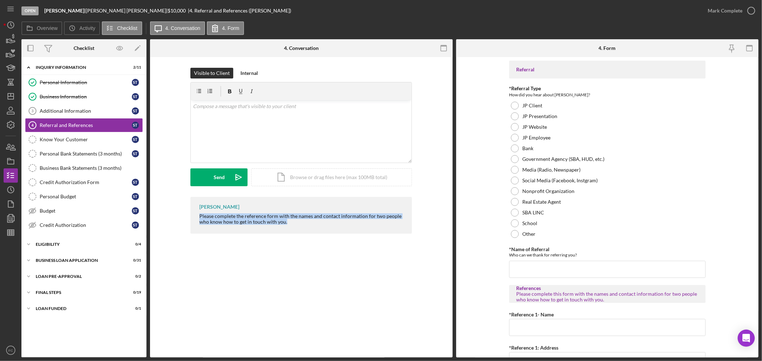
drag, startPoint x: 195, startPoint y: 214, endPoint x: 283, endPoint y: 223, distance: 88.6
click at [293, 227] on div "Franchot Cunningham Please complete the reference form with the names and conta…" at bounding box center [300, 215] width 221 height 37
copy div "Please complete the reference form with the names and contact information for t…"
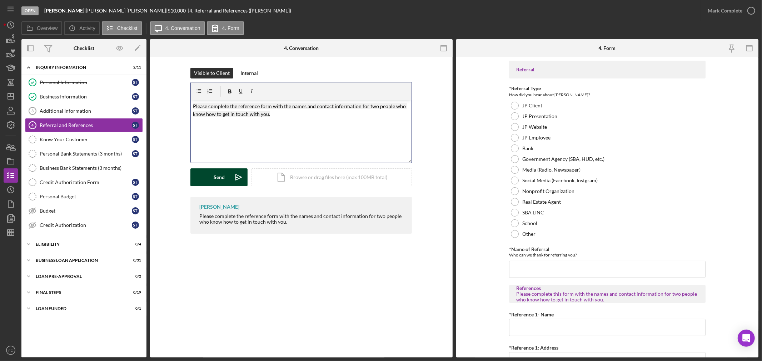
click at [229, 180] on button "Send Icon/icon-invite-send" at bounding box center [218, 178] width 57 height 18
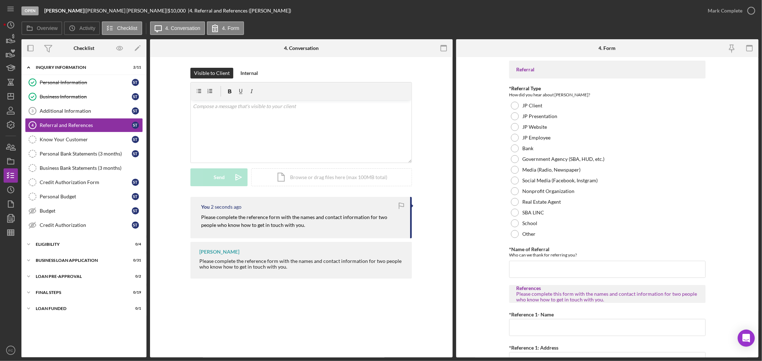
drag, startPoint x: 81, startPoint y: 10, endPoint x: 118, endPoint y: 14, distance: 37.4
click at [118, 14] on div "Open Kaior Kouture | Shakera Thomas | $10,000 $10,000 | 4. Referral and Referen…" at bounding box center [360, 10] width 679 height 21
copy div "Shakera Thomas"
click at [70, 212] on div "Budget" at bounding box center [86, 211] width 92 height 6
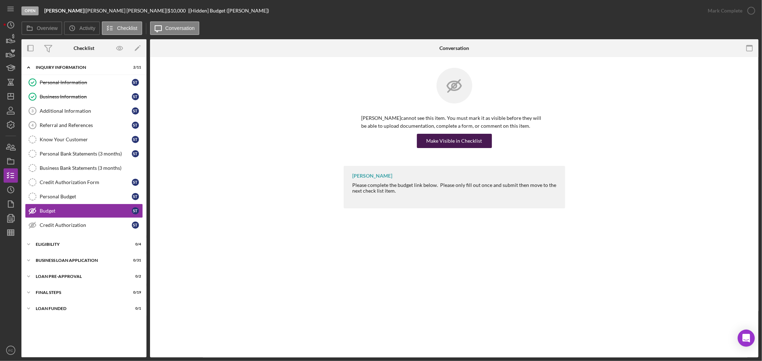
click at [445, 141] on div "Make Visible in Checklist" at bounding box center [454, 141] width 56 height 14
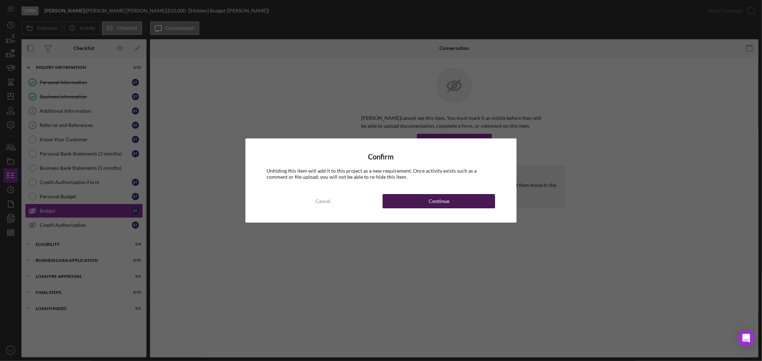
click at [407, 200] on button "Continue" at bounding box center [438, 201] width 112 height 14
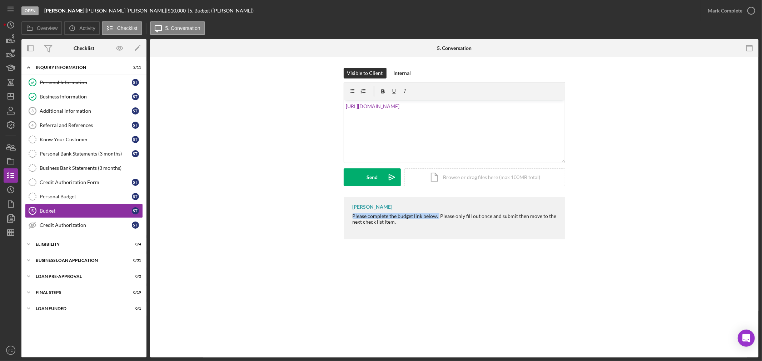
drag, startPoint x: 345, startPoint y: 215, endPoint x: 437, endPoint y: 217, distance: 91.8
click at [437, 217] on div "[PERSON_NAME] Please complete the budget link below. Please only fill out once …" at bounding box center [453, 218] width 221 height 42
copy div "Please complete the budget link below."
click at [345, 106] on div "v Color teal Color pink Remove color Add row above Add row below Add column bef…" at bounding box center [454, 131] width 221 height 62
click at [360, 171] on button "Send Icon/icon-invite-send" at bounding box center [371, 178] width 57 height 18
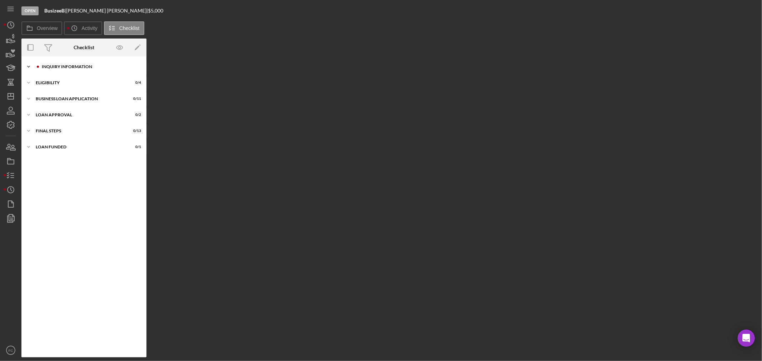
click at [70, 67] on div "INQUIRY INFORMATION" at bounding box center [90, 67] width 96 height 4
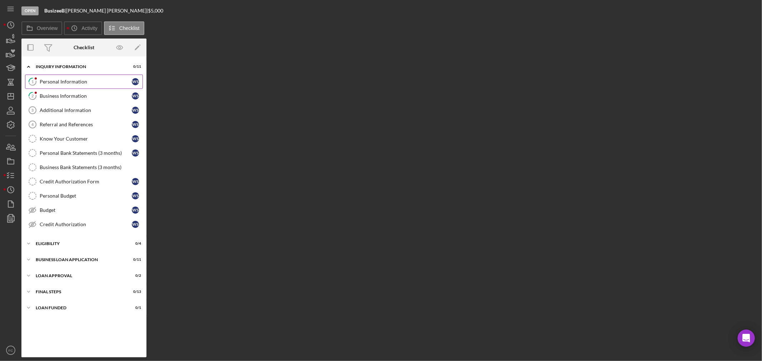
click at [68, 83] on div "Personal Information" at bounding box center [86, 82] width 92 height 6
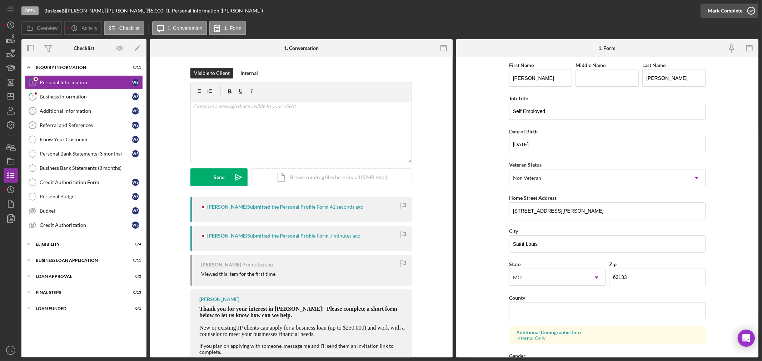
click at [751, 11] on icon "button" at bounding box center [751, 11] width 18 height 18
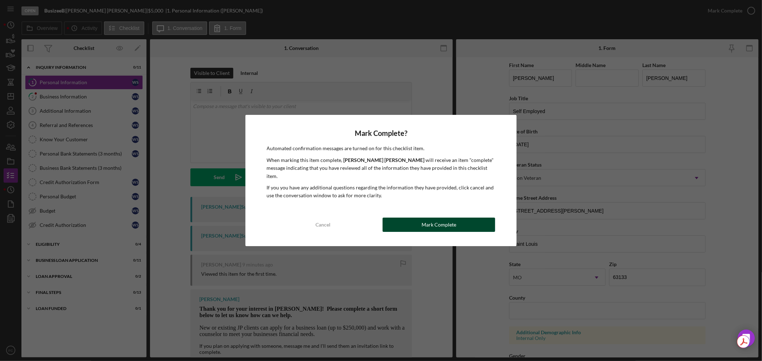
click at [422, 219] on button "Mark Complete" at bounding box center [438, 225] width 112 height 14
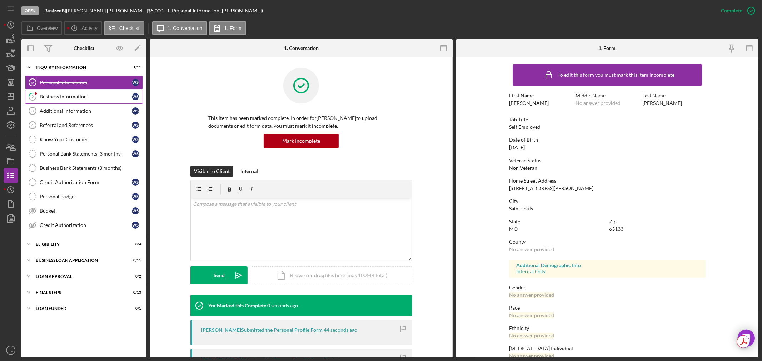
click at [64, 96] on div "Business Information" at bounding box center [86, 97] width 92 height 6
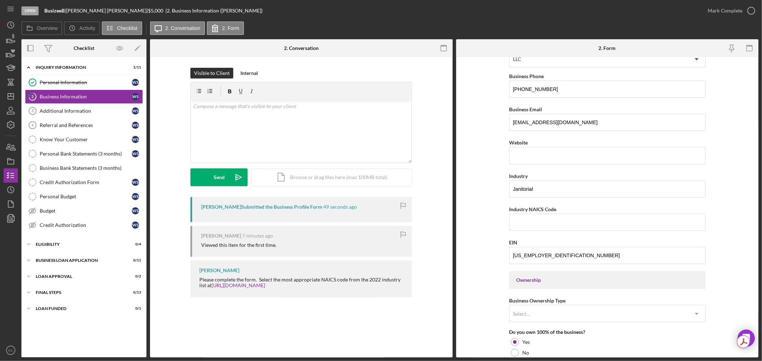
scroll to position [159, 0]
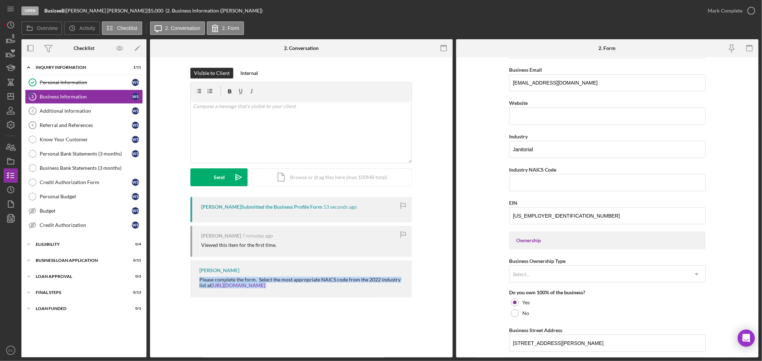
drag, startPoint x: 196, startPoint y: 280, endPoint x: 292, endPoint y: 287, distance: 96.3
click at [292, 287] on div "[PERSON_NAME] Please complete the form. Select the most appropriate NAICS code …" at bounding box center [300, 279] width 221 height 37
copy div "Please complete the form. Select the most appropriate NAICS code from the 2022 …"
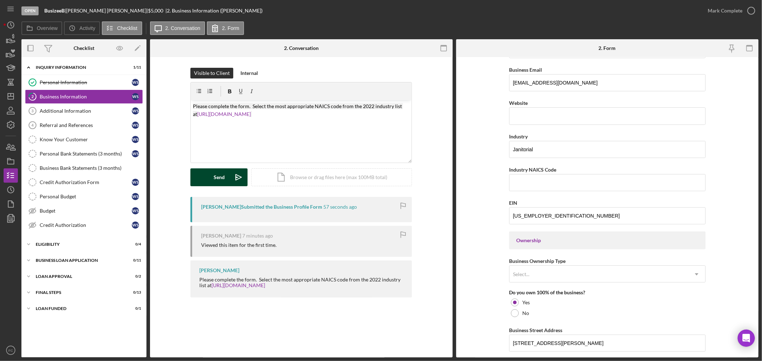
click at [221, 181] on div "Send" at bounding box center [219, 178] width 11 height 18
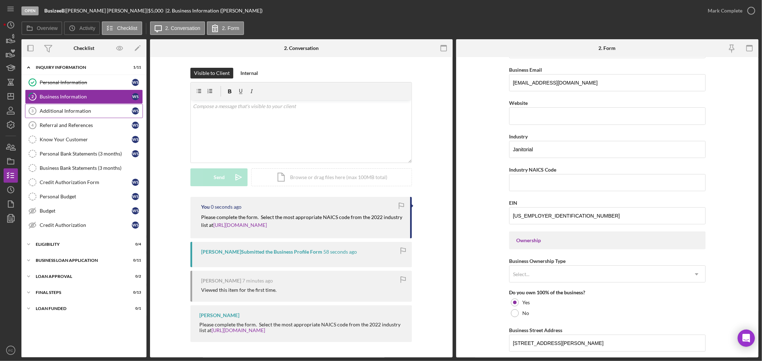
click at [55, 112] on div "Additional Information" at bounding box center [86, 111] width 92 height 6
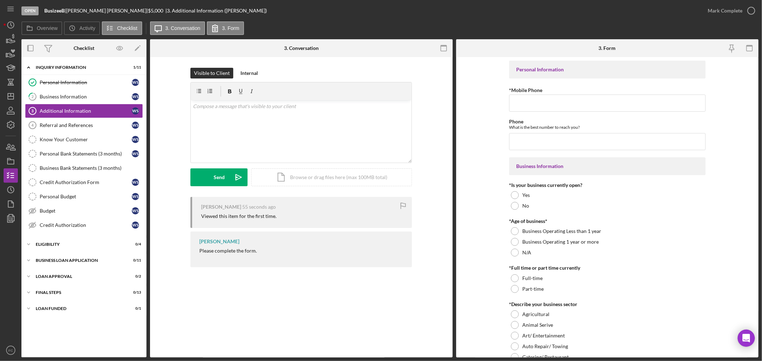
drag, startPoint x: 199, startPoint y: 250, endPoint x: 259, endPoint y: 252, distance: 60.0
click at [259, 252] on div "[PERSON_NAME] Please complete the form." at bounding box center [300, 250] width 221 height 36
copy div "Please complete the form."
click at [221, 178] on div "Send" at bounding box center [219, 178] width 11 height 18
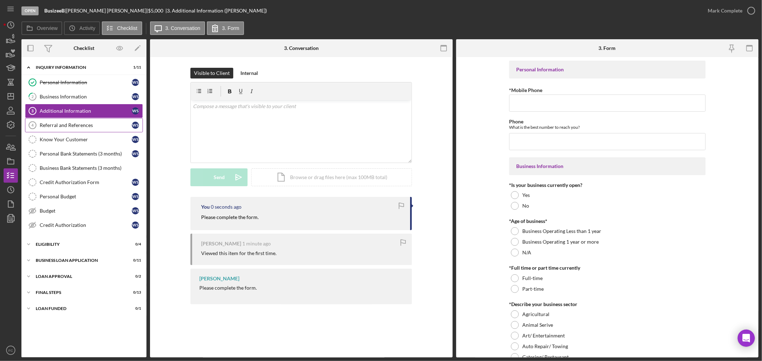
click at [60, 127] on div "Referral and References" at bounding box center [86, 125] width 92 height 6
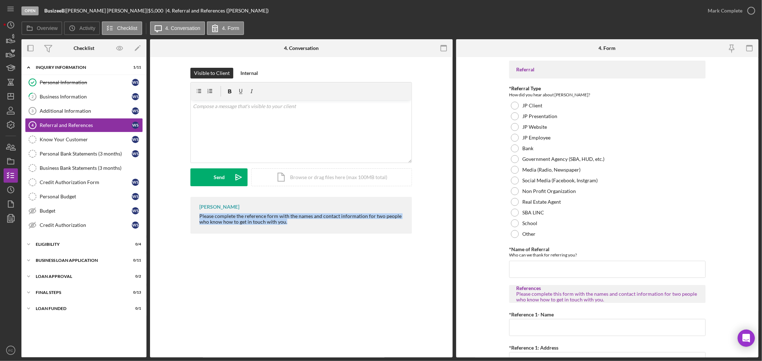
drag, startPoint x: 199, startPoint y: 216, endPoint x: 288, endPoint y: 222, distance: 89.5
click at [288, 222] on div "Franchot Cunningham Please complete the reference form with the names and conta…" at bounding box center [300, 215] width 221 height 37
copy div "Please complete the reference form with the names and contact information for t…"
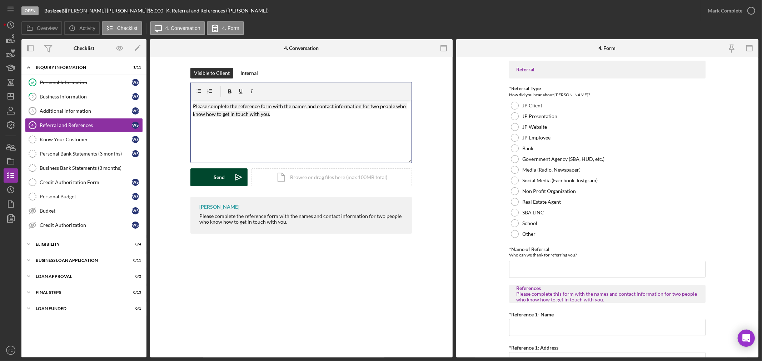
click at [222, 177] on div "Send" at bounding box center [219, 178] width 11 height 18
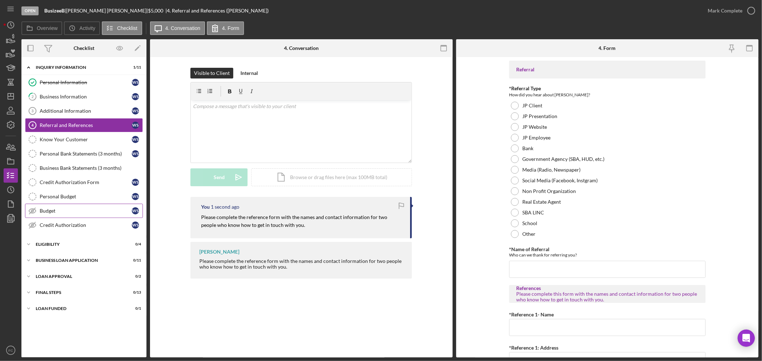
click at [66, 211] on div "Budget" at bounding box center [86, 211] width 92 height 6
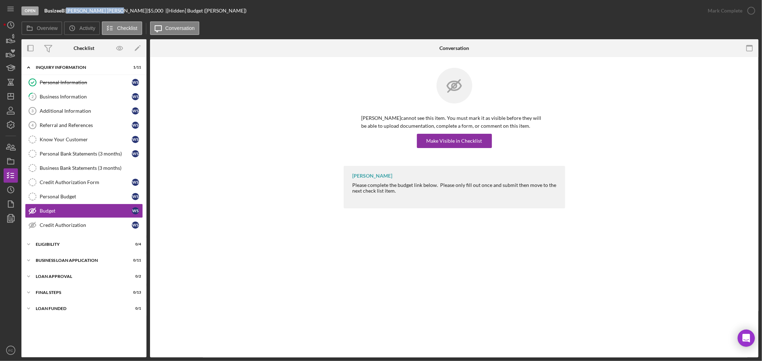
drag, startPoint x: 70, startPoint y: 10, endPoint x: 104, endPoint y: 11, distance: 33.9
click at [104, 11] on div "Whitney Starks |" at bounding box center [107, 11] width 82 height 6
copy div "Whitney Starks"
click at [448, 140] on div "Make Visible in Checklist" at bounding box center [454, 141] width 56 height 14
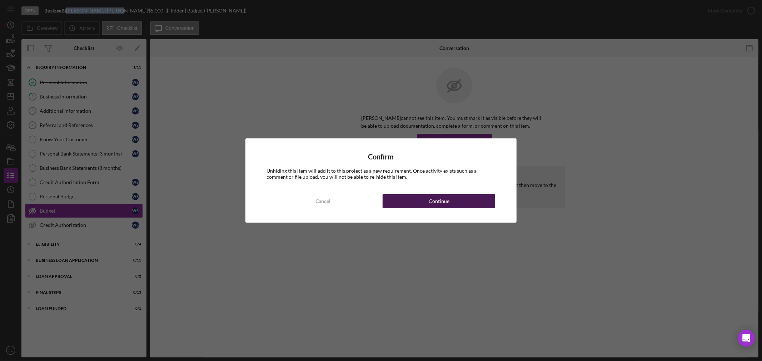
click at [413, 202] on button "Continue" at bounding box center [438, 201] width 112 height 14
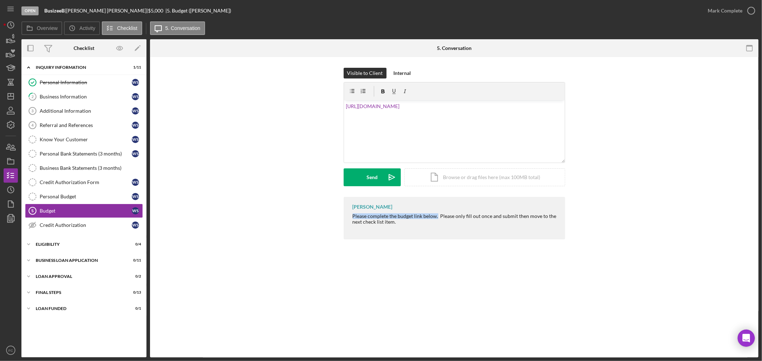
drag, startPoint x: 351, startPoint y: 214, endPoint x: 436, endPoint y: 217, distance: 85.4
click at [436, 217] on div "Franchot Cunningham Please complete the budget link below. Please only fill out…" at bounding box center [453, 218] width 221 height 42
copy div "Please complete the budget link below."
click at [344, 106] on div "v Color teal Color pink Remove color Add row above Add row below Add column bef…" at bounding box center [454, 131] width 221 height 62
click at [353, 177] on button "Send Icon/icon-invite-send" at bounding box center [371, 178] width 57 height 18
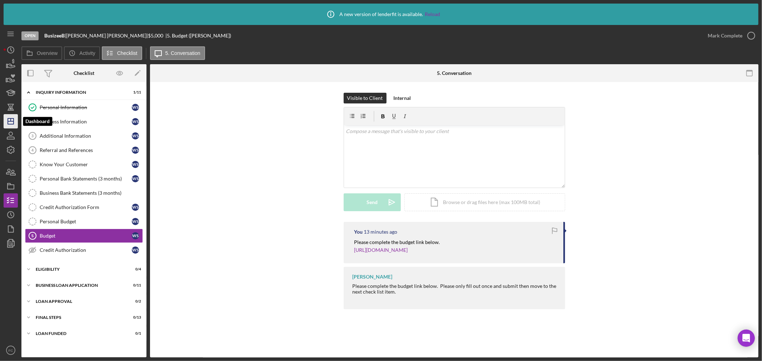
click at [15, 119] on icon "Icon/Dashboard" at bounding box center [11, 121] width 18 height 18
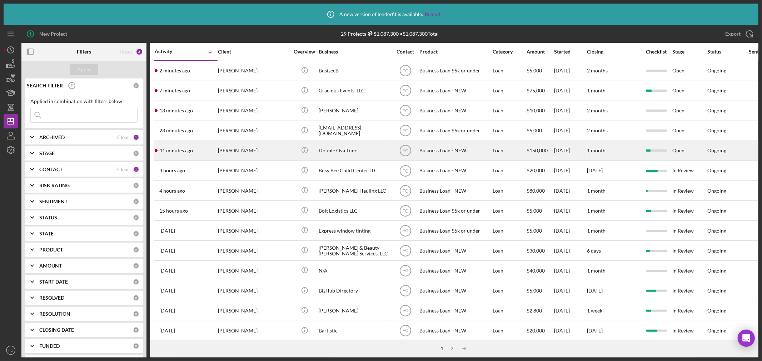
click at [202, 152] on div "41 minutes ago Pamela Bettison" at bounding box center [186, 150] width 62 height 19
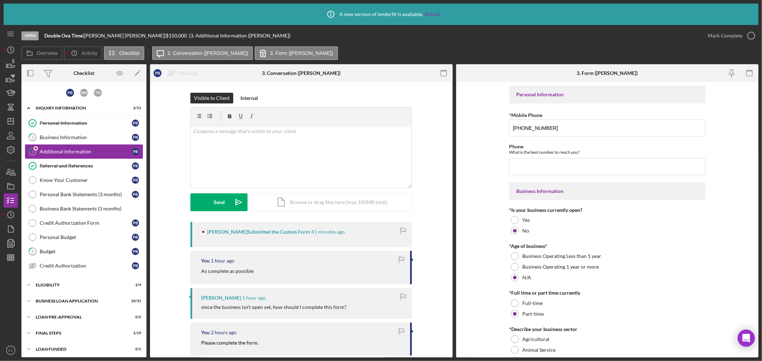
click at [73, 150] on div "Additional Information" at bounding box center [86, 152] width 92 height 6
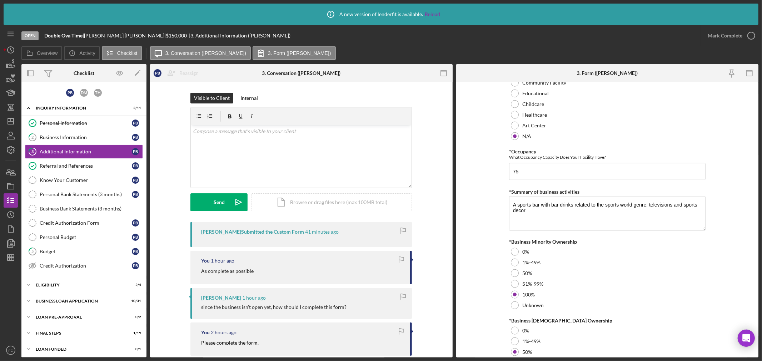
scroll to position [773, 0]
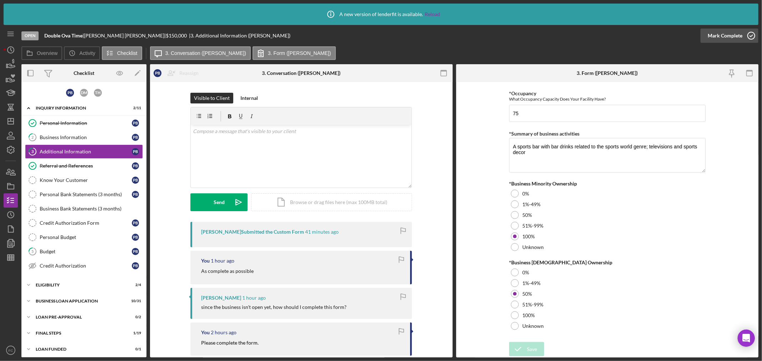
click at [752, 34] on icon "button" at bounding box center [751, 36] width 18 height 18
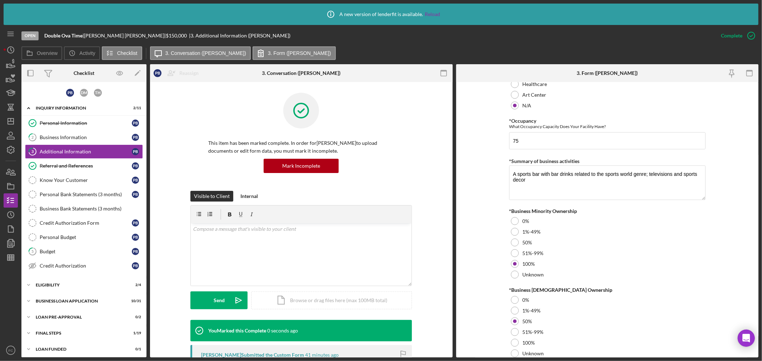
scroll to position [802, 0]
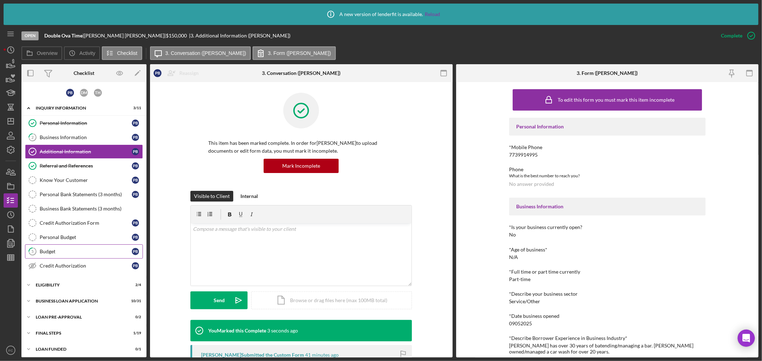
click at [55, 253] on div "Budget" at bounding box center [86, 252] width 92 height 6
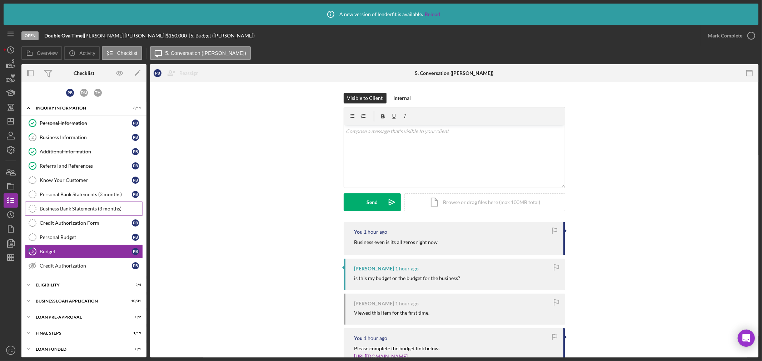
scroll to position [3, 0]
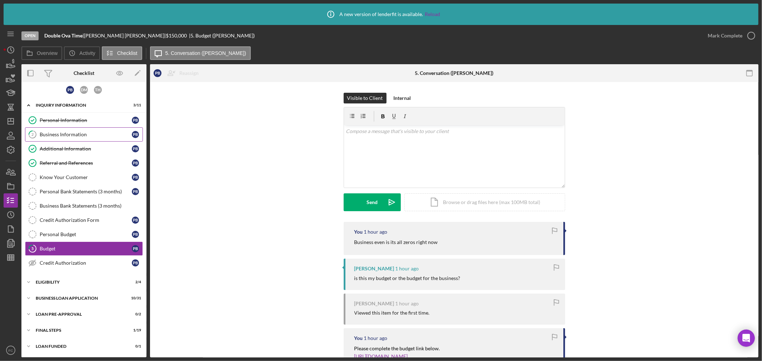
click at [52, 132] on div "Business Information" at bounding box center [86, 135] width 92 height 6
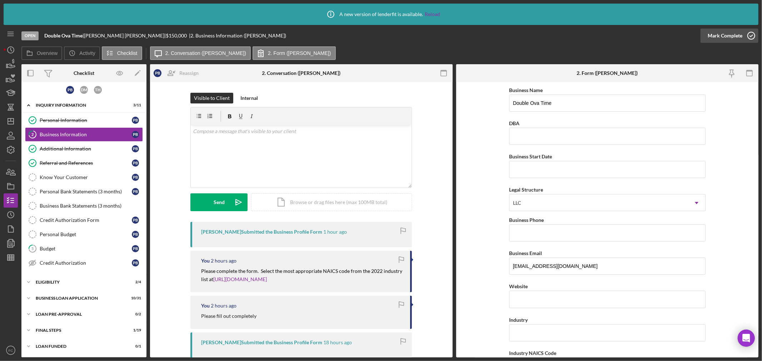
click at [752, 36] on icon "button" at bounding box center [751, 36] width 18 height 18
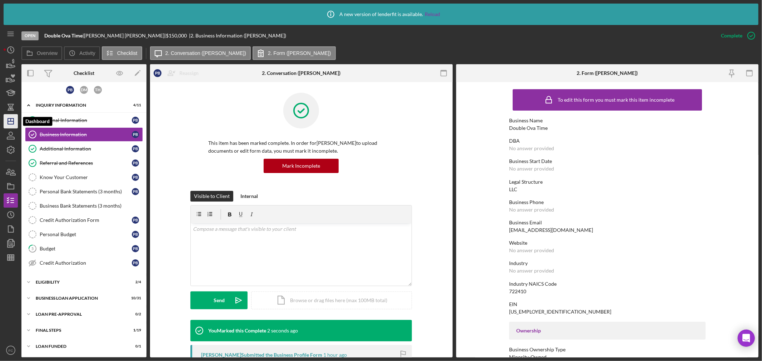
click at [10, 122] on icon "Icon/Dashboard" at bounding box center [11, 121] width 18 height 18
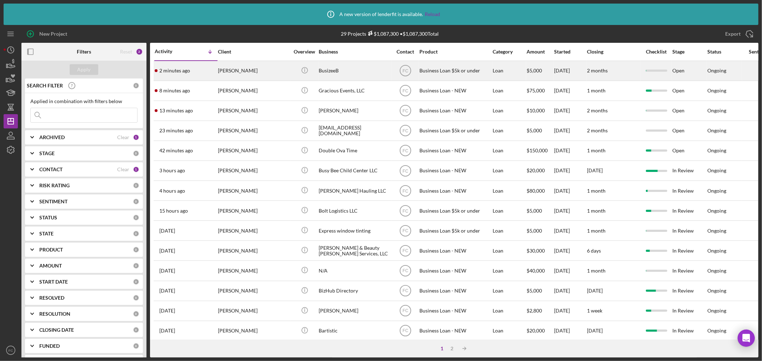
click at [204, 72] on div "2 minutes ago Whitney Starks" at bounding box center [186, 70] width 62 height 19
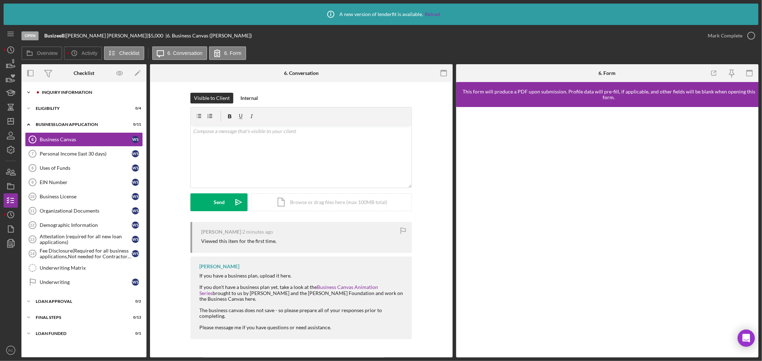
click at [76, 94] on div "INQUIRY INFORMATION" at bounding box center [90, 92] width 96 height 4
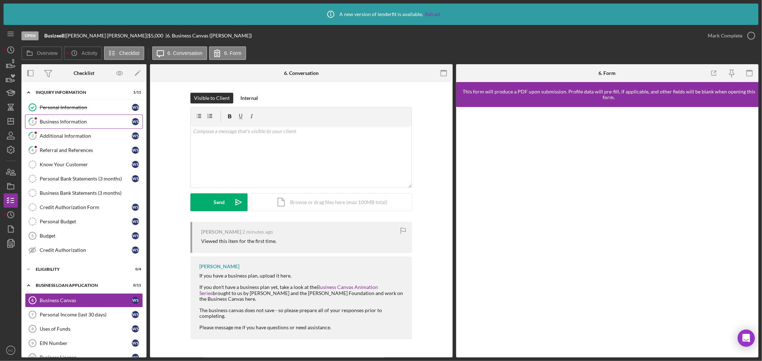
click at [64, 118] on link "2 Business Information W S" at bounding box center [84, 122] width 118 height 14
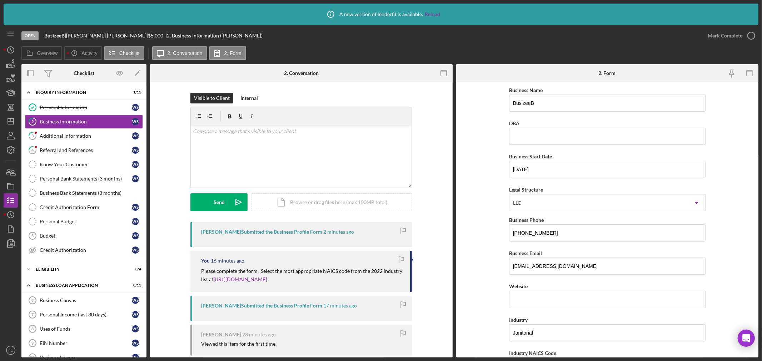
drag, startPoint x: 750, startPoint y: 33, endPoint x: 717, endPoint y: 47, distance: 35.9
click at [0, 0] on icon "button" at bounding box center [0, 0] width 0 height 0
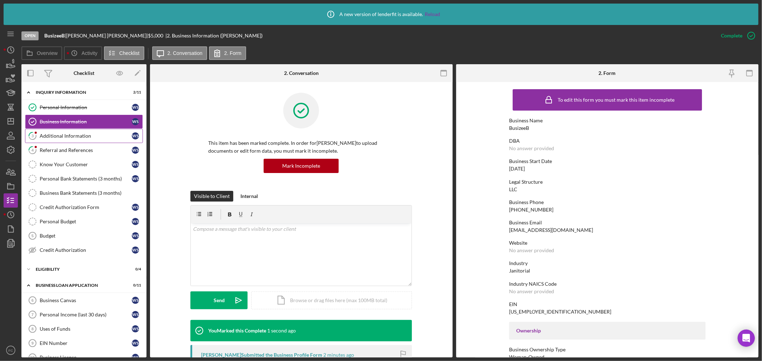
click at [71, 137] on div "Additional Information" at bounding box center [86, 136] width 92 height 6
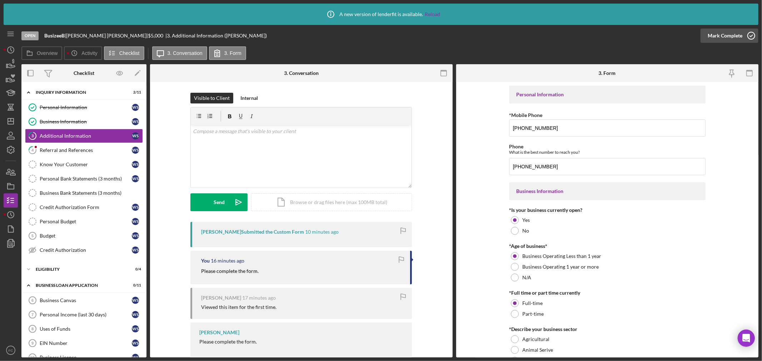
click at [752, 35] on icon "button" at bounding box center [751, 36] width 18 height 18
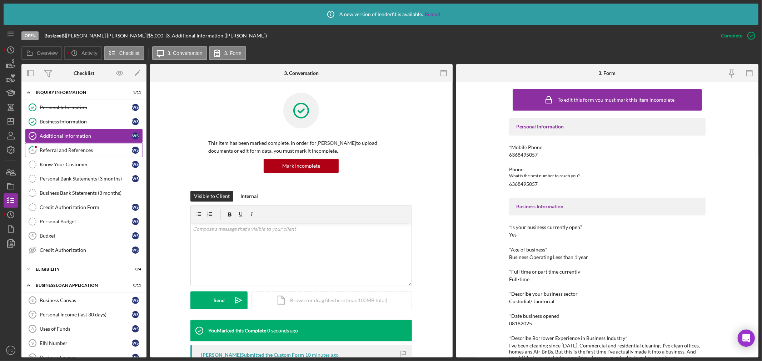
click at [80, 154] on link "4 Referral and References W S" at bounding box center [84, 150] width 118 height 14
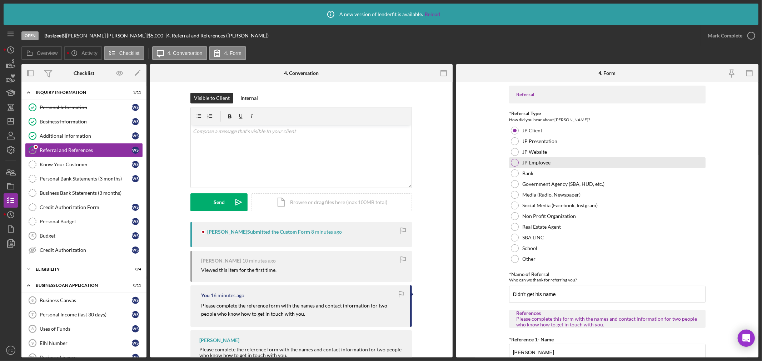
scroll to position [40, 0]
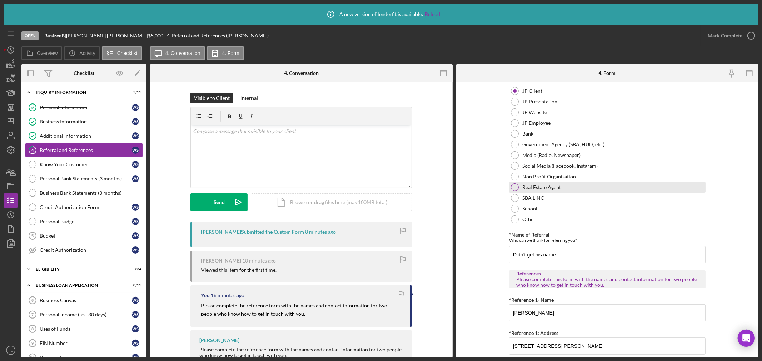
drag, startPoint x: 626, startPoint y: 165, endPoint x: 616, endPoint y: 185, distance: 22.0
click at [616, 185] on div "Real Estate Agent" at bounding box center [607, 187] width 196 height 11
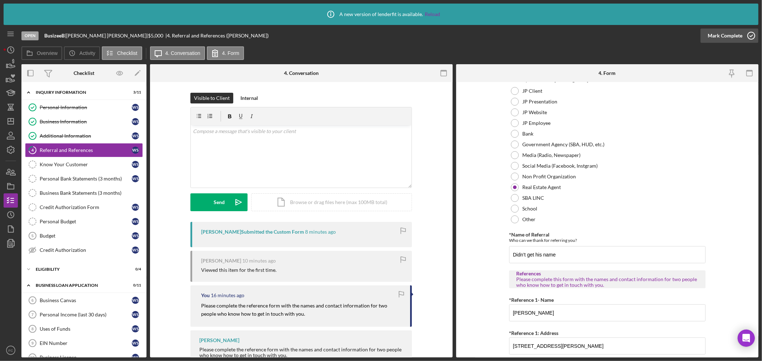
click at [749, 36] on icon "button" at bounding box center [751, 36] width 18 height 18
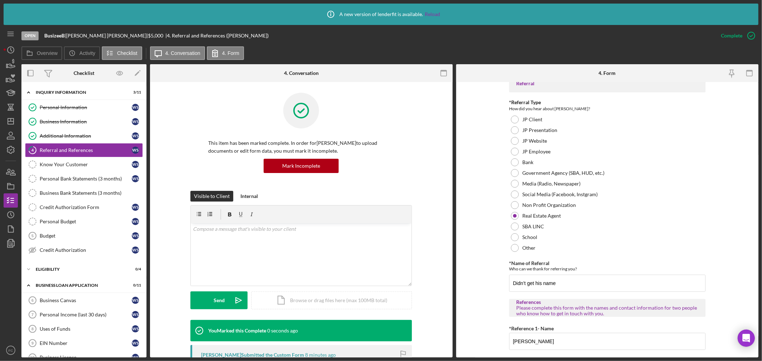
scroll to position [68, 0]
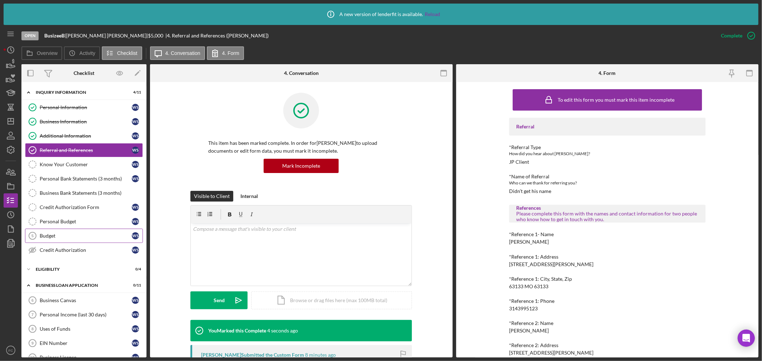
click at [72, 234] on div "Budget" at bounding box center [86, 236] width 92 height 6
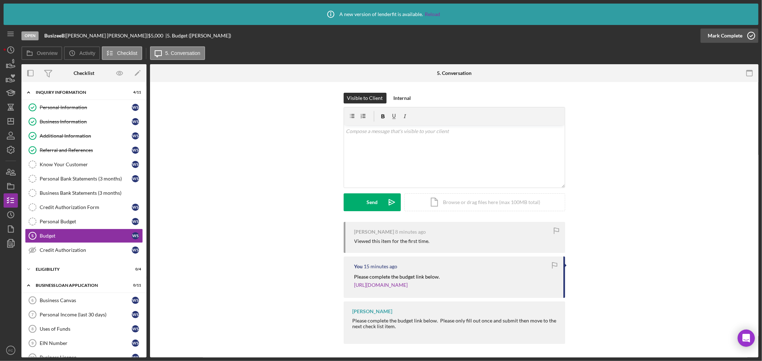
click at [750, 37] on icon "button" at bounding box center [751, 36] width 18 height 18
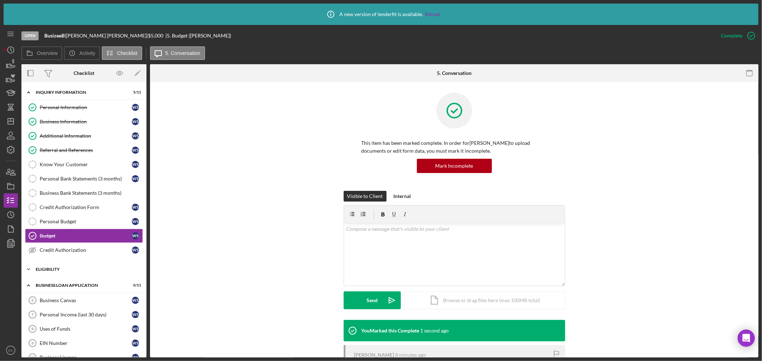
click at [62, 273] on div "Icon/Expander Eligibility 0 / 4" at bounding box center [83, 269] width 125 height 14
click at [67, 283] on div "Credit Report" at bounding box center [86, 285] width 92 height 6
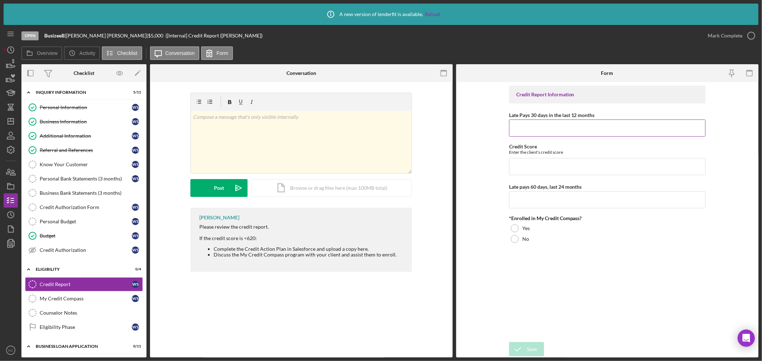
click at [531, 122] on input "Late Pays 30 days in the last 12 months" at bounding box center [607, 128] width 196 height 17
drag, startPoint x: 526, startPoint y: 118, endPoint x: 528, endPoint y: 131, distance: 13.4
click at [526, 119] on div "Late Pays 30 days in the last 12 months" at bounding box center [607, 115] width 196 height 9
click at [528, 132] on input "Late Pays 30 days in the last 12 months" at bounding box center [607, 128] width 196 height 17
type input "575"
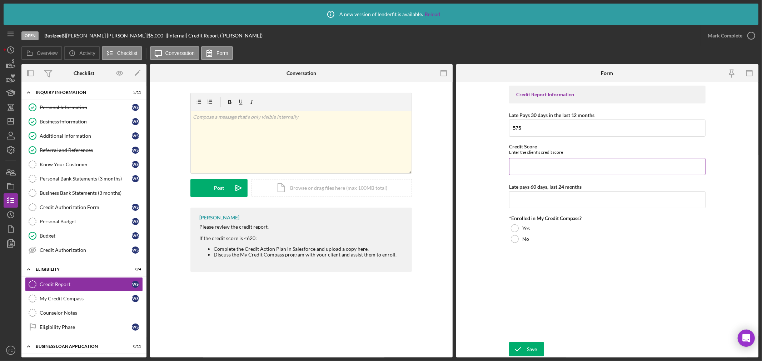
click at [538, 160] on input "Credit Score" at bounding box center [607, 166] width 196 height 17
type input "0"
click at [526, 204] on input "Late pays 60 days, last 24 months" at bounding box center [607, 199] width 196 height 17
type input "0"
click at [518, 226] on div "Yes" at bounding box center [607, 228] width 196 height 11
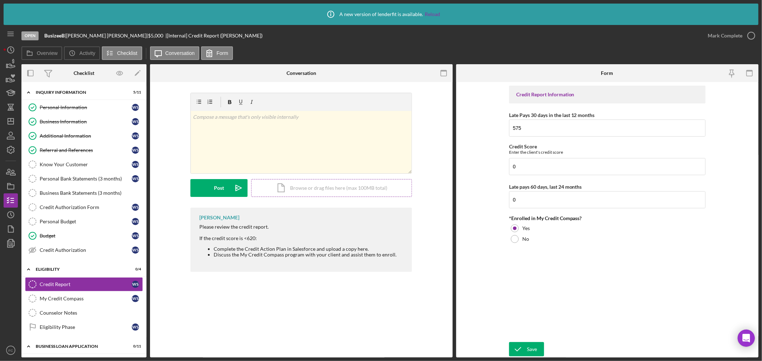
click at [306, 187] on div "Icon/Document Browse or drag files here (max 100MB total) Tap to choose files o…" at bounding box center [331, 188] width 161 height 18
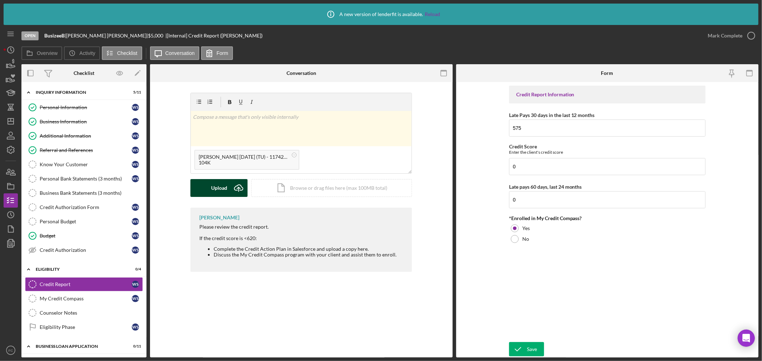
click at [216, 187] on div "Upload" at bounding box center [219, 188] width 16 height 18
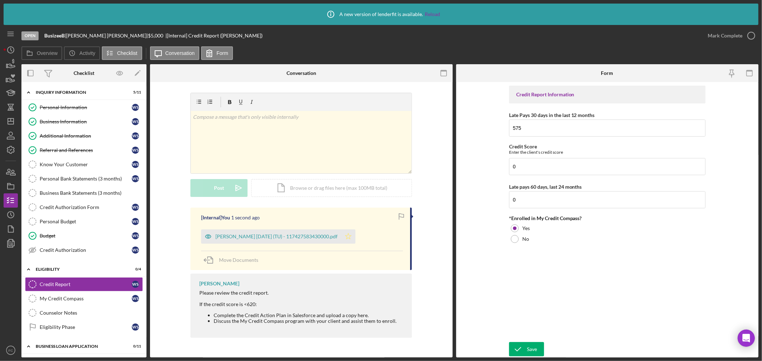
click at [353, 233] on icon "Icon/Star" at bounding box center [348, 237] width 14 height 14
click at [753, 36] on icon "button" at bounding box center [751, 36] width 18 height 18
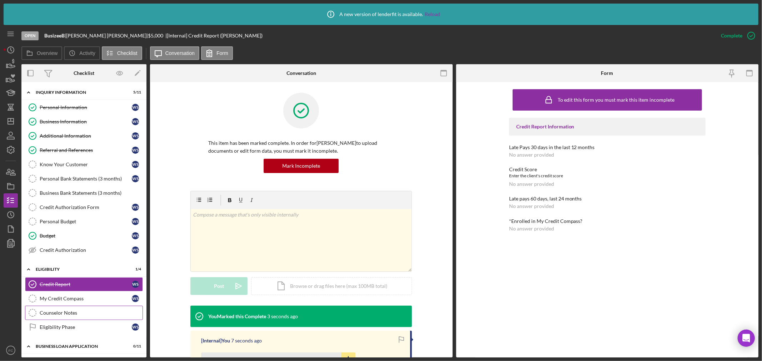
scroll to position [40, 0]
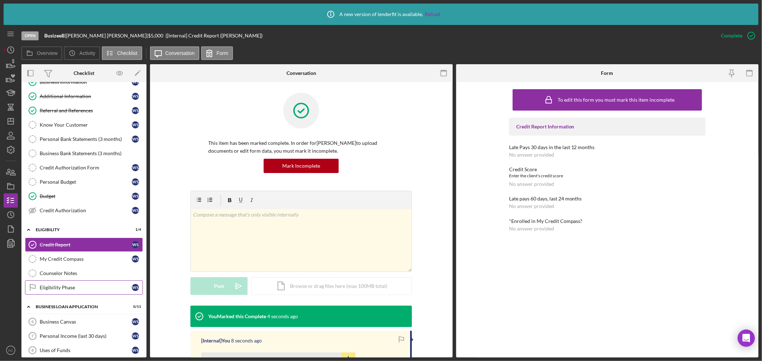
click at [72, 287] on div "Eligibility Phase" at bounding box center [86, 288] width 92 height 6
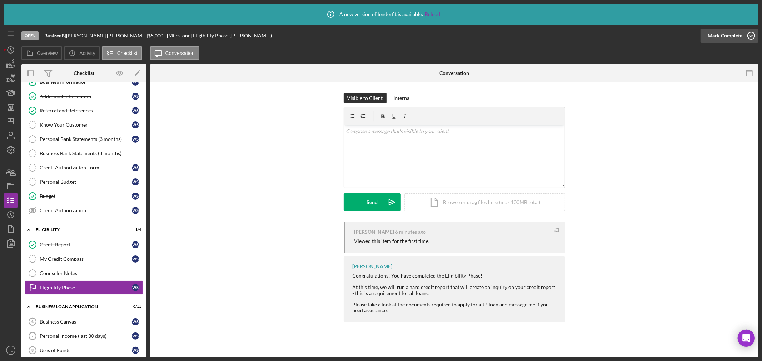
click at [750, 34] on icon "button" at bounding box center [751, 36] width 18 height 18
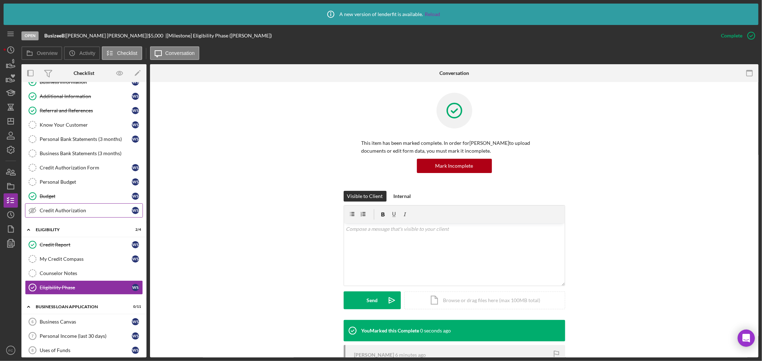
scroll to position [119, 0]
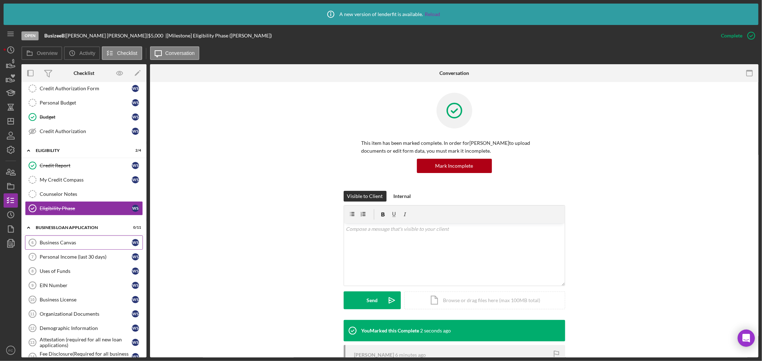
click at [65, 245] on div "Business Canvas" at bounding box center [86, 243] width 92 height 6
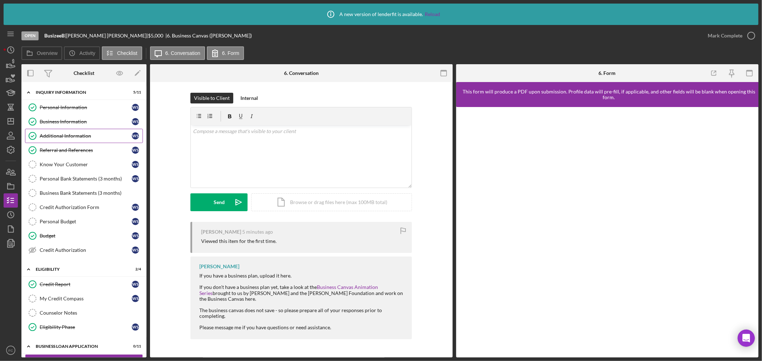
click at [56, 134] on div "Additional Information" at bounding box center [86, 136] width 92 height 6
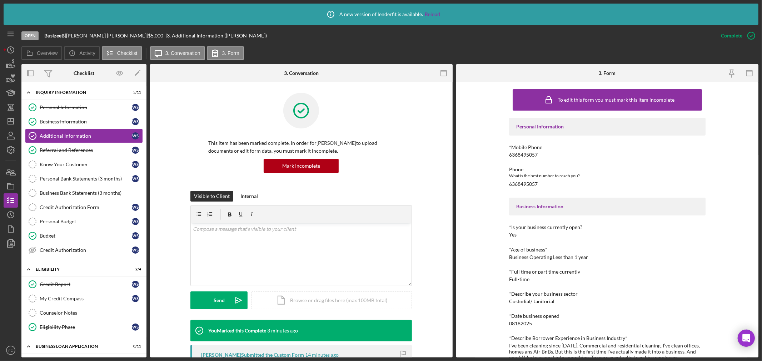
scroll to position [138, 0]
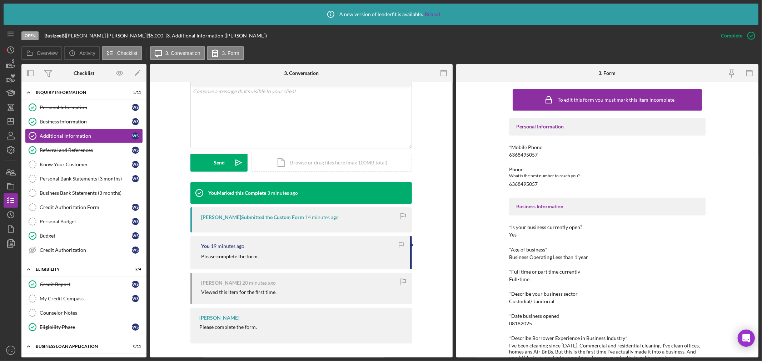
drag, startPoint x: 199, startPoint y: 258, endPoint x: 263, endPoint y: 264, distance: 64.6
click at [263, 264] on div "You 19 minutes ago Please complete the form." at bounding box center [300, 252] width 221 height 33
click at [249, 257] on mark "Please complete the form." at bounding box center [229, 256] width 57 height 6
click at [346, 261] on div "You 19 minutes ago Please complete the form." at bounding box center [300, 252] width 221 height 33
drag, startPoint x: 245, startPoint y: 261, endPoint x: 201, endPoint y: 261, distance: 44.6
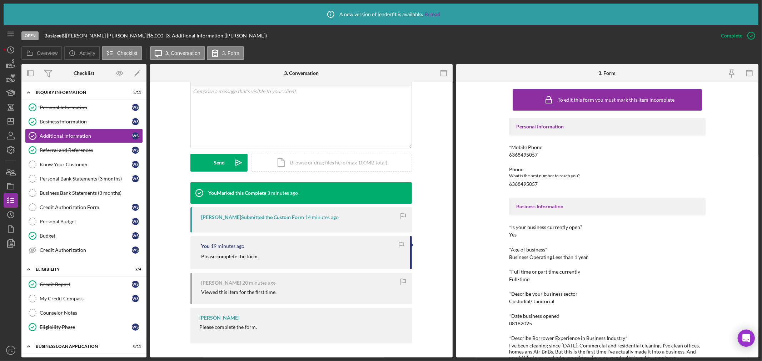
click at [201, 261] on div "You 19 minutes ago Please complete the form." at bounding box center [300, 252] width 221 height 33
drag, startPoint x: 194, startPoint y: 256, endPoint x: 260, endPoint y: 262, distance: 66.0
click at [260, 262] on div "You 19 minutes ago Please complete the form." at bounding box center [300, 252] width 221 height 33
copy mark "Please complete the form."
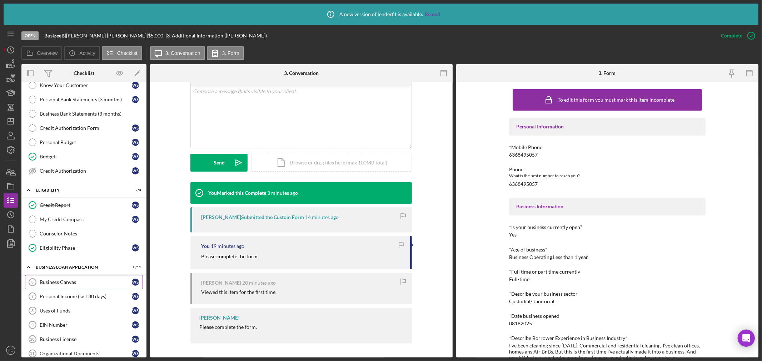
click at [70, 284] on div "Business Canvas" at bounding box center [86, 283] width 92 height 6
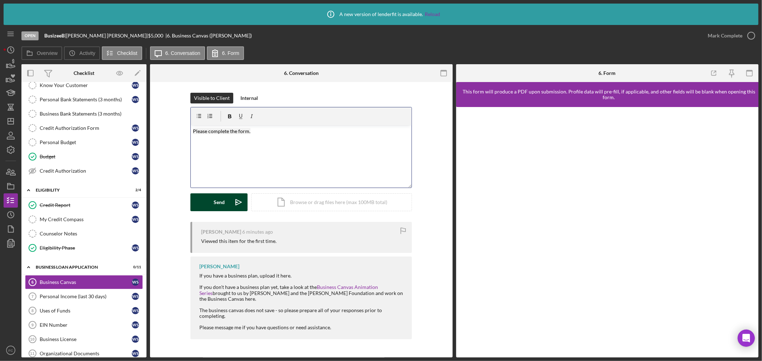
click at [221, 206] on div "Send" at bounding box center [219, 203] width 11 height 18
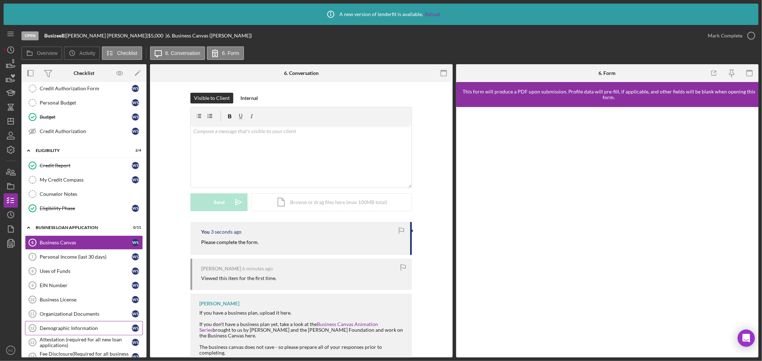
scroll to position [159, 0]
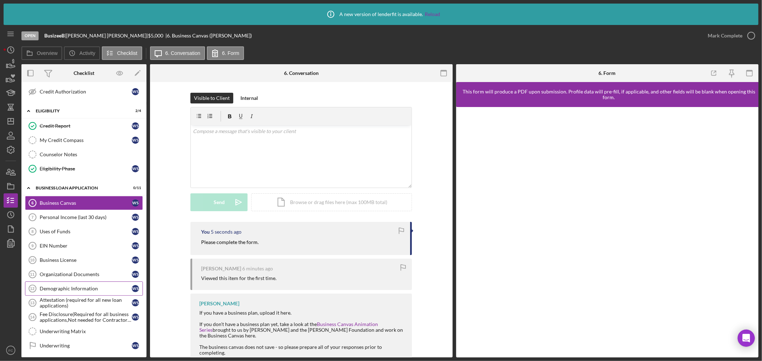
click at [65, 287] on div "Demographic Information" at bounding box center [86, 289] width 92 height 6
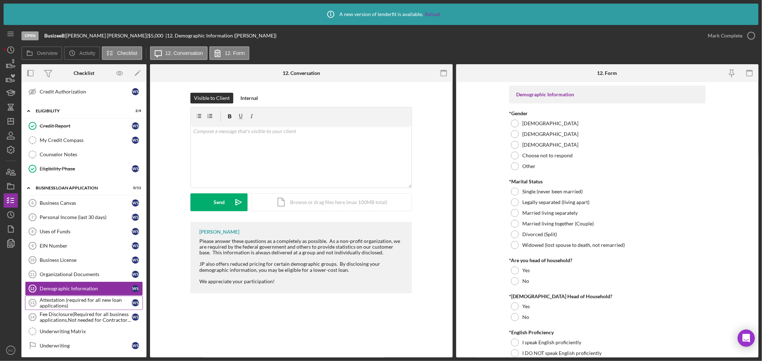
click at [59, 305] on div "Attestation (required for all new loan applications)" at bounding box center [86, 302] width 92 height 11
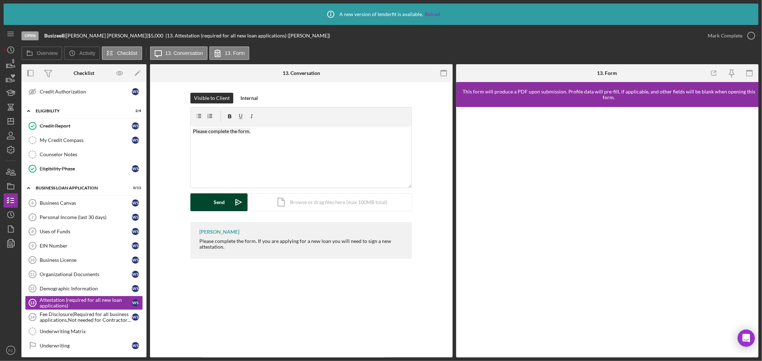
click at [207, 204] on button "Send Icon/icon-invite-send" at bounding box center [218, 203] width 57 height 18
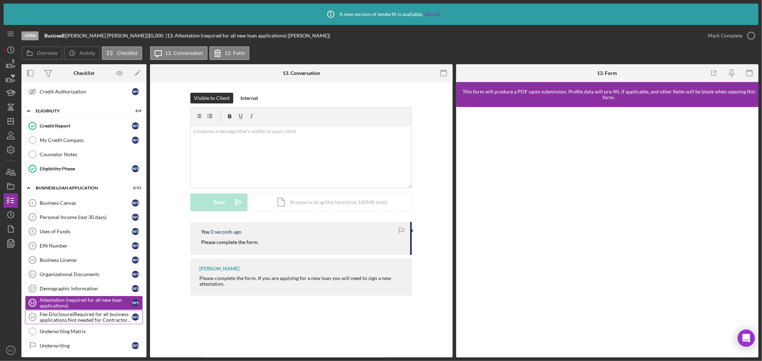
click at [58, 318] on div "Fee Disclosure(Required for all business applications,Not needed for Contractor…" at bounding box center [86, 317] width 92 height 11
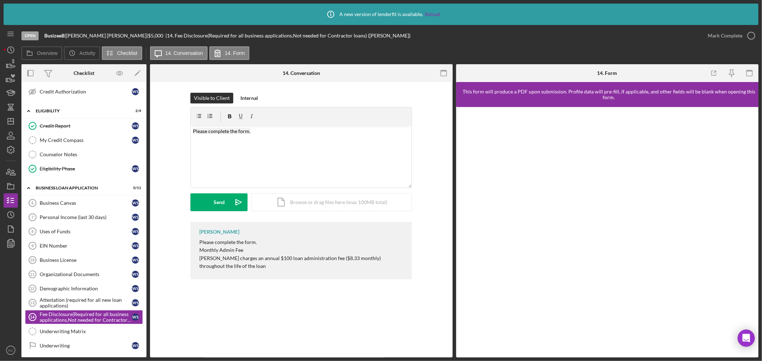
drag, startPoint x: 224, startPoint y: 205, endPoint x: 175, endPoint y: 205, distance: 48.6
click at [223, 205] on div "Send" at bounding box center [219, 203] width 11 height 18
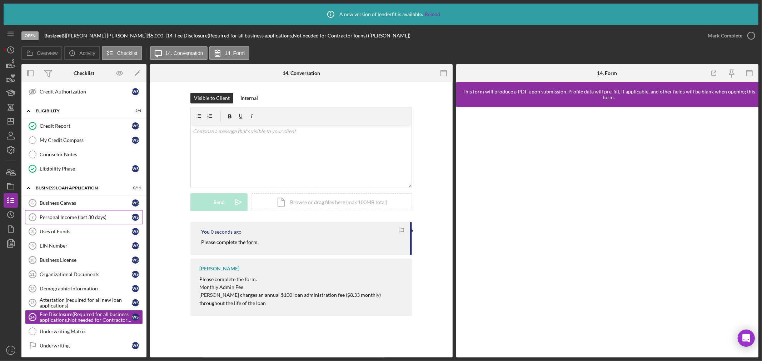
click at [54, 219] on div "Personal Income (last 30 days)" at bounding box center [86, 218] width 92 height 6
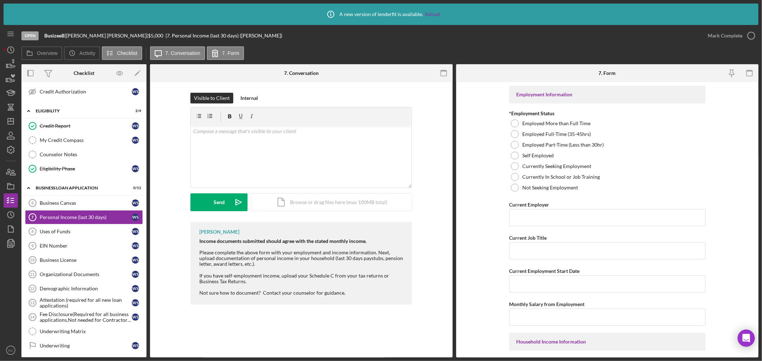
drag, startPoint x: 194, startPoint y: 252, endPoint x: 403, endPoint y: 264, distance: 209.6
click at [403, 264] on div "Franchot Cunningham Income documents submitted should agree with the stated mon…" at bounding box center [300, 263] width 221 height 83
copy div "Please complete the above form with your employment and income information. Nex…"
drag, startPoint x: 255, startPoint y: 158, endPoint x: 198, endPoint y: 255, distance: 112.6
click at [198, 255] on div "Franchot Cunningham Income documents submitted should agree with the stated mon…" at bounding box center [300, 262] width 221 height 83
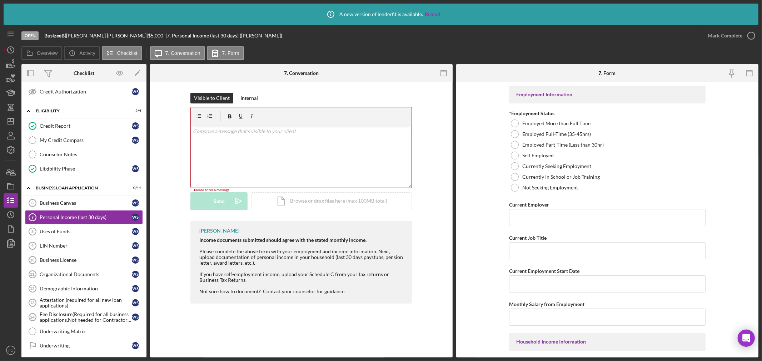
drag, startPoint x: 199, startPoint y: 251, endPoint x: 235, endPoint y: 258, distance: 37.0
click at [243, 265] on div "Franchot Cunningham Income documents submitted should agree with the stated mon…" at bounding box center [300, 262] width 221 height 83
copy div "Please complete the above form with your employment and income information. Nex…"
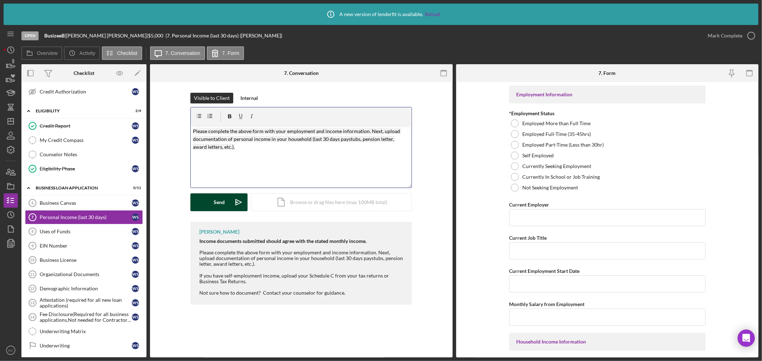
click at [226, 207] on button "Send Icon/icon-invite-send" at bounding box center [218, 203] width 57 height 18
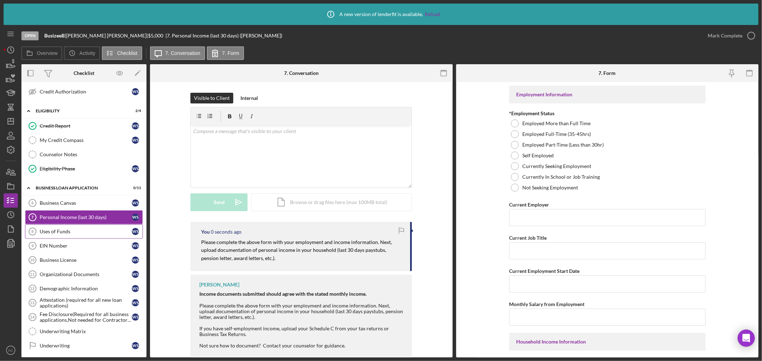
drag, startPoint x: 81, startPoint y: 230, endPoint x: 85, endPoint y: 226, distance: 5.0
click at [81, 230] on div "Uses of Funds" at bounding box center [86, 232] width 92 height 6
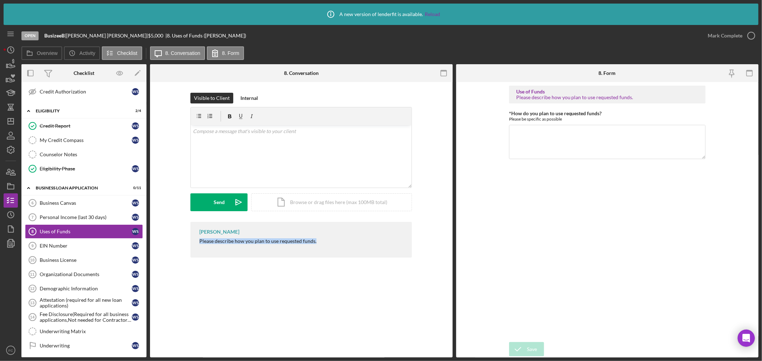
drag, startPoint x: 195, startPoint y: 241, endPoint x: 316, endPoint y: 242, distance: 121.0
click at [316, 242] on div "[PERSON_NAME] Please describe how you plan to use requested funds." at bounding box center [300, 240] width 221 height 36
copy div "Please describe how you plan to use requested funds."
drag, startPoint x: 507, startPoint y: 116, endPoint x: 565, endPoint y: 120, distance: 57.9
click at [565, 120] on form "Use of Funds Please describe how you plan to use requested funds. *How do you p…" at bounding box center [607, 220] width 302 height 276
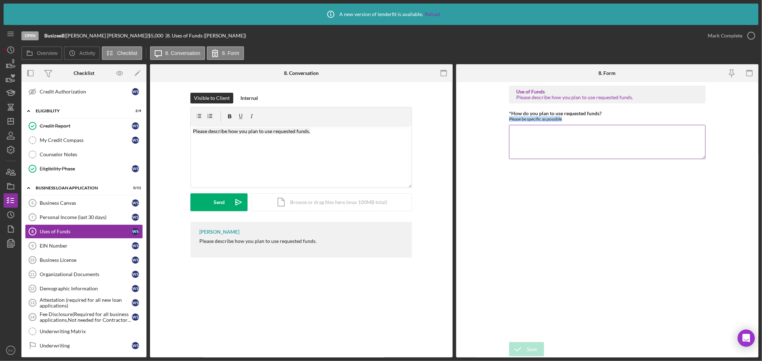
copy div "Please be specific as possible"
click at [322, 134] on p "Please describe how you plan to use requested funds." at bounding box center [301, 131] width 217 height 8
click at [231, 204] on icon "Icon/icon-invite-send" at bounding box center [239, 203] width 18 height 18
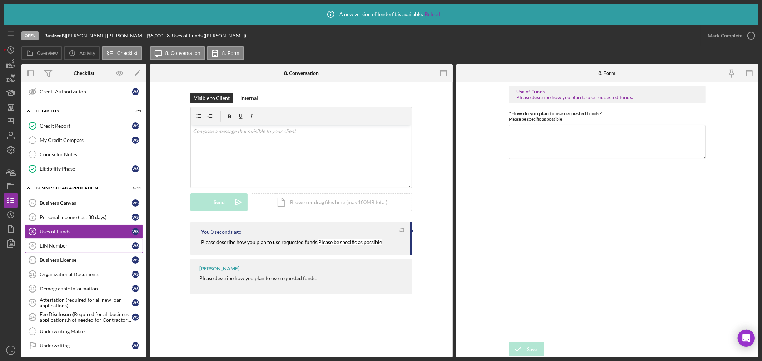
click at [81, 243] on link "EIN Number 9 EIN Number W S" at bounding box center [84, 246] width 118 height 14
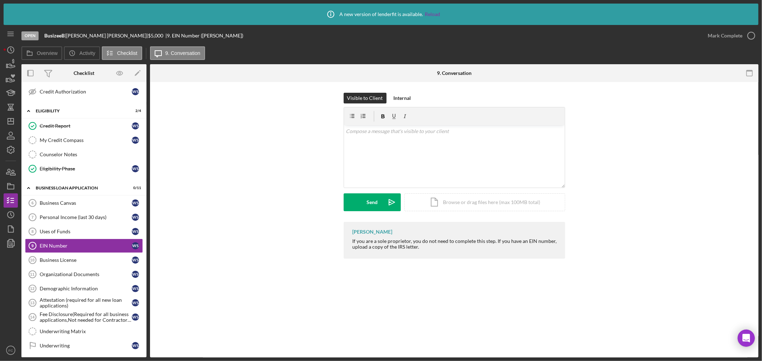
drag, startPoint x: 494, startPoint y: 241, endPoint x: 532, endPoint y: 255, distance: 40.7
click at [532, 255] on div "Franchot Cunningham If you are a sole proprietor, you do not need to complete t…" at bounding box center [453, 240] width 221 height 37
click at [364, 198] on button "Send Icon/icon-invite-send" at bounding box center [371, 203] width 57 height 18
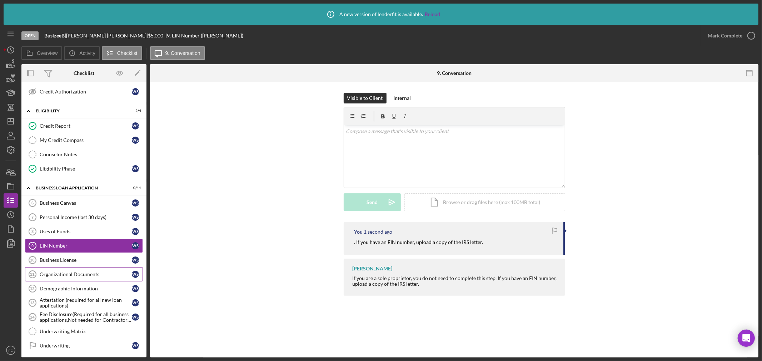
click at [63, 274] on div "Organizational Documents" at bounding box center [86, 275] width 92 height 6
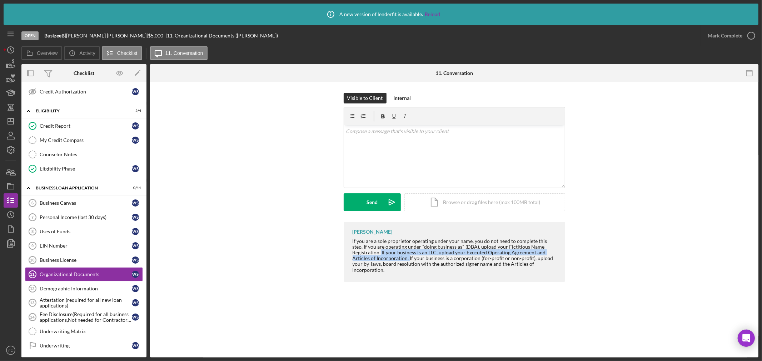
drag, startPoint x: 380, startPoint y: 251, endPoint x: 398, endPoint y: 258, distance: 19.0
click at [408, 259] on div "If you are a sole proprietor operating under your name, you do not need to comp…" at bounding box center [454, 255] width 205 height 35
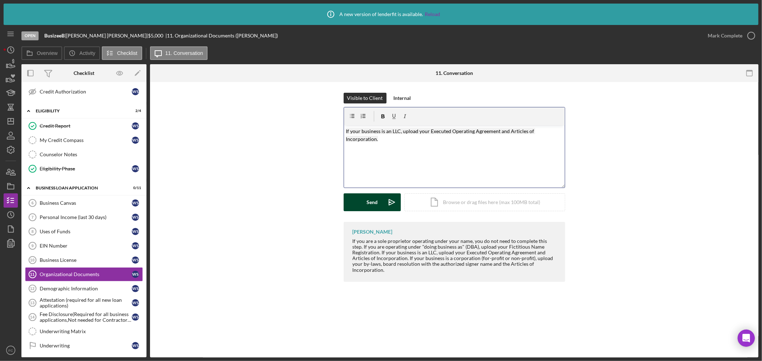
click at [380, 203] on button "Send Icon/icon-invite-send" at bounding box center [371, 203] width 57 height 18
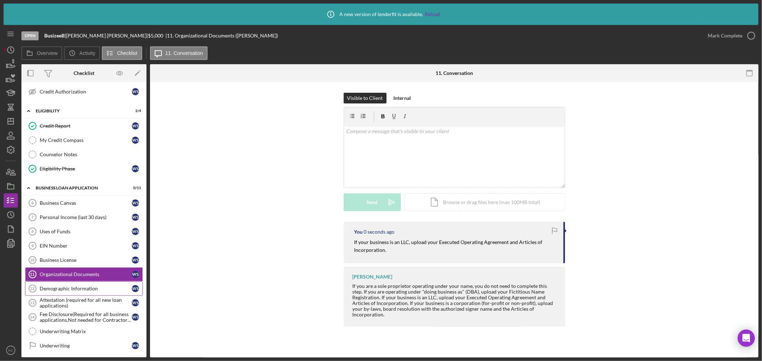
click at [87, 291] on div "Demographic Information" at bounding box center [86, 289] width 92 height 6
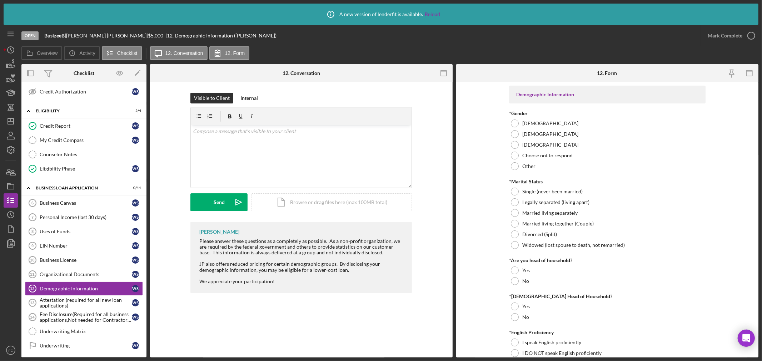
drag, startPoint x: 196, startPoint y: 240, endPoint x: 368, endPoint y: 253, distance: 171.9
click at [368, 253] on div "Franchot Cunningham Please answer these questions as a completely as possible. …" at bounding box center [300, 257] width 221 height 71
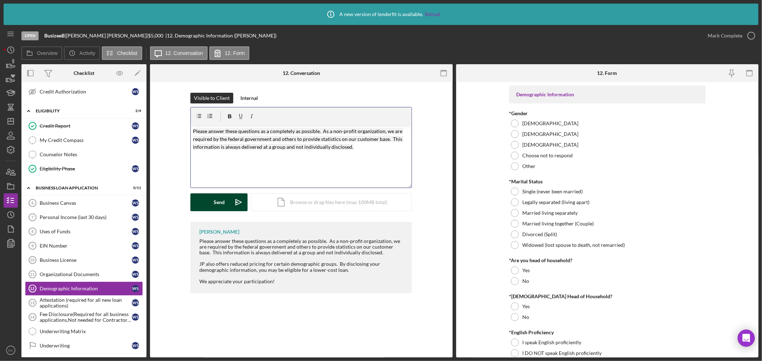
click at [234, 205] on icon "Icon/icon-invite-send" at bounding box center [239, 203] width 18 height 18
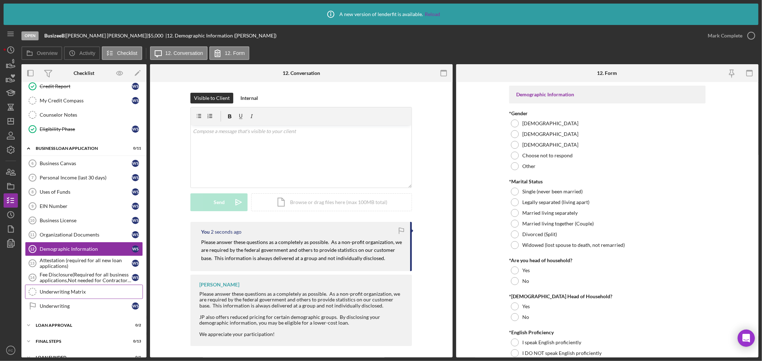
scroll to position [211, 0]
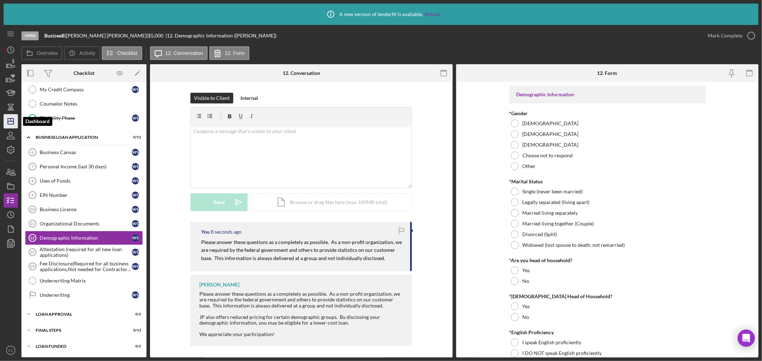
click at [12, 125] on icon "Icon/Dashboard" at bounding box center [11, 121] width 18 height 18
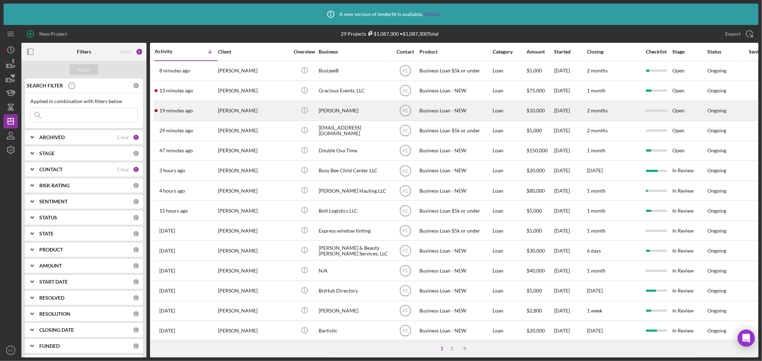
click at [257, 116] on div "Shakera Thomas" at bounding box center [253, 110] width 71 height 19
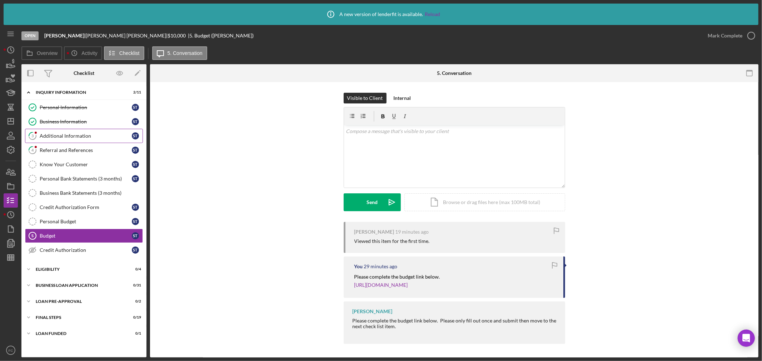
click at [82, 131] on link "3 Additional Information S T" at bounding box center [84, 136] width 118 height 14
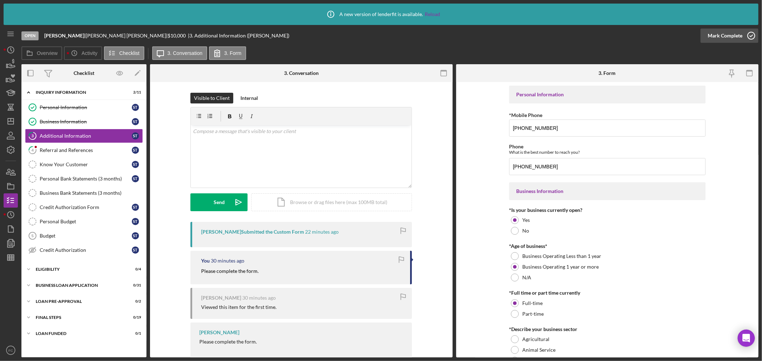
click at [750, 34] on icon "button" at bounding box center [751, 36] width 18 height 18
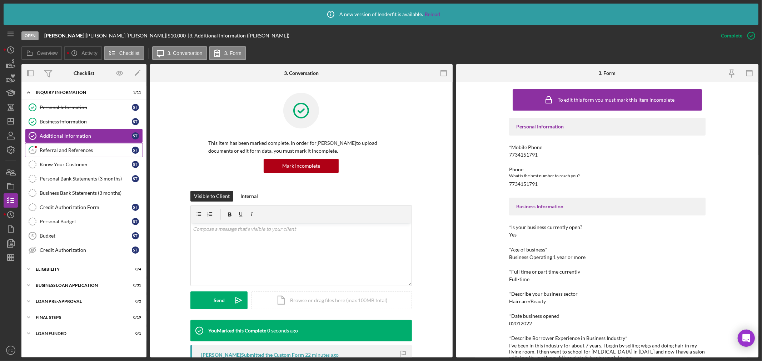
click at [59, 150] on div "Referral and References" at bounding box center [86, 150] width 92 height 6
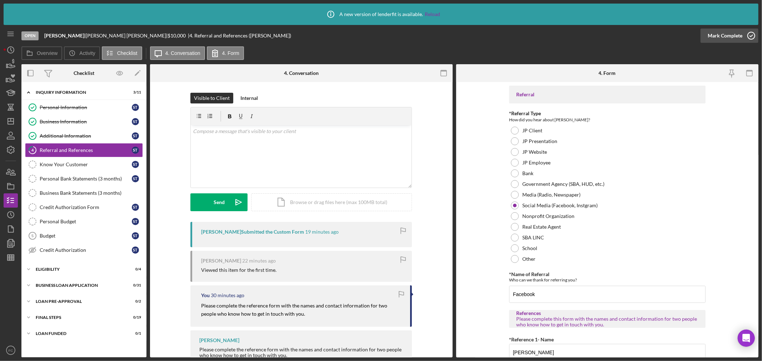
click at [751, 35] on icon "button" at bounding box center [751, 36] width 18 height 18
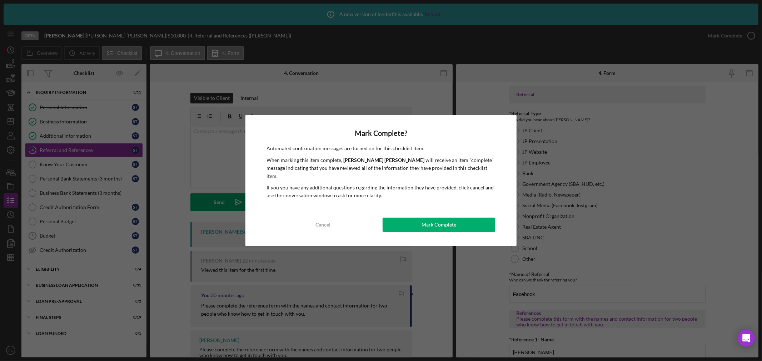
drag, startPoint x: 421, startPoint y: 221, endPoint x: 411, endPoint y: 215, distance: 11.9
click at [421, 220] on button "Mark Complete" at bounding box center [438, 225] width 112 height 14
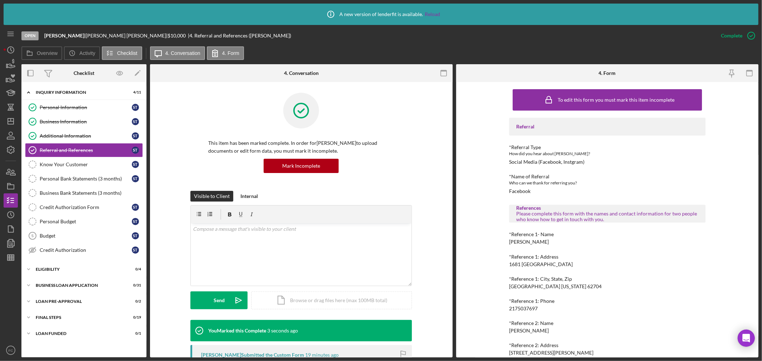
drag, startPoint x: 81, startPoint y: 34, endPoint x: 117, endPoint y: 35, distance: 36.4
click at [117, 35] on div "Kaior Kouture | Shakera Thomas | $10,000 $10,000 | 4. Referral and References (…" at bounding box center [167, 36] width 247 height 6
click at [63, 236] on div "Budget" at bounding box center [86, 236] width 92 height 6
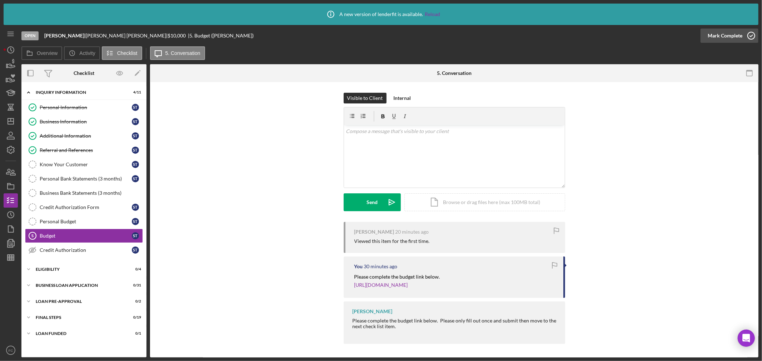
click at [750, 35] on icon "button" at bounding box center [751, 36] width 18 height 18
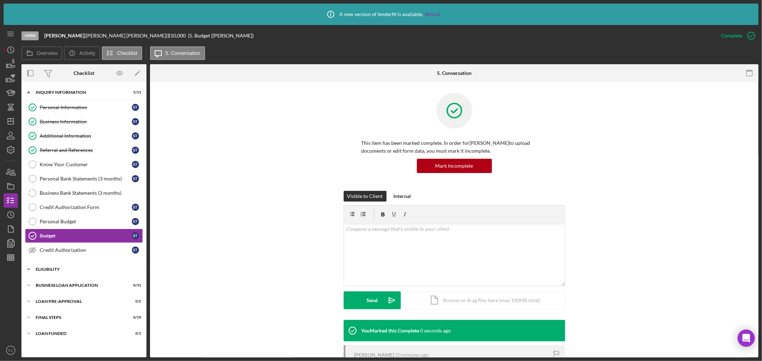
click at [64, 268] on div "Icon/Expander ELIGIBILITY 0 / 4" at bounding box center [83, 269] width 125 height 14
click at [86, 286] on div "Credit Report" at bounding box center [86, 285] width 92 height 6
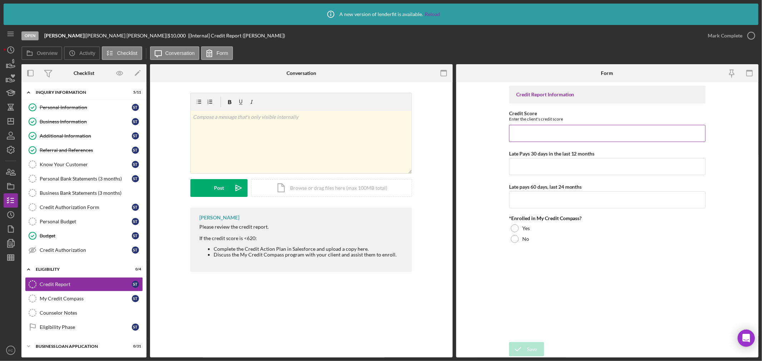
click at [527, 130] on input "Credit Score" at bounding box center [607, 133] width 196 height 17
type input "572"
click at [533, 165] on input "Late Pays 30 days in the last 12 months" at bounding box center [607, 166] width 196 height 17
type input "0"
click at [530, 202] on input "Late pays 60 days, last 24 months" at bounding box center [607, 199] width 196 height 17
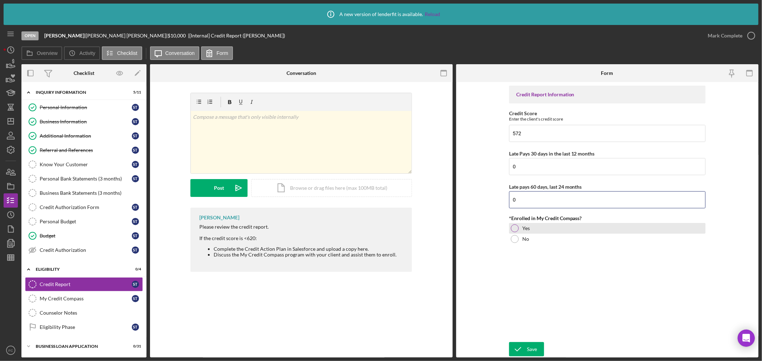
type input "0"
click at [513, 229] on div at bounding box center [515, 229] width 8 height 8
click at [308, 184] on div "Icon/Document Browse or drag files here (max 100MB total) Tap to choose files o…" at bounding box center [331, 188] width 161 height 18
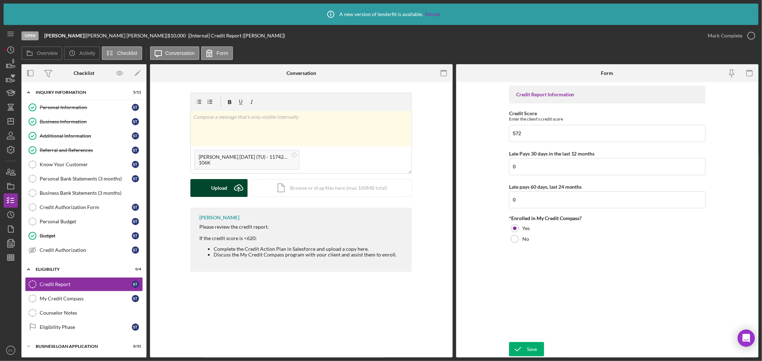
click at [218, 189] on div "Upload" at bounding box center [219, 188] width 16 height 18
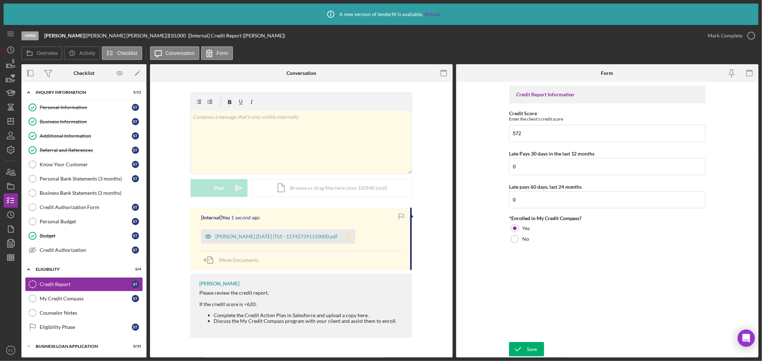
click at [355, 236] on icon "Icon/Star" at bounding box center [348, 237] width 14 height 14
click at [752, 35] on icon "button" at bounding box center [751, 36] width 18 height 18
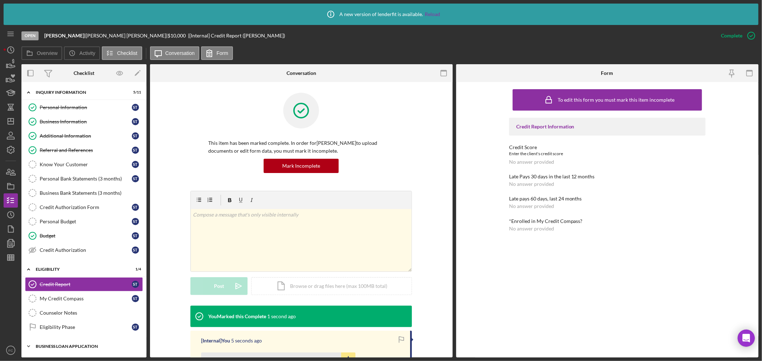
scroll to position [40, 0]
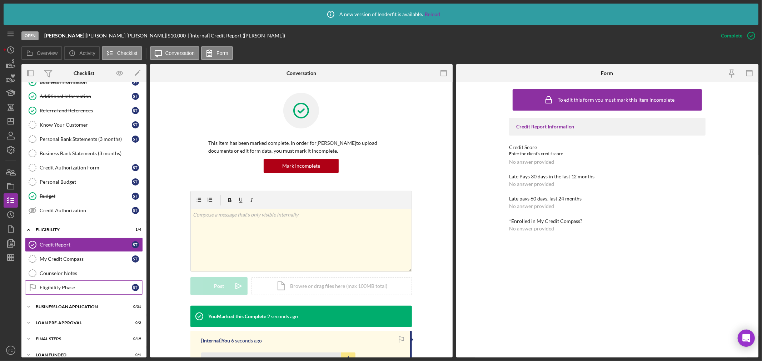
click at [71, 286] on div "Eligibility Phase" at bounding box center [86, 288] width 92 height 6
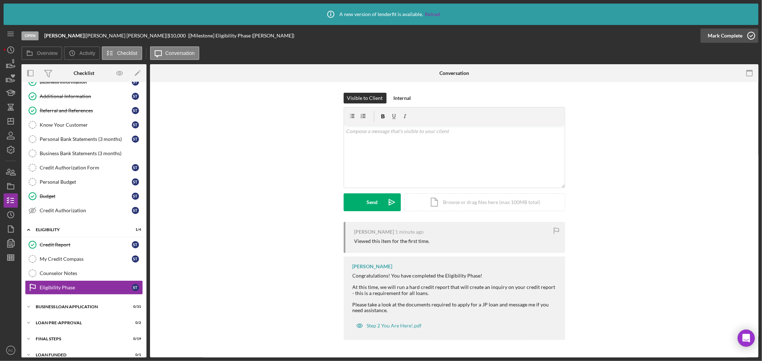
click at [751, 34] on icon "button" at bounding box center [751, 36] width 18 height 18
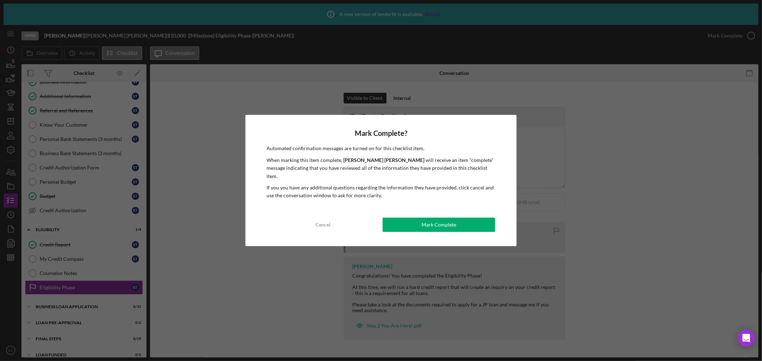
drag, startPoint x: 434, startPoint y: 220, endPoint x: 391, endPoint y: 210, distance: 43.6
click at [432, 220] on div "Mark Complete" at bounding box center [438, 225] width 35 height 14
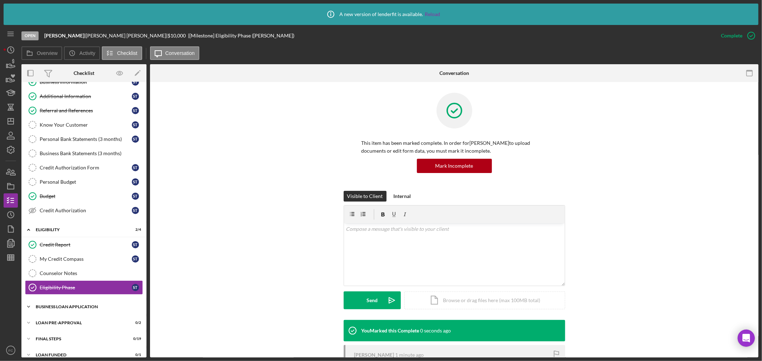
click at [57, 307] on div "BUSINESS LOAN APPLICATION" at bounding box center [87, 307] width 102 height 4
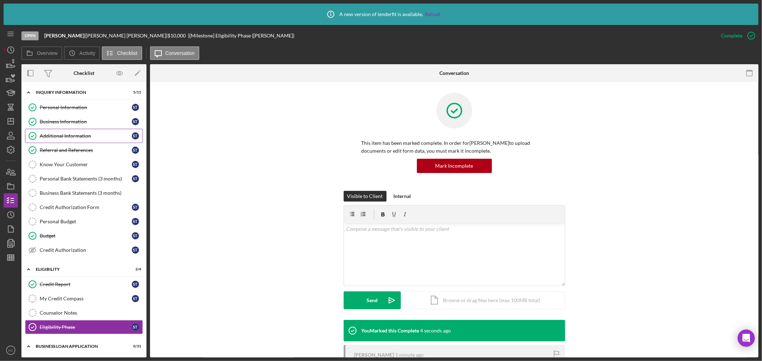
click at [58, 132] on link "Additional Information Additional Information S T" at bounding box center [84, 136] width 118 height 14
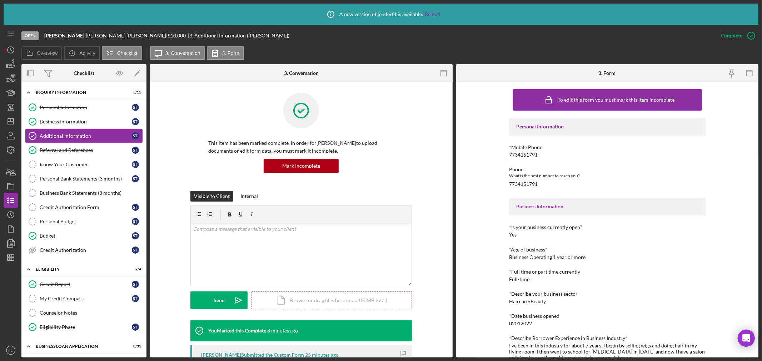
scroll to position [119, 0]
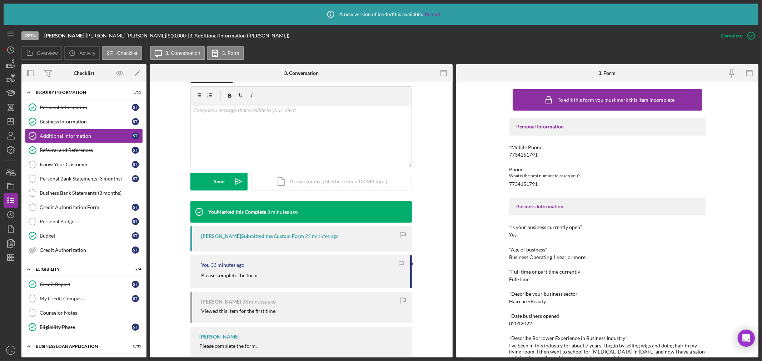
drag, startPoint x: 197, startPoint y: 271, endPoint x: 258, endPoint y: 273, distance: 61.1
click at [258, 273] on div "You 33 minutes ago Please complete the form." at bounding box center [300, 271] width 221 height 33
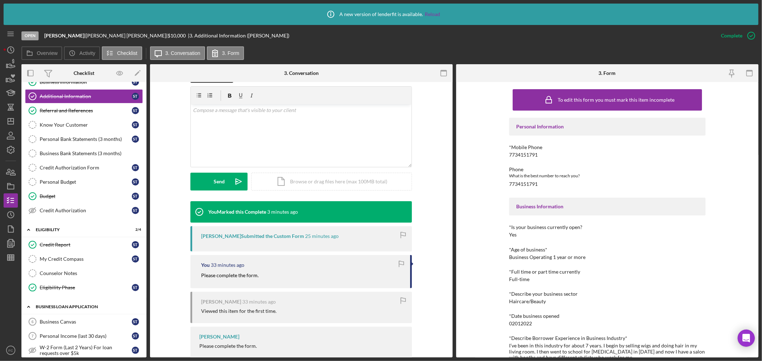
scroll to position [79, 0]
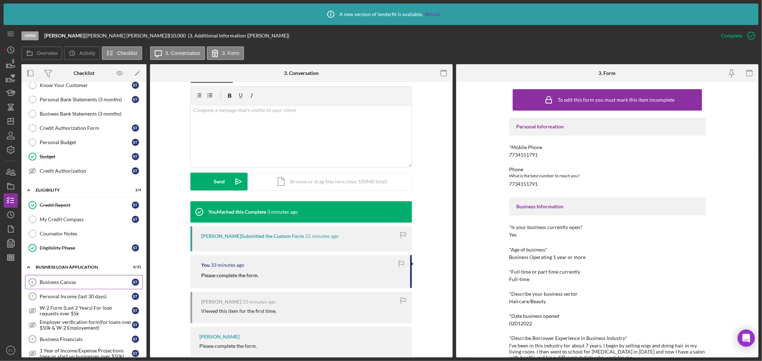
click at [67, 284] on div "Business Canvas" at bounding box center [86, 283] width 92 height 6
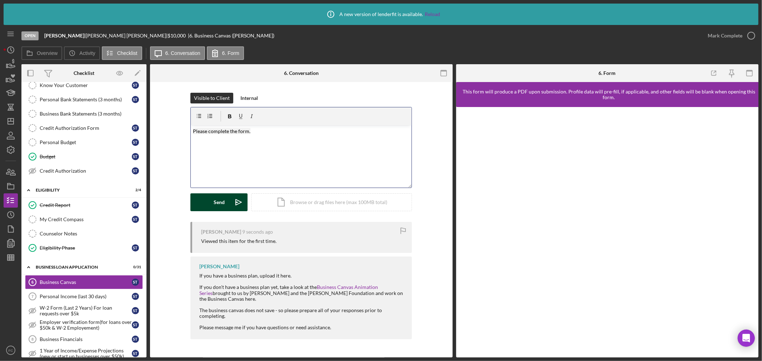
click at [210, 199] on button "Send Icon/icon-invite-send" at bounding box center [218, 203] width 57 height 18
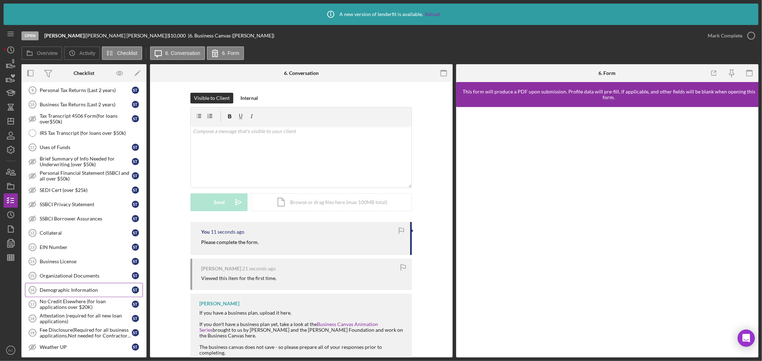
scroll to position [397, 0]
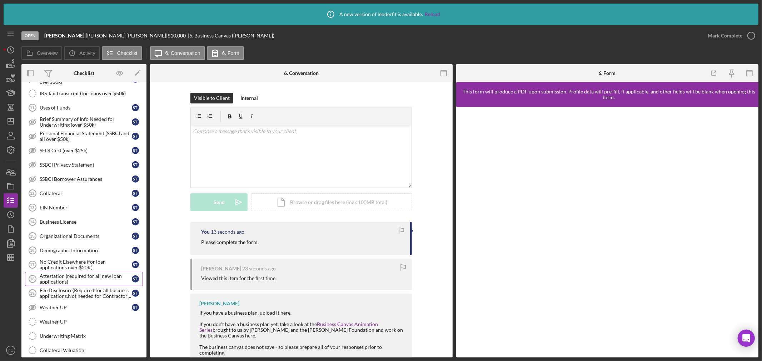
click at [76, 280] on div "Attestation (required for all new loan applications)" at bounding box center [86, 278] width 92 height 11
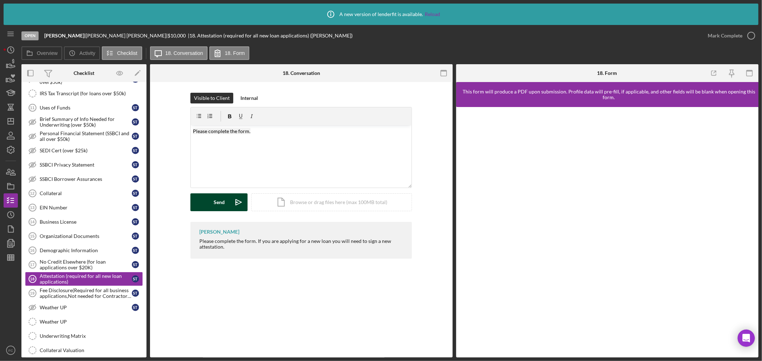
click at [201, 197] on button "Send Icon/icon-invite-send" at bounding box center [218, 203] width 57 height 18
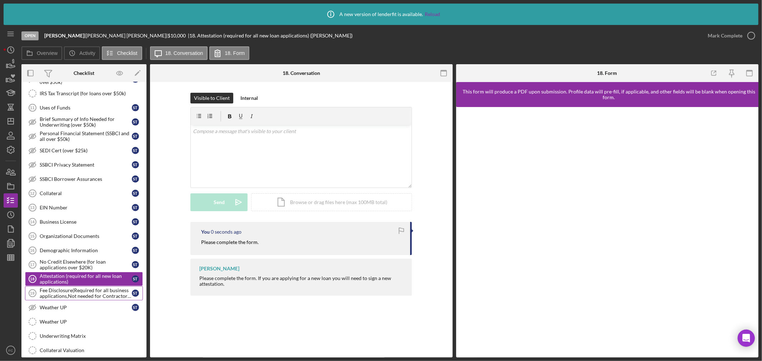
click at [57, 294] on div "Fee Disclosure(Required for all business applications,Not needed for Contractor…" at bounding box center [86, 293] width 92 height 11
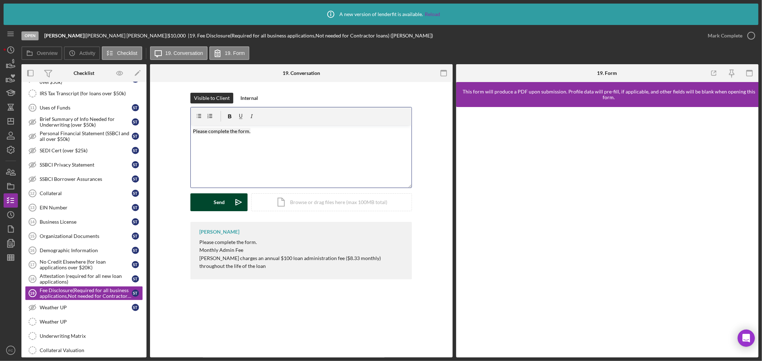
click at [215, 198] on div "Send" at bounding box center [219, 203] width 11 height 18
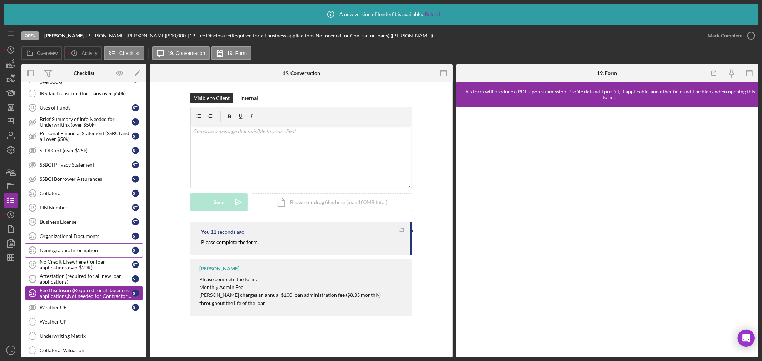
click at [70, 249] on link "Demographic Information 16 Demographic Information S T" at bounding box center [84, 250] width 118 height 14
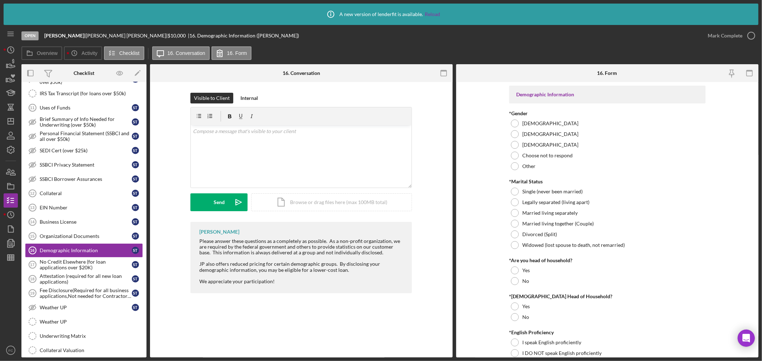
drag, startPoint x: 198, startPoint y: 241, endPoint x: 366, endPoint y: 254, distance: 168.4
click at [367, 255] on div "[PERSON_NAME] Please answer these questions as a completely as possible. As a n…" at bounding box center [300, 257] width 221 height 71
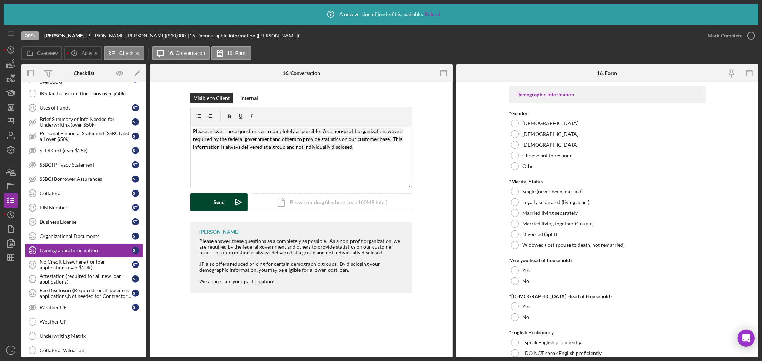
click at [218, 196] on div "Send" at bounding box center [219, 203] width 11 height 18
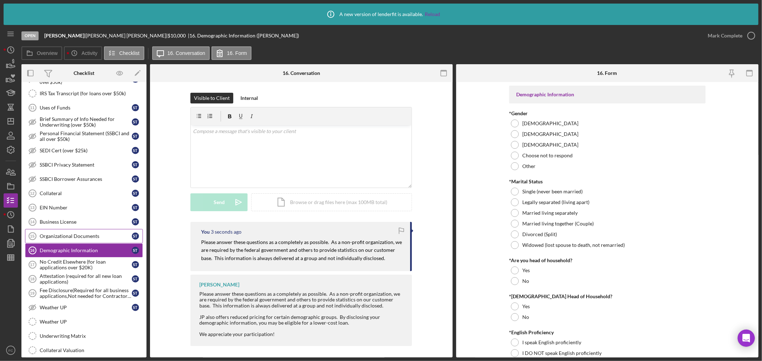
click at [55, 236] on div "Organizational Documents" at bounding box center [86, 237] width 92 height 6
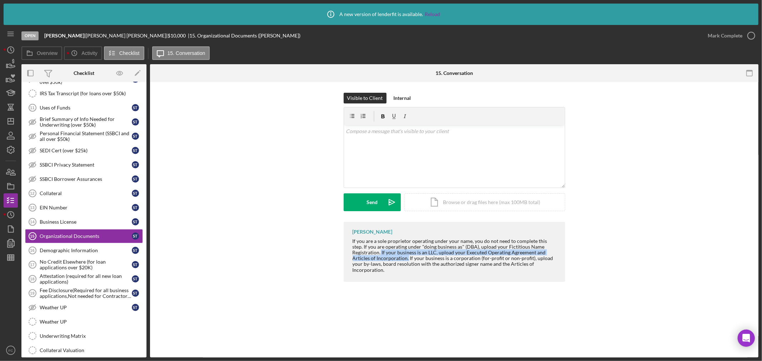
drag, startPoint x: 380, startPoint y: 251, endPoint x: 407, endPoint y: 258, distance: 27.6
click at [407, 258] on div "If you are a sole proprietor operating under your name, you do not need to comp…" at bounding box center [454, 255] width 205 height 35
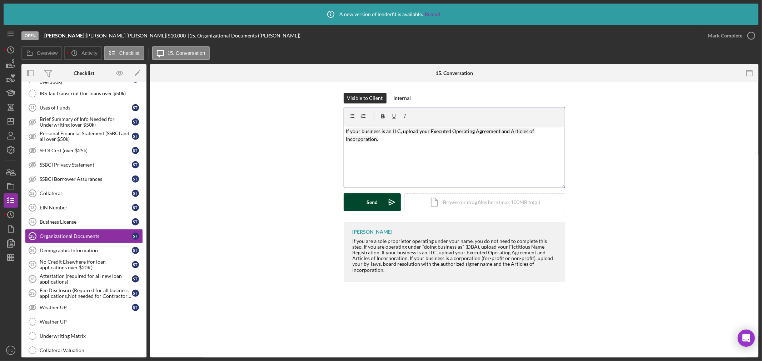
click at [374, 209] on div "Send" at bounding box center [371, 203] width 11 height 18
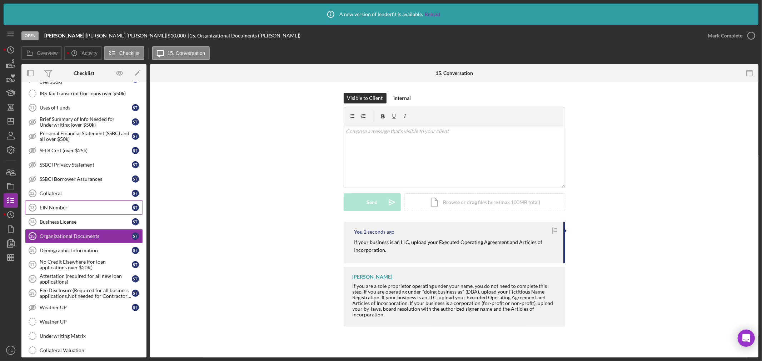
click at [72, 209] on div "EIN Number" at bounding box center [86, 208] width 92 height 6
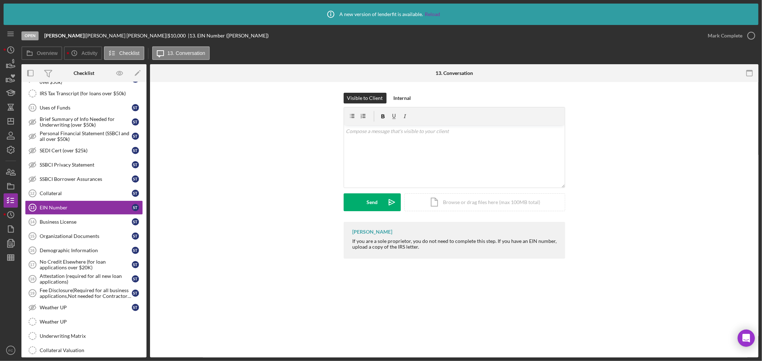
drag, startPoint x: 493, startPoint y: 241, endPoint x: 537, endPoint y: 249, distance: 44.6
click at [537, 249] on div "If you are a sole proprietor, you do not need to complete this step. If you hav…" at bounding box center [454, 243] width 205 height 11
click at [368, 202] on div "Send" at bounding box center [371, 203] width 11 height 18
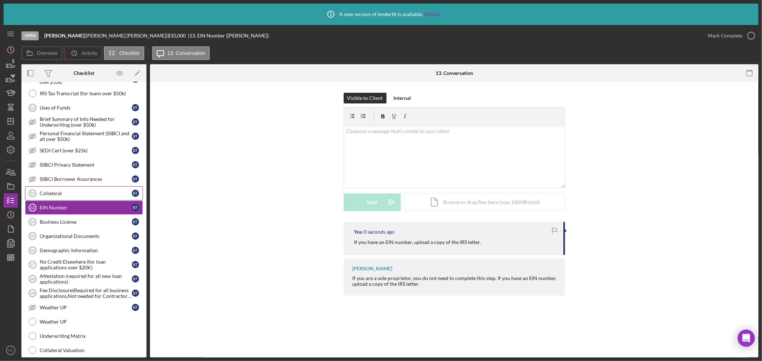
click at [57, 195] on div "Collateral" at bounding box center [86, 194] width 92 height 6
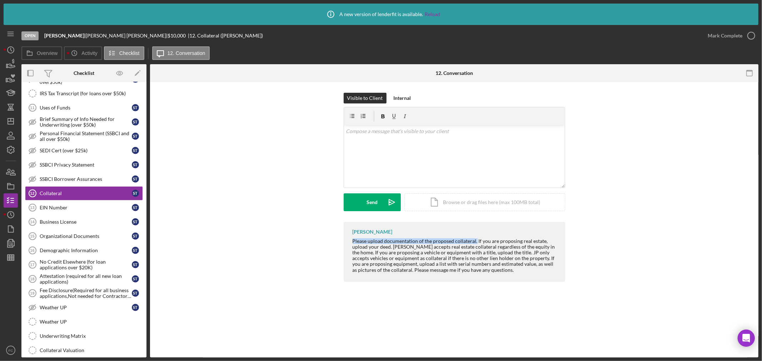
drag, startPoint x: 351, startPoint y: 241, endPoint x: 475, endPoint y: 240, distance: 123.5
click at [475, 240] on div "[PERSON_NAME] Please upload documentation of the proposed collateral. If you ar…" at bounding box center [453, 252] width 221 height 60
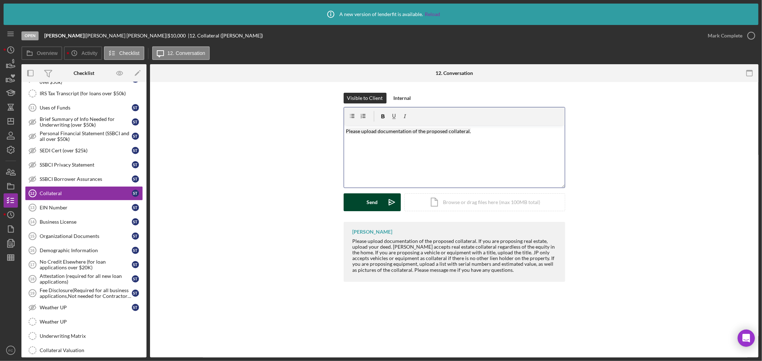
click at [367, 197] on div "Send" at bounding box center [371, 203] width 11 height 18
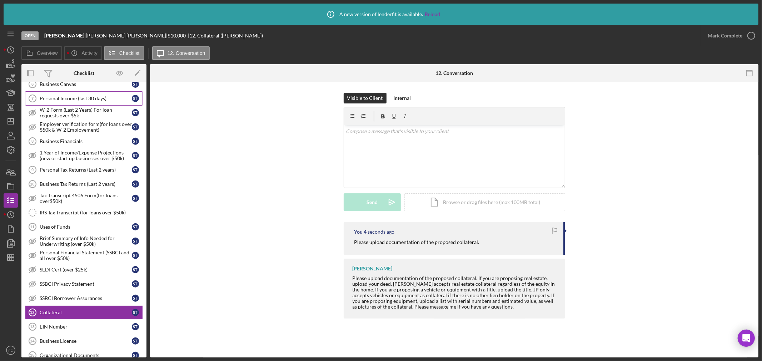
scroll to position [198, 0]
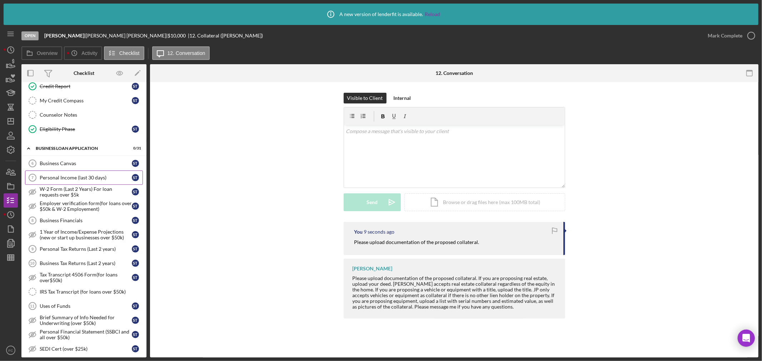
click at [64, 176] on div "Personal Income (last 30 days)" at bounding box center [86, 178] width 92 height 6
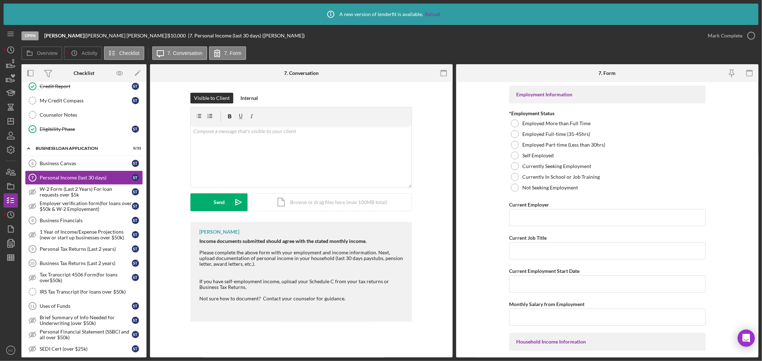
drag, startPoint x: 199, startPoint y: 251, endPoint x: 265, endPoint y: 287, distance: 75.3
click at [265, 287] on div "[PERSON_NAME] Income documents submitted should agree with the stated monthly i…" at bounding box center [300, 272] width 221 height 100
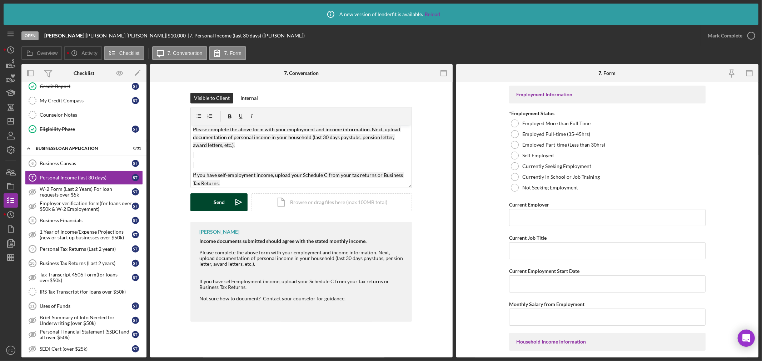
click at [219, 208] on div "Send" at bounding box center [219, 203] width 11 height 18
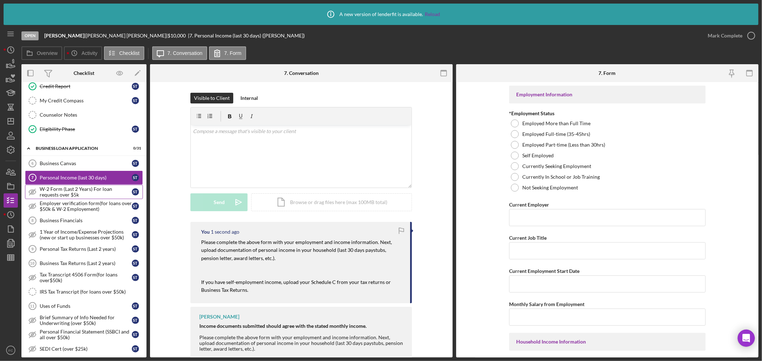
click at [58, 193] on div "W-2 Form (Last 2 Years) For loan requests over $5k" at bounding box center [86, 191] width 92 height 11
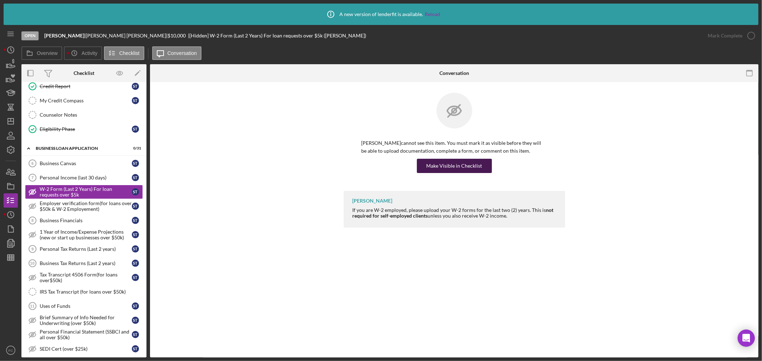
click at [450, 163] on div "Make Visible in Checklist" at bounding box center [454, 166] width 56 height 14
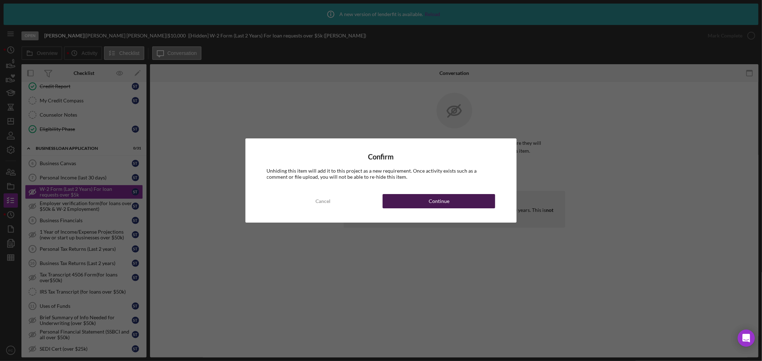
click at [442, 205] on div "Continue" at bounding box center [438, 201] width 21 height 14
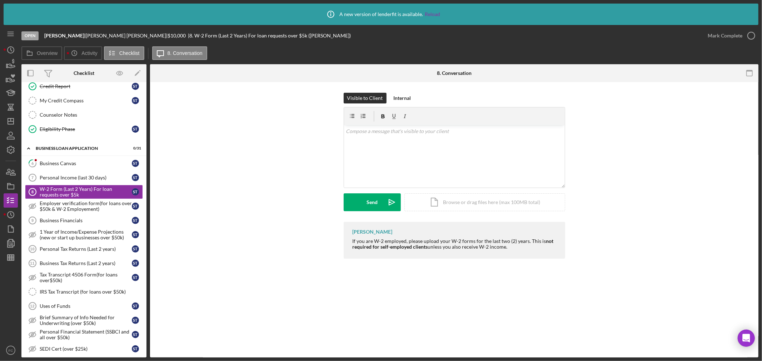
drag, startPoint x: 348, startPoint y: 241, endPoint x: 518, endPoint y: 254, distance: 171.2
click at [518, 254] on div "[PERSON_NAME] If you are W-2 employed, please upload your W-2 forms for the las…" at bounding box center [453, 240] width 221 height 37
click at [477, 284] on div "W-2 Form (Last 2 Years) For loan requests over $5k 8 W-2 Form (Last 2 Years) Fo…" at bounding box center [454, 220] width 608 height 276
drag, startPoint x: 351, startPoint y: 242, endPoint x: 529, endPoint y: 256, distance: 178.4
click at [530, 256] on div "[PERSON_NAME] If you are W-2 employed, please upload your W-2 forms for the las…" at bounding box center [453, 240] width 221 height 37
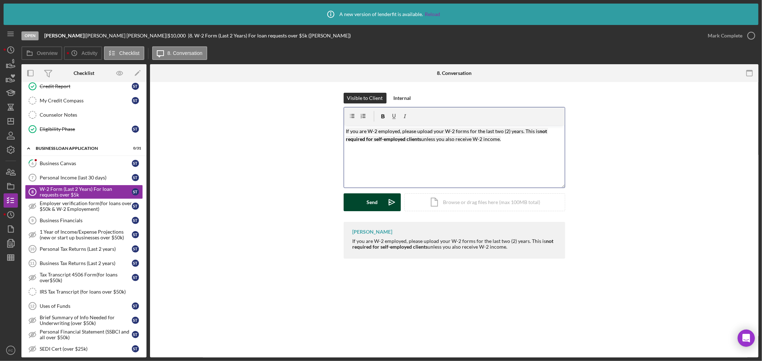
click at [376, 204] on div "Send" at bounding box center [371, 203] width 11 height 18
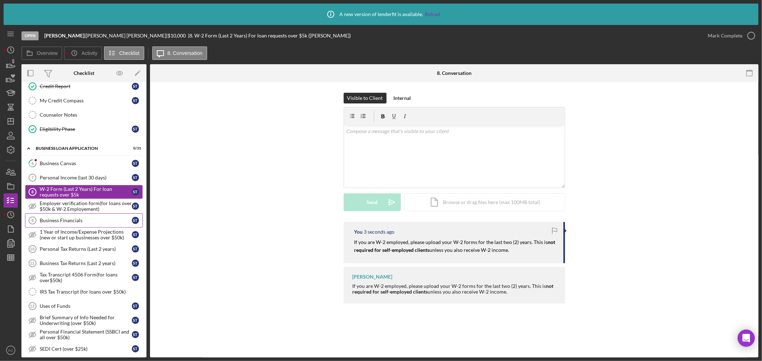
click at [99, 217] on link "Business Financials 9 Business Financials S T" at bounding box center [84, 221] width 118 height 14
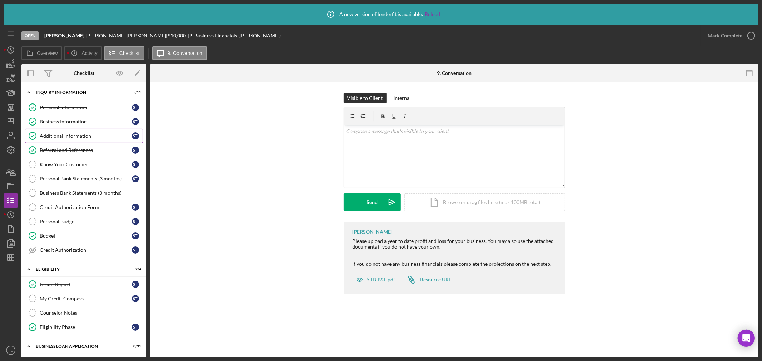
click at [58, 135] on div "Additional Information" at bounding box center [86, 136] width 92 height 6
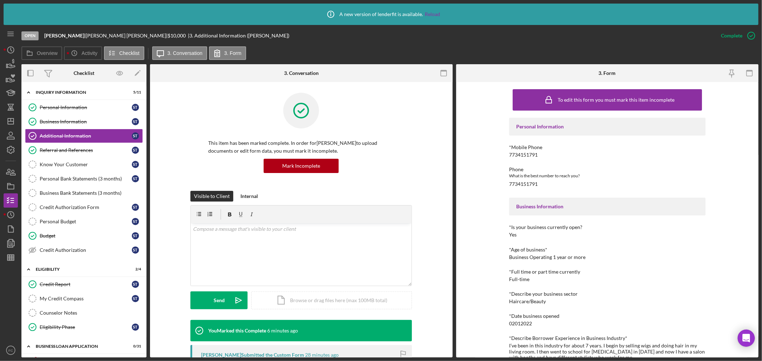
scroll to position [119, 0]
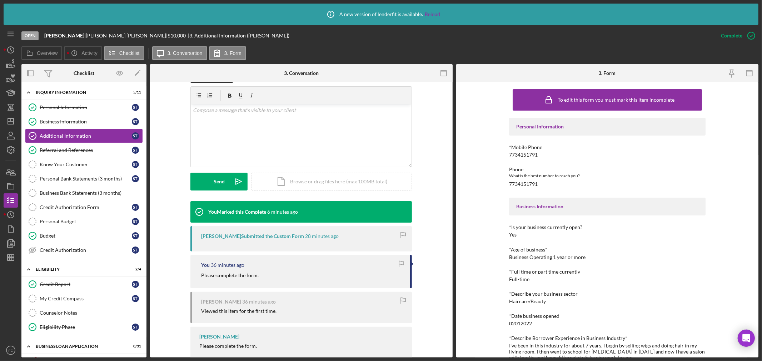
drag, startPoint x: 197, startPoint y: 272, endPoint x: 265, endPoint y: 272, distance: 67.1
click at [266, 272] on div "You 36 minutes ago Please complete the form." at bounding box center [300, 271] width 221 height 33
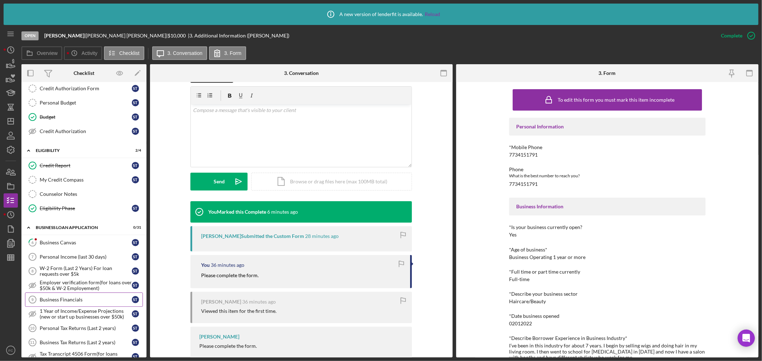
drag, startPoint x: 69, startPoint y: 298, endPoint x: 92, endPoint y: 279, distance: 29.4
click at [70, 297] on link "Business Financials 9 Business Financials S T" at bounding box center [84, 300] width 118 height 14
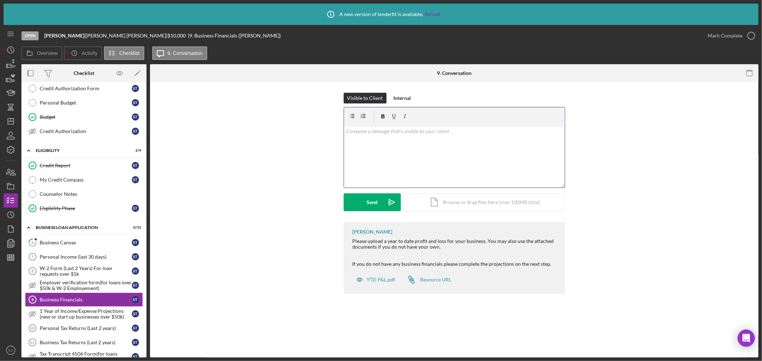
paste div
click at [381, 210] on button "Send Icon/icon-invite-send" at bounding box center [371, 203] width 57 height 18
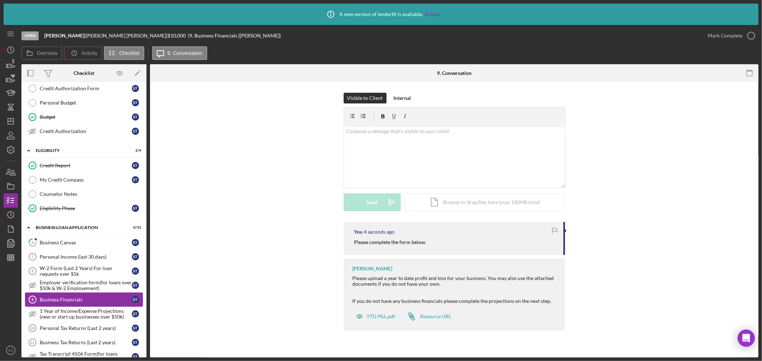
scroll to position [159, 0]
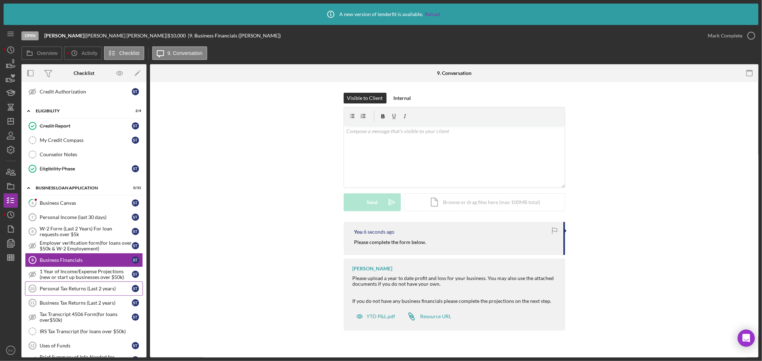
click at [85, 291] on div "Personal Tax Returns (Last 2 years)" at bounding box center [86, 289] width 92 height 6
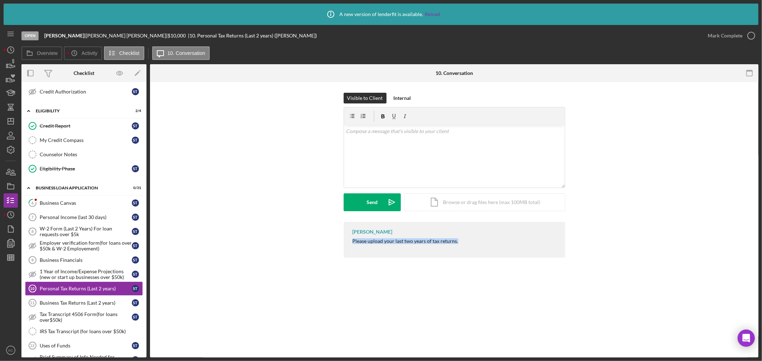
drag, startPoint x: 349, startPoint y: 241, endPoint x: 463, endPoint y: 241, distance: 113.9
click at [463, 241] on div "[PERSON_NAME] Please upload your last two years of tax returns." at bounding box center [453, 240] width 221 height 36
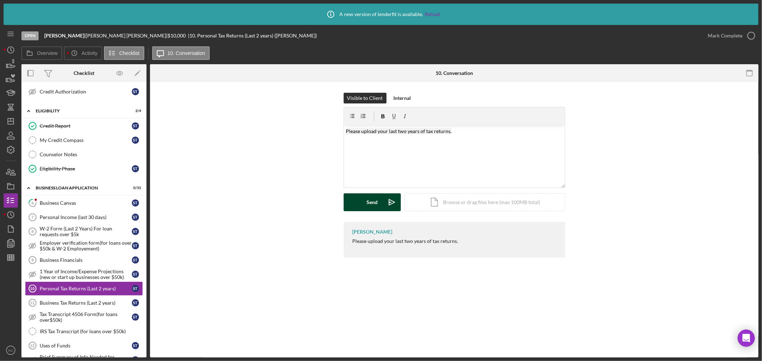
click at [377, 203] on div "Send" at bounding box center [371, 203] width 11 height 18
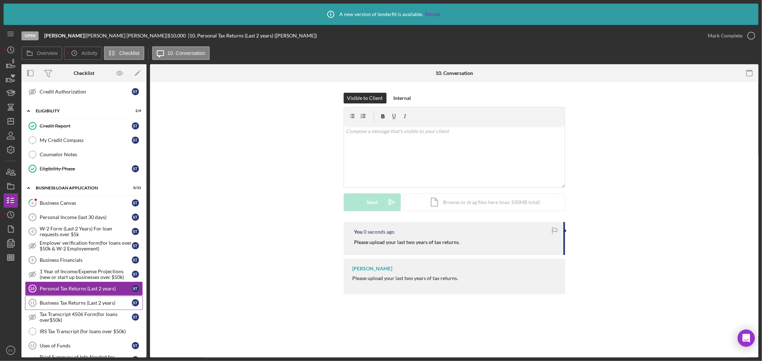
click at [82, 301] on link "Business Tax Returns (Last 2 years) 11 Business Tax Returns (Last 2 years) S T" at bounding box center [84, 303] width 118 height 14
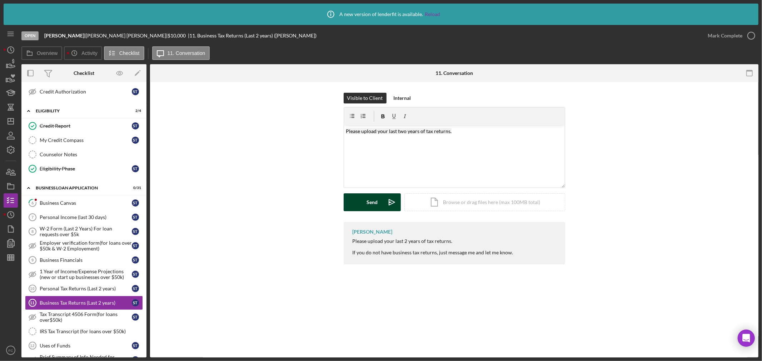
click at [377, 204] on div "Send" at bounding box center [371, 203] width 11 height 18
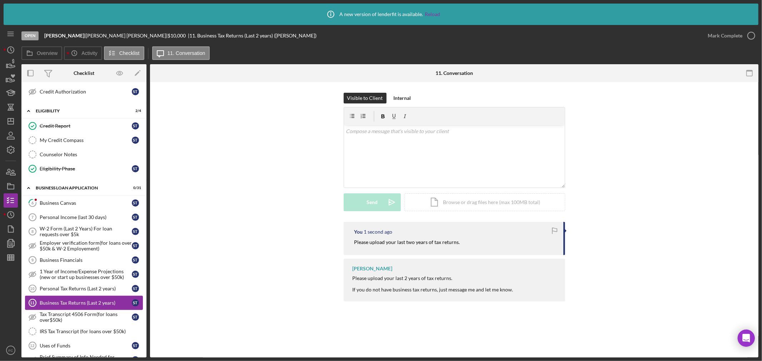
scroll to position [198, 0]
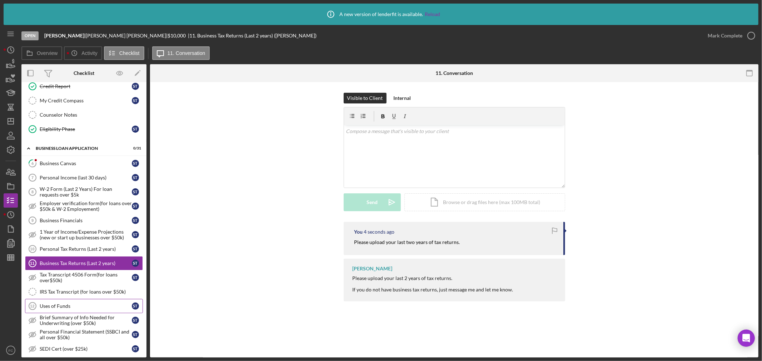
click at [89, 305] on div "Uses of Funds" at bounding box center [86, 306] width 92 height 6
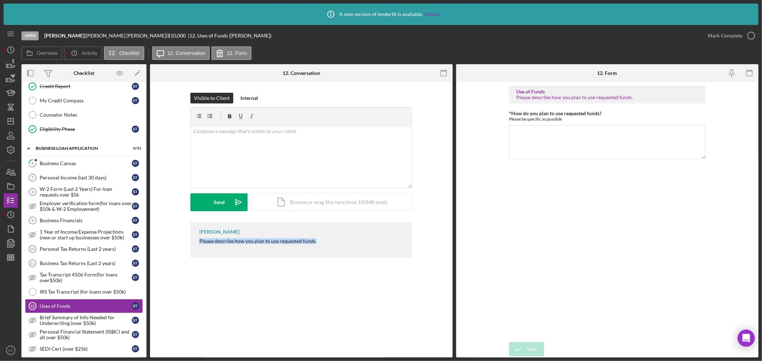
drag, startPoint x: 199, startPoint y: 243, endPoint x: 315, endPoint y: 244, distance: 115.7
click at [315, 244] on div "[PERSON_NAME] Please describe how you plan to use requested funds." at bounding box center [300, 240] width 221 height 36
drag, startPoint x: 506, startPoint y: 120, endPoint x: 562, endPoint y: 119, distance: 56.4
click at [562, 119] on form "Use of Funds Please describe how you plan to use requested funds. *How do you p…" at bounding box center [607, 220] width 302 height 276
click at [325, 127] on p "Please describe how you plan to use requested funds." at bounding box center [301, 131] width 217 height 8
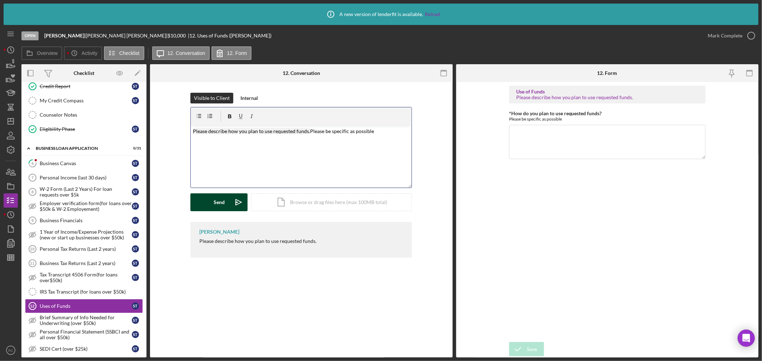
click at [218, 206] on div "Send" at bounding box center [219, 203] width 11 height 18
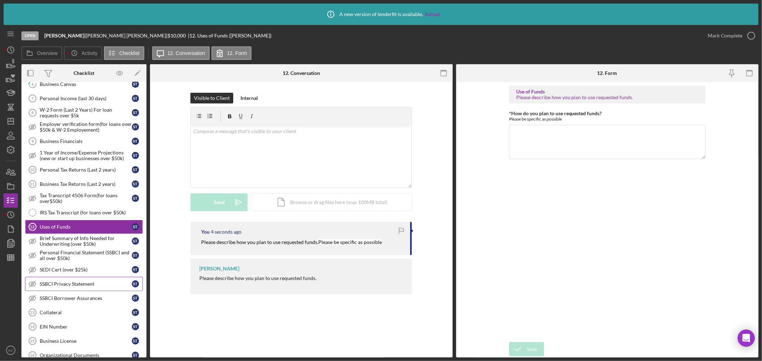
scroll to position [317, 0]
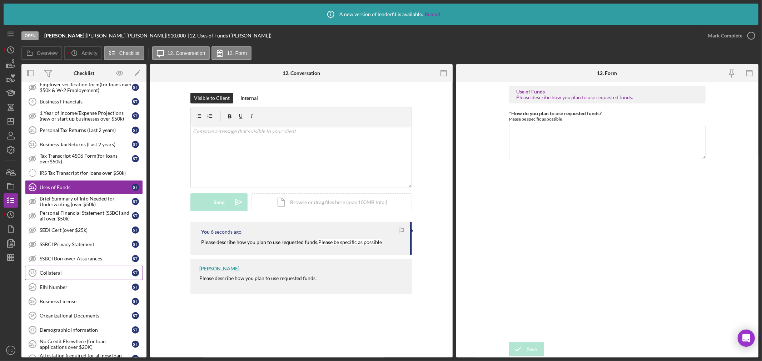
click at [99, 276] on div "Collateral" at bounding box center [86, 273] width 92 height 6
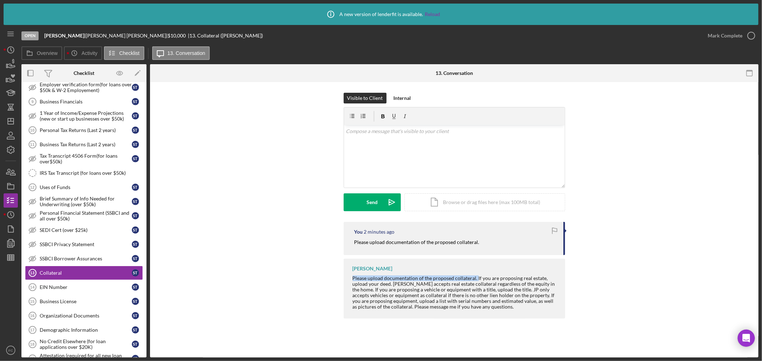
drag, startPoint x: 349, startPoint y: 280, endPoint x: 475, endPoint y: 280, distance: 126.0
click at [475, 280] on div "[PERSON_NAME] Please upload documentation of the proposed collateral. If you ar…" at bounding box center [453, 289] width 221 height 60
click at [363, 202] on button "Send Icon/icon-invite-send" at bounding box center [371, 203] width 57 height 18
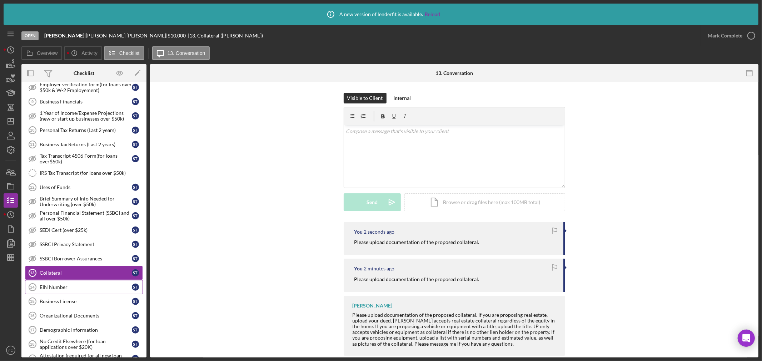
click at [64, 288] on div "EIN Number" at bounding box center [86, 288] width 92 height 6
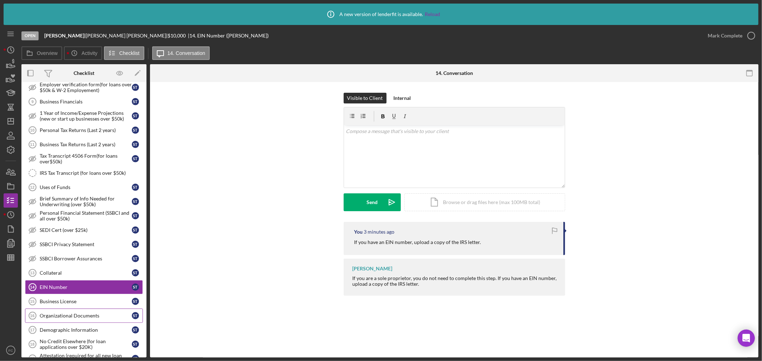
click at [57, 317] on div "Organizational Documents" at bounding box center [86, 316] width 92 height 6
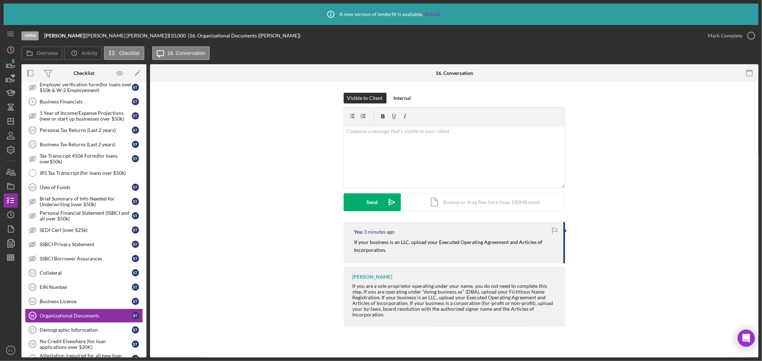
click at [3, 122] on div "Icon/Info A new version of lenderfit is available. Reload Open Kaior Kouture | …" at bounding box center [381, 180] width 762 height 361
click at [11, 122] on icon "Icon/Dashboard" at bounding box center [11, 121] width 18 height 18
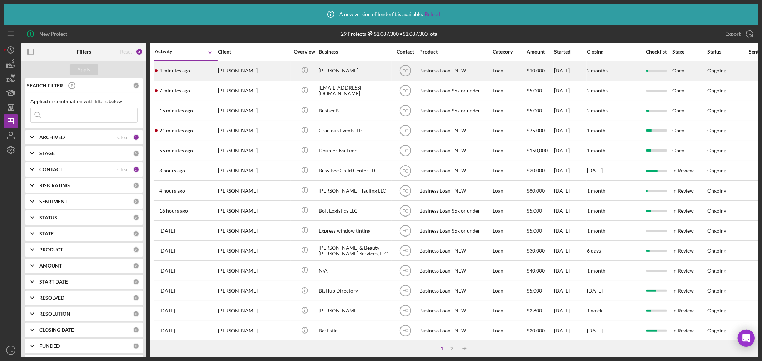
click at [202, 70] on div "4 minutes ago Shakera Thomas" at bounding box center [186, 70] width 62 height 19
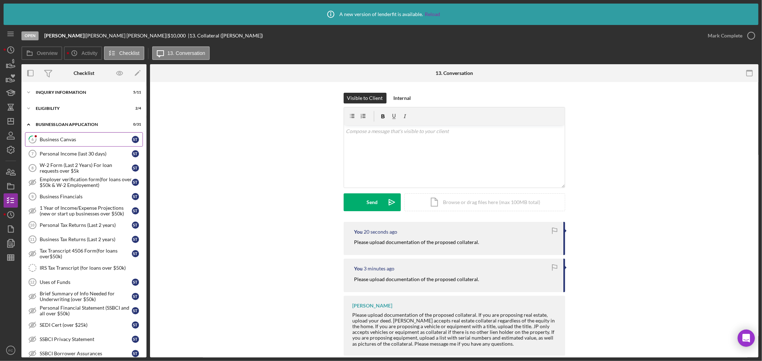
click at [69, 138] on div "Business Canvas" at bounding box center [86, 140] width 92 height 6
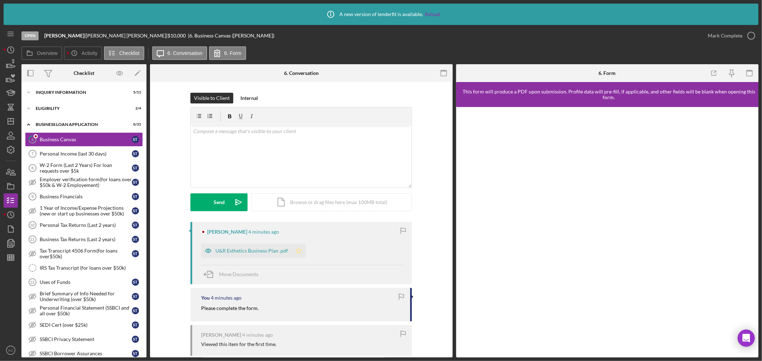
click at [298, 252] on icon "Icon/Star" at bounding box center [298, 251] width 14 height 14
click at [752, 36] on icon "button" at bounding box center [751, 36] width 18 height 18
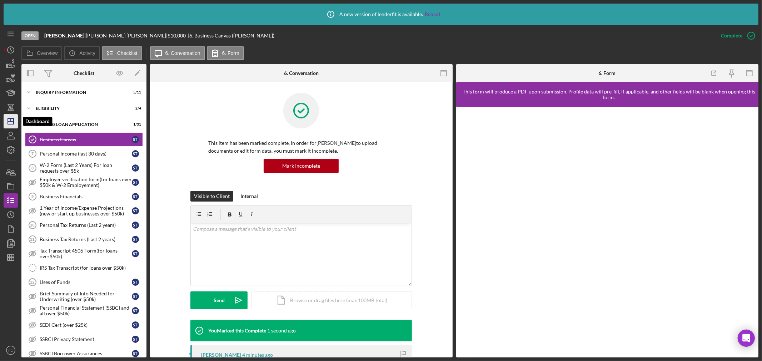
click at [11, 122] on icon "Icon/Dashboard" at bounding box center [11, 121] width 18 height 18
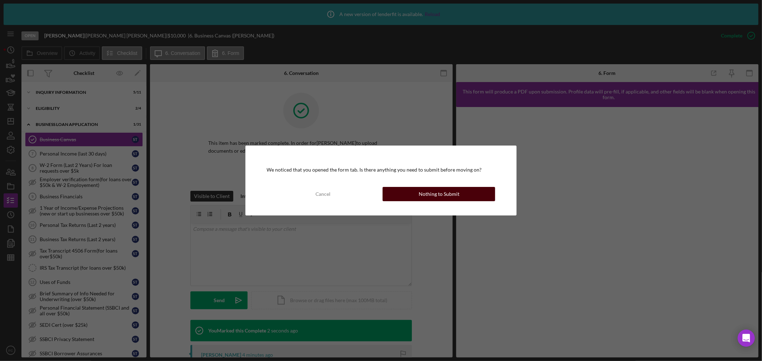
click at [437, 195] on div "Nothing to Submit" at bounding box center [438, 194] width 41 height 14
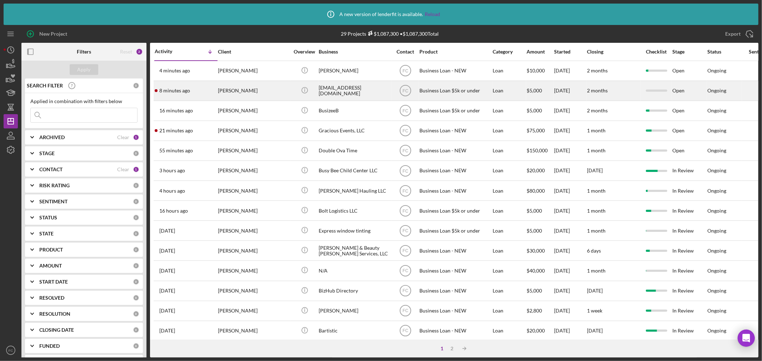
click at [205, 95] on div "8 minutes ago Raven Ballard" at bounding box center [186, 90] width 62 height 19
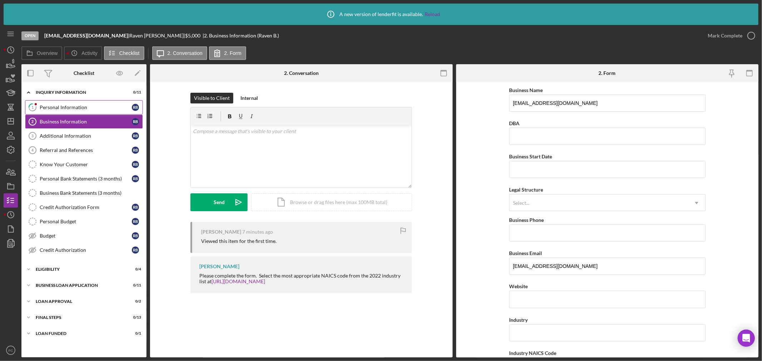
click at [82, 109] on div "Personal Information" at bounding box center [86, 108] width 92 height 6
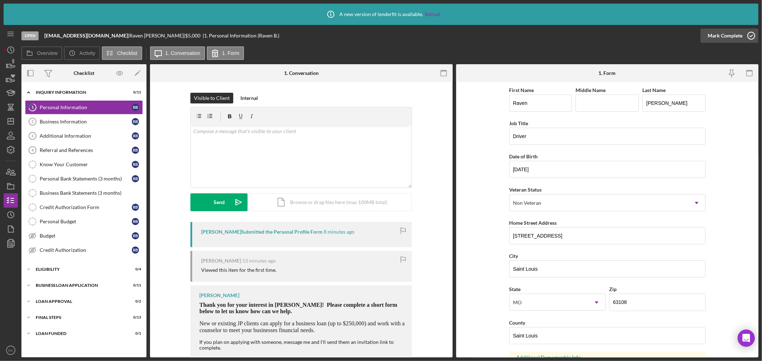
click at [751, 36] on icon "button" at bounding box center [751, 36] width 18 height 18
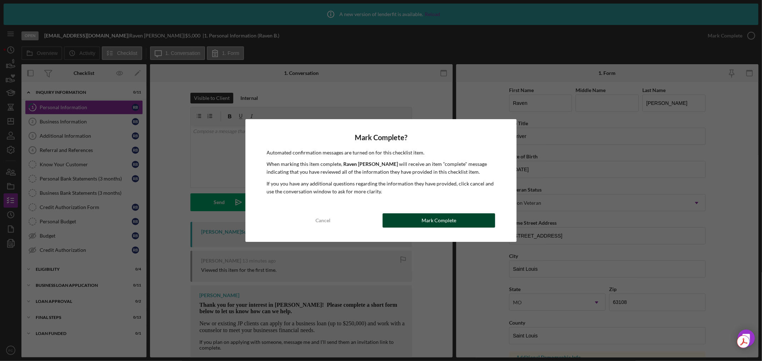
click at [404, 220] on button "Mark Complete" at bounding box center [438, 221] width 112 height 14
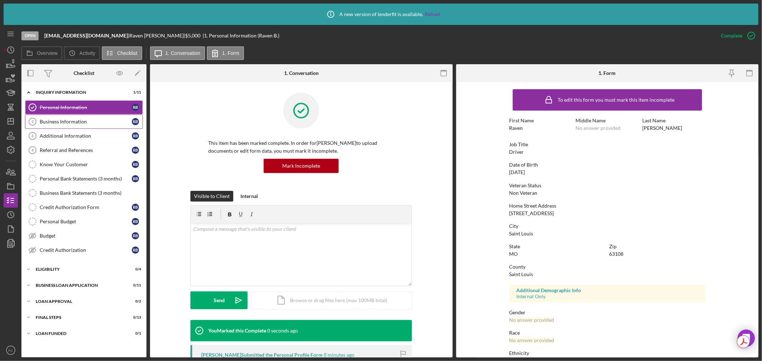
click at [66, 122] on div "Business Information" at bounding box center [86, 122] width 92 height 6
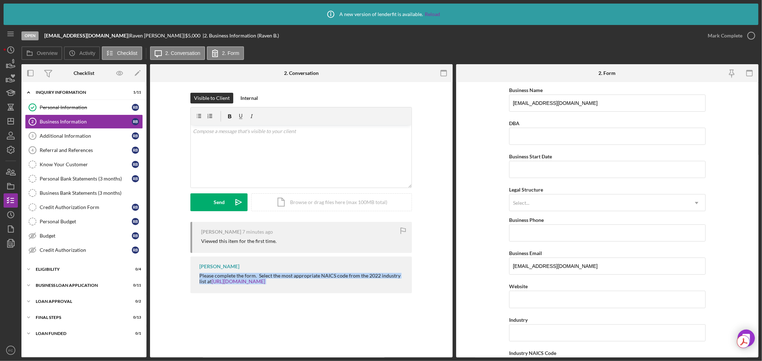
drag, startPoint x: 195, startPoint y: 277, endPoint x: 276, endPoint y: 286, distance: 80.9
click at [293, 291] on div "[PERSON_NAME] Please complete the form. Select the most appropriate NAICS code …" at bounding box center [300, 275] width 221 height 37
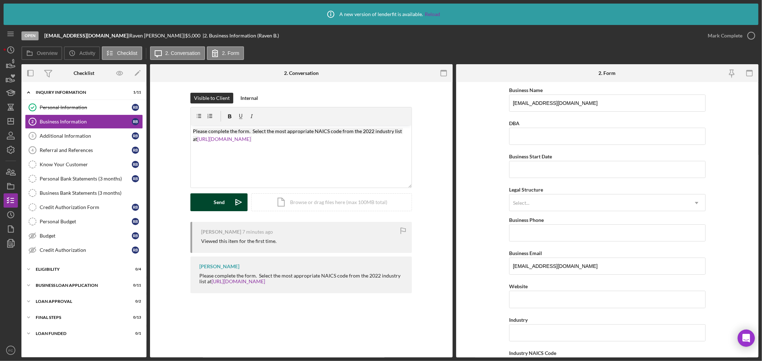
click at [226, 205] on button "Send Icon/icon-invite-send" at bounding box center [218, 203] width 57 height 18
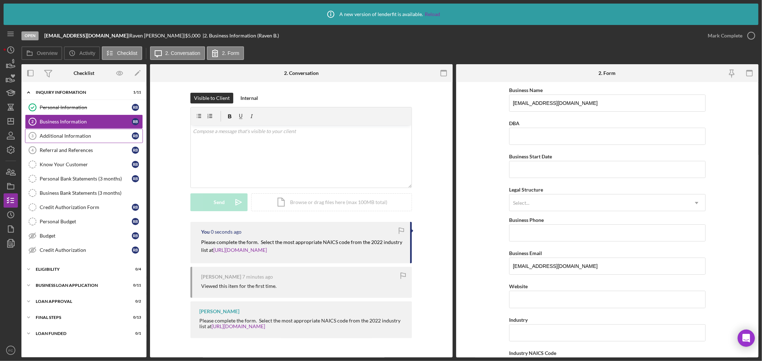
click at [51, 134] on div "Additional Information" at bounding box center [86, 136] width 92 height 6
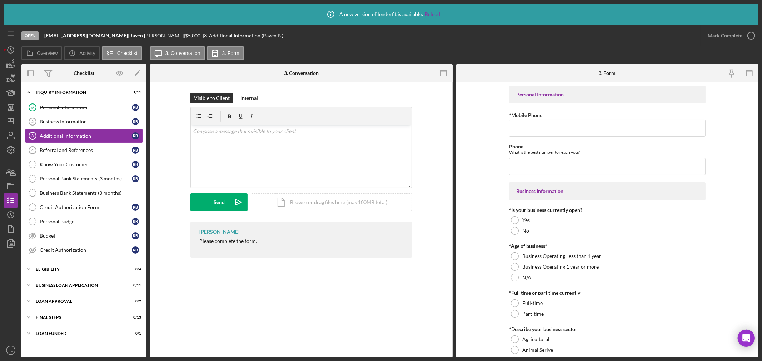
drag, startPoint x: 197, startPoint y: 240, endPoint x: 258, endPoint y: 246, distance: 61.3
click at [258, 246] on div "[PERSON_NAME] Please complete the form." at bounding box center [300, 240] width 221 height 36
click at [225, 205] on button "Send Icon/icon-invite-send" at bounding box center [218, 203] width 57 height 18
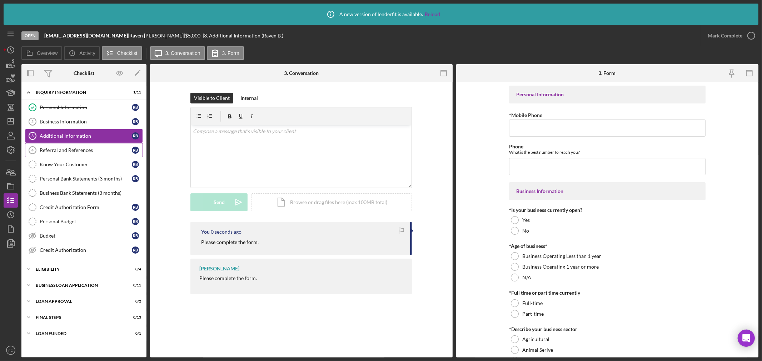
click at [89, 149] on div "Referral and References" at bounding box center [86, 150] width 92 height 6
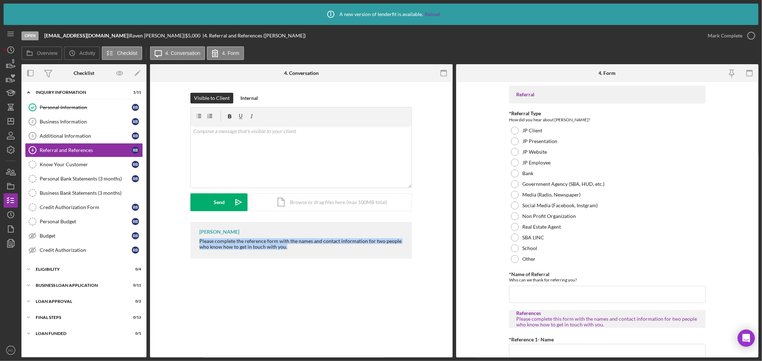
drag, startPoint x: 194, startPoint y: 239, endPoint x: 295, endPoint y: 248, distance: 101.0
click at [295, 248] on div "Franchot Cunningham Please complete the reference form with the names and conta…" at bounding box center [300, 240] width 221 height 37
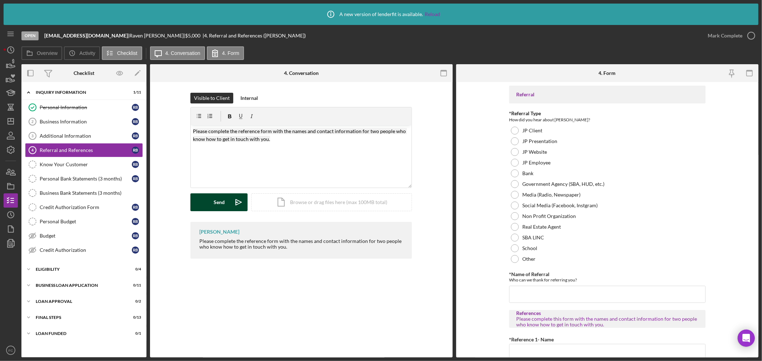
click at [227, 201] on button "Send Icon/icon-invite-send" at bounding box center [218, 203] width 57 height 18
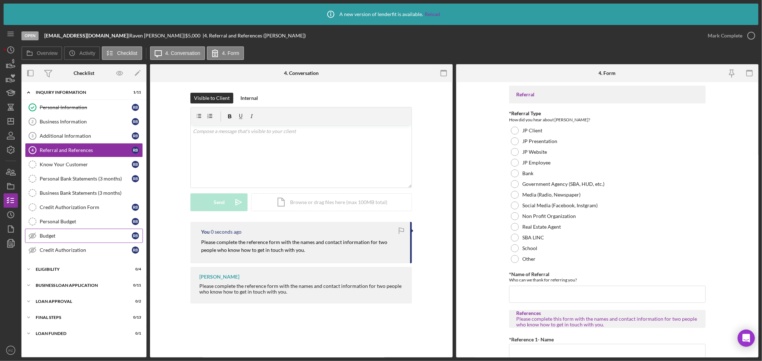
click at [64, 236] on div "Budget" at bounding box center [86, 236] width 92 height 6
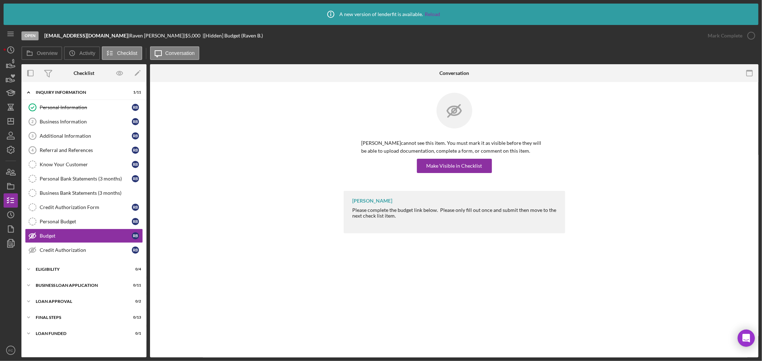
drag, startPoint x: 122, startPoint y: 34, endPoint x: 152, endPoint y: 37, distance: 30.9
click at [152, 37] on div "Gatewayfleetrentals@gmail.com | Raven Ballard | $5,000 $5,000 | [Hidden] Budget…" at bounding box center [153, 36] width 219 height 6
click at [439, 162] on div "Make Visible in Checklist" at bounding box center [454, 166] width 56 height 14
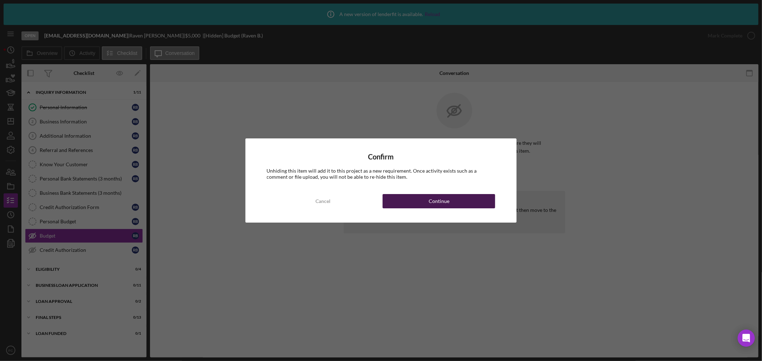
click at [427, 199] on button "Continue" at bounding box center [438, 201] width 112 height 14
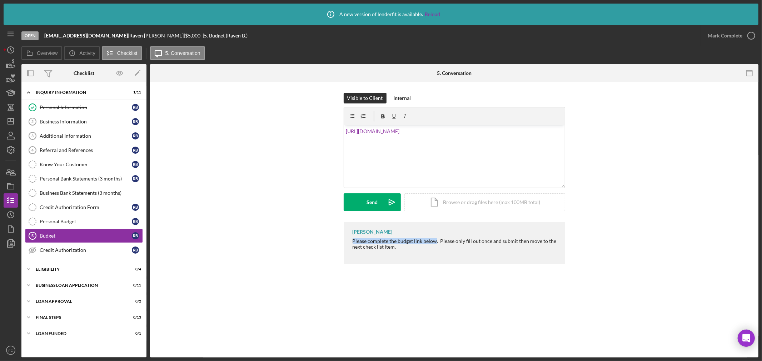
drag, startPoint x: 351, startPoint y: 241, endPoint x: 435, endPoint y: 244, distance: 83.6
click at [435, 244] on div "Franchot Cunningham Please complete the budget link below. Please only fill out…" at bounding box center [453, 243] width 221 height 42
click at [345, 131] on div "v Color teal Color pink Remove color Add row above Add row below Add column bef…" at bounding box center [454, 156] width 221 height 62
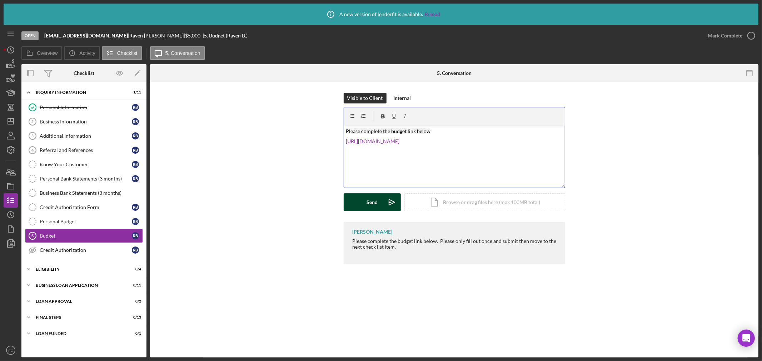
click at [361, 202] on button "Send Icon/icon-invite-send" at bounding box center [371, 203] width 57 height 18
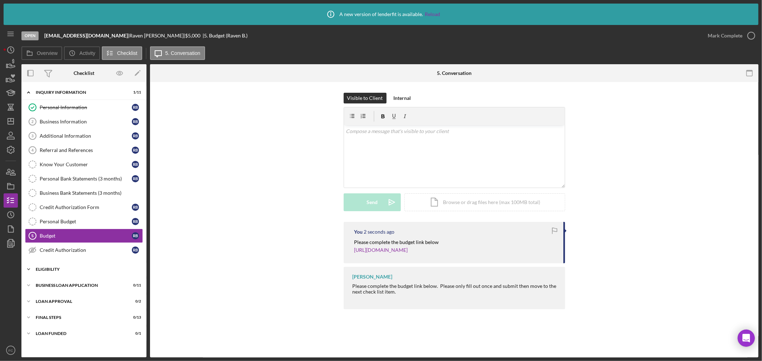
click at [81, 269] on div "Eligibility" at bounding box center [87, 269] width 102 height 4
click at [75, 283] on div "Credit Report" at bounding box center [86, 285] width 92 height 6
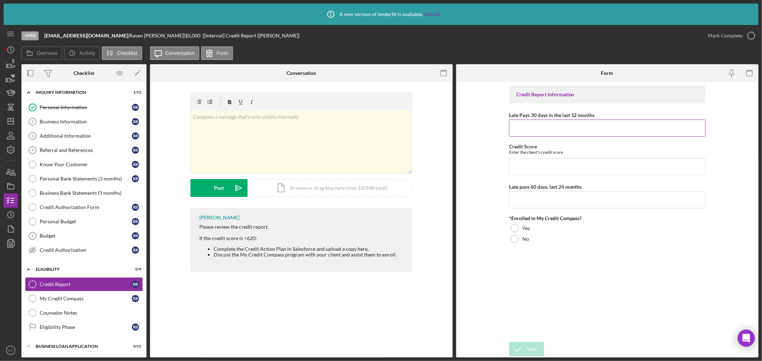
click at [525, 118] on div "Late Pays 30 days in the last 12 months" at bounding box center [607, 115] width 196 height 9
click at [547, 126] on input "Late Pays 30 days in the last 12 months" at bounding box center [607, 128] width 196 height 17
type input "543"
click at [532, 166] on input "Credit Score" at bounding box center [607, 166] width 196 height 17
type input "1"
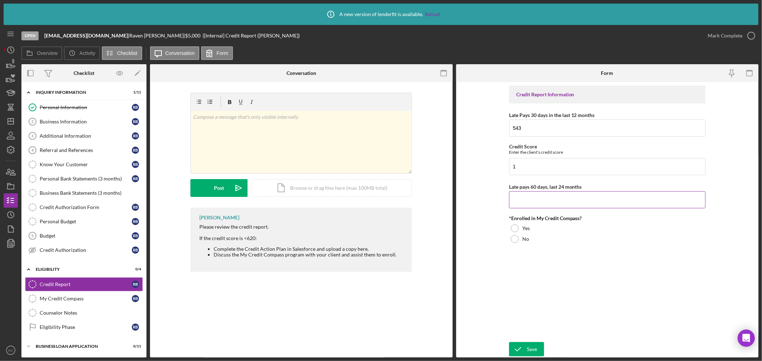
click at [553, 196] on input "Late pays 60 days, last 24 months" at bounding box center [607, 199] width 196 height 17
type input "0"
click at [517, 227] on div at bounding box center [515, 229] width 8 height 8
click at [303, 189] on div "Icon/Document Browse or drag files here (max 100MB total) Tap to choose files o…" at bounding box center [331, 188] width 161 height 18
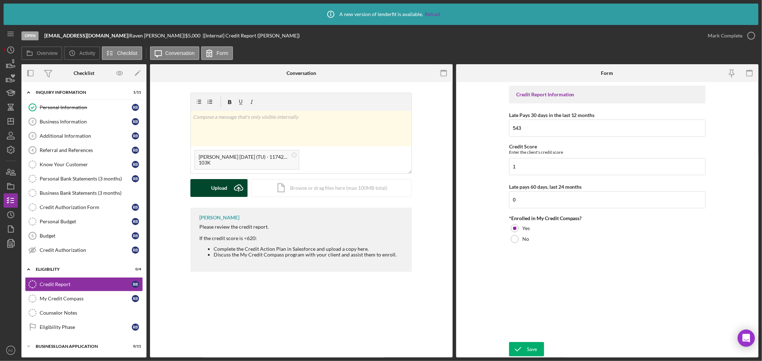
click at [211, 187] on button "Upload Icon/Upload" at bounding box center [218, 188] width 57 height 18
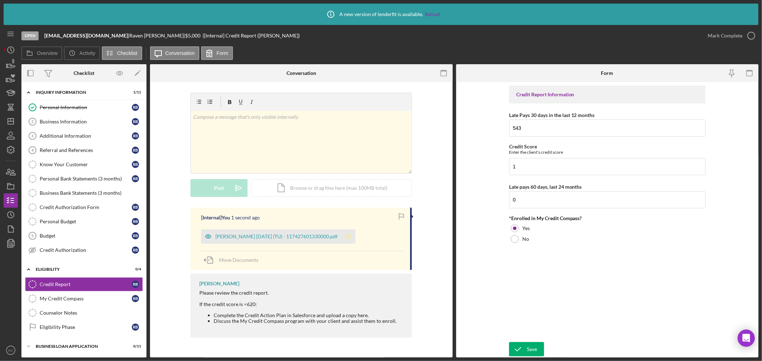
click at [355, 238] on icon "Icon/Star" at bounding box center [348, 237] width 14 height 14
click at [752, 34] on icon "button" at bounding box center [751, 36] width 18 height 18
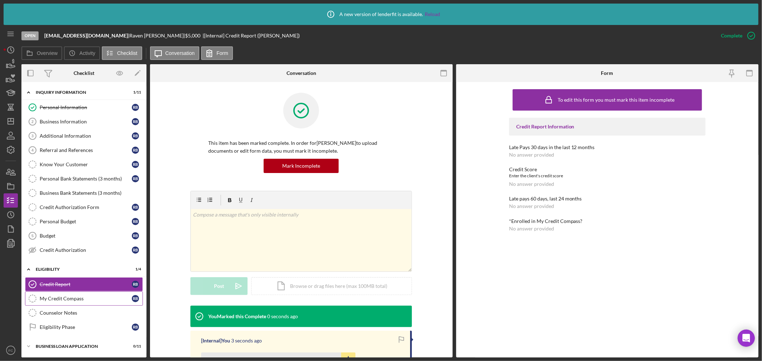
scroll to position [40, 0]
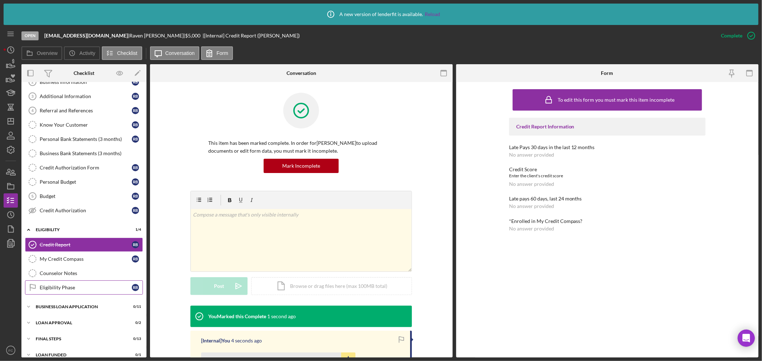
click at [70, 288] on div "Eligibility Phase" at bounding box center [86, 288] width 92 height 6
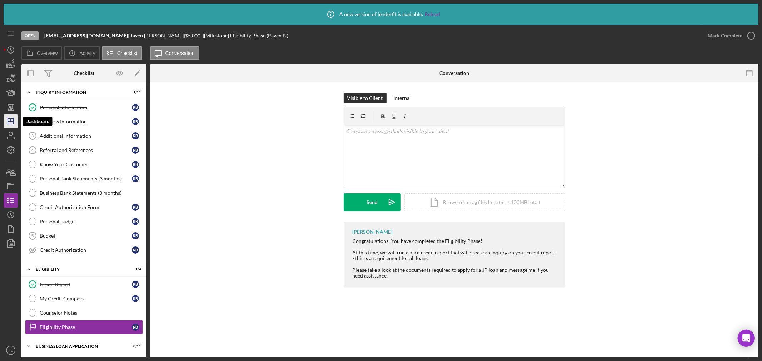
click at [12, 119] on polygon "button" at bounding box center [11, 122] width 6 height 6
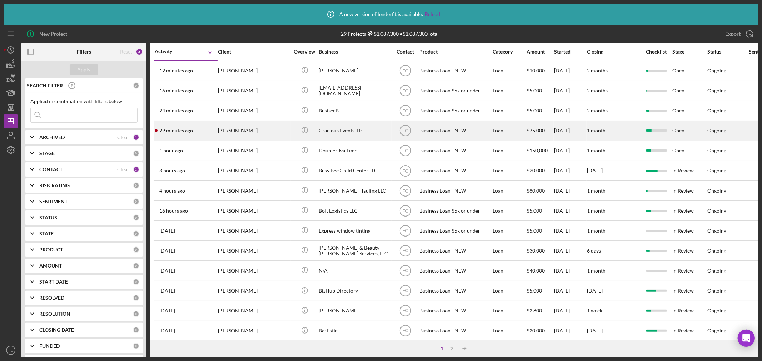
click at [247, 128] on div "[PERSON_NAME]" at bounding box center [253, 130] width 71 height 19
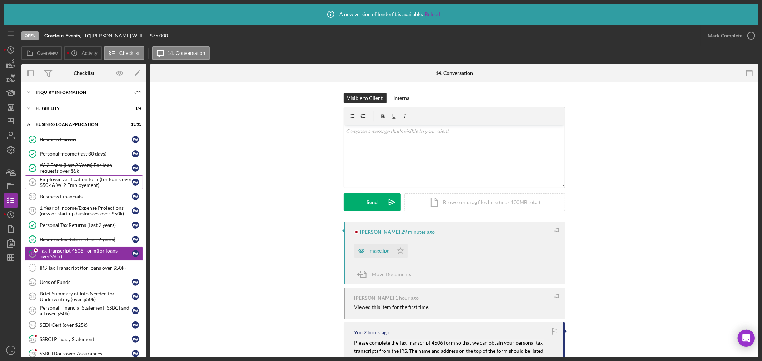
scroll to position [34, 0]
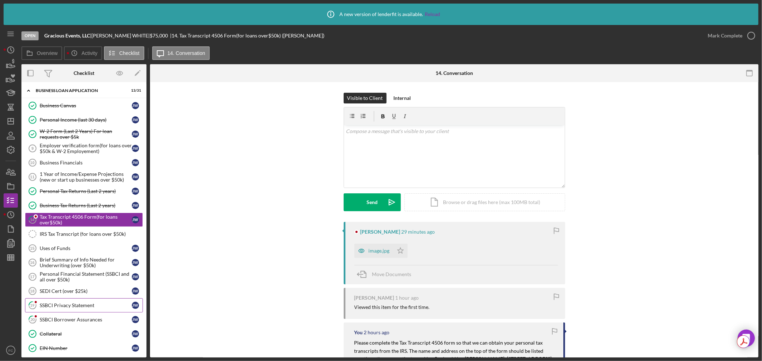
click at [59, 302] on link "19 SSBCI Privacy Statement J W" at bounding box center [84, 305] width 118 height 14
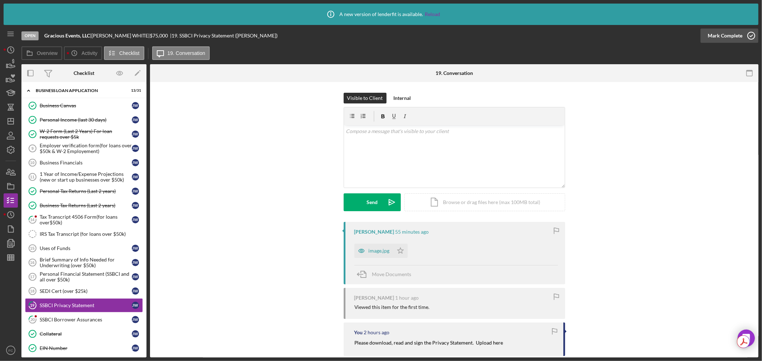
click at [750, 32] on circle "button" at bounding box center [750, 35] width 7 height 7
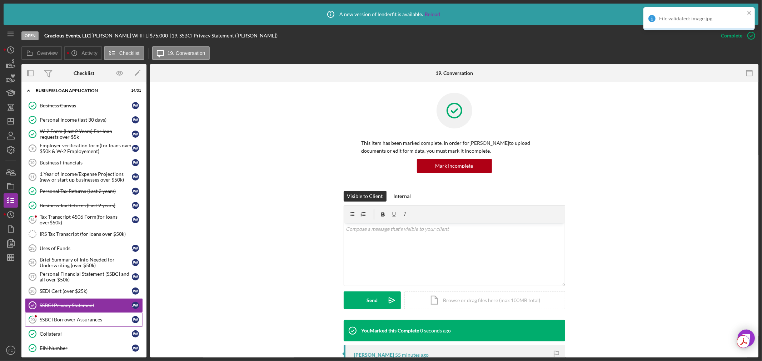
drag, startPoint x: 53, startPoint y: 320, endPoint x: 58, endPoint y: 318, distance: 5.2
click at [54, 320] on div "SSBCI Borrower Assurances" at bounding box center [86, 320] width 92 height 6
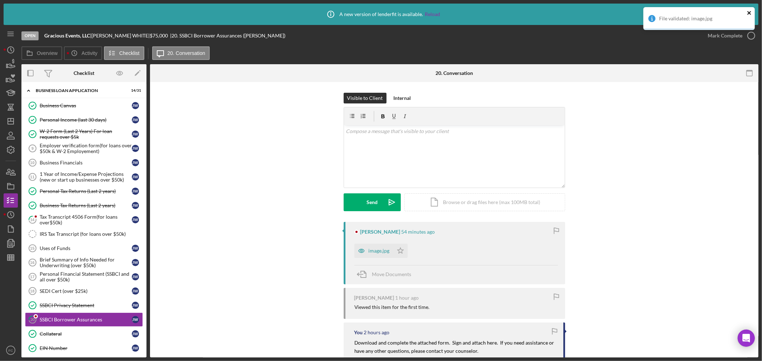
drag, startPoint x: 748, startPoint y: 13, endPoint x: 748, endPoint y: 17, distance: 3.9
click at [748, 13] on icon "close" at bounding box center [749, 13] width 5 height 6
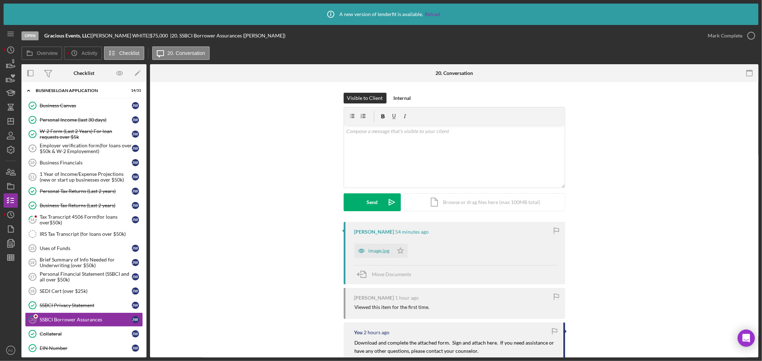
click at [0, 0] on icon "button" at bounding box center [0, 0] width 0 height 0
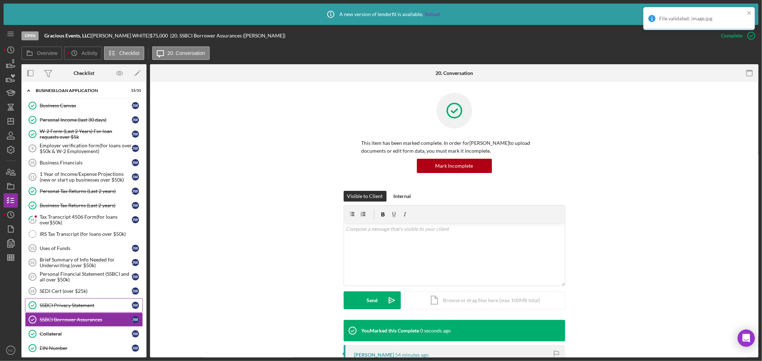
scroll to position [113, 0]
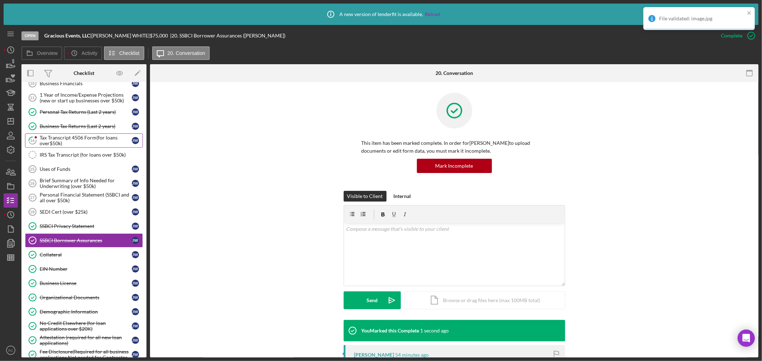
click at [61, 145] on div "Tax Transcript 4506 Form(for loans over$50k)" at bounding box center [86, 140] width 92 height 11
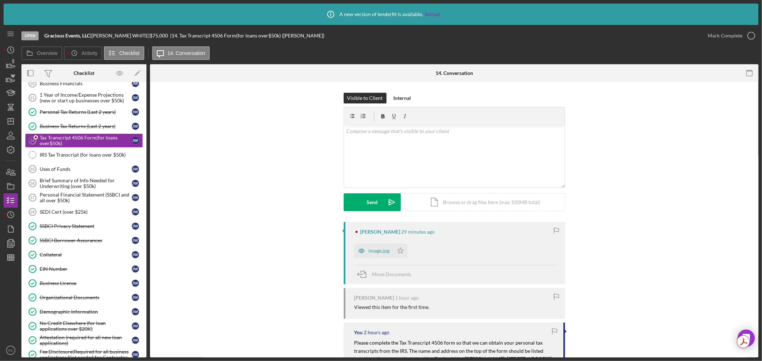
click at [377, 252] on div "image.jpg" at bounding box center [378, 251] width 21 height 6
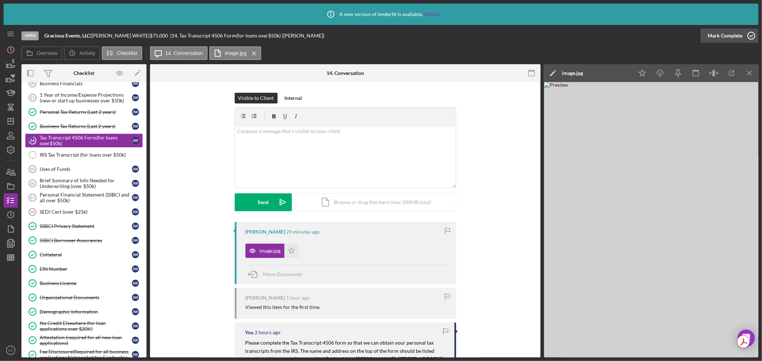
click at [752, 38] on icon "button" at bounding box center [751, 36] width 18 height 18
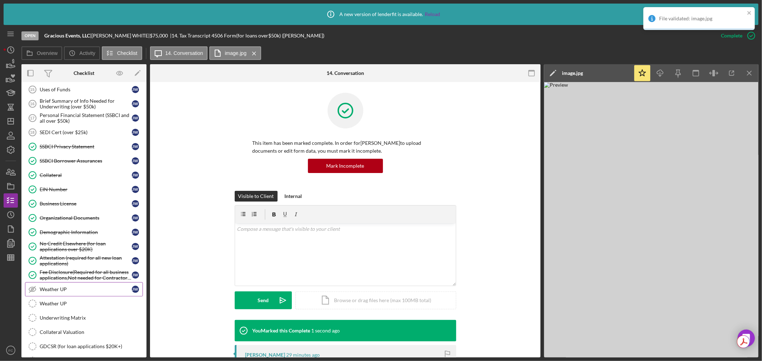
scroll to position [275, 0]
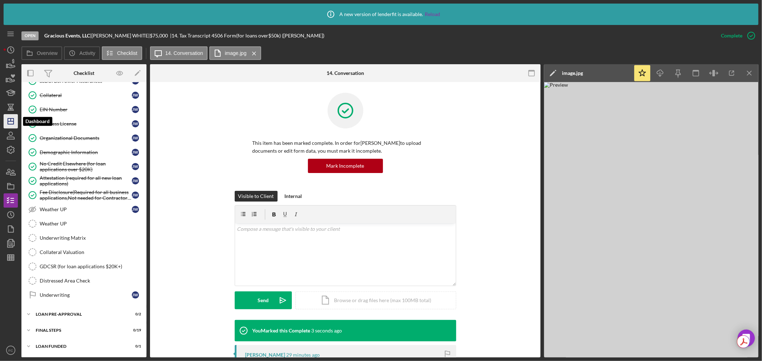
click at [13, 122] on icon "Icon/Dashboard" at bounding box center [11, 121] width 18 height 18
